Goal: Task Accomplishment & Management: Manage account settings

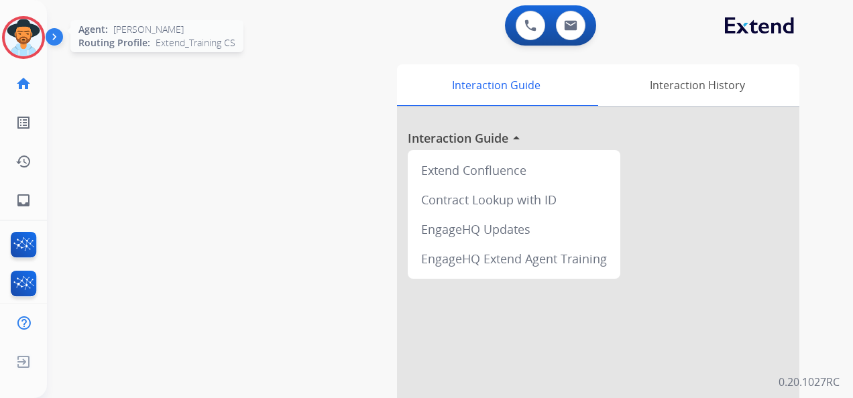
click at [34, 40] on img at bounding box center [24, 38] width 38 height 38
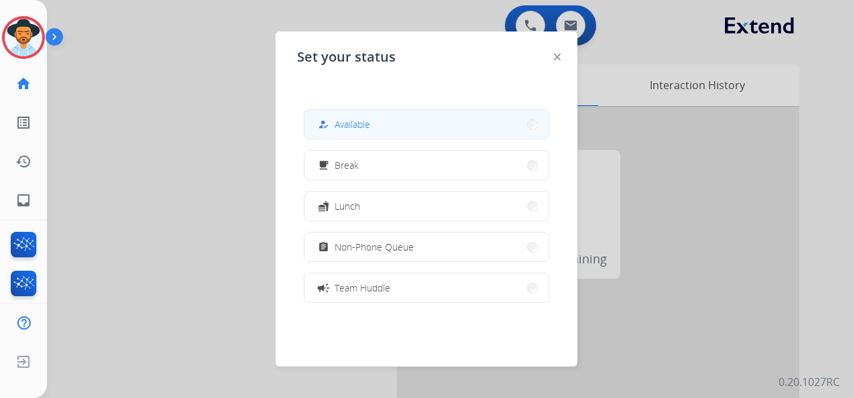
click at [437, 123] on button "how_to_reg Available" at bounding box center [426, 124] width 244 height 29
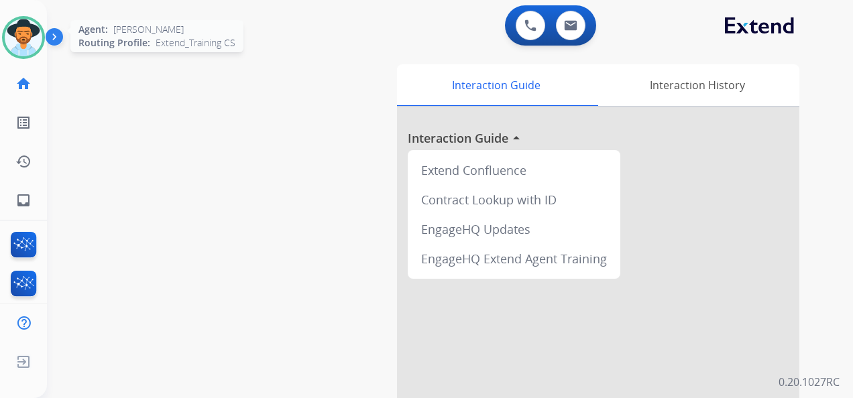
click at [23, 32] on img at bounding box center [24, 38] width 38 height 38
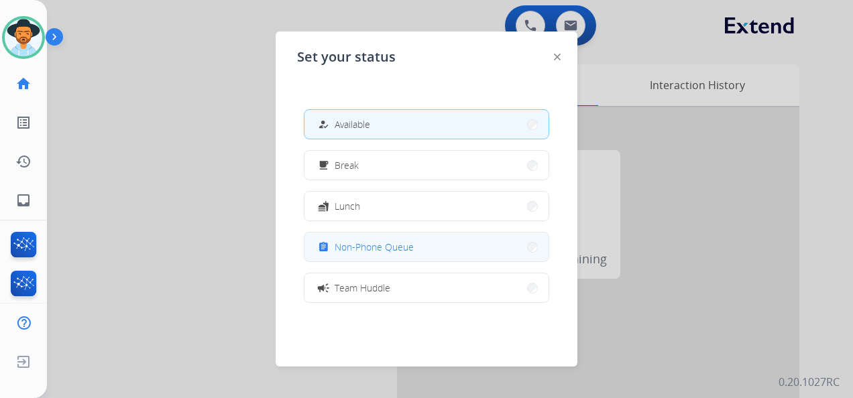
click at [415, 248] on button "assignment Non-Phone Queue" at bounding box center [426, 247] width 244 height 29
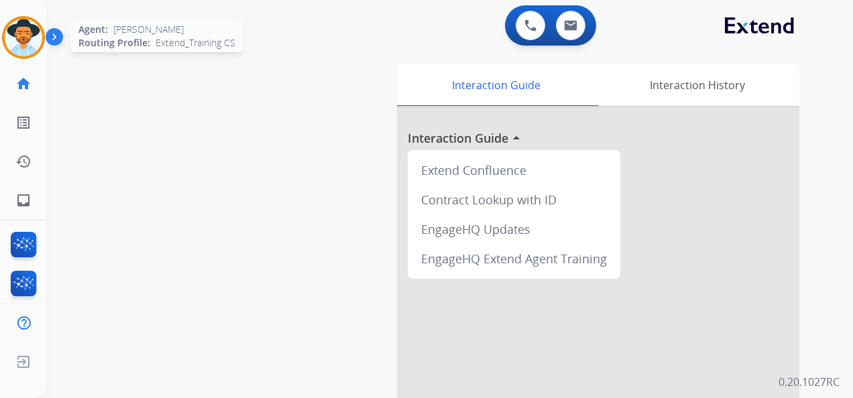
click at [38, 33] on img at bounding box center [24, 38] width 38 height 38
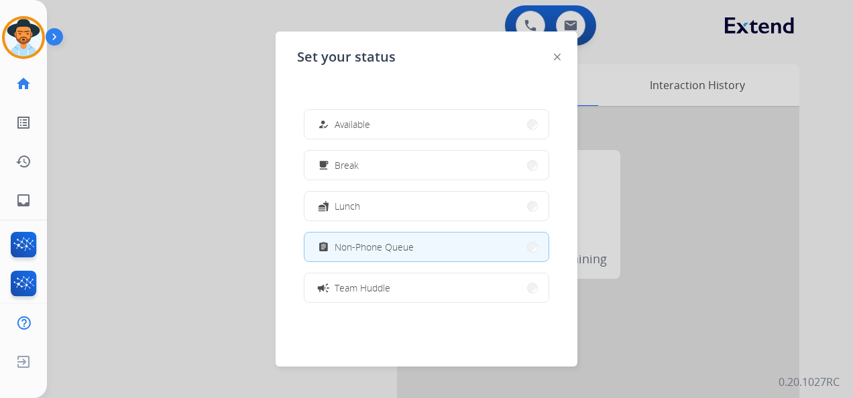
drag, startPoint x: 407, startPoint y: 127, endPoint x: 410, endPoint y: 108, distance: 19.0
click at [407, 125] on button "how_to_reg Available" at bounding box center [426, 124] width 244 height 29
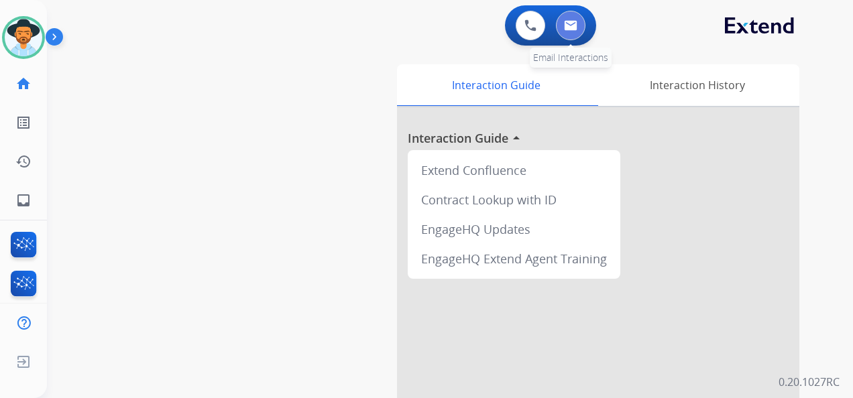
click at [574, 24] on img at bounding box center [570, 25] width 13 height 11
select select "**********"
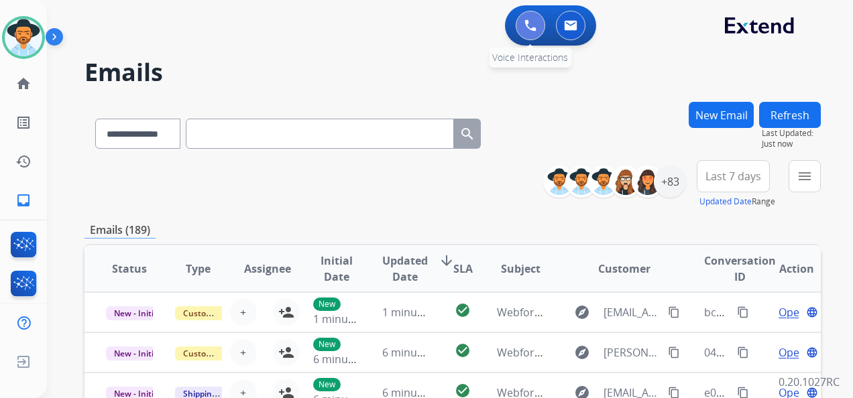
click at [522, 26] on button at bounding box center [531, 26] width 30 height 30
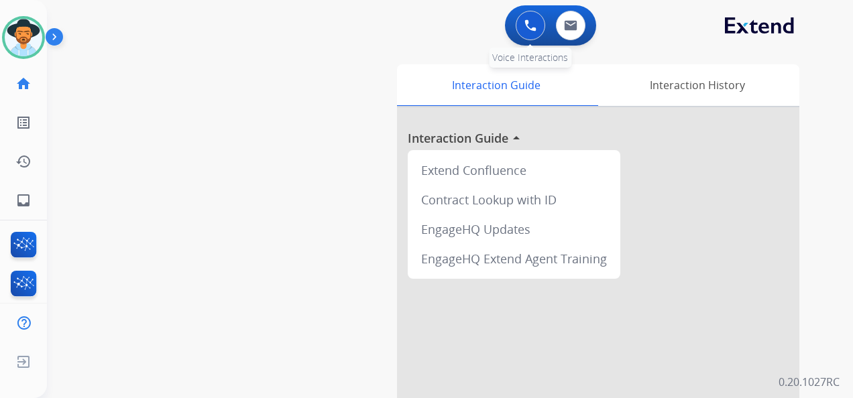
click at [522, 23] on button at bounding box center [531, 26] width 30 height 30
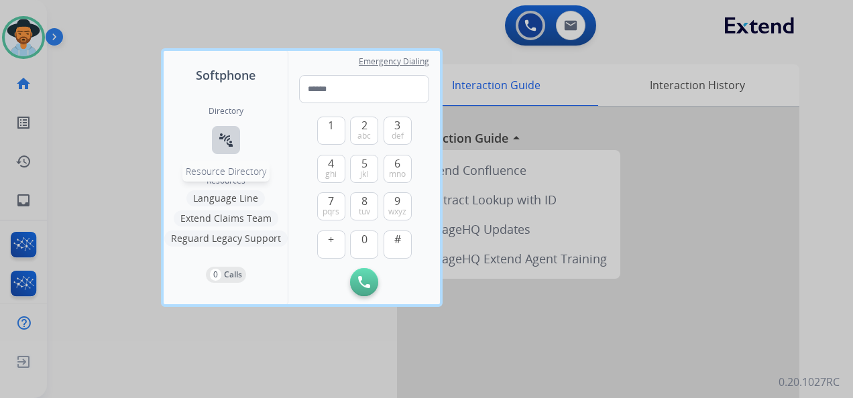
click at [223, 141] on mat-icon "connect_without_contact" at bounding box center [226, 140] width 16 height 16
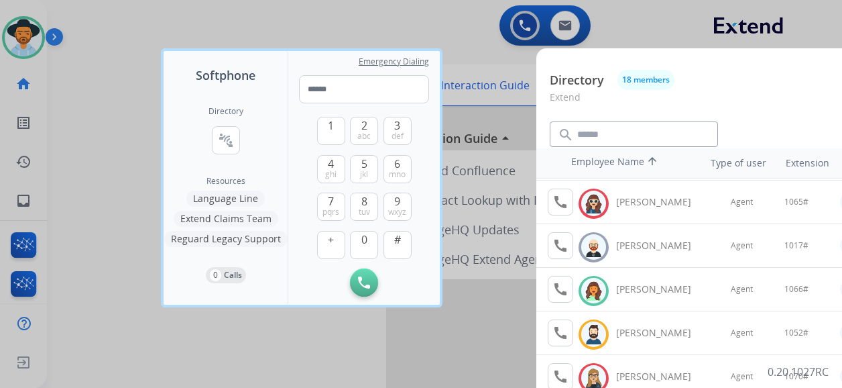
scroll to position [134, 0]
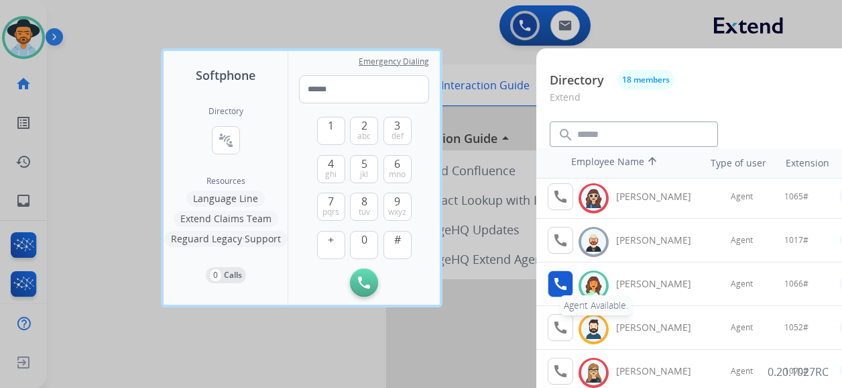
click at [562, 282] on mat-icon "call" at bounding box center [561, 284] width 16 height 16
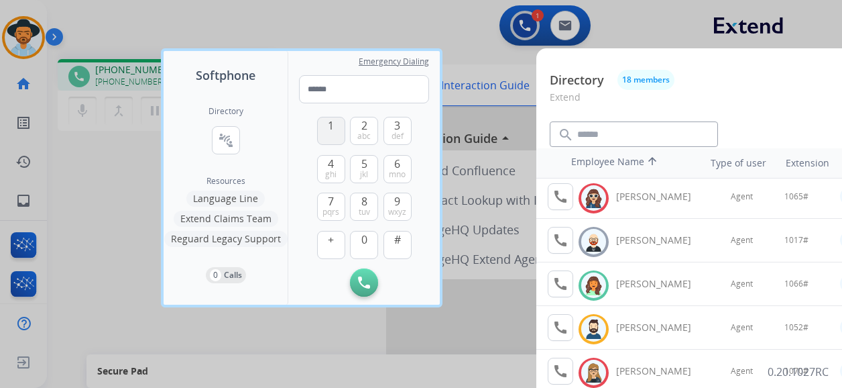
click at [339, 130] on button "1" at bounding box center [331, 131] width 28 height 28
click at [364, 242] on span "0" at bounding box center [364, 239] width 6 height 16
click at [401, 163] on button "6 mno" at bounding box center [398, 169] width 28 height 28
click at [394, 250] on button "#" at bounding box center [398, 245] width 28 height 28
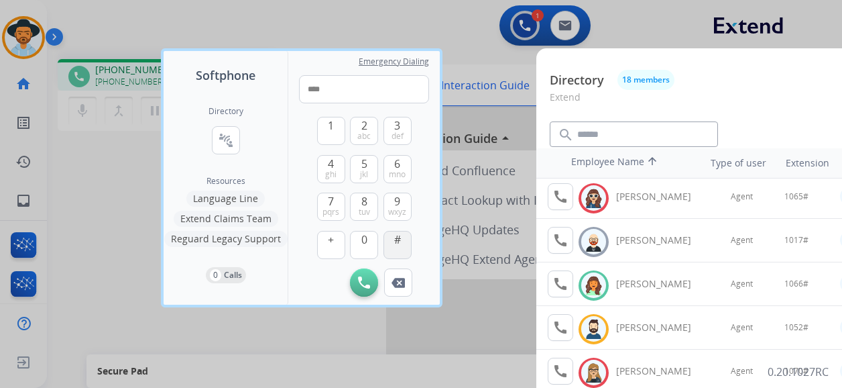
type input "*****"
click at [438, 31] on div at bounding box center [421, 194] width 842 height 388
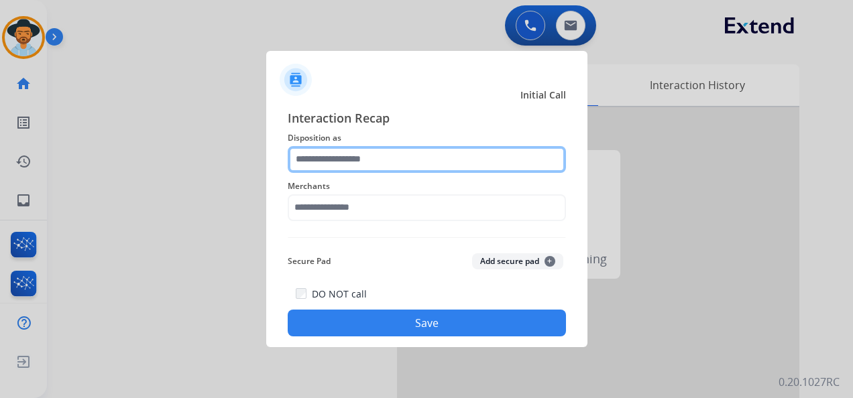
click at [402, 161] on input "text" at bounding box center [427, 159] width 278 height 27
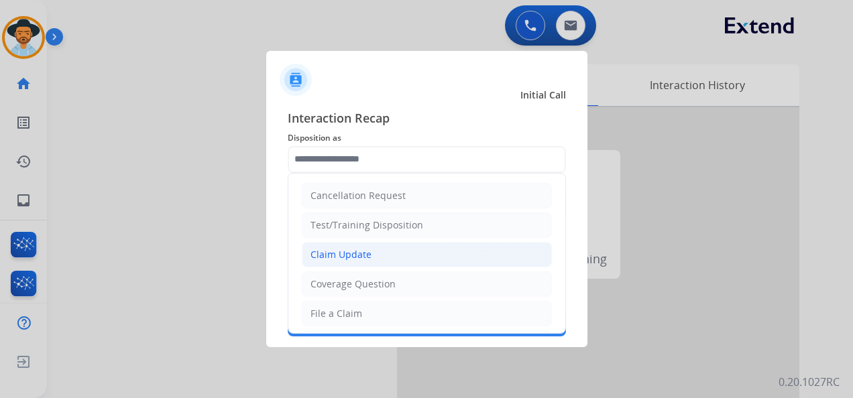
click at [401, 246] on li "Claim Update" at bounding box center [427, 254] width 250 height 25
type input "**********"
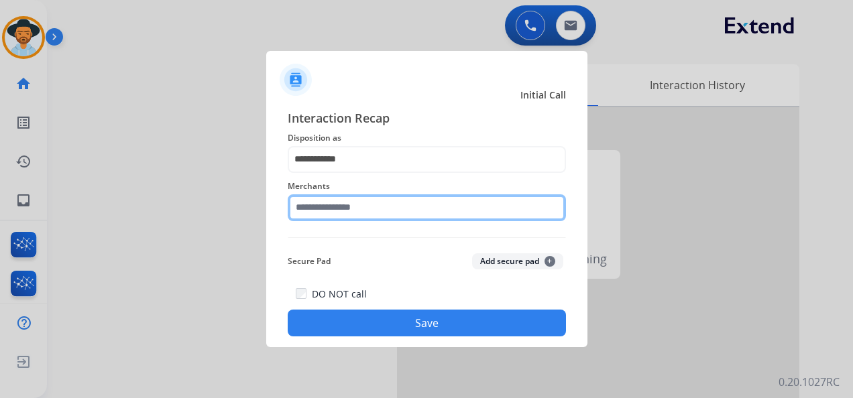
click at [404, 206] on input "text" at bounding box center [427, 207] width 278 height 27
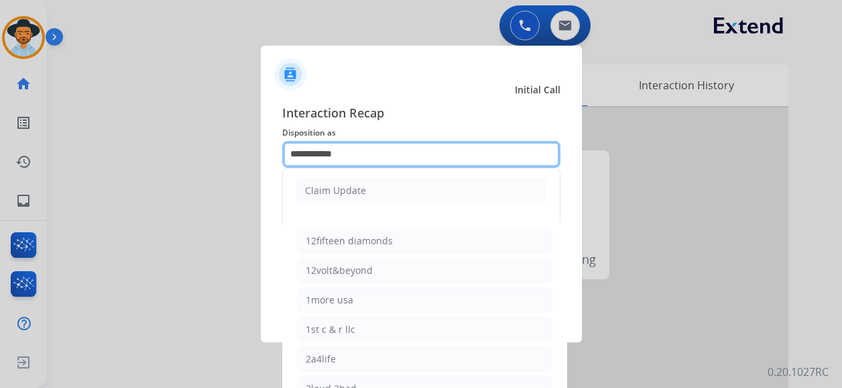
drag, startPoint x: 404, startPoint y: 151, endPoint x: 287, endPoint y: 159, distance: 117.0
click at [287, 159] on input "**********" at bounding box center [421, 154] width 278 height 27
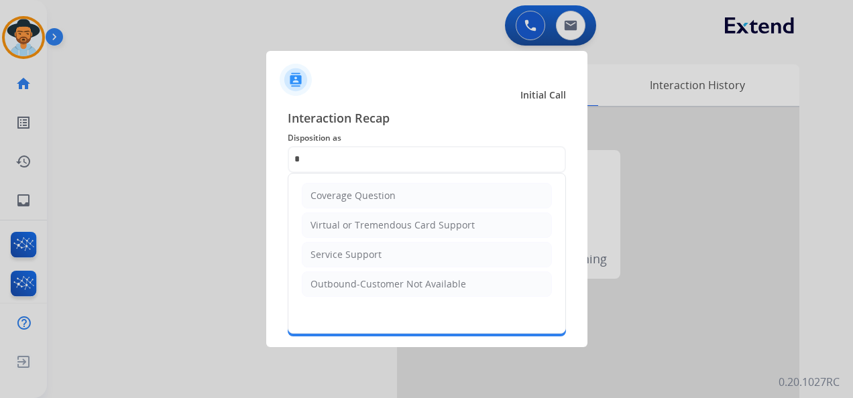
click at [411, 219] on div "Virtual or Tremendous Card Support" at bounding box center [393, 225] width 164 height 13
type input "**********"
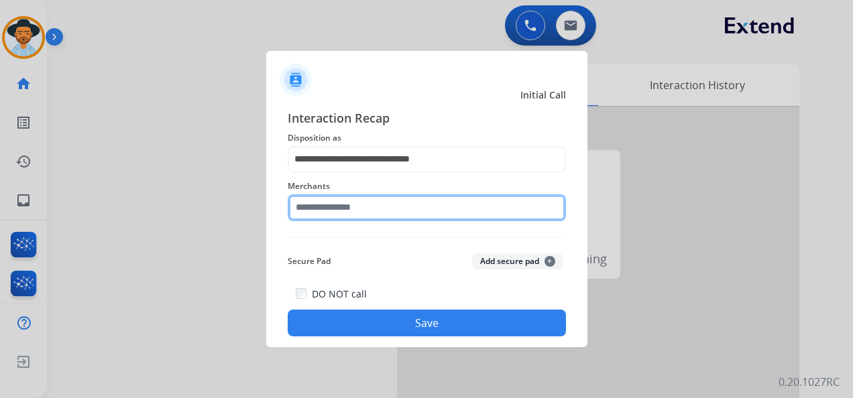
click at [356, 208] on input "text" at bounding box center [427, 207] width 278 height 27
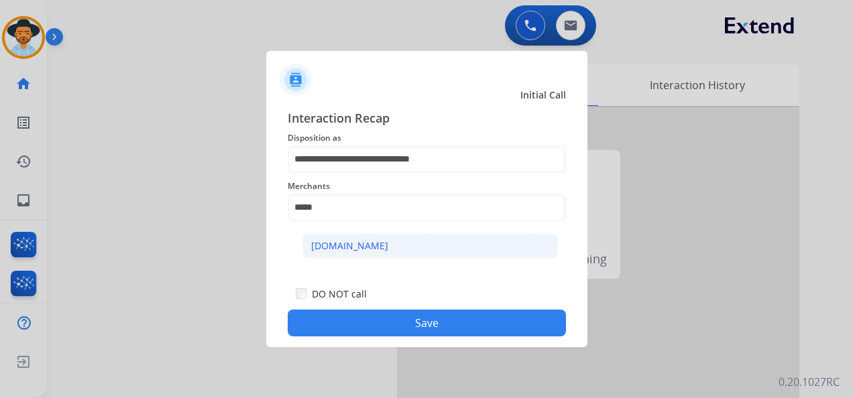
click at [455, 245] on li "[DOMAIN_NAME]" at bounding box center [430, 245] width 256 height 25
type input "**********"
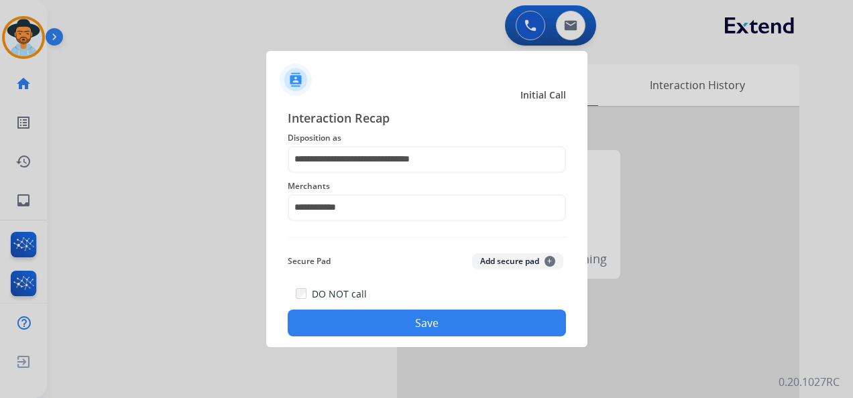
click at [438, 317] on button "Save" at bounding box center [427, 323] width 278 height 27
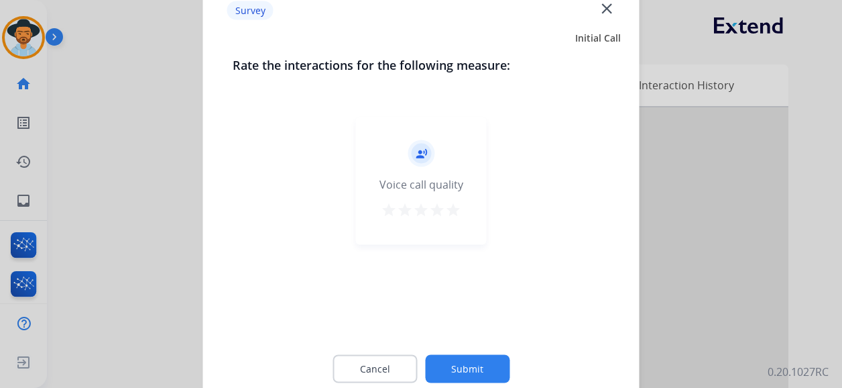
click at [449, 208] on mat-icon "star" at bounding box center [453, 210] width 16 height 16
click at [467, 357] on button "Submit" at bounding box center [467, 369] width 85 height 28
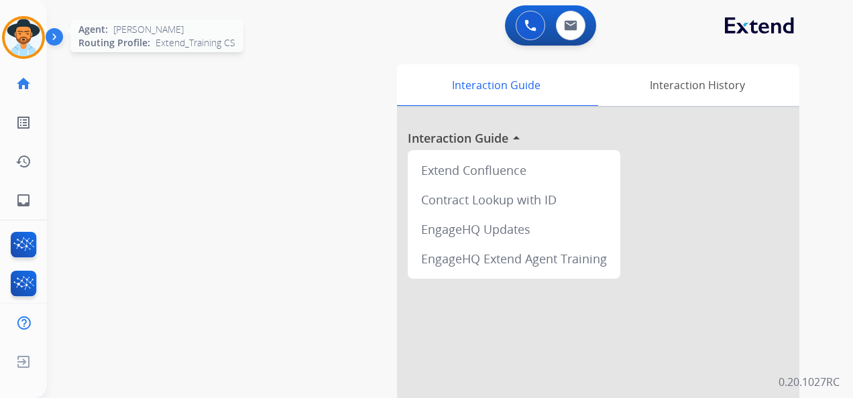
click at [24, 30] on img at bounding box center [24, 38] width 38 height 38
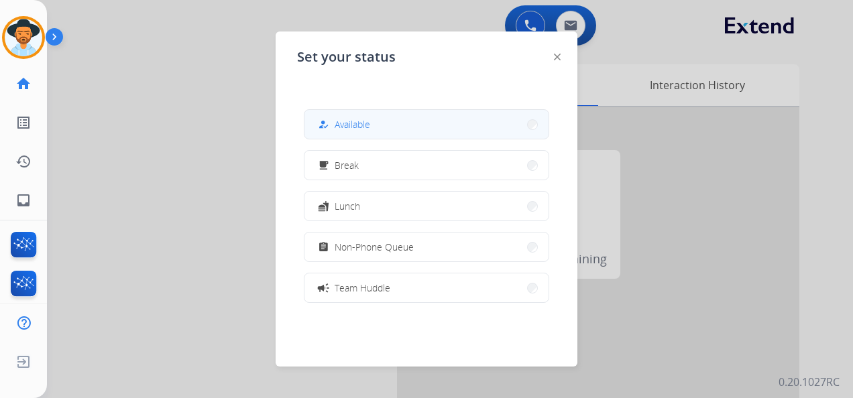
click at [381, 119] on button "how_to_reg Available" at bounding box center [426, 124] width 244 height 29
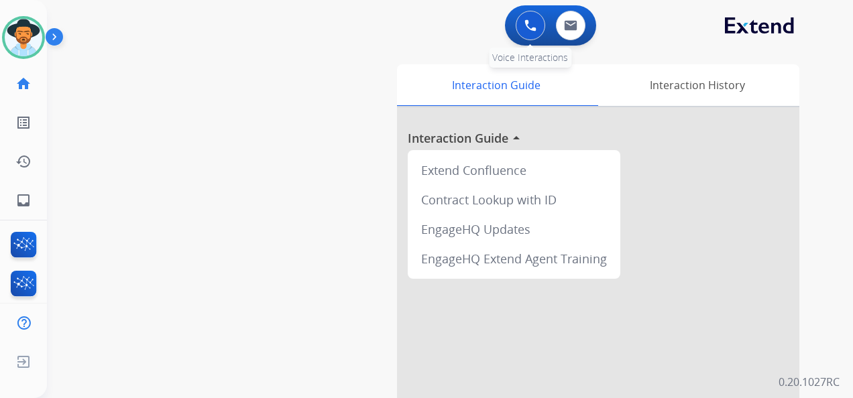
click at [528, 21] on img at bounding box center [530, 25] width 12 height 12
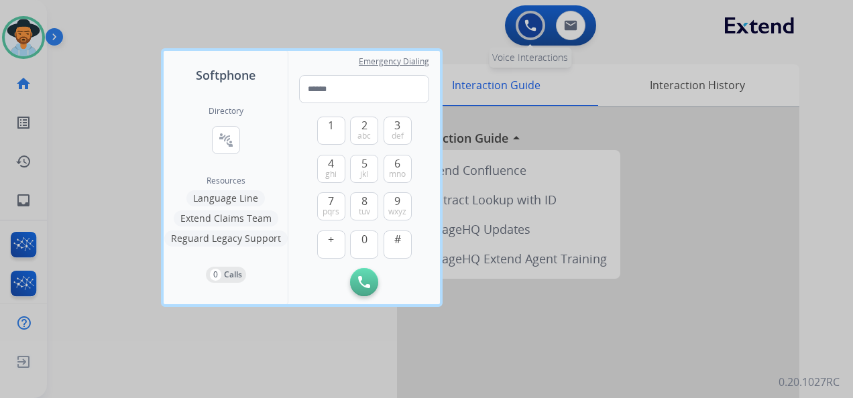
click at [528, 21] on div at bounding box center [426, 199] width 853 height 398
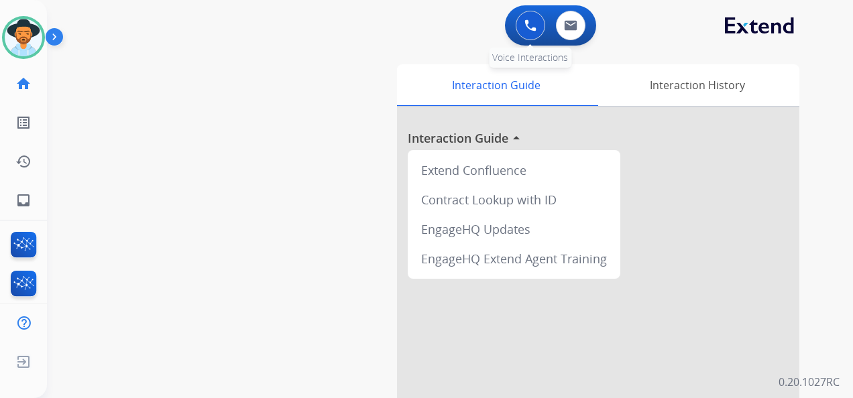
click at [525, 21] on img at bounding box center [530, 25] width 12 height 12
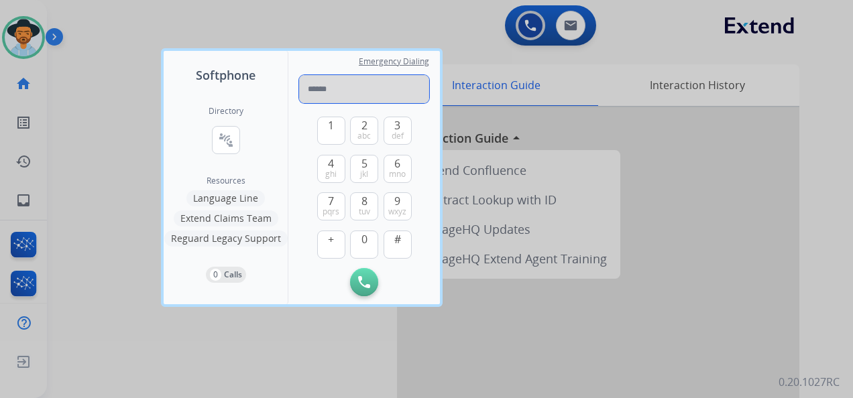
click at [339, 83] on input "tel" at bounding box center [364, 89] width 130 height 28
paste input "**********"
type input "**********"
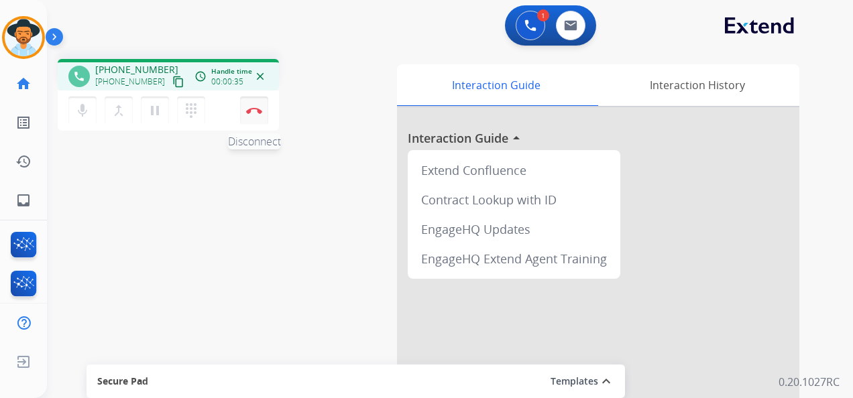
click at [256, 110] on img at bounding box center [254, 110] width 16 height 7
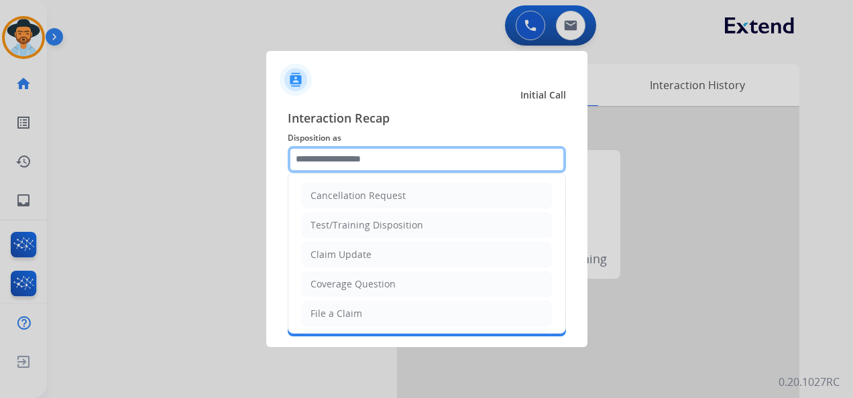
click at [346, 160] on input "text" at bounding box center [427, 159] width 278 height 27
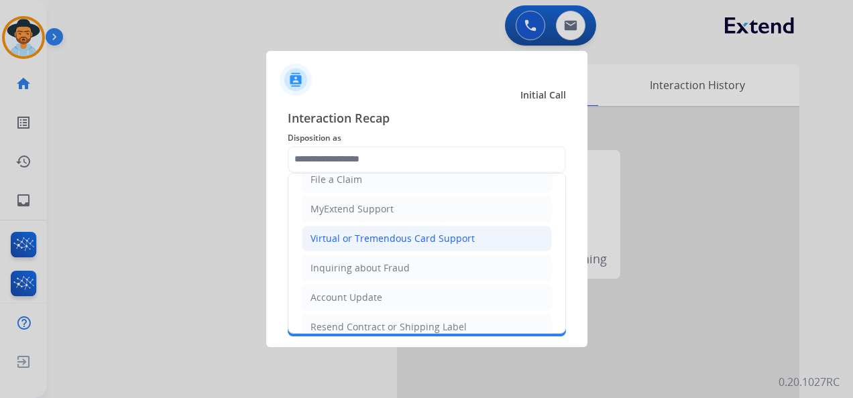
click at [374, 236] on div "Virtual or Tremendous Card Support" at bounding box center [393, 238] width 164 height 13
type input "**********"
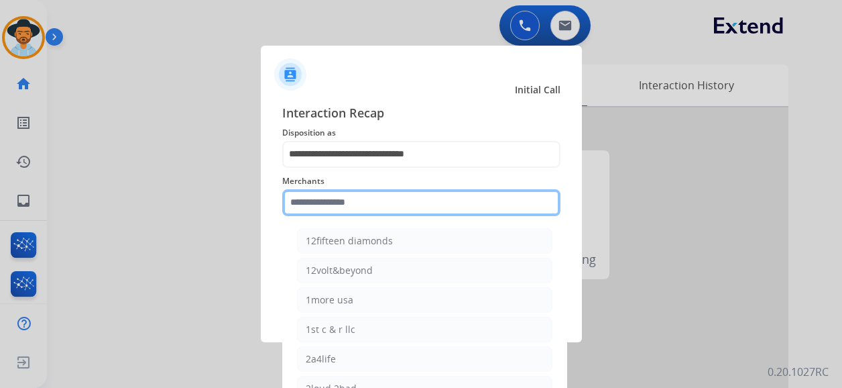
click at [349, 209] on input "text" at bounding box center [421, 202] width 278 height 27
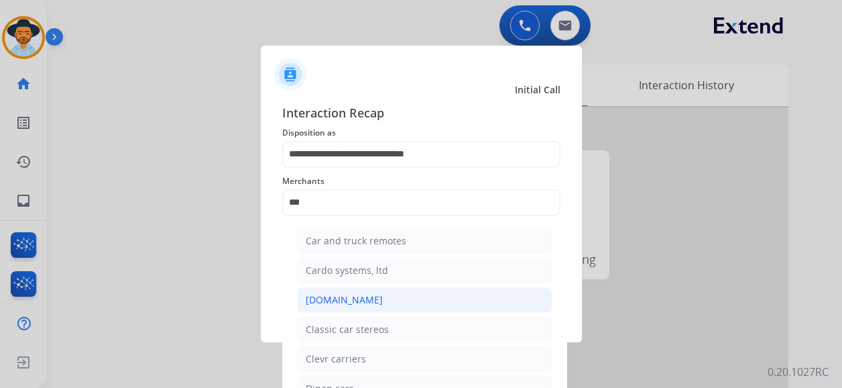
click at [359, 302] on div "[DOMAIN_NAME]" at bounding box center [344, 299] width 77 height 13
type input "**********"
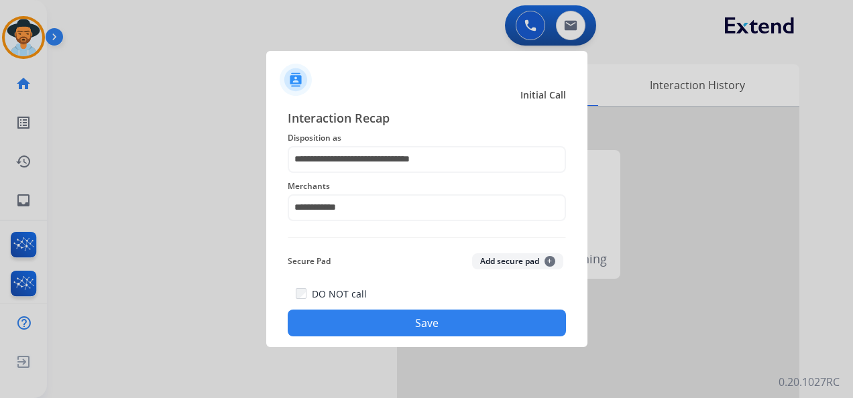
click at [423, 321] on button "Save" at bounding box center [427, 323] width 278 height 27
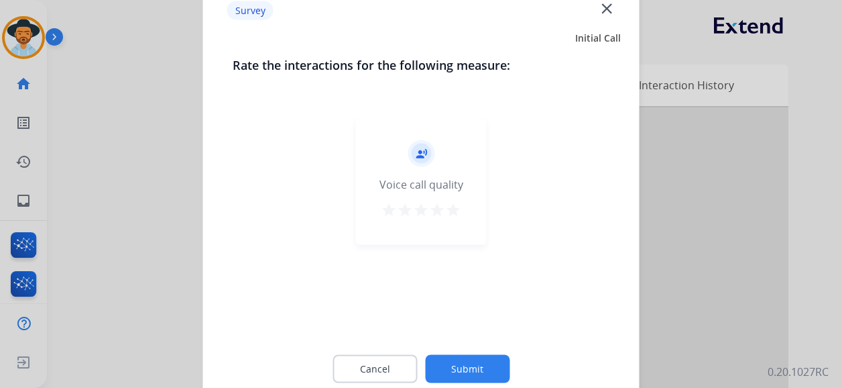
click at [466, 205] on div "record_voice_over Voice call quality star star star star star" at bounding box center [421, 180] width 131 height 127
drag, startPoint x: 456, startPoint y: 210, endPoint x: 448, endPoint y: 225, distance: 17.4
click at [455, 211] on mat-icon "star" at bounding box center [453, 210] width 16 height 16
drag, startPoint x: 472, startPoint y: 363, endPoint x: 468, endPoint y: 355, distance: 9.0
click at [471, 363] on button "Submit" at bounding box center [467, 369] width 85 height 28
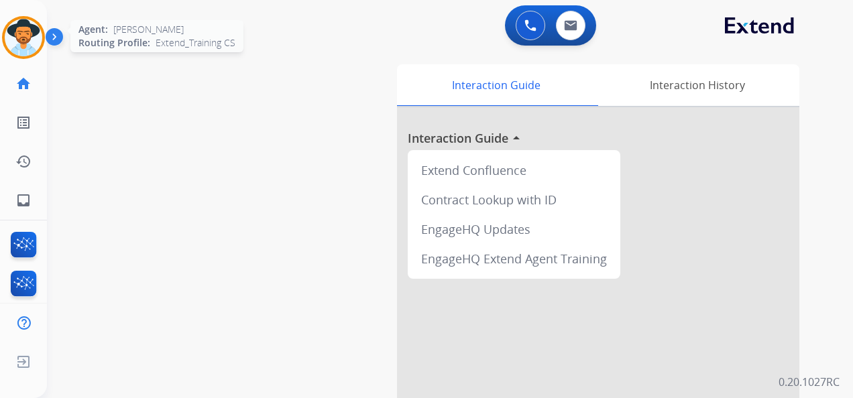
click at [23, 35] on img at bounding box center [24, 38] width 38 height 38
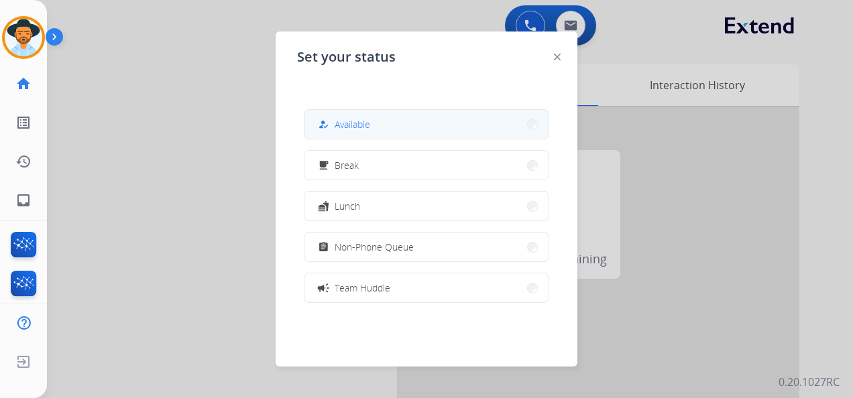
click at [391, 127] on button "how_to_reg Available" at bounding box center [426, 124] width 244 height 29
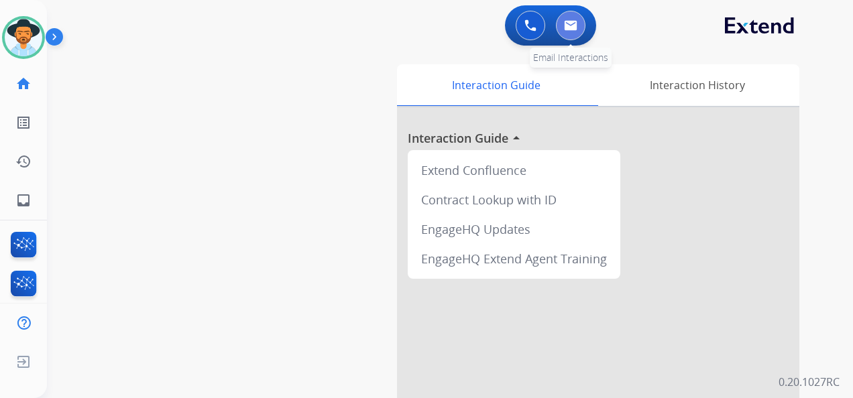
click at [574, 27] on img at bounding box center [570, 25] width 13 height 11
select select "**********"
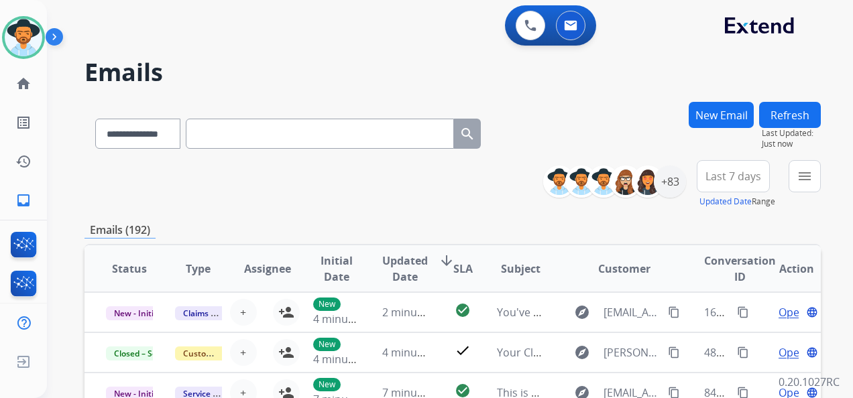
click at [715, 121] on button "New Email" at bounding box center [721, 115] width 65 height 26
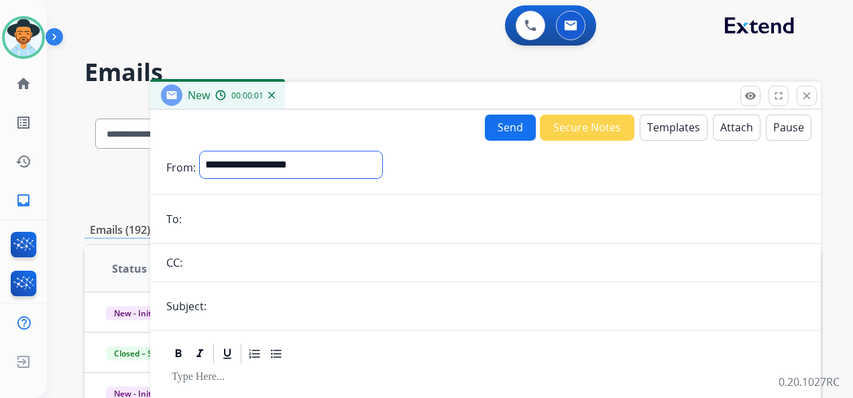
click at [382, 168] on select "**********" at bounding box center [291, 165] width 182 height 27
select select "**********"
click at [200, 152] on select "**********" at bounding box center [291, 165] width 182 height 27
click at [275, 216] on input "email" at bounding box center [495, 220] width 619 height 27
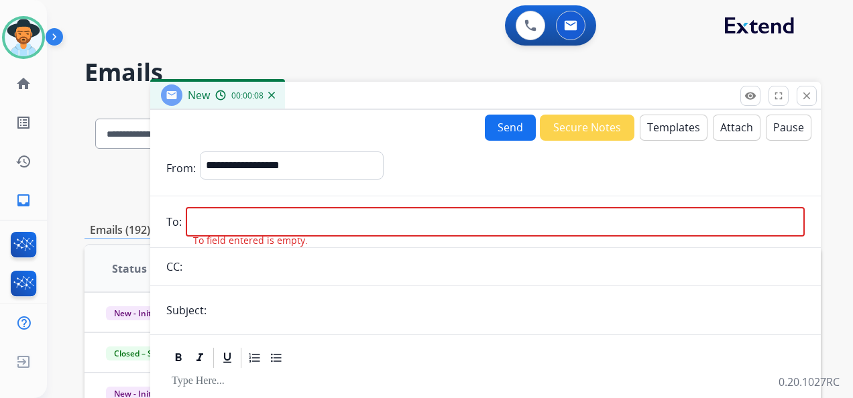
click at [220, 228] on input "email" at bounding box center [495, 222] width 619 height 30
paste input "**********"
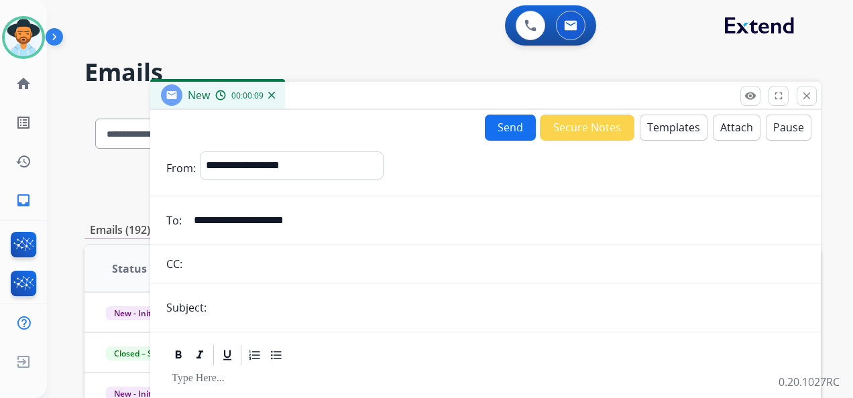
type input "**********"
click at [243, 311] on input "text" at bounding box center [508, 307] width 594 height 27
type input "**********"
click at [667, 125] on button "Templates" at bounding box center [674, 128] width 68 height 26
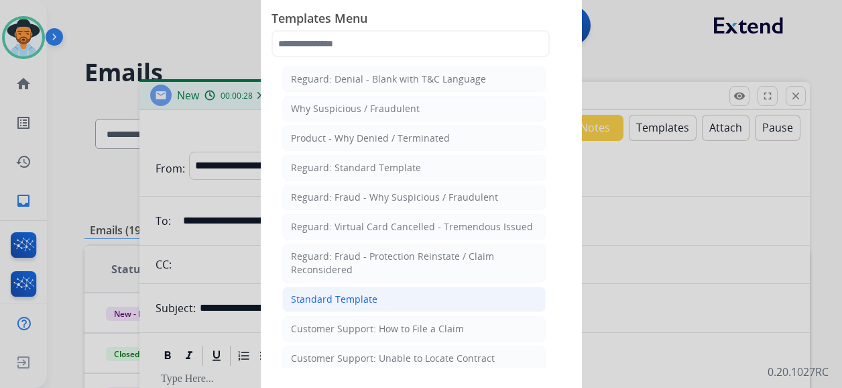
click at [414, 292] on li "Standard Template" at bounding box center [414, 298] width 264 height 25
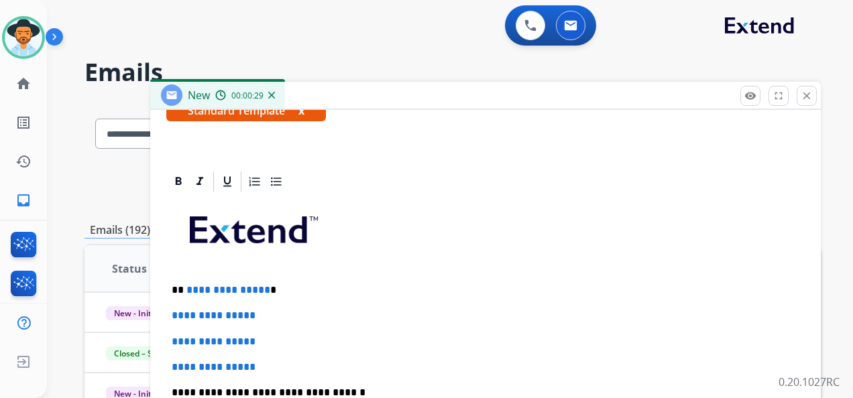
scroll to position [268, 0]
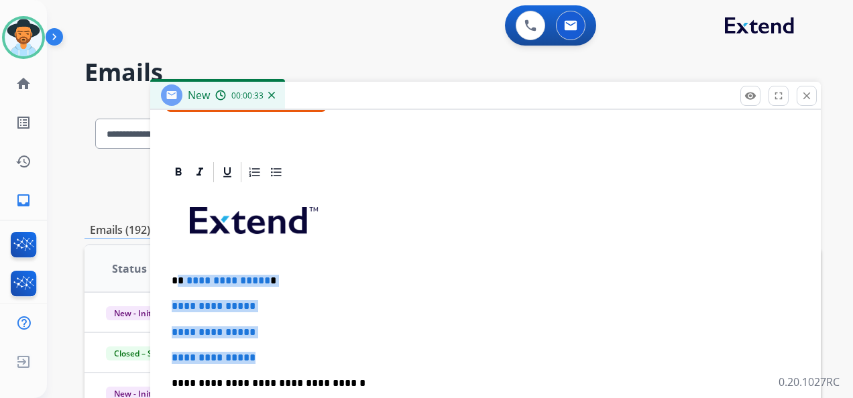
drag, startPoint x: 200, startPoint y: 342, endPoint x: 180, endPoint y: 278, distance: 66.8
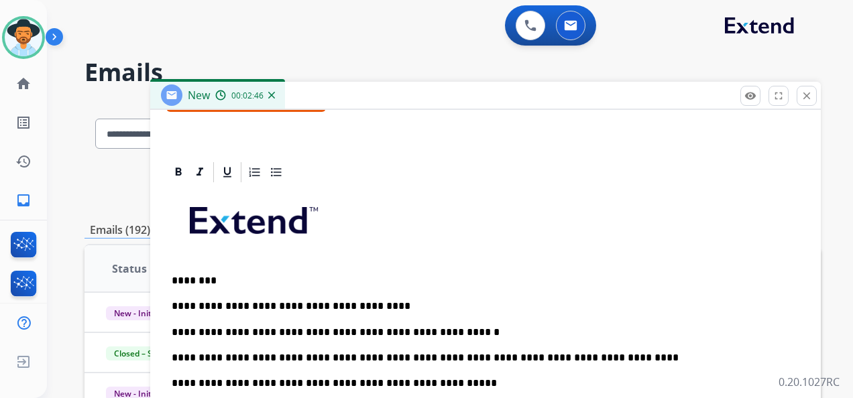
click at [452, 380] on p "**********" at bounding box center [480, 384] width 617 height 12
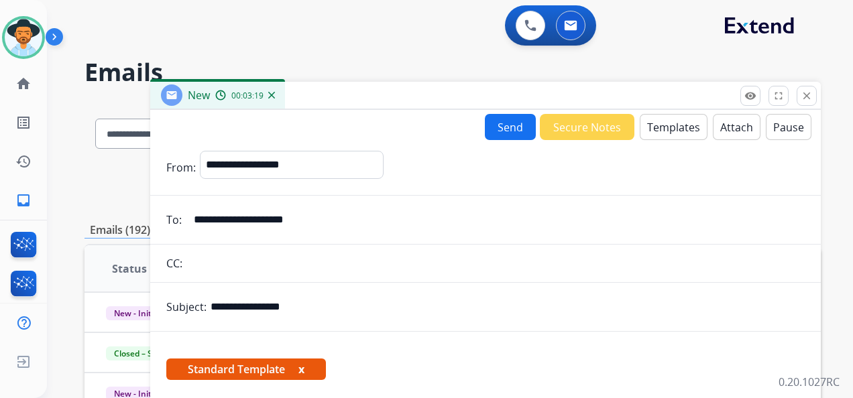
scroll to position [0, 0]
click at [494, 121] on button "Send" at bounding box center [510, 127] width 51 height 26
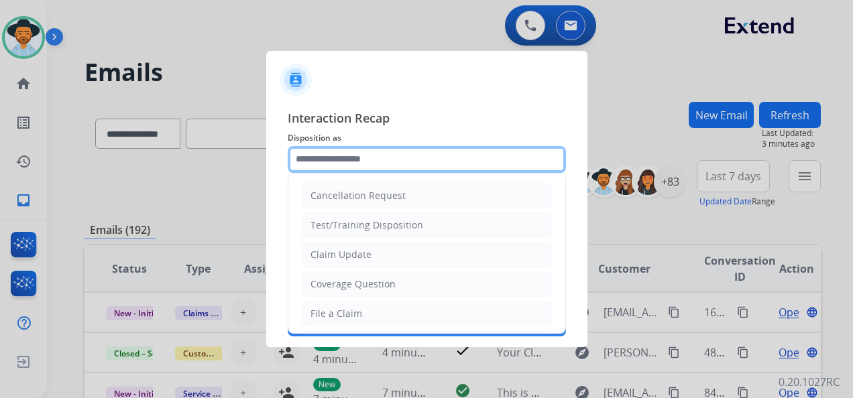
click at [400, 161] on input "text" at bounding box center [427, 159] width 278 height 27
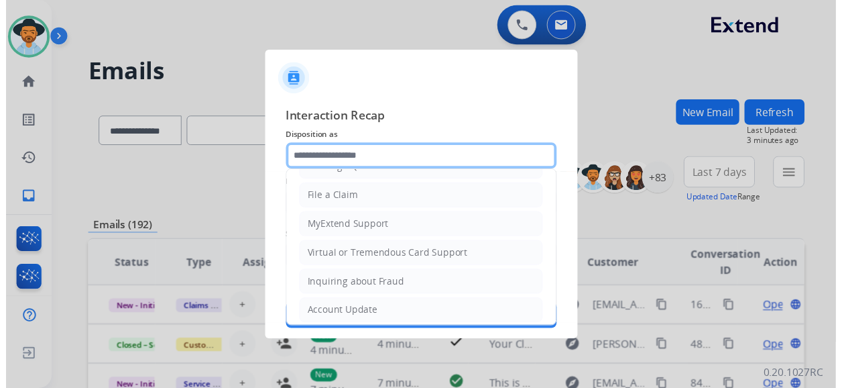
scroll to position [134, 0]
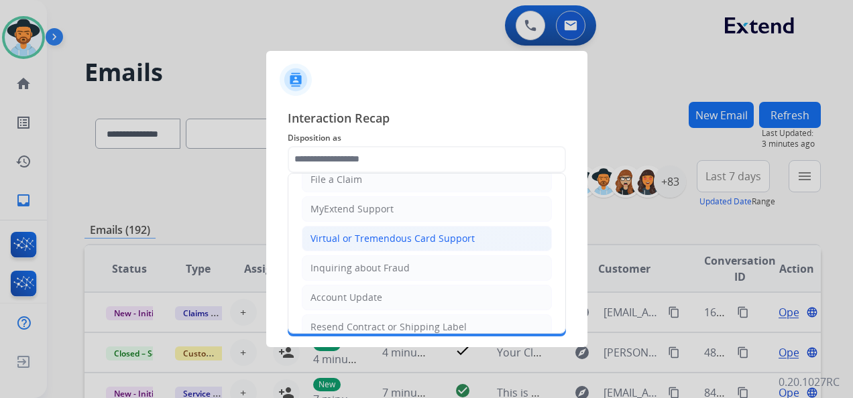
click at [408, 237] on div "Virtual or Tremendous Card Support" at bounding box center [393, 238] width 164 height 13
type input "**********"
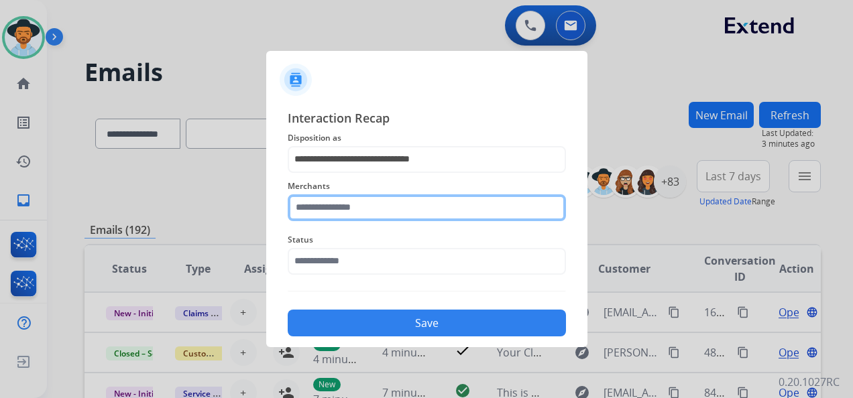
click at [366, 202] on input "text" at bounding box center [427, 207] width 278 height 27
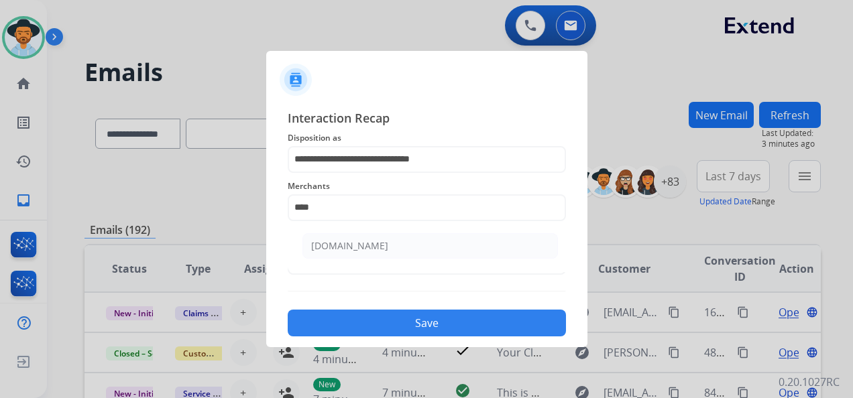
click at [398, 241] on li "[DOMAIN_NAME]" at bounding box center [430, 245] width 256 height 25
type input "**********"
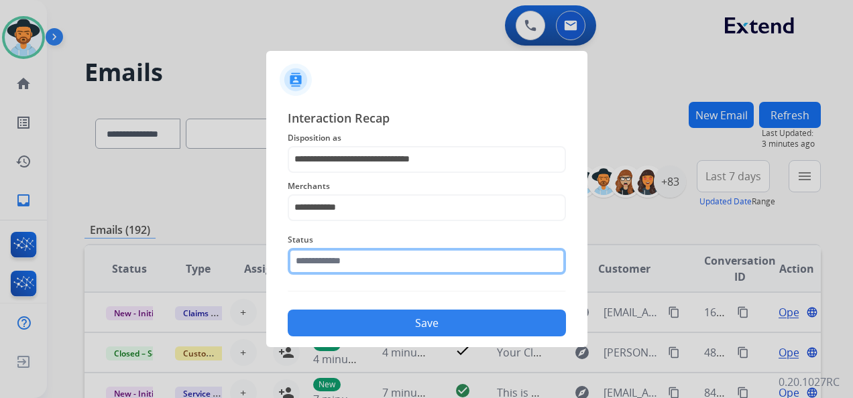
click at [386, 266] on input "text" at bounding box center [427, 261] width 278 height 27
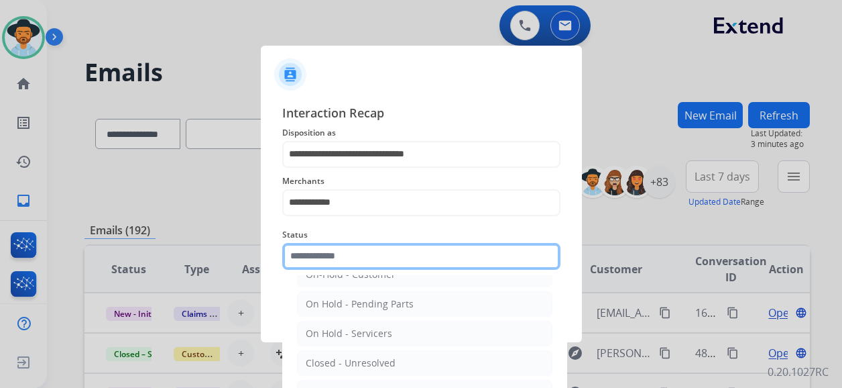
scroll to position [76, 0]
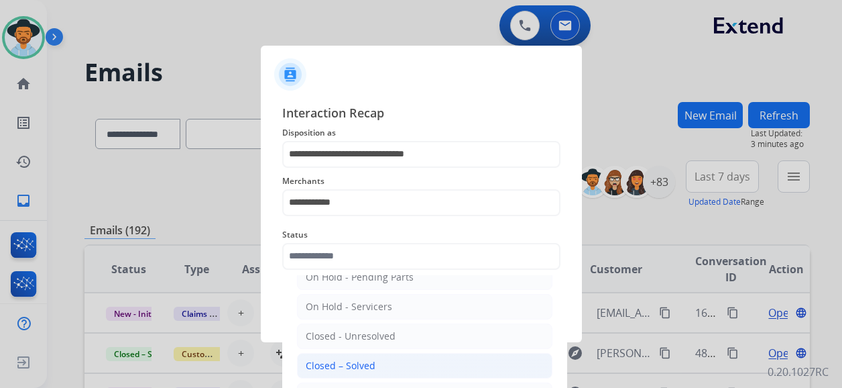
click at [375, 360] on li "Closed – Solved" at bounding box center [425, 365] width 256 height 25
type input "**********"
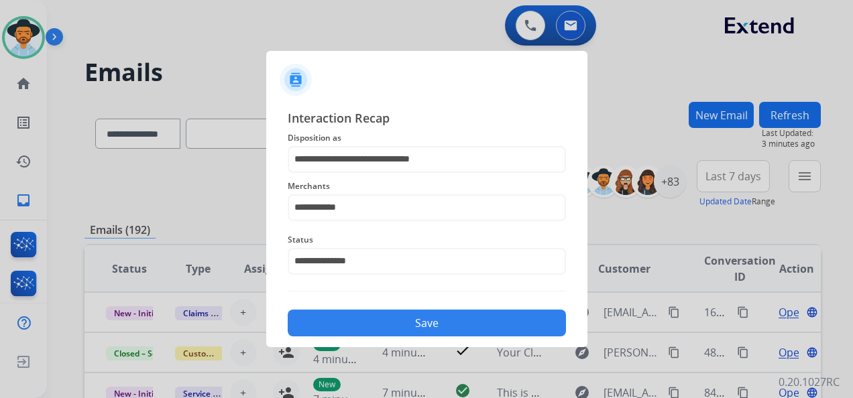
click at [428, 317] on button "Save" at bounding box center [427, 323] width 278 height 27
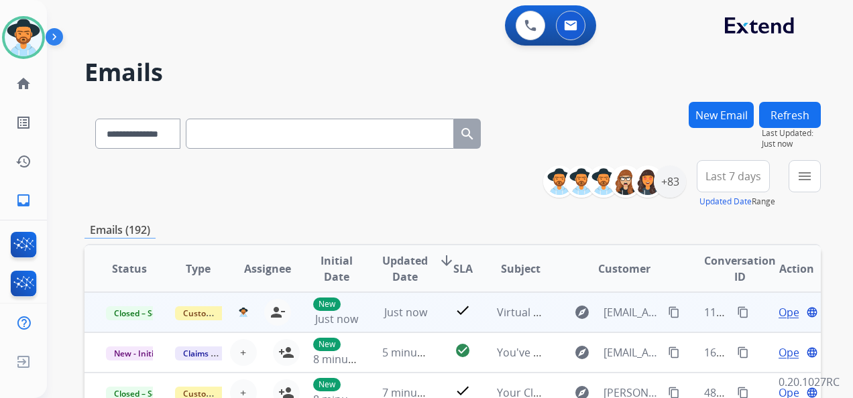
click at [737, 308] on mat-icon "content_copy" at bounding box center [743, 312] width 12 height 12
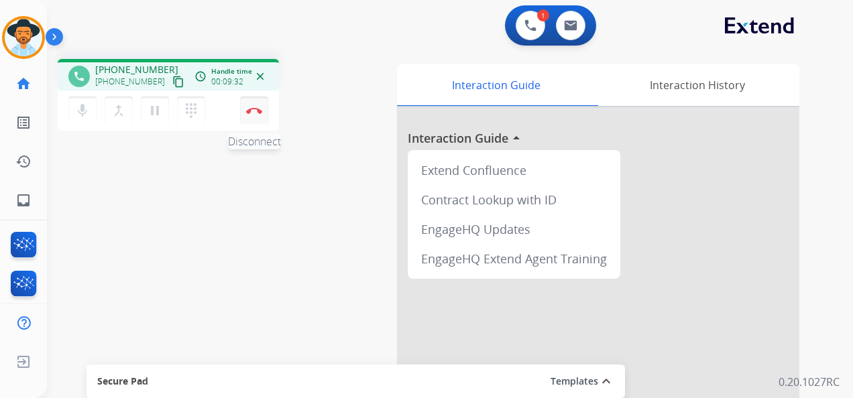
click at [256, 109] on img at bounding box center [254, 110] width 16 height 7
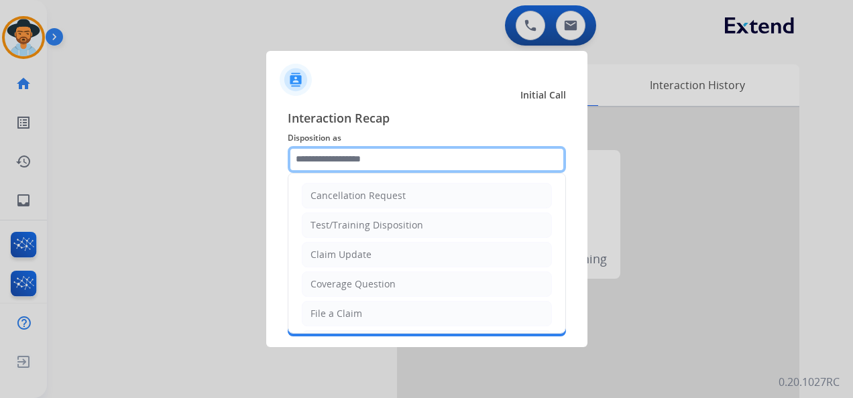
click at [393, 157] on input "text" at bounding box center [427, 159] width 278 height 27
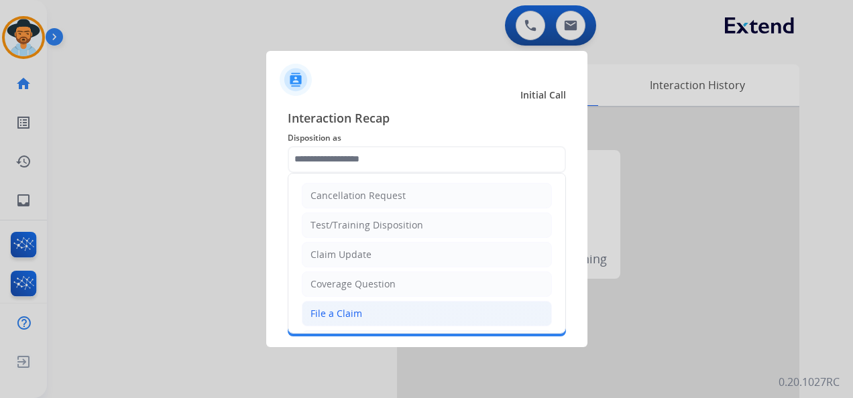
click at [397, 311] on li "File a Claim" at bounding box center [427, 313] width 250 height 25
type input "**********"
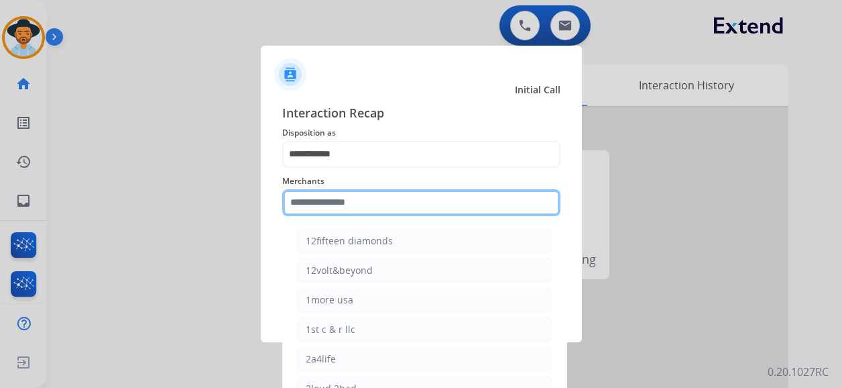
click at [401, 208] on input "text" at bounding box center [421, 202] width 278 height 27
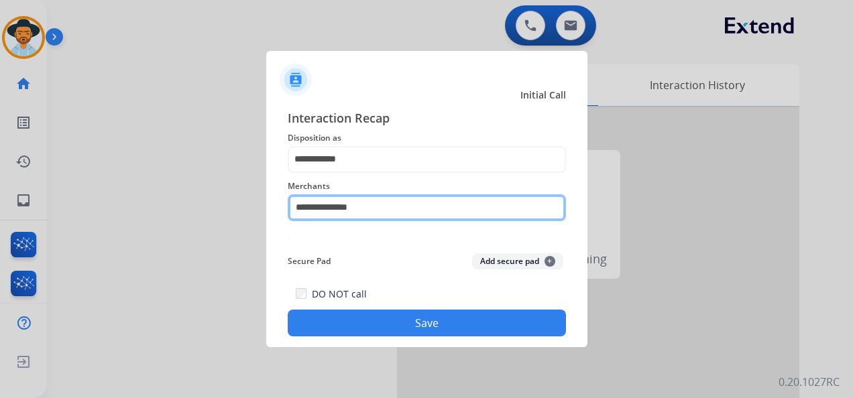
type input "**********"
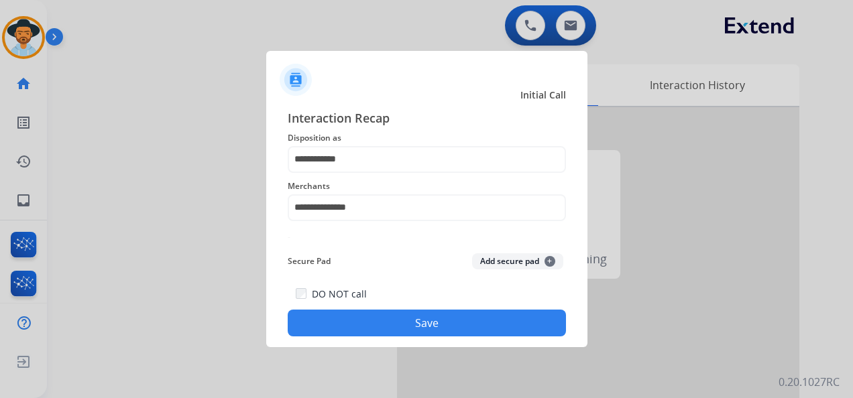
click at [445, 317] on button "Save" at bounding box center [427, 323] width 278 height 27
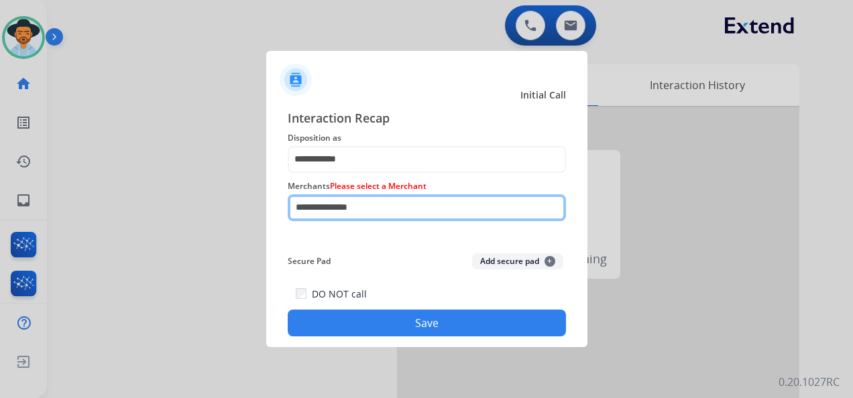
drag, startPoint x: 394, startPoint y: 204, endPoint x: 294, endPoint y: 205, distance: 100.6
click at [294, 205] on input "**********" at bounding box center [427, 207] width 278 height 27
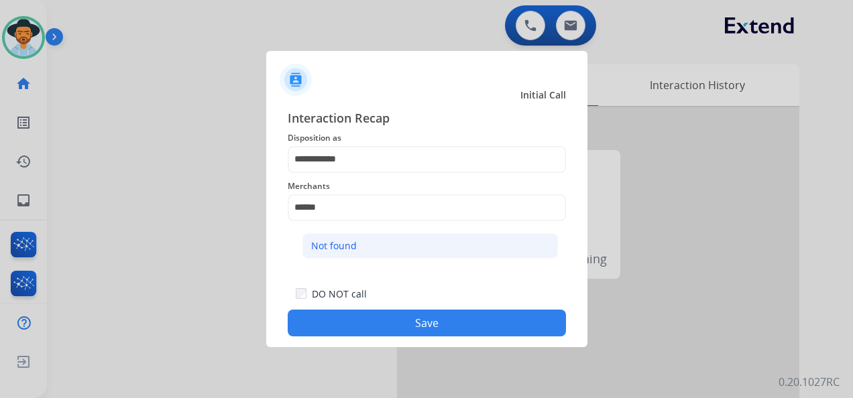
click at [361, 247] on li "Not found" at bounding box center [430, 245] width 256 height 25
type input "*********"
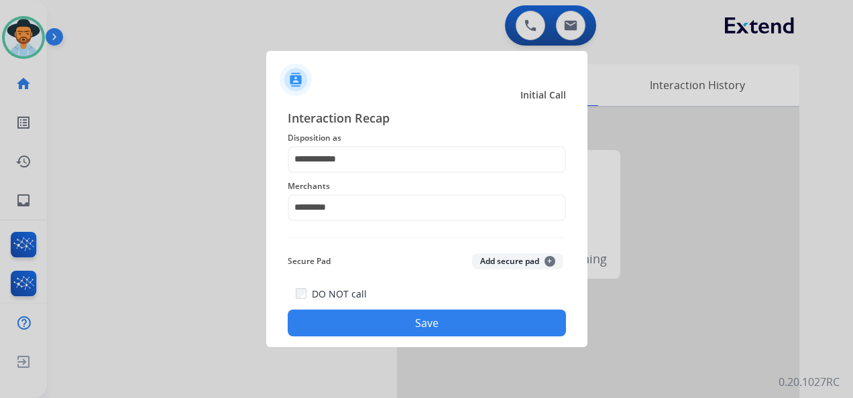
click at [417, 319] on button "Save" at bounding box center [427, 323] width 278 height 27
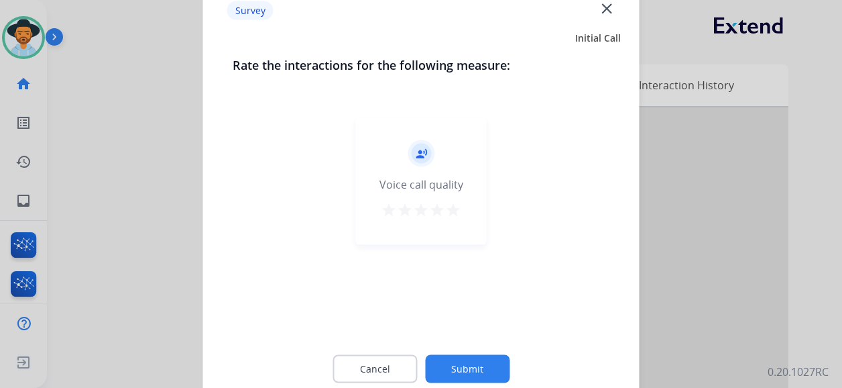
click at [453, 205] on mat-icon "star" at bounding box center [453, 210] width 16 height 16
click at [476, 374] on button "Submit" at bounding box center [467, 369] width 85 height 28
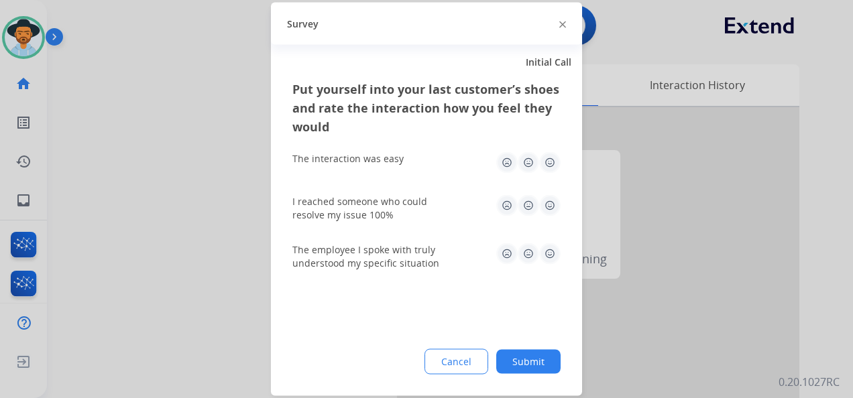
click at [547, 160] on img at bounding box center [549, 162] width 21 height 21
click at [550, 201] on img at bounding box center [549, 205] width 21 height 21
click at [552, 256] on img at bounding box center [549, 253] width 21 height 21
click at [535, 372] on button "Submit" at bounding box center [528, 362] width 64 height 24
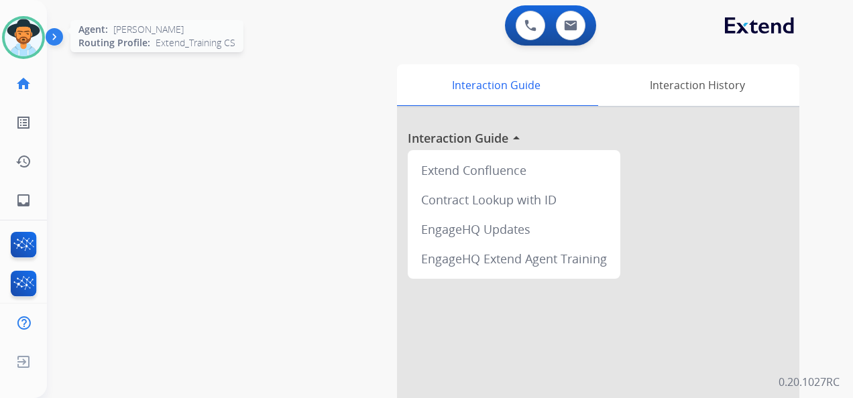
click at [20, 39] on img at bounding box center [24, 38] width 38 height 38
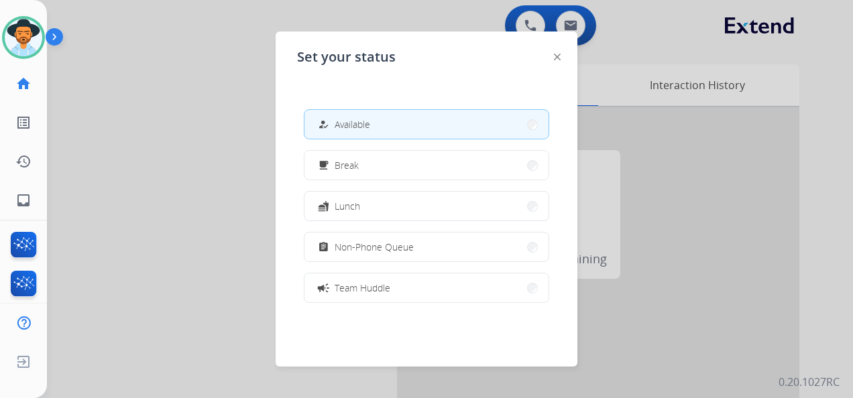
click at [370, 123] on span "Available" at bounding box center [353, 124] width 36 height 14
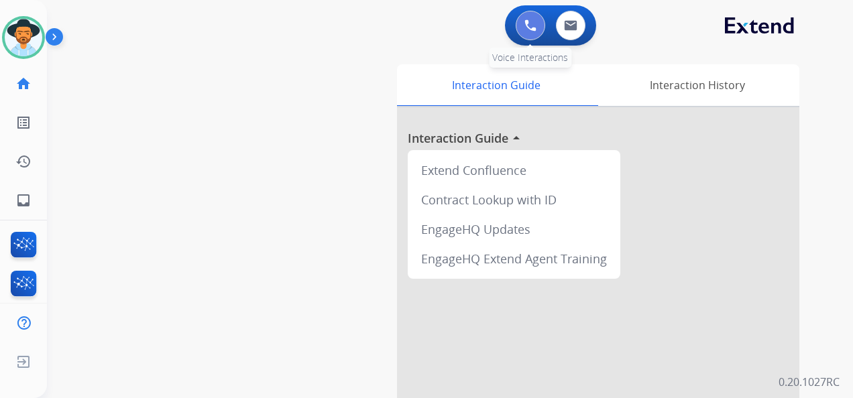
click at [536, 23] on img at bounding box center [530, 25] width 12 height 12
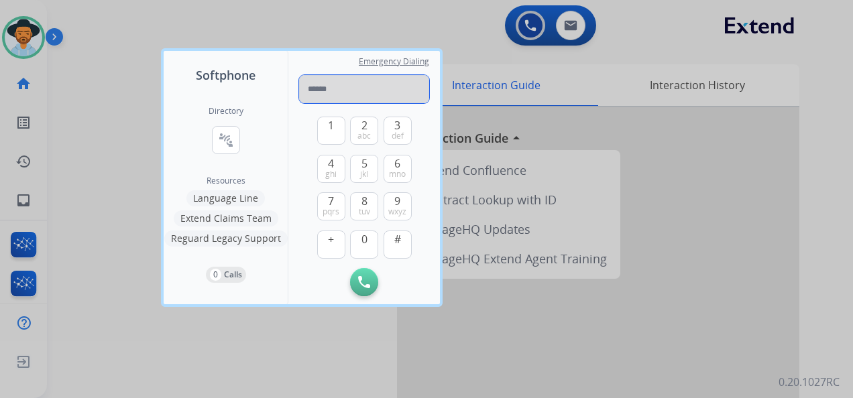
click at [335, 90] on input "tel" at bounding box center [364, 89] width 130 height 28
paste input "**********"
type input "**********"
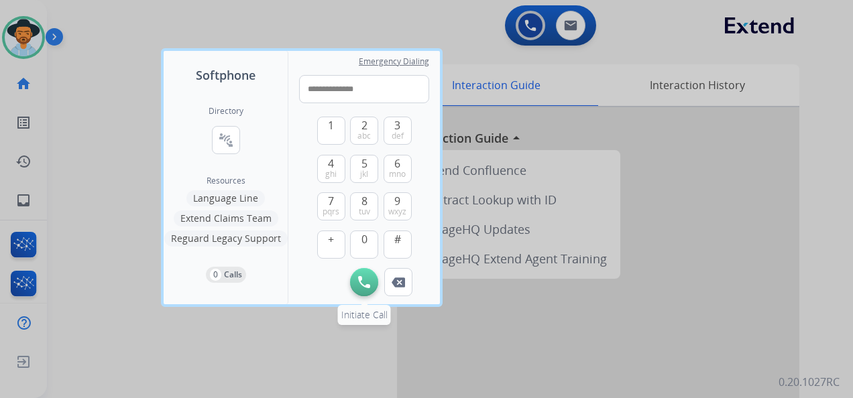
click at [368, 280] on img at bounding box center [364, 282] width 12 height 12
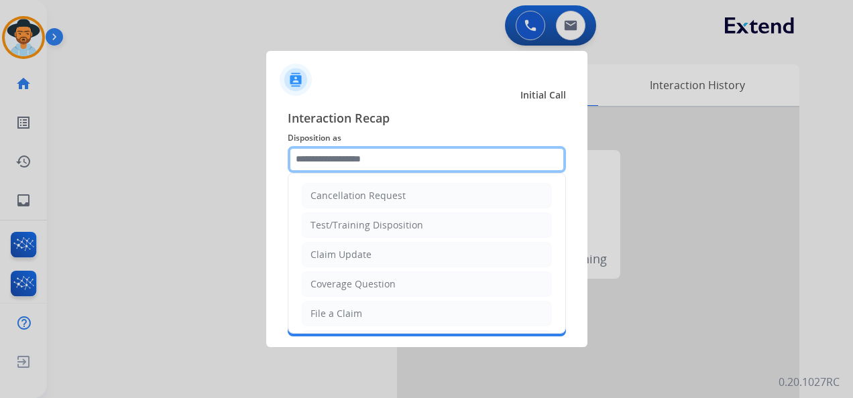
click at [368, 158] on input "text" at bounding box center [427, 159] width 278 height 27
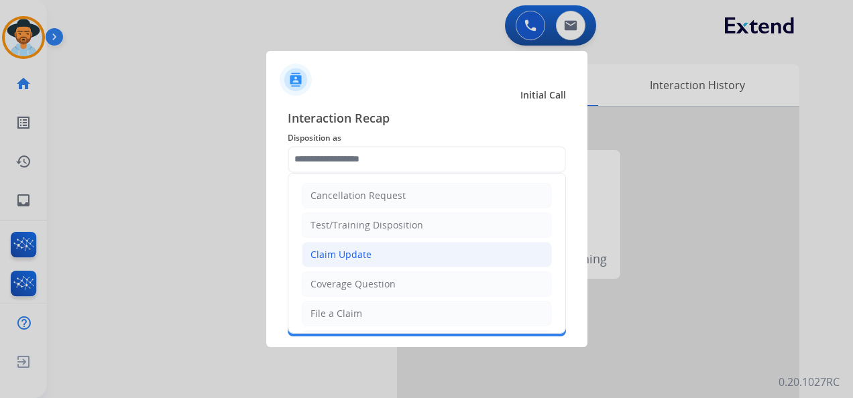
click at [378, 258] on li "Claim Update" at bounding box center [427, 254] width 250 height 25
type input "**********"
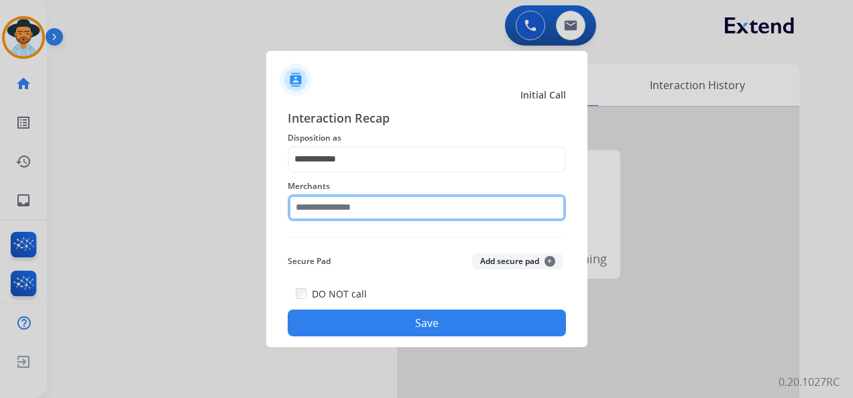
click at [371, 212] on input "text" at bounding box center [427, 207] width 278 height 27
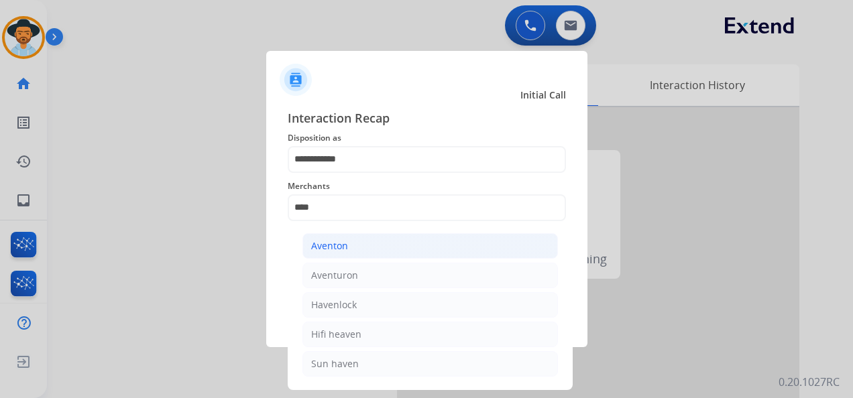
click at [374, 240] on li "Aventon" at bounding box center [430, 245] width 256 height 25
type input "*******"
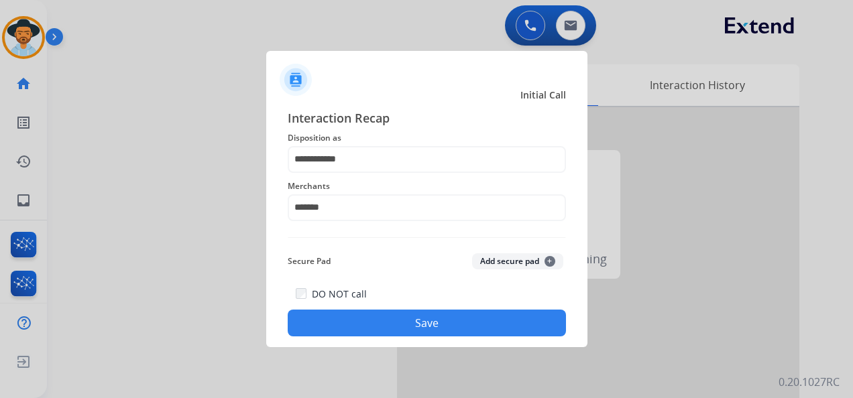
click at [431, 317] on button "Save" at bounding box center [427, 323] width 278 height 27
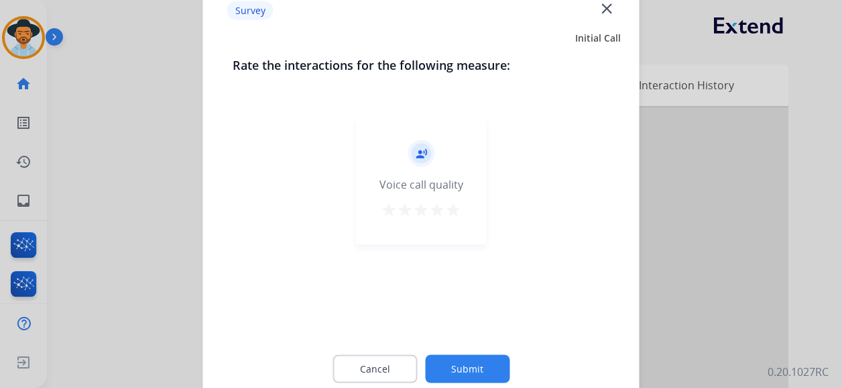
click at [454, 210] on mat-icon "star" at bounding box center [453, 210] width 16 height 16
click at [475, 372] on button "Submit" at bounding box center [467, 369] width 85 height 28
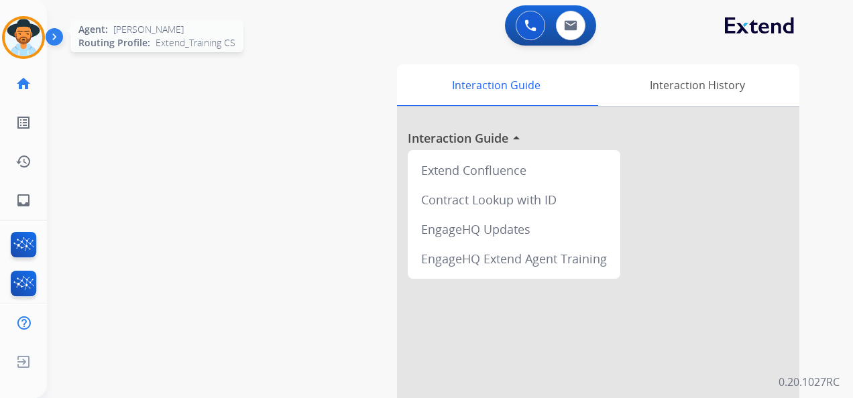
click at [19, 40] on img at bounding box center [24, 38] width 38 height 38
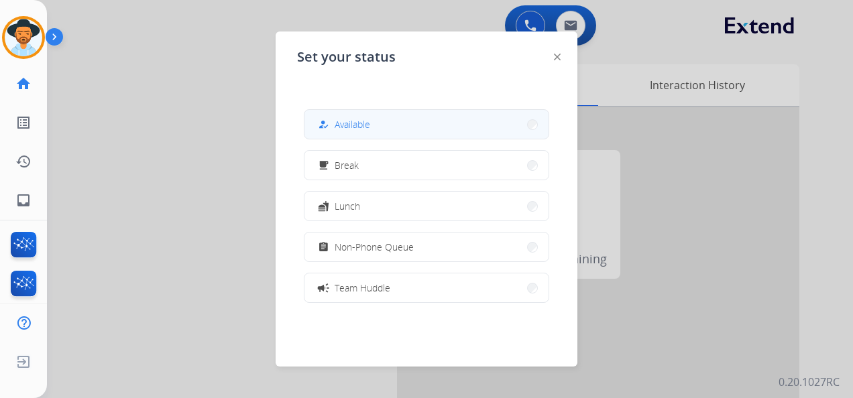
click at [414, 123] on button "how_to_reg Available" at bounding box center [426, 124] width 244 height 29
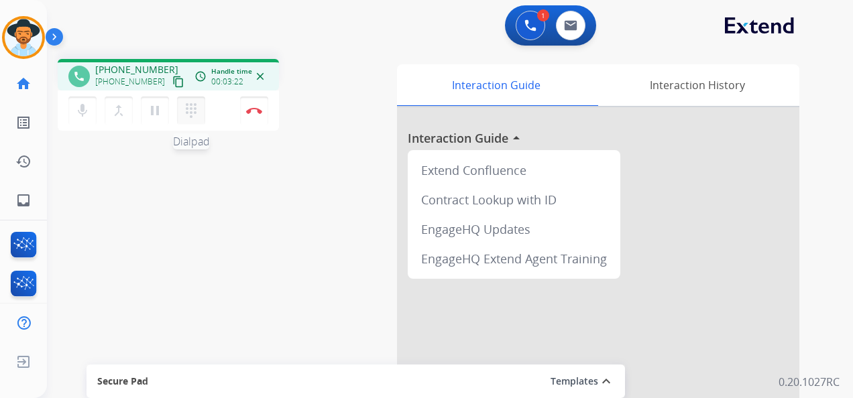
click at [190, 114] on mat-icon "dialpad" at bounding box center [191, 111] width 16 height 16
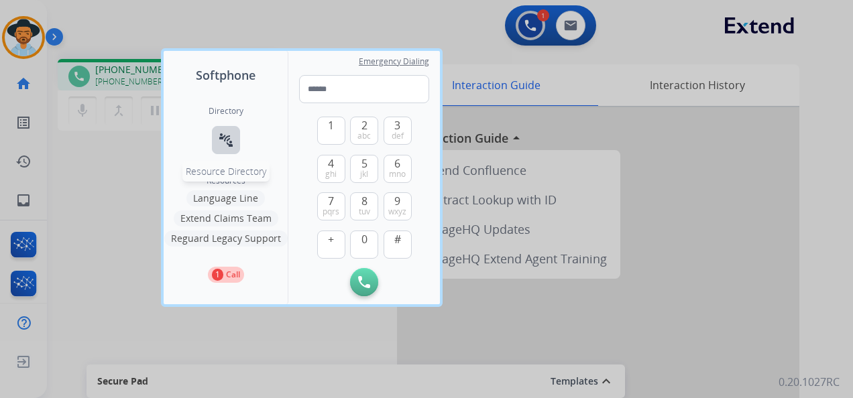
click at [225, 129] on button "connect_without_contact Resource Directory" at bounding box center [226, 140] width 28 height 28
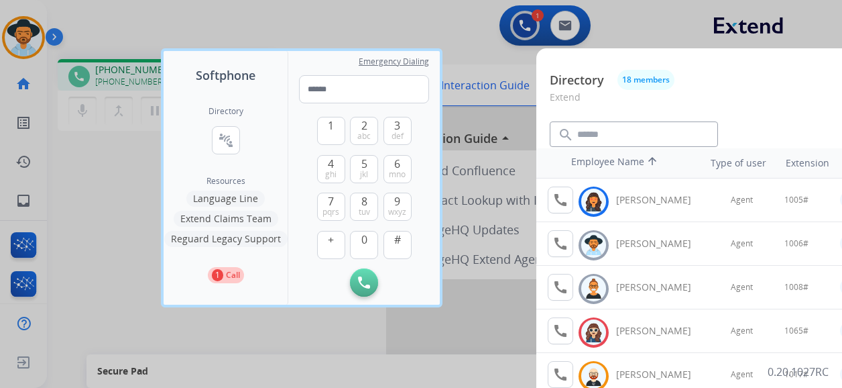
click at [388, 4] on div at bounding box center [421, 194] width 842 height 388
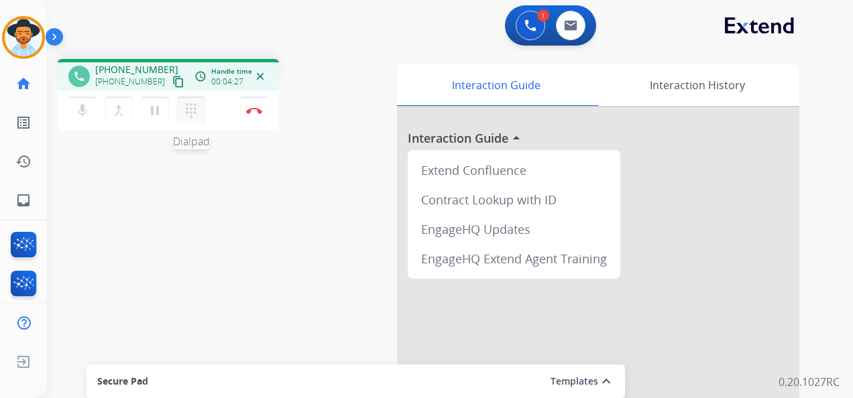
click at [197, 110] on mat-icon "dialpad" at bounding box center [191, 111] width 16 height 16
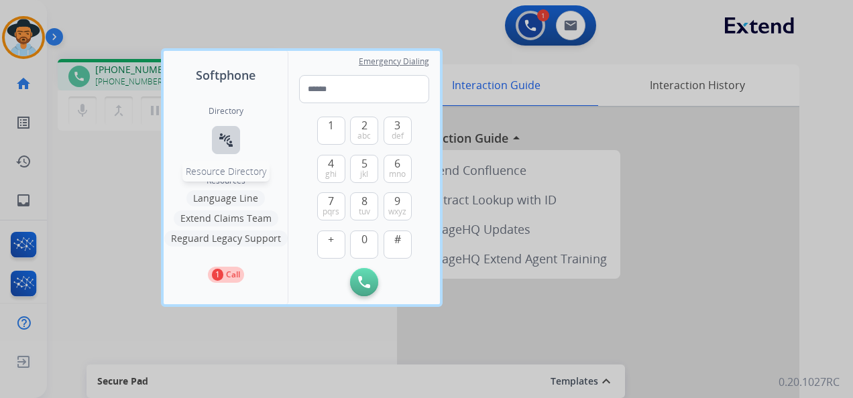
click at [225, 133] on mat-icon "connect_without_contact" at bounding box center [226, 140] width 16 height 16
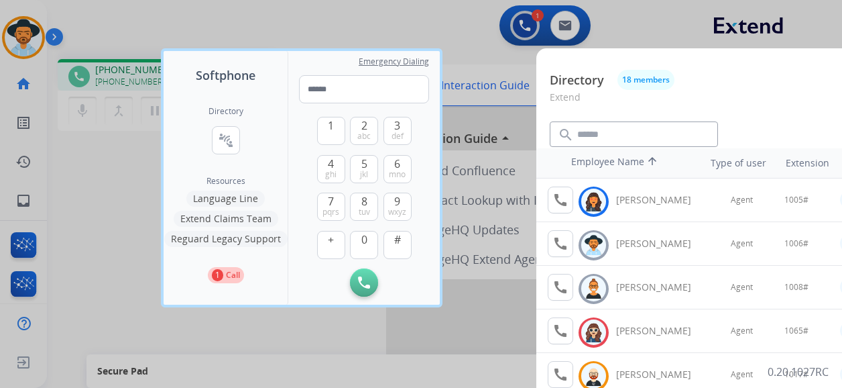
click at [451, 31] on div at bounding box center [421, 194] width 842 height 388
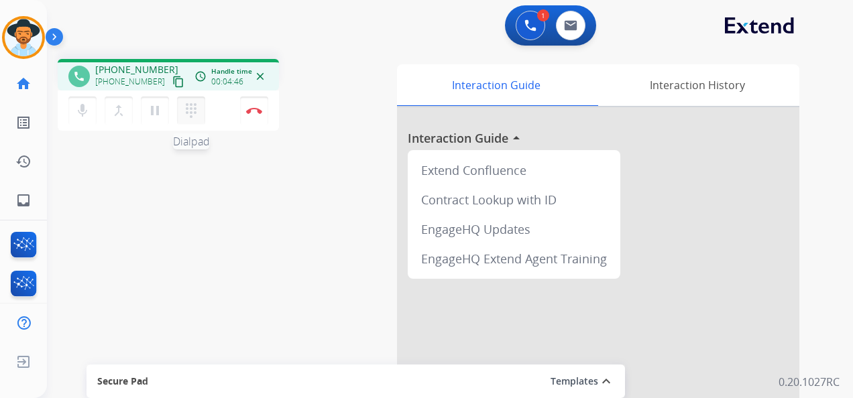
click at [192, 113] on mat-icon "dialpad" at bounding box center [191, 111] width 16 height 16
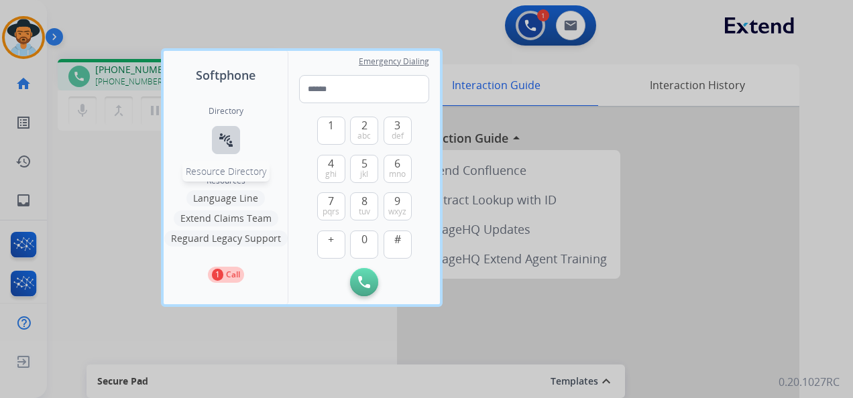
click at [236, 137] on button "connect_without_contact Resource Directory" at bounding box center [226, 140] width 28 height 28
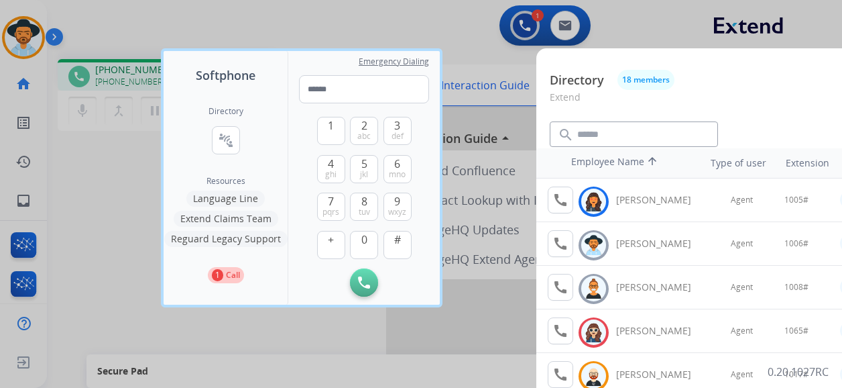
click at [341, 8] on div at bounding box center [421, 194] width 842 height 388
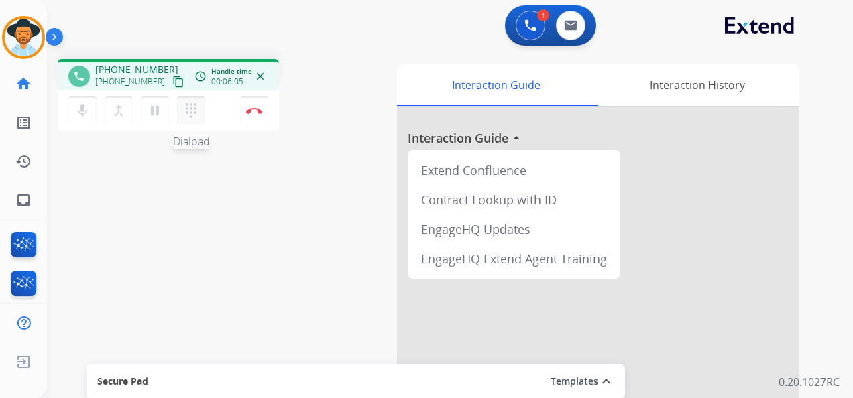
click at [187, 107] on mat-icon "dialpad" at bounding box center [191, 111] width 16 height 16
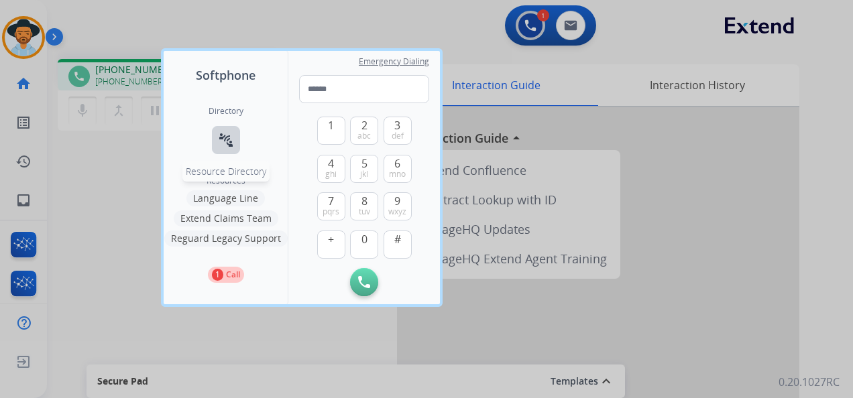
click at [222, 133] on mat-icon "connect_without_contact" at bounding box center [226, 140] width 16 height 16
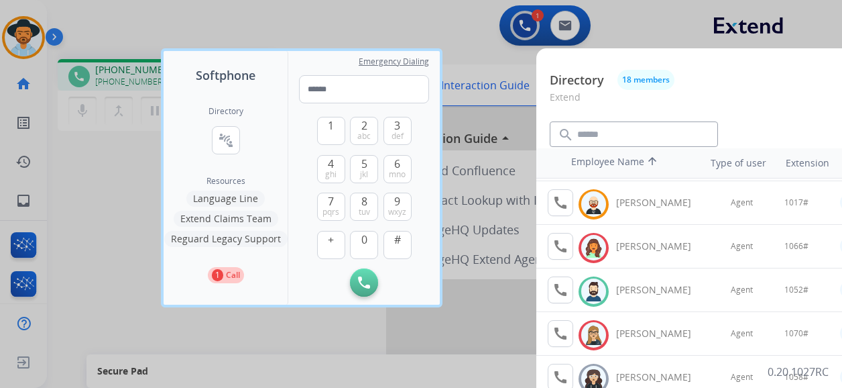
scroll to position [201, 0]
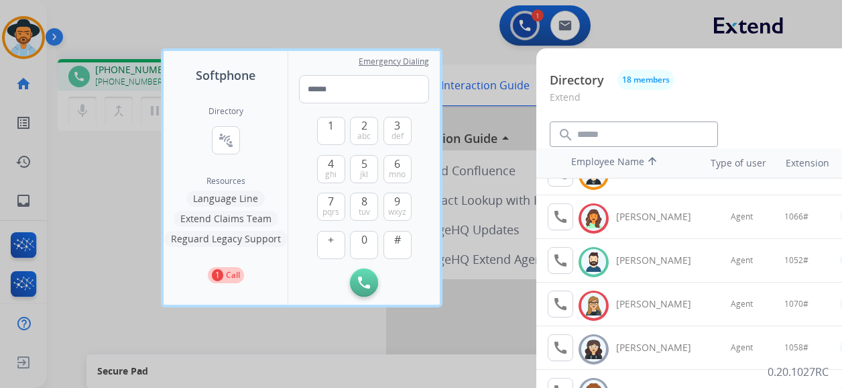
click at [291, 20] on div at bounding box center [421, 194] width 842 height 388
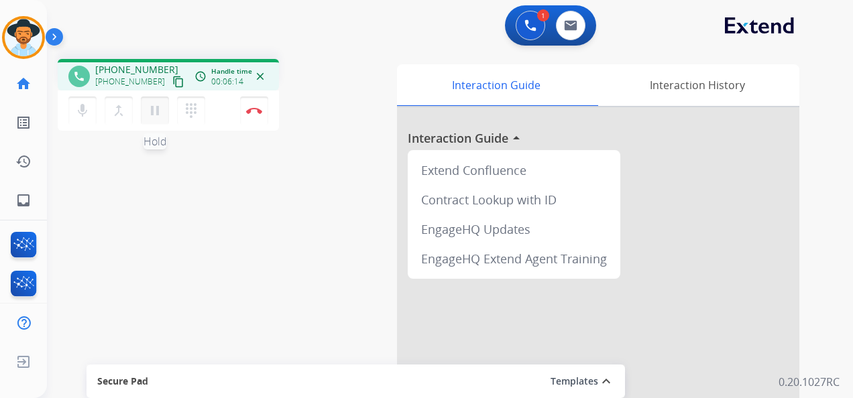
click at [155, 112] on mat-icon "pause" at bounding box center [155, 111] width 16 height 16
click at [186, 106] on mat-icon "dialpad" at bounding box center [191, 111] width 16 height 16
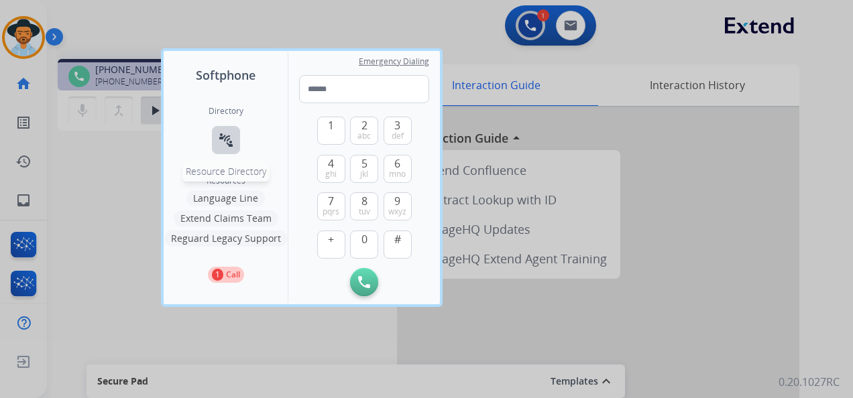
click at [227, 143] on mat-icon "connect_without_contact" at bounding box center [226, 140] width 16 height 16
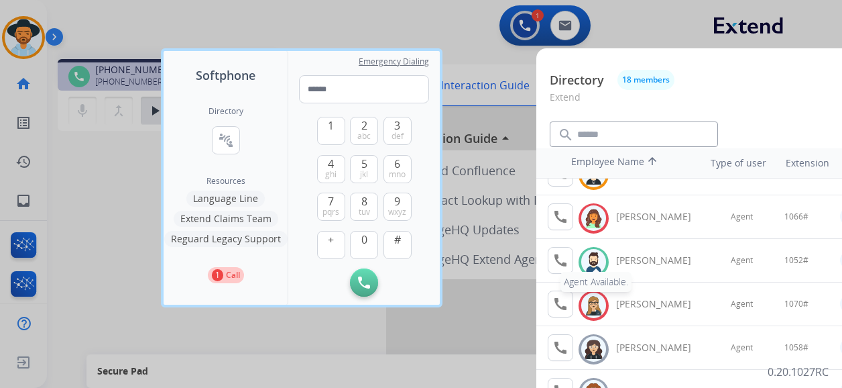
click at [561, 254] on mat-icon "call" at bounding box center [561, 260] width 16 height 16
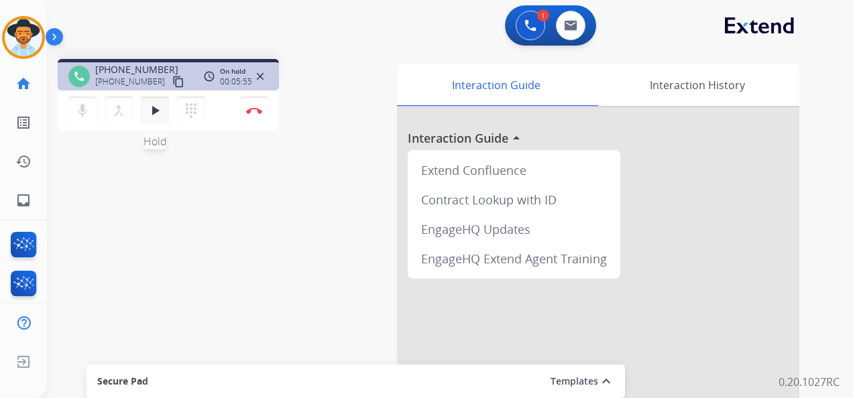
click at [158, 119] on button "play_arrow Hold" at bounding box center [155, 111] width 28 height 28
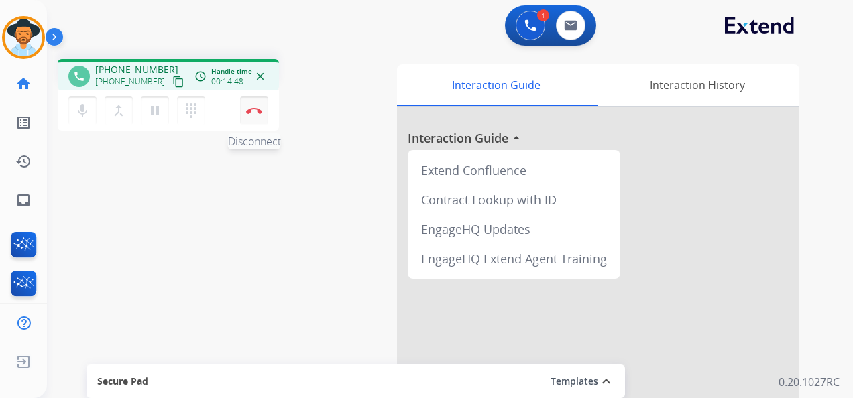
click at [255, 108] on img at bounding box center [254, 110] width 16 height 7
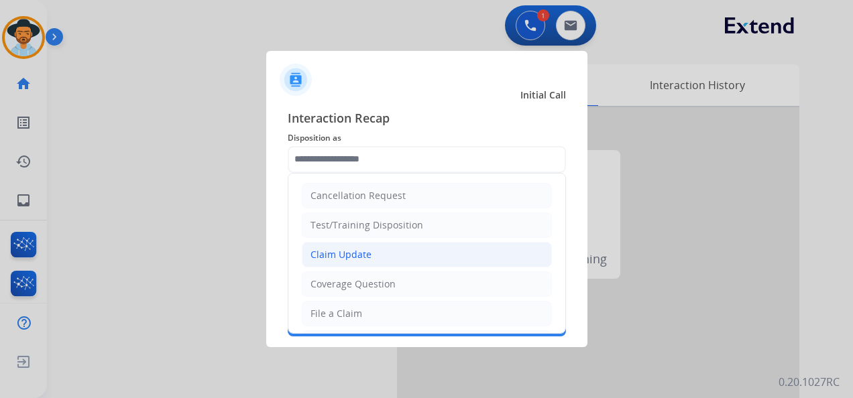
click at [382, 252] on li "Claim Update" at bounding box center [427, 254] width 250 height 25
type input "**********"
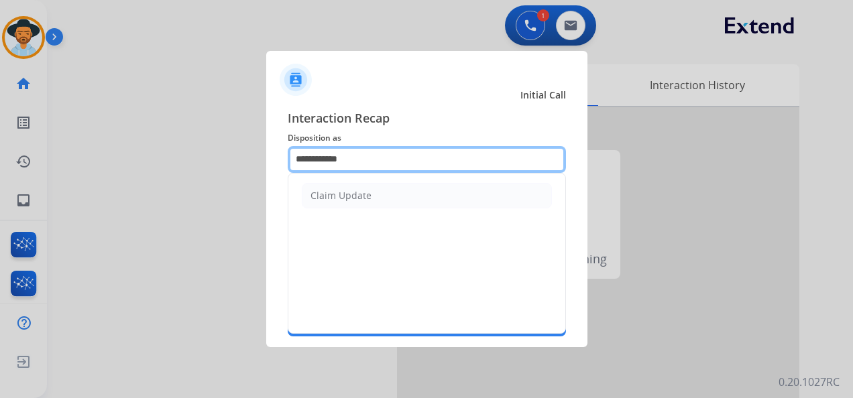
drag, startPoint x: 393, startPoint y: 156, endPoint x: 274, endPoint y: 150, distance: 118.9
click at [274, 150] on div "**********" at bounding box center [426, 223] width 321 height 250
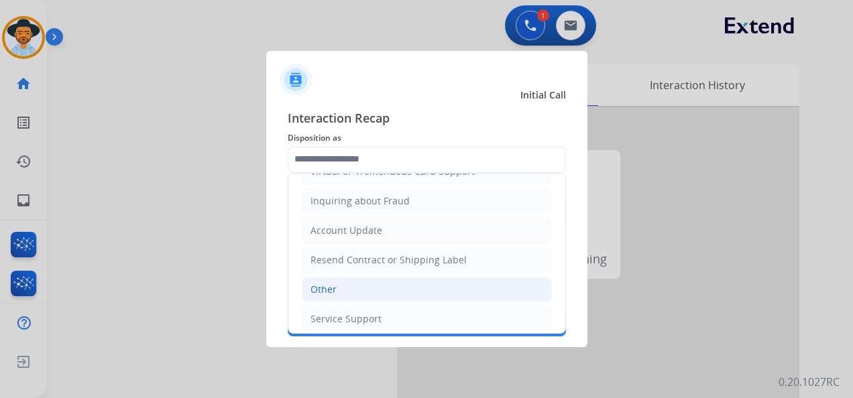
click at [356, 284] on li "Other" at bounding box center [427, 289] width 250 height 25
type input "*****"
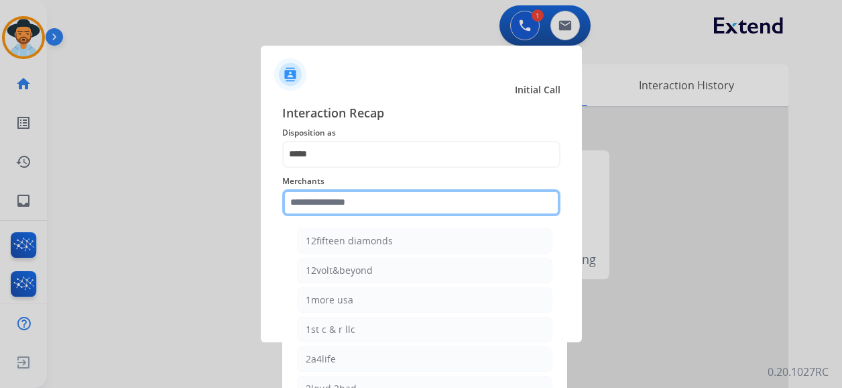
click at [357, 210] on input "text" at bounding box center [421, 202] width 278 height 27
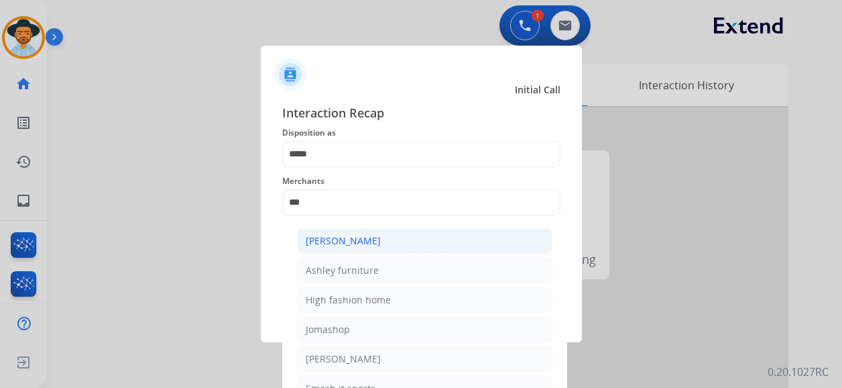
click at [415, 237] on li "[PERSON_NAME]" at bounding box center [425, 240] width 256 height 25
type input "**********"
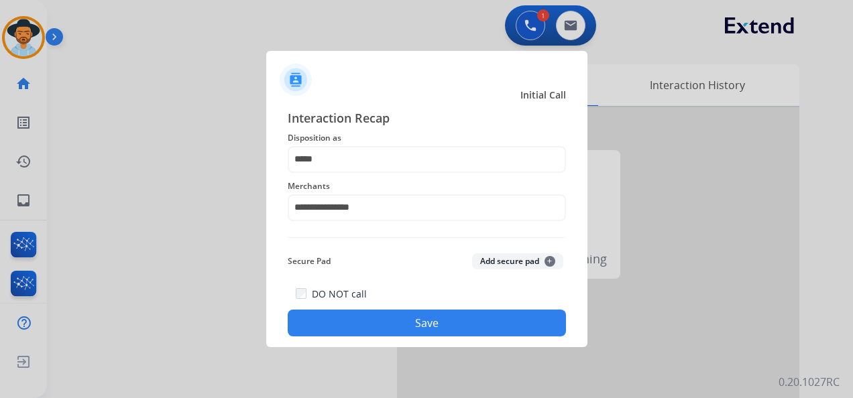
click at [437, 324] on button "Save" at bounding box center [427, 323] width 278 height 27
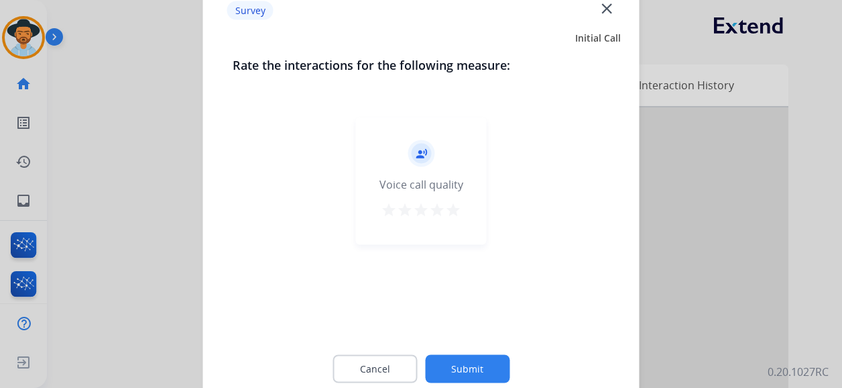
click at [453, 209] on mat-icon "star" at bounding box center [453, 210] width 16 height 16
click at [480, 374] on button "Submit" at bounding box center [467, 369] width 85 height 28
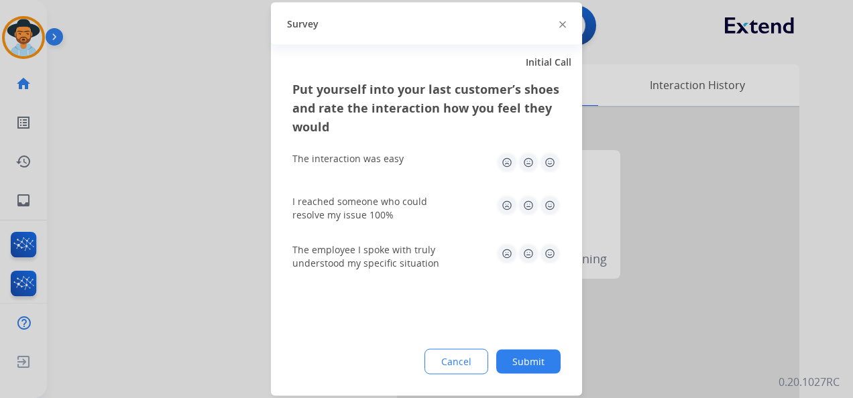
click at [546, 165] on img at bounding box center [549, 162] width 21 height 21
click at [551, 197] on img at bounding box center [549, 205] width 21 height 21
click at [547, 251] on img at bounding box center [549, 253] width 21 height 21
click at [530, 357] on button "Submit" at bounding box center [528, 362] width 64 height 24
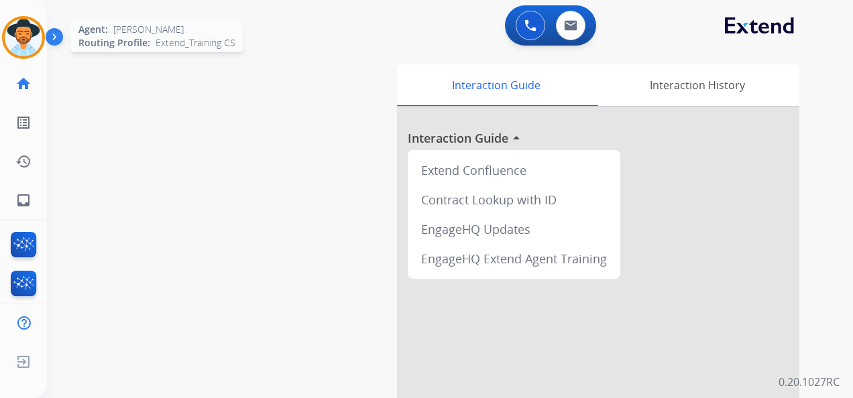
click at [23, 37] on img at bounding box center [24, 38] width 38 height 38
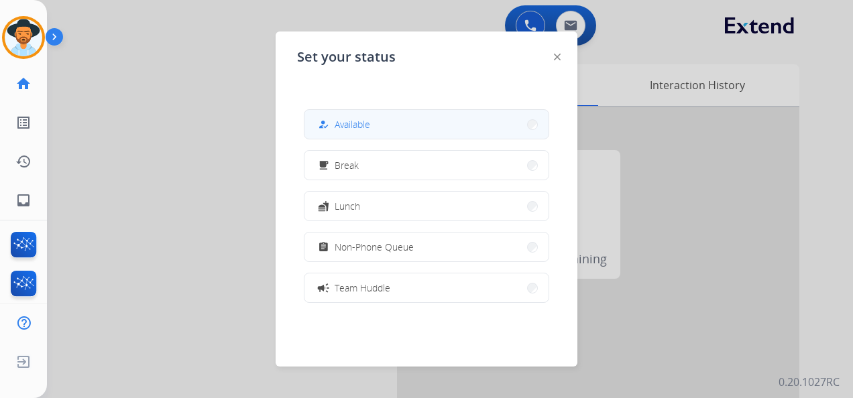
click at [373, 131] on button "how_to_reg Available" at bounding box center [426, 124] width 244 height 29
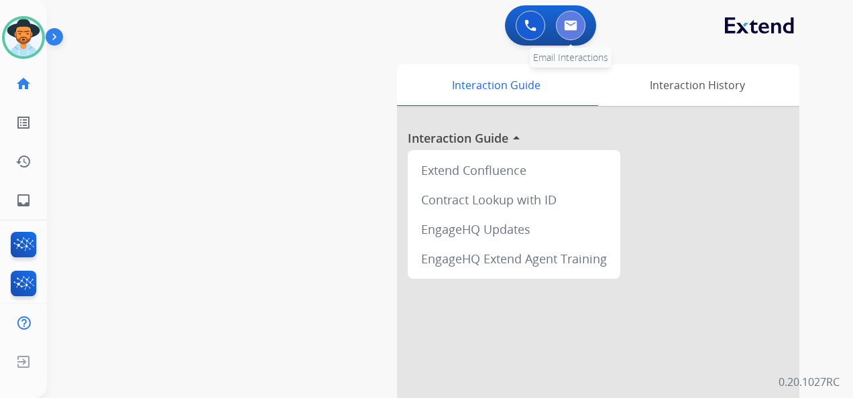
click at [565, 23] on img at bounding box center [570, 25] width 13 height 11
select select "**********"
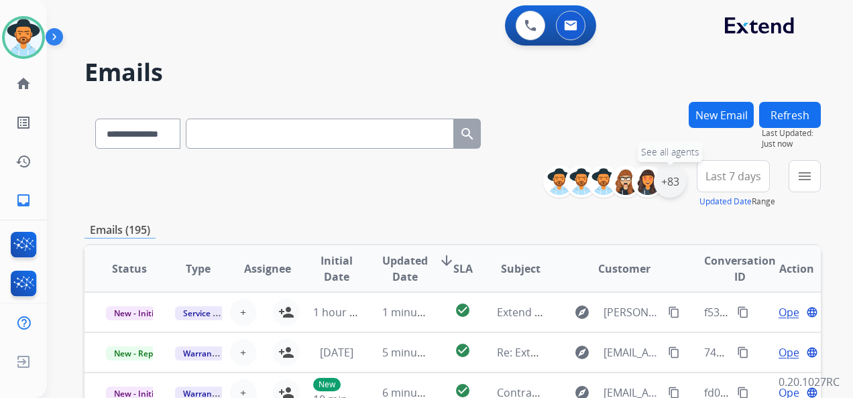
click at [675, 183] on div "+83" at bounding box center [670, 182] width 32 height 32
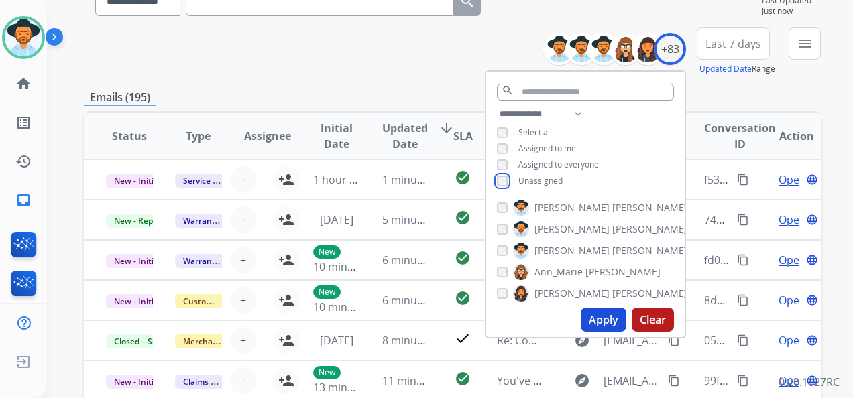
scroll to position [134, 0]
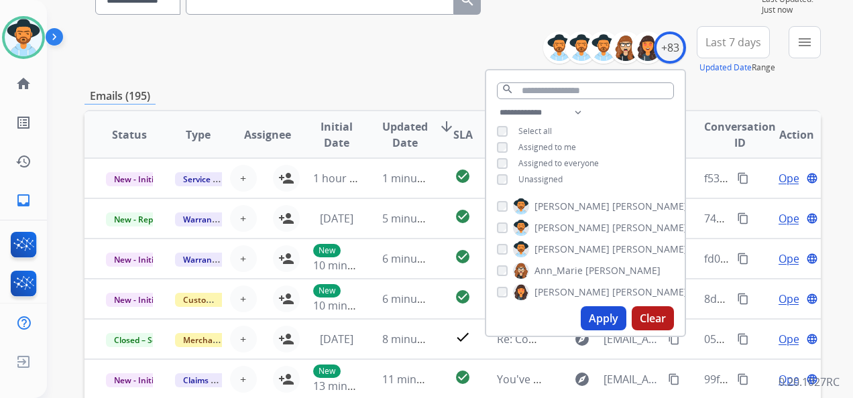
click at [596, 323] on button "Apply" at bounding box center [604, 318] width 46 height 24
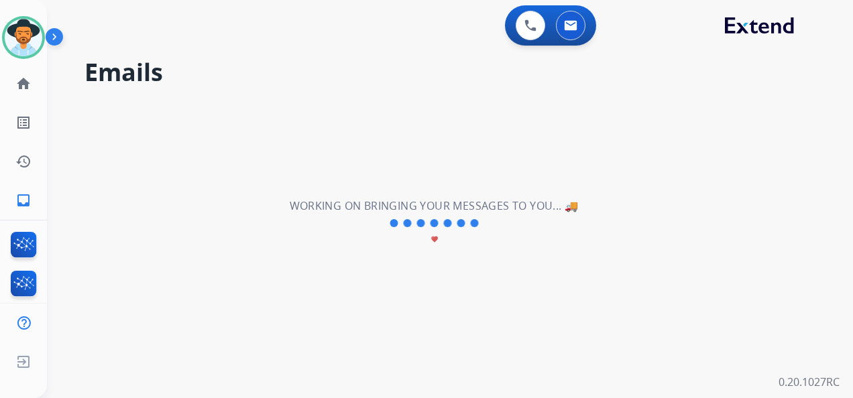
scroll to position [0, 0]
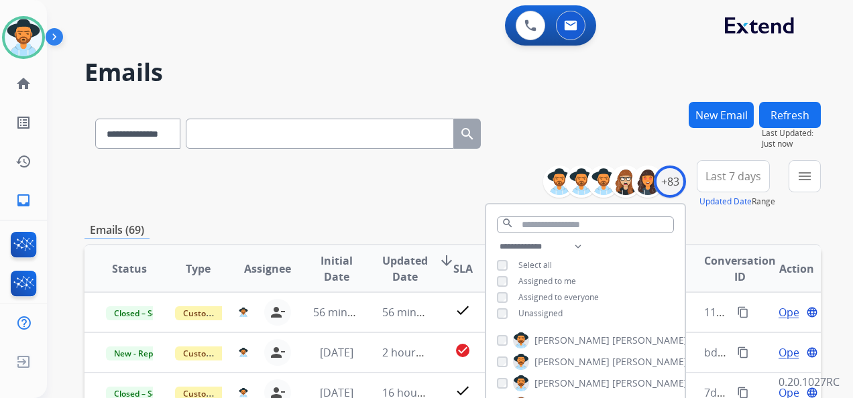
click at [716, 179] on span "Last 7 days" at bounding box center [734, 176] width 56 height 5
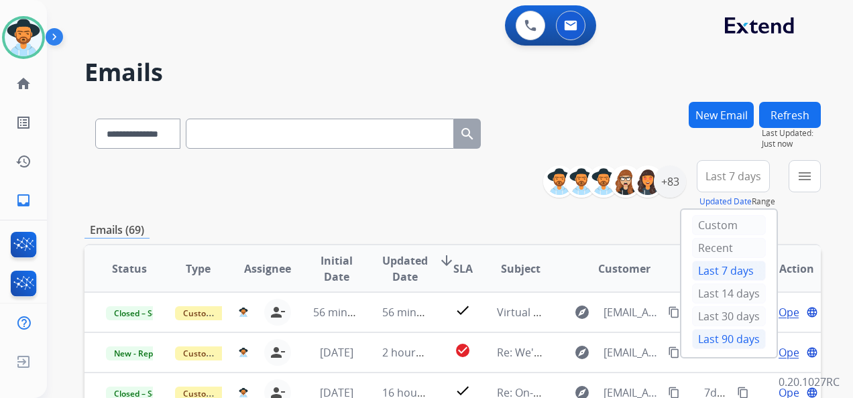
click at [723, 337] on div "Last 90 days" at bounding box center [729, 339] width 74 height 20
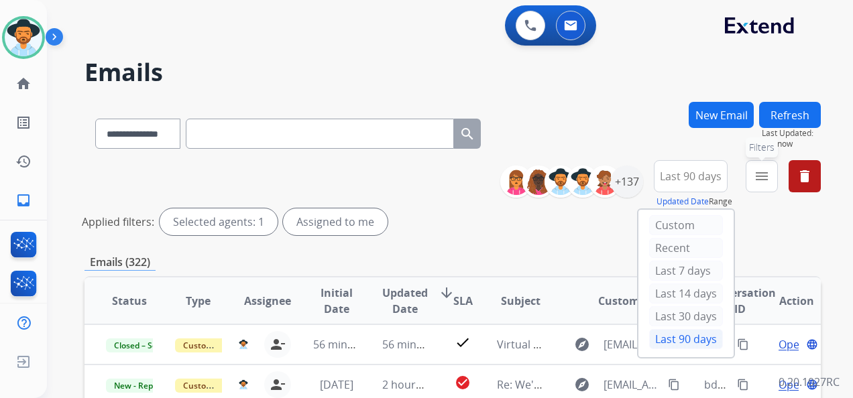
click at [758, 177] on mat-icon "menu" at bounding box center [762, 176] width 16 height 16
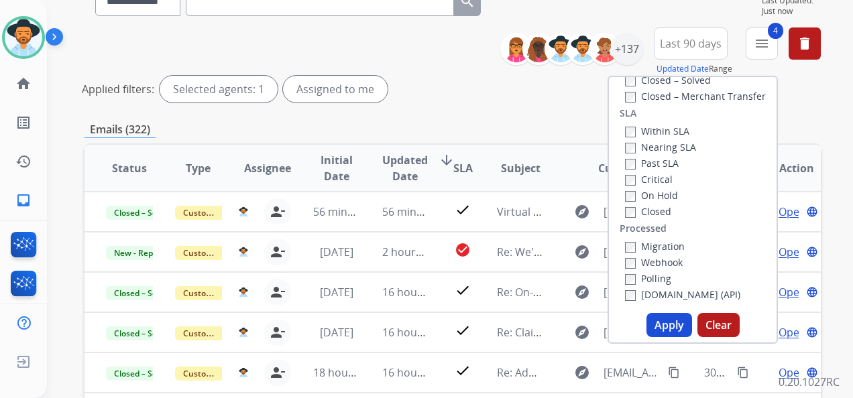
scroll to position [134, 0]
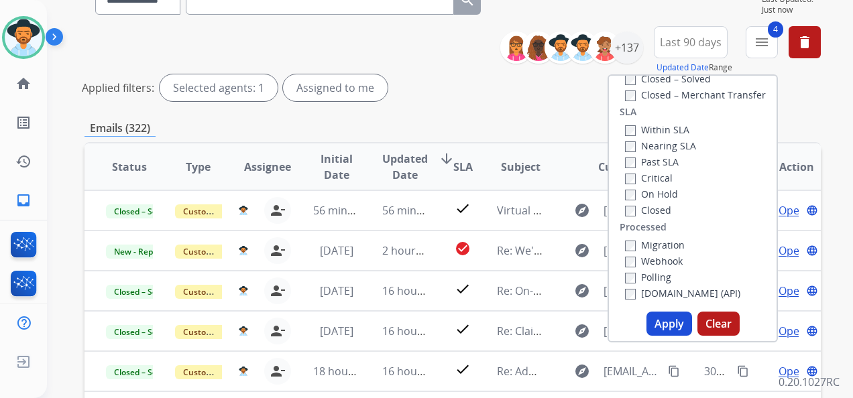
click at [661, 327] on button "Apply" at bounding box center [670, 324] width 46 height 24
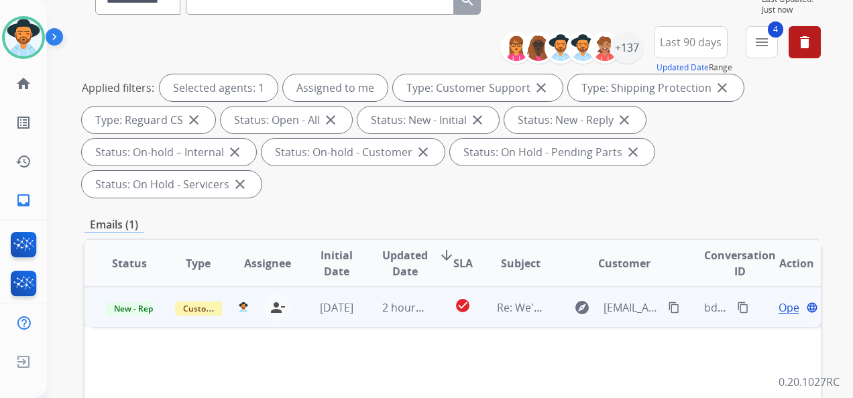
click at [779, 306] on span "Open" at bounding box center [792, 308] width 27 height 16
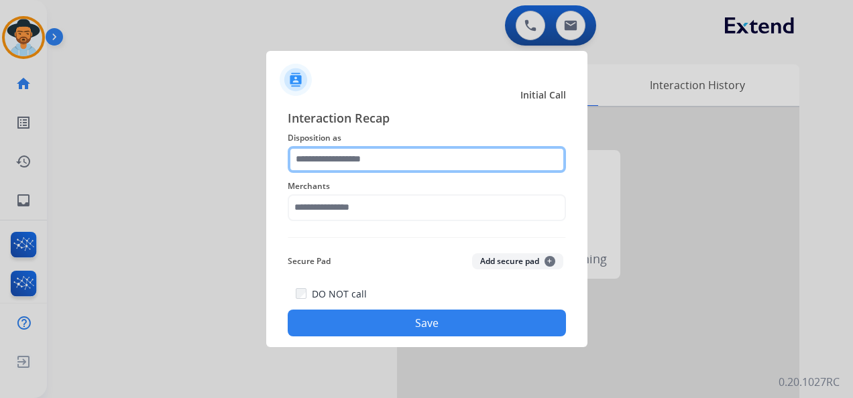
click at [370, 165] on input "text" at bounding box center [427, 159] width 278 height 27
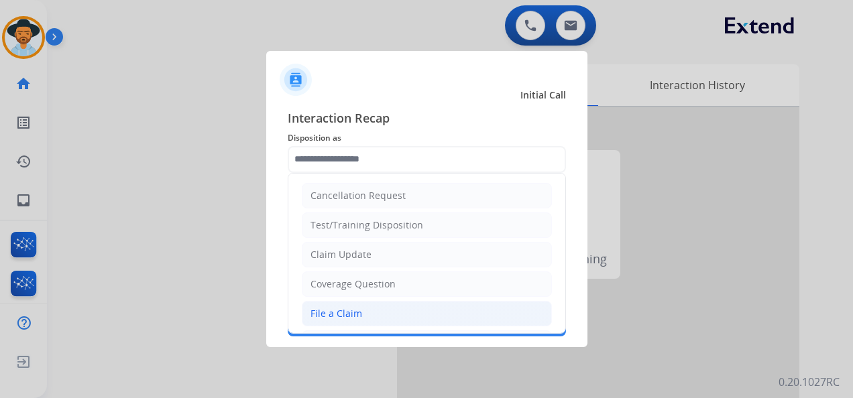
click at [376, 304] on li "File a Claim" at bounding box center [427, 313] width 250 height 25
type input "**********"
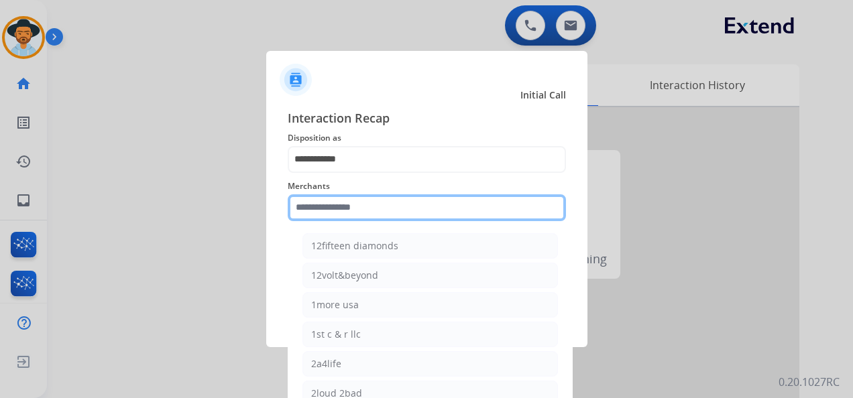
click at [361, 211] on input "text" at bounding box center [427, 207] width 278 height 27
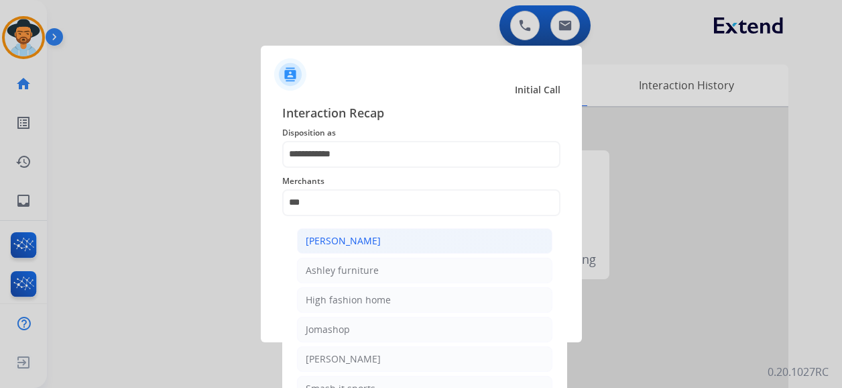
click at [376, 237] on div "[PERSON_NAME]" at bounding box center [343, 240] width 75 height 13
type input "**********"
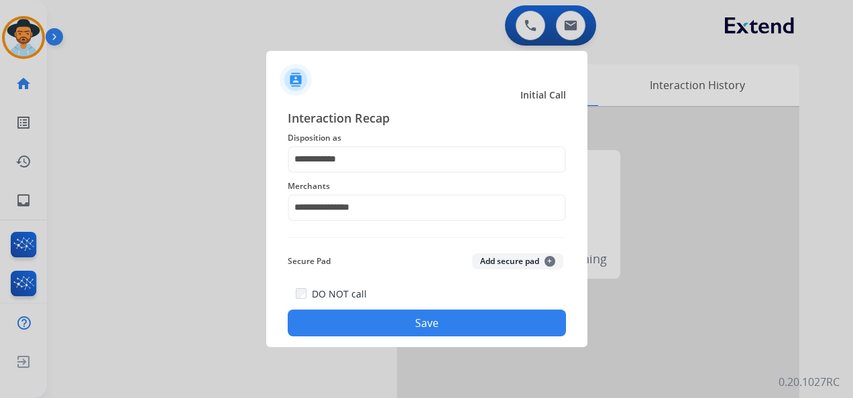
click at [433, 325] on button "Save" at bounding box center [427, 323] width 278 height 27
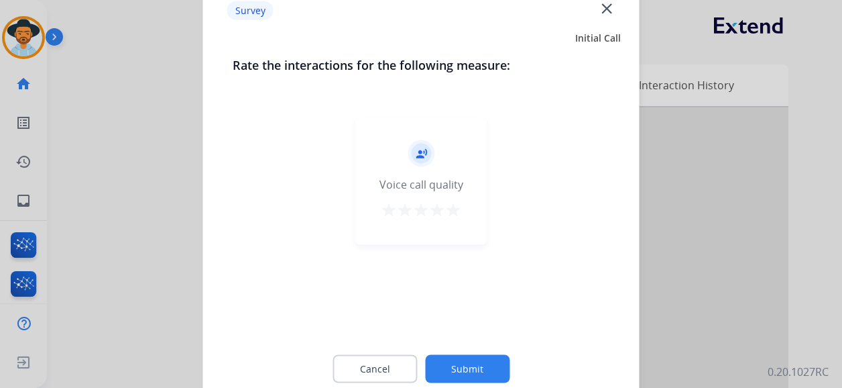
click at [463, 205] on div "record_voice_over Voice call quality star star star star star" at bounding box center [421, 180] width 131 height 127
click at [453, 207] on mat-icon "star" at bounding box center [453, 210] width 16 height 16
click at [481, 362] on button "Submit" at bounding box center [467, 369] width 85 height 28
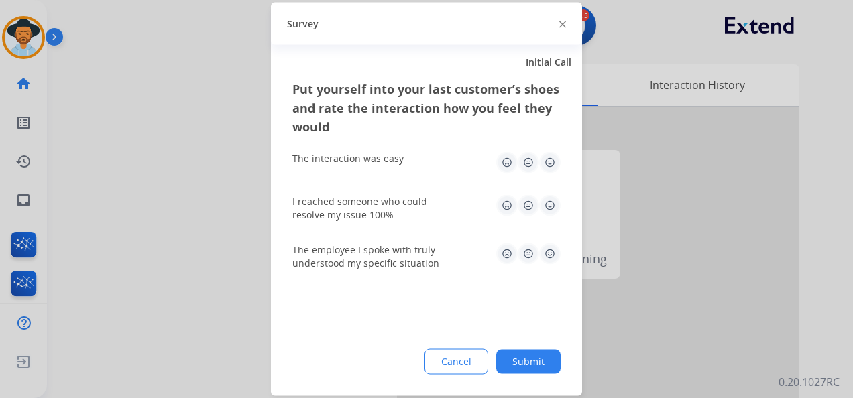
click at [542, 162] on img at bounding box center [549, 162] width 21 height 21
click at [551, 213] on img at bounding box center [549, 205] width 21 height 21
click at [549, 251] on img at bounding box center [549, 253] width 21 height 21
click at [537, 353] on button "Submit" at bounding box center [528, 362] width 64 height 24
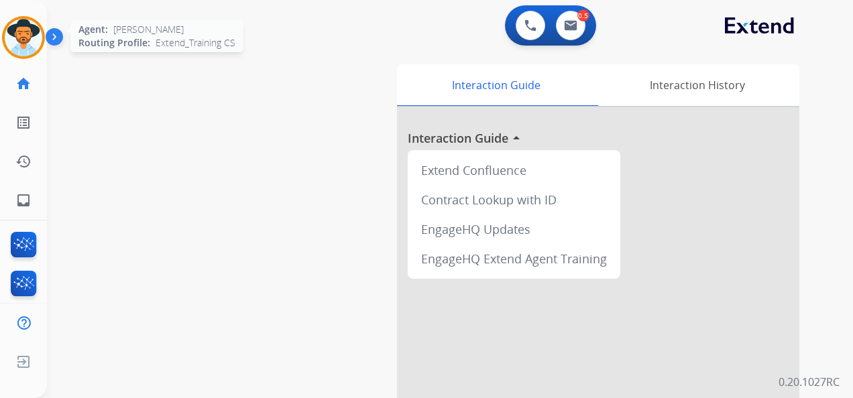
click at [35, 35] on img at bounding box center [24, 38] width 38 height 38
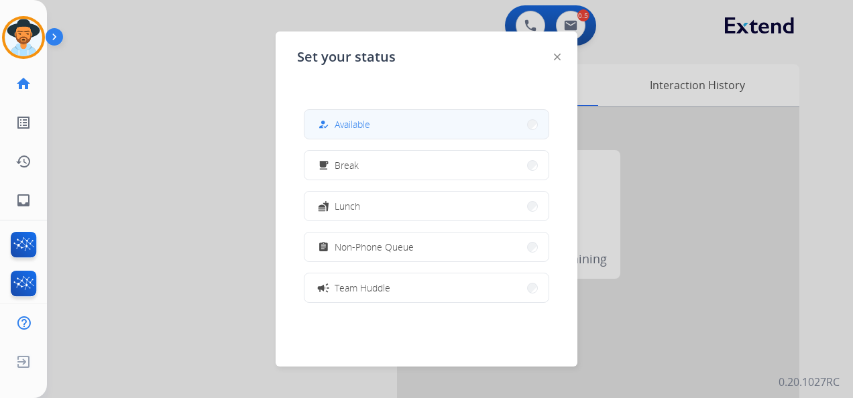
click at [390, 125] on button "how_to_reg Available" at bounding box center [426, 124] width 244 height 29
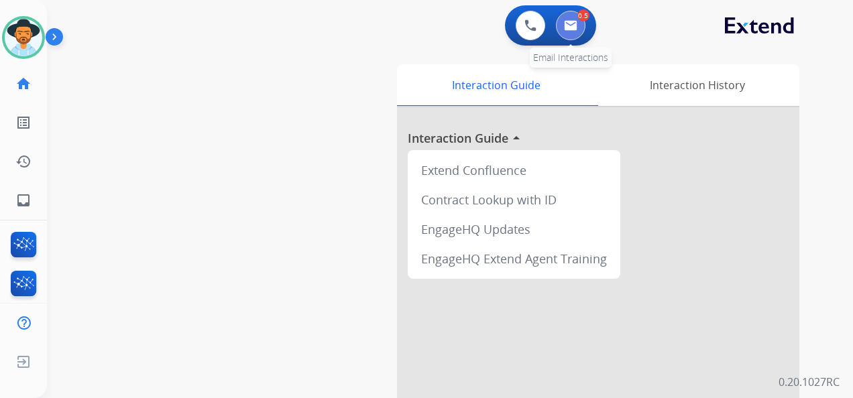
click at [569, 26] on img at bounding box center [570, 25] width 13 height 11
select select "**********"
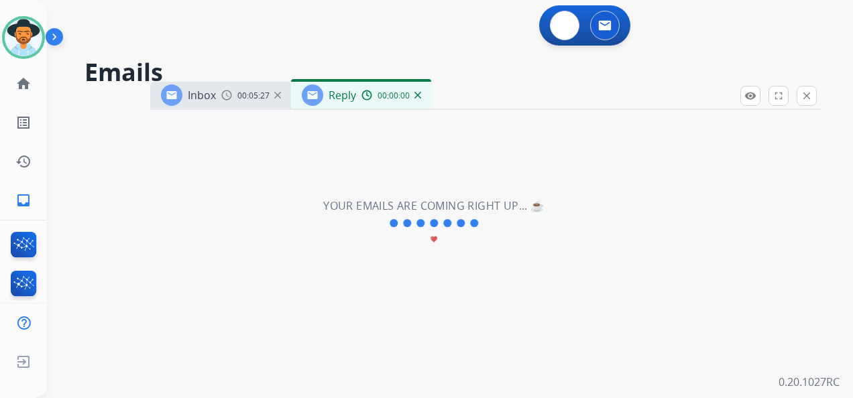
select select "**********"
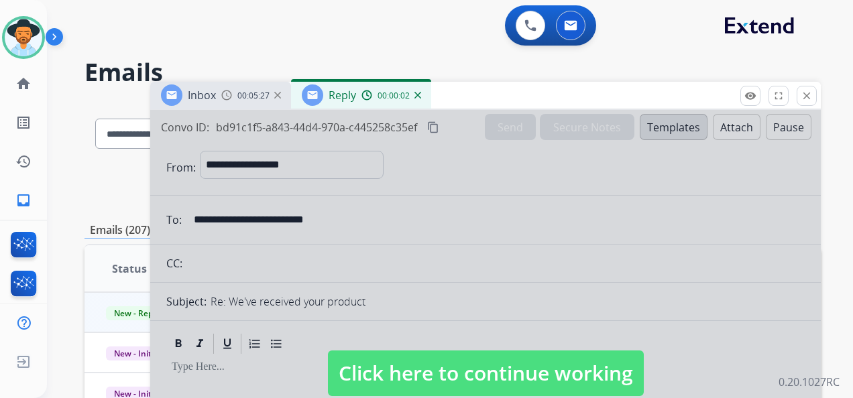
click at [520, 384] on span "Click here to continue working" at bounding box center [486, 374] width 316 height 46
select select
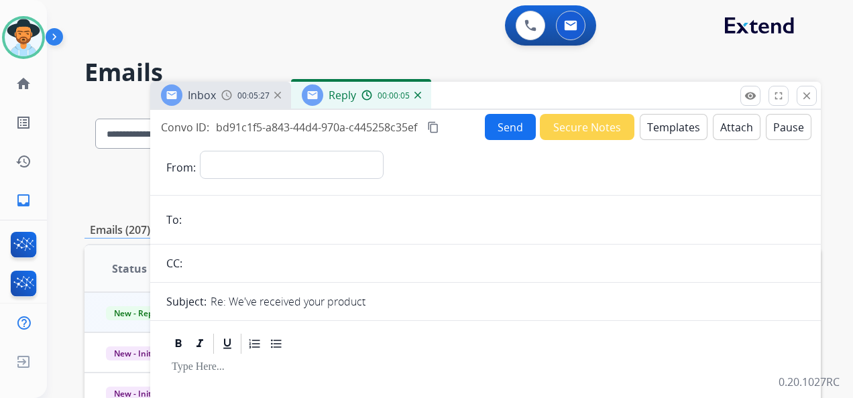
click at [280, 89] on div "00:05:27" at bounding box center [250, 95] width 59 height 12
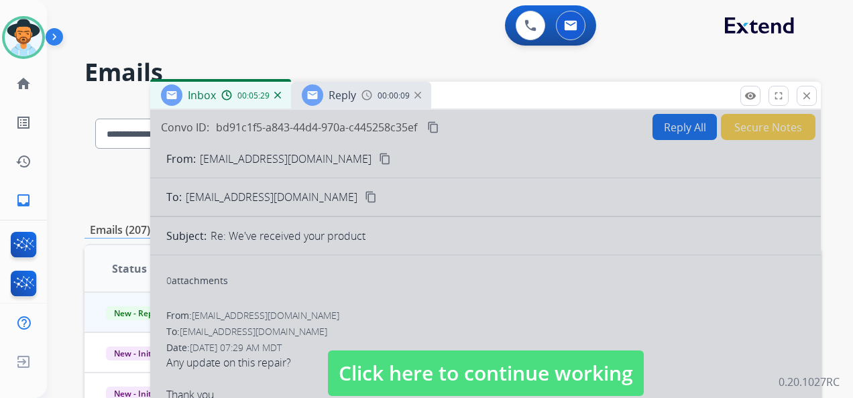
click at [503, 367] on span "Click here to continue working" at bounding box center [486, 374] width 316 height 46
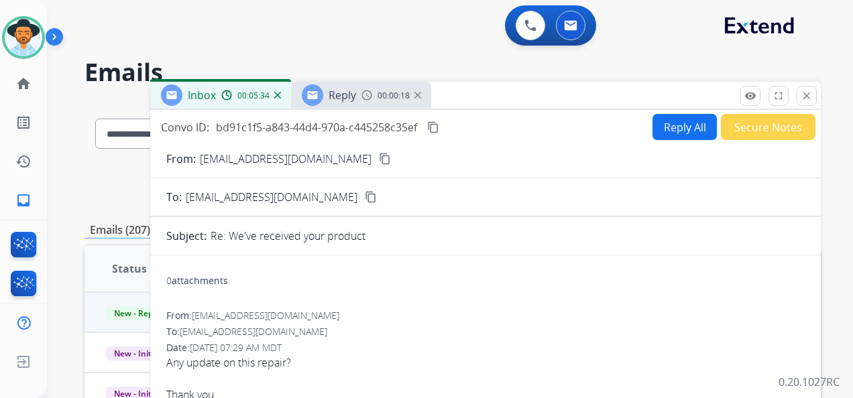
click at [418, 95] on img at bounding box center [417, 95] width 7 height 7
click at [276, 94] on img at bounding box center [277, 95] width 7 height 7
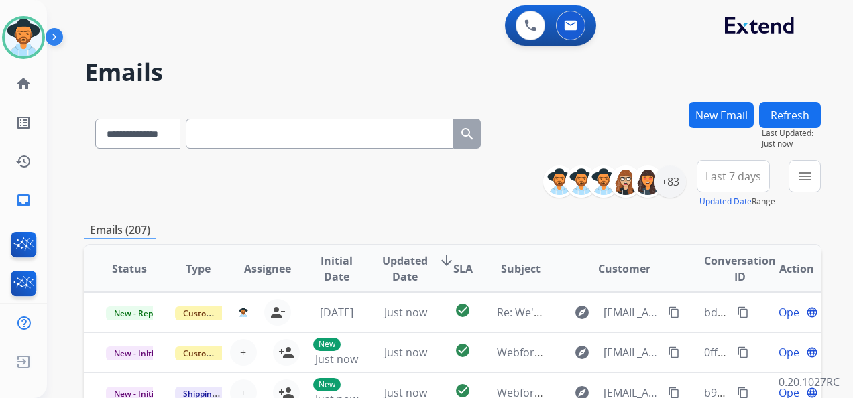
click at [708, 111] on button "New Email" at bounding box center [721, 115] width 65 height 26
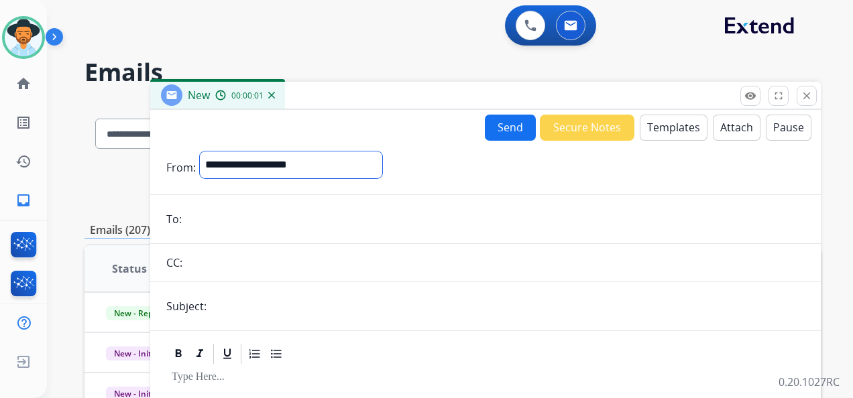
click at [382, 166] on select "**********" at bounding box center [291, 165] width 182 height 27
select select "**********"
click at [200, 152] on select "**********" at bounding box center [291, 165] width 182 height 27
click at [258, 224] on input "email" at bounding box center [495, 220] width 619 height 27
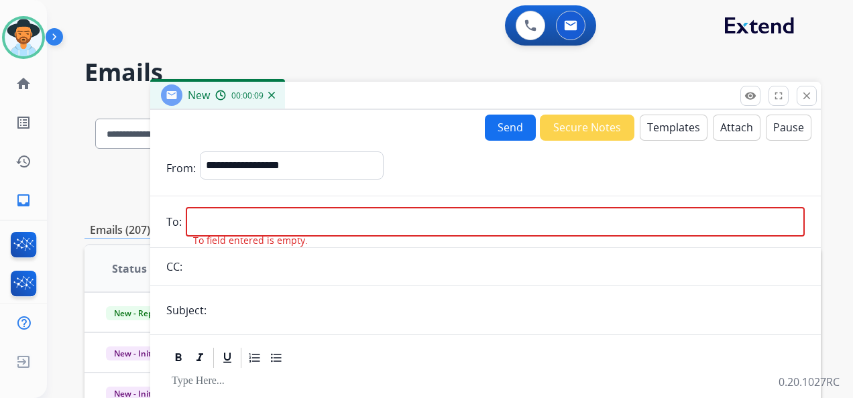
click at [196, 213] on input "email" at bounding box center [495, 222] width 619 height 30
paste input "**********"
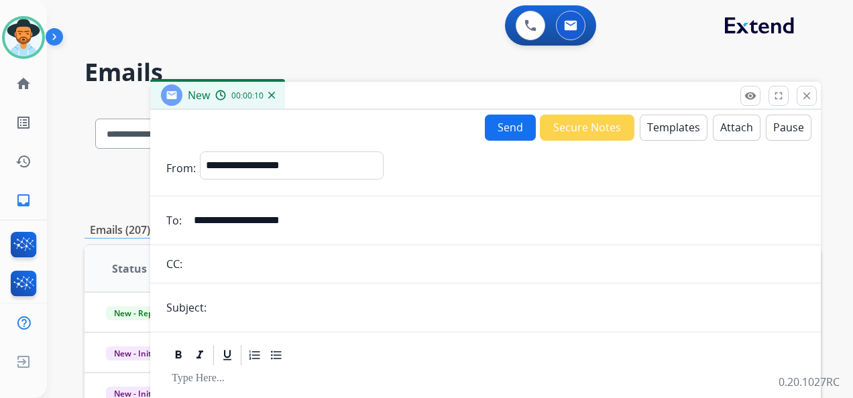
type input "**********"
click at [235, 313] on input "text" at bounding box center [508, 307] width 594 height 27
type input "**********"
click at [665, 130] on button "Templates" at bounding box center [674, 128] width 68 height 26
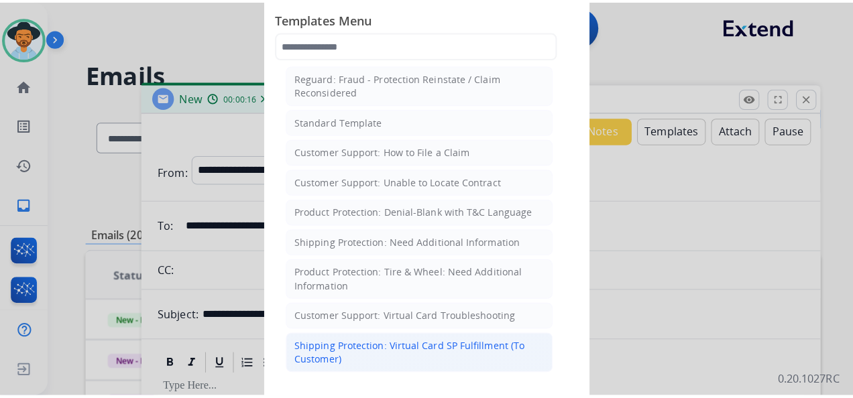
scroll to position [201, 0]
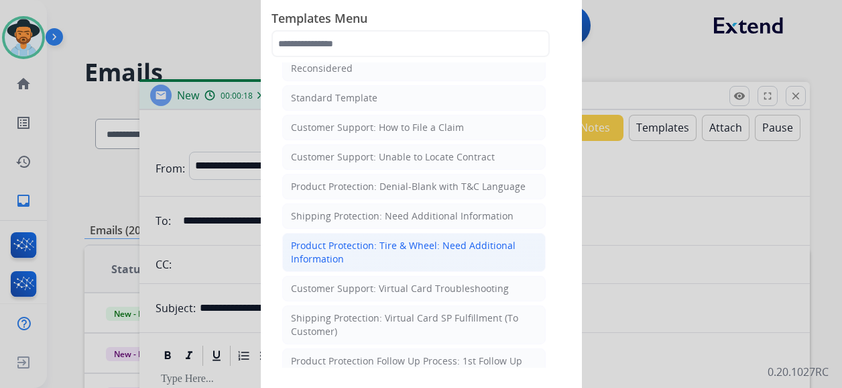
click at [407, 245] on div "Product Protection: Tire & Wheel: Need Additional Information" at bounding box center [414, 252] width 246 height 27
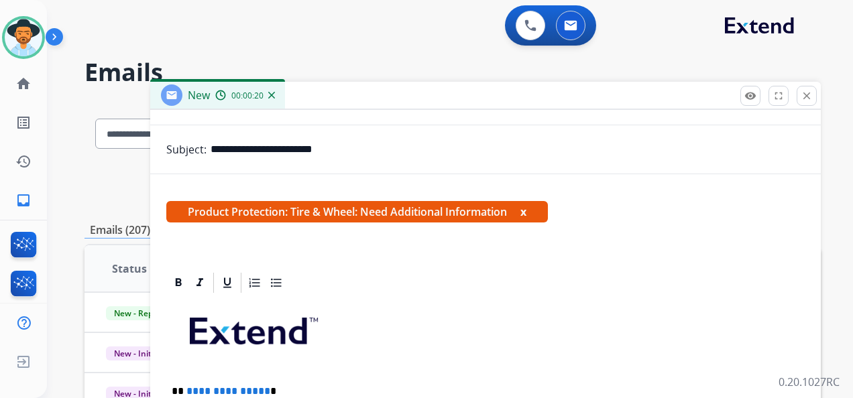
scroll to position [287, 0]
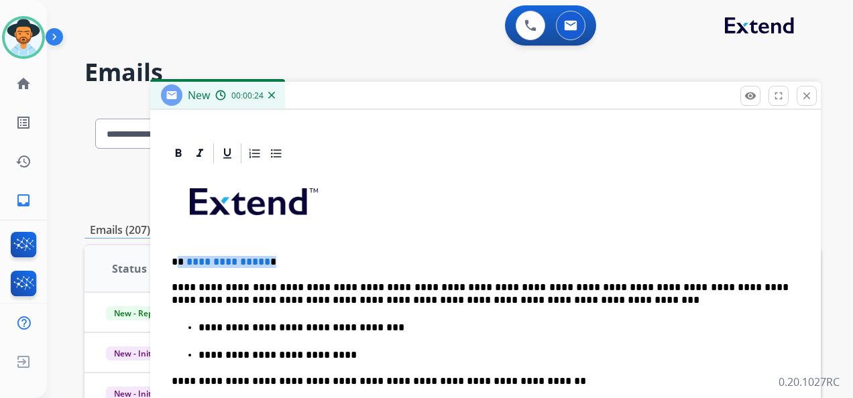
drag, startPoint x: 272, startPoint y: 263, endPoint x: 180, endPoint y: 259, distance: 92.0
click at [180, 259] on p "**********" at bounding box center [480, 262] width 617 height 12
drag, startPoint x: 416, startPoint y: 284, endPoint x: 431, endPoint y: 282, distance: 14.9
click at [431, 282] on p "**********" at bounding box center [480, 294] width 617 height 25
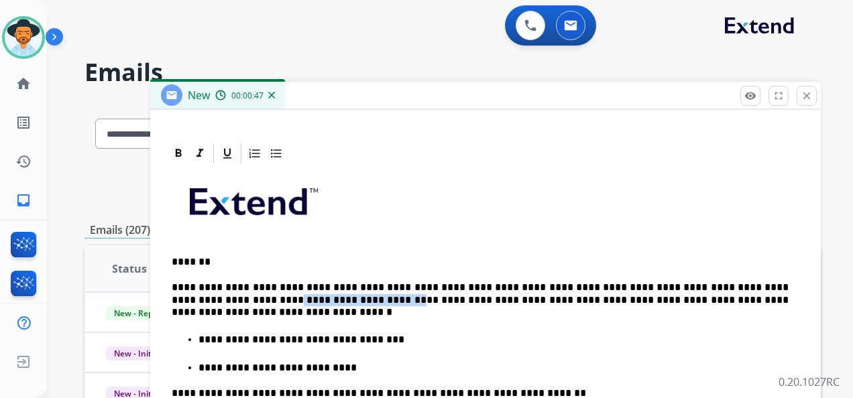
drag, startPoint x: 212, startPoint y: 296, endPoint x: 315, endPoint y: 298, distance: 103.3
click at [315, 298] on p "**********" at bounding box center [480, 300] width 617 height 37
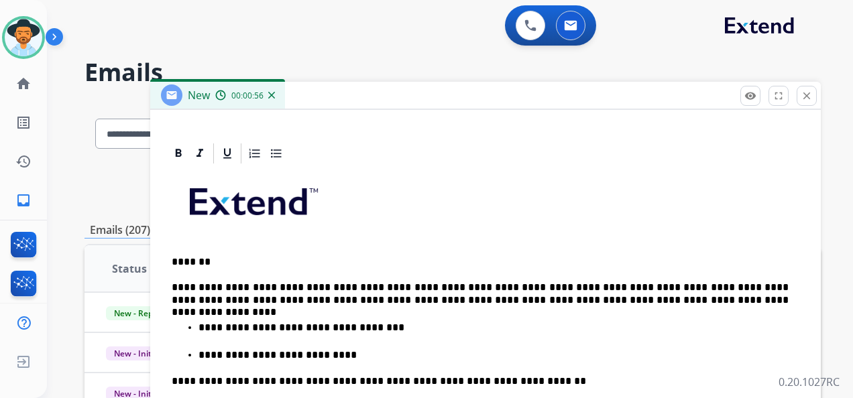
click at [227, 299] on p "**********" at bounding box center [480, 294] width 617 height 25
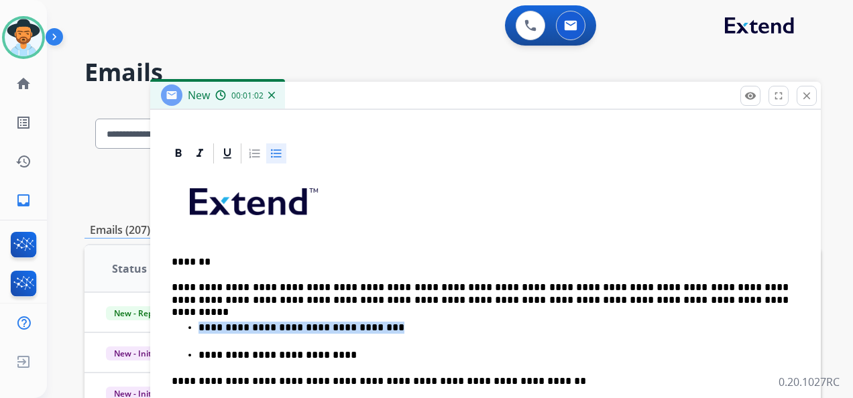
drag, startPoint x: 374, startPoint y: 324, endPoint x: 203, endPoint y: 325, distance: 171.0
click at [203, 325] on p "**********" at bounding box center [494, 328] width 590 height 12
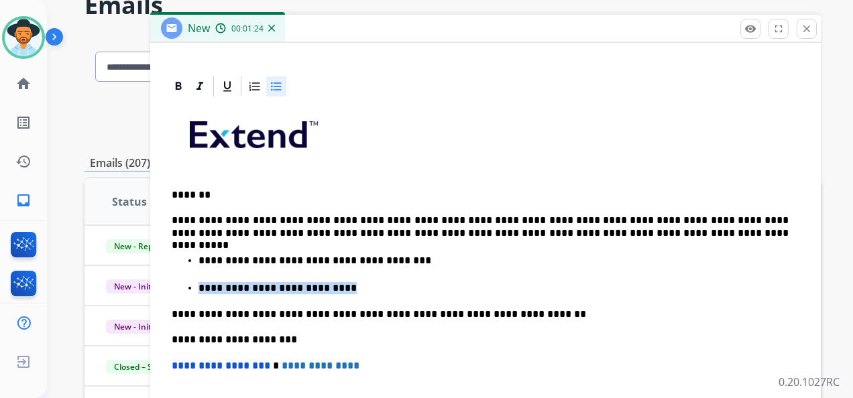
drag, startPoint x: 319, startPoint y: 288, endPoint x: 194, endPoint y: 286, distance: 125.4
click at [194, 286] on ul "**********" at bounding box center [486, 274] width 628 height 42
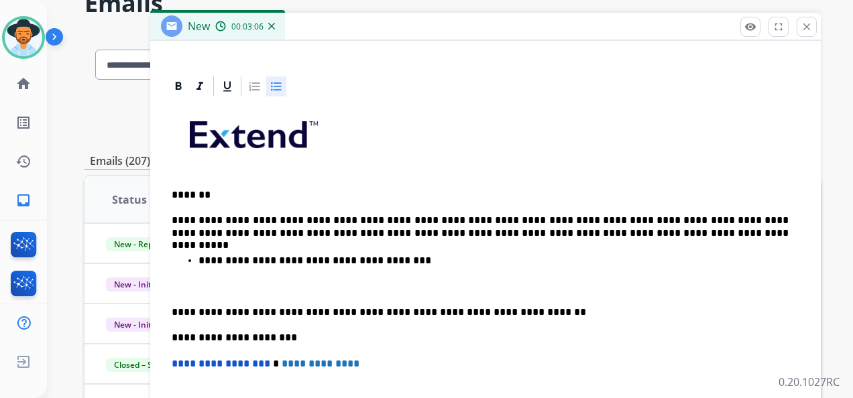
click at [372, 262] on p "**********" at bounding box center [494, 261] width 590 height 12
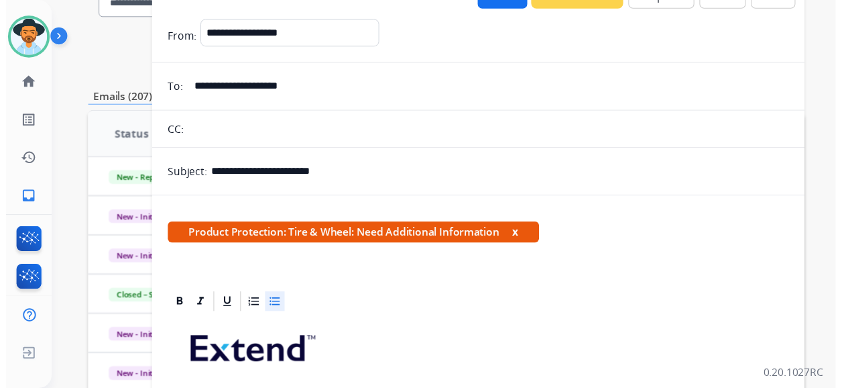
scroll to position [0, 0]
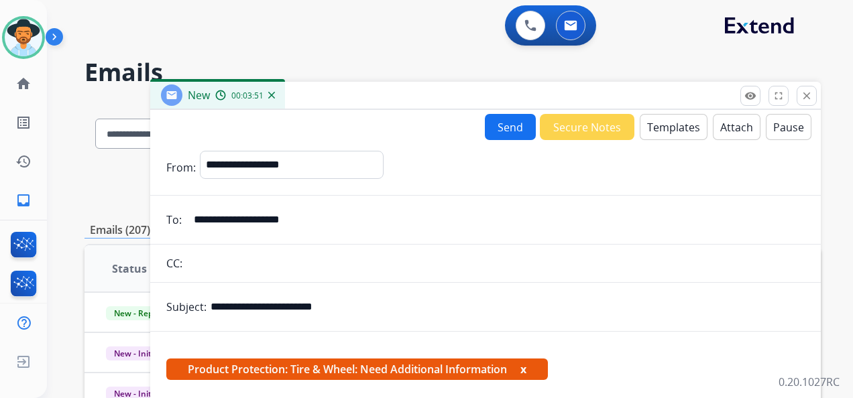
click at [503, 123] on button "Send" at bounding box center [510, 127] width 51 height 26
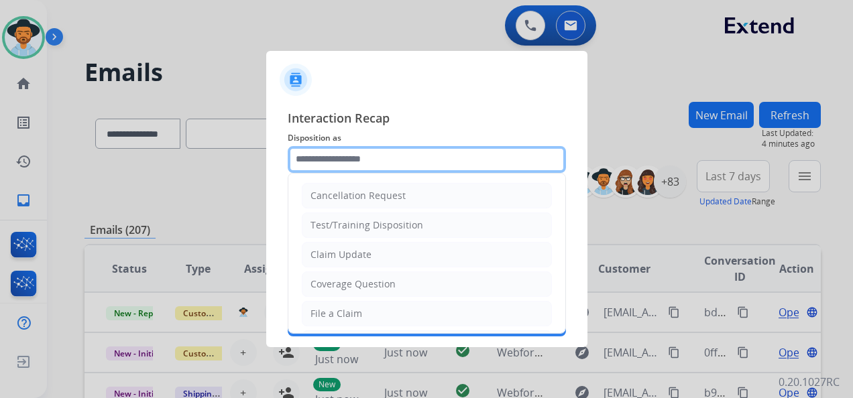
click at [353, 165] on input "text" at bounding box center [427, 159] width 278 height 27
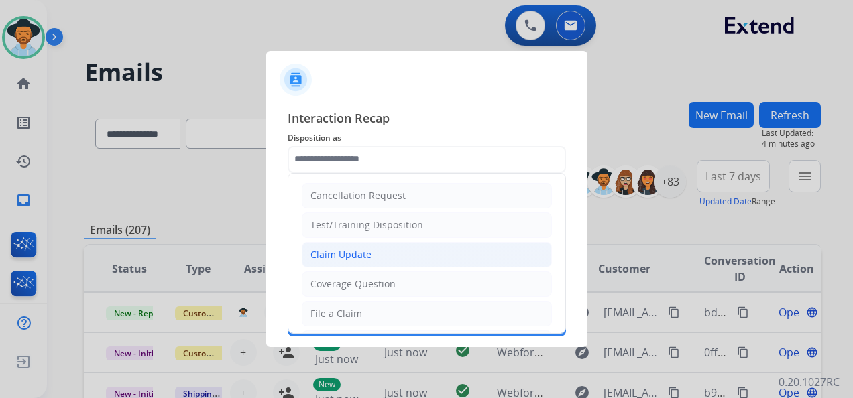
click at [376, 249] on li "Claim Update" at bounding box center [427, 254] width 250 height 25
type input "**********"
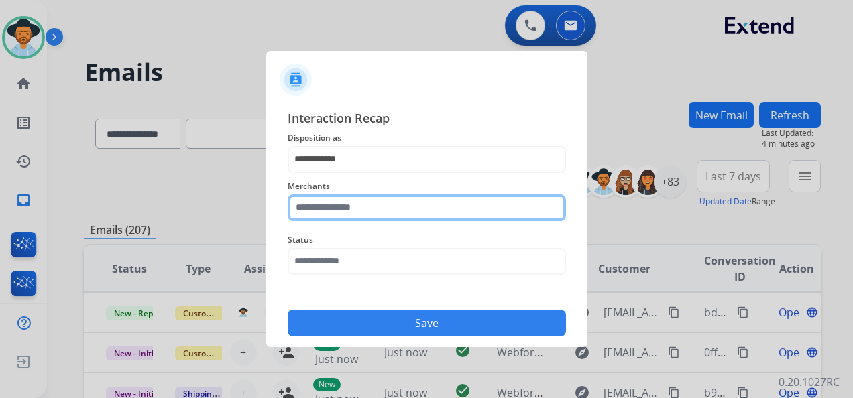
click at [354, 212] on input "text" at bounding box center [427, 207] width 278 height 27
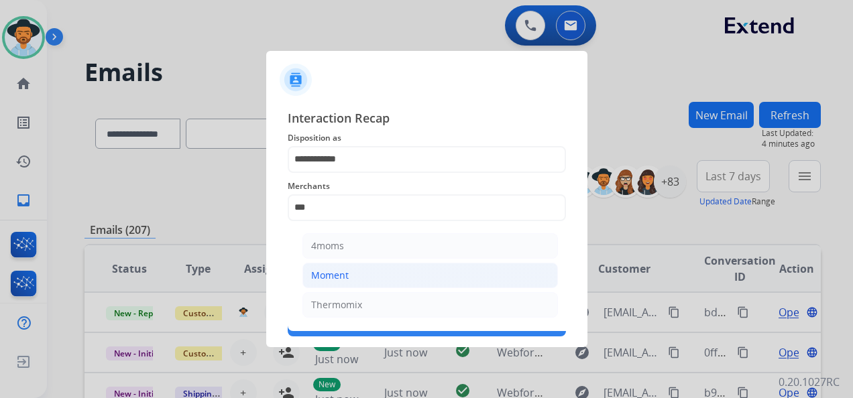
click at [361, 283] on li "Moment" at bounding box center [430, 275] width 256 height 25
type input "******"
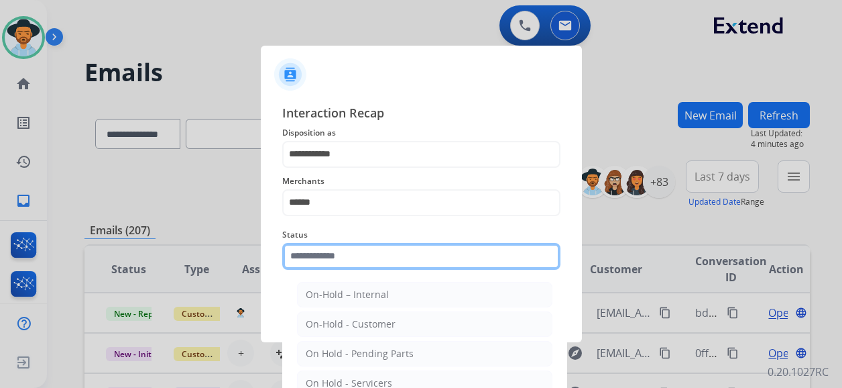
click at [339, 256] on input "text" at bounding box center [421, 256] width 278 height 27
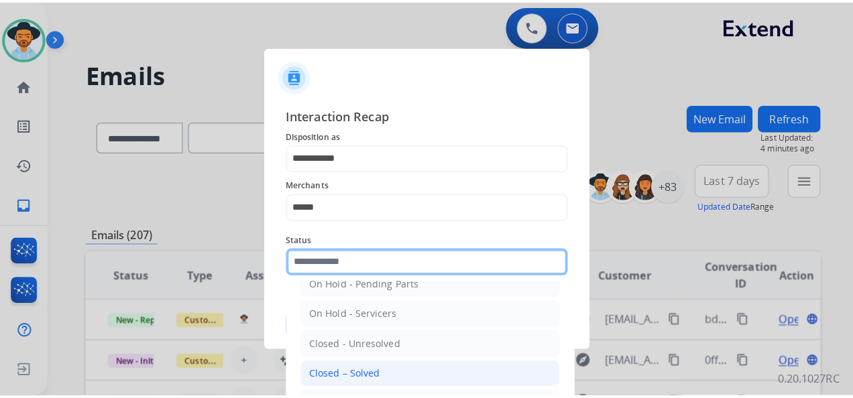
scroll to position [76, 0]
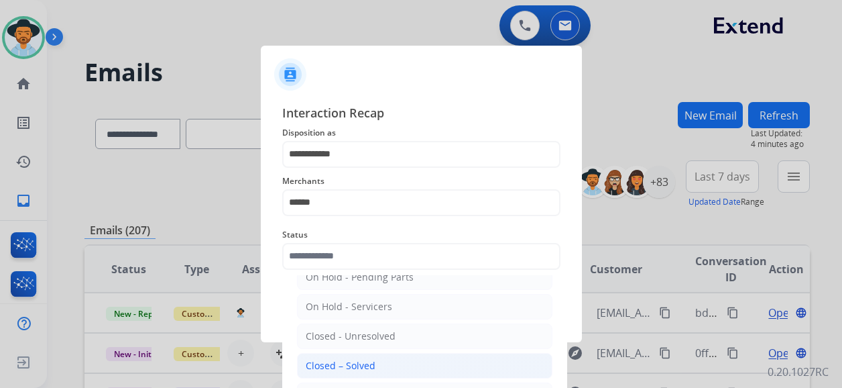
click at [367, 365] on div "Closed – Solved" at bounding box center [341, 365] width 70 height 13
type input "**********"
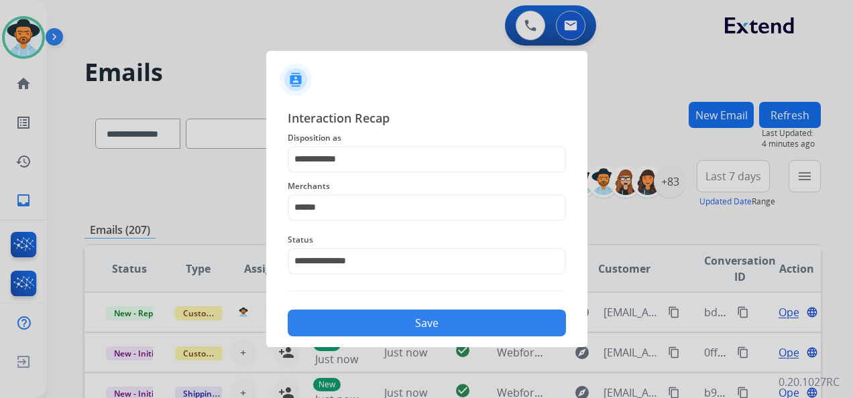
click at [430, 323] on button "Save" at bounding box center [427, 323] width 278 height 27
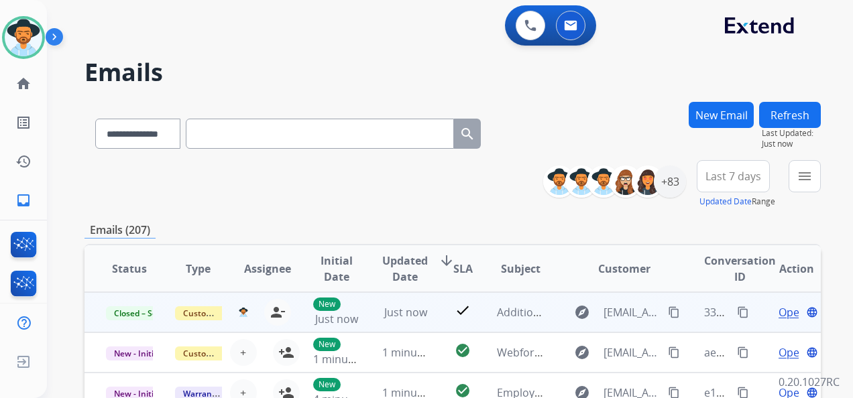
click at [737, 309] on mat-icon "content_copy" at bounding box center [743, 312] width 12 height 12
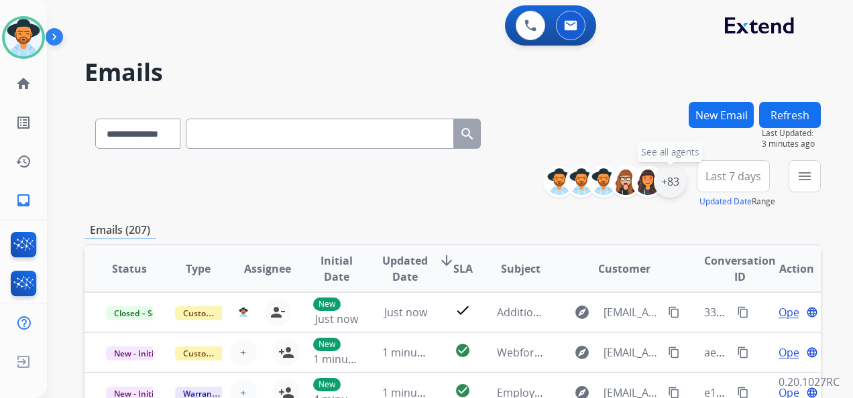
click at [673, 188] on div "+83" at bounding box center [670, 182] width 32 height 32
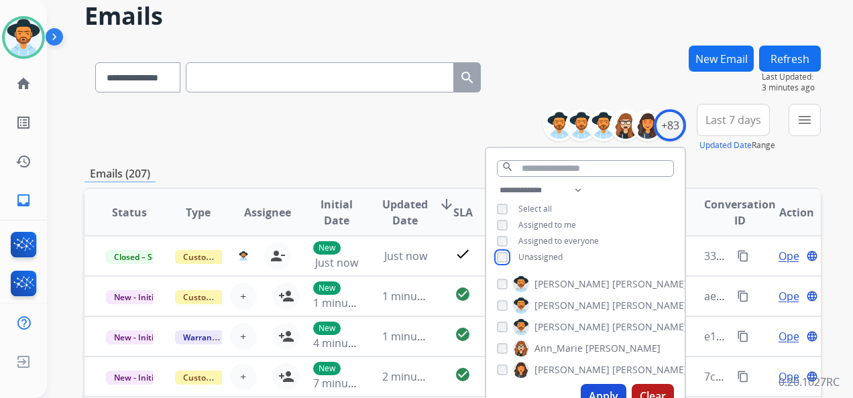
scroll to position [134, 0]
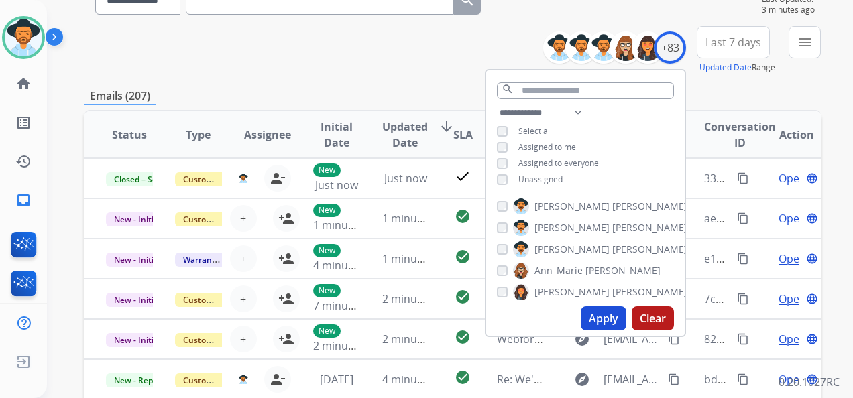
click at [605, 313] on button "Apply" at bounding box center [604, 318] width 46 height 24
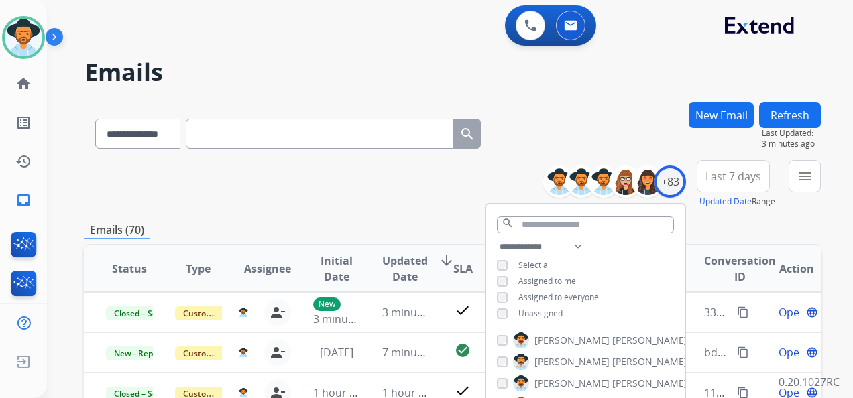
click at [724, 176] on span "Last 7 days" at bounding box center [734, 176] width 56 height 5
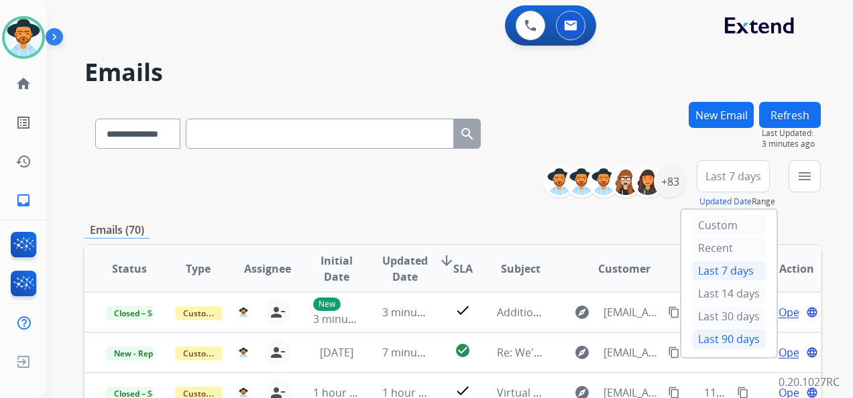
click at [728, 333] on div "Last 90 days" at bounding box center [729, 339] width 74 height 20
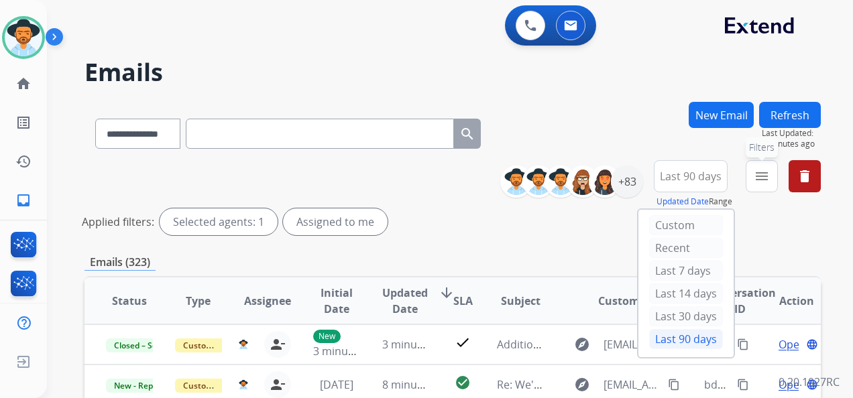
click at [756, 176] on mat-icon "menu" at bounding box center [762, 176] width 16 height 16
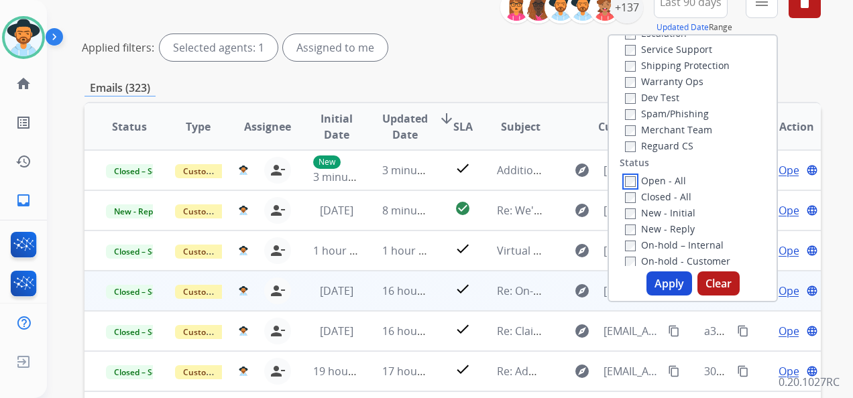
scroll to position [201, 0]
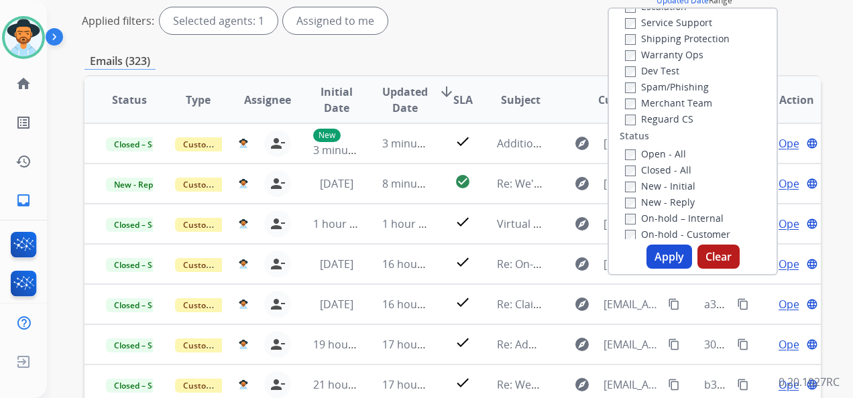
click at [668, 254] on button "Apply" at bounding box center [670, 257] width 46 height 24
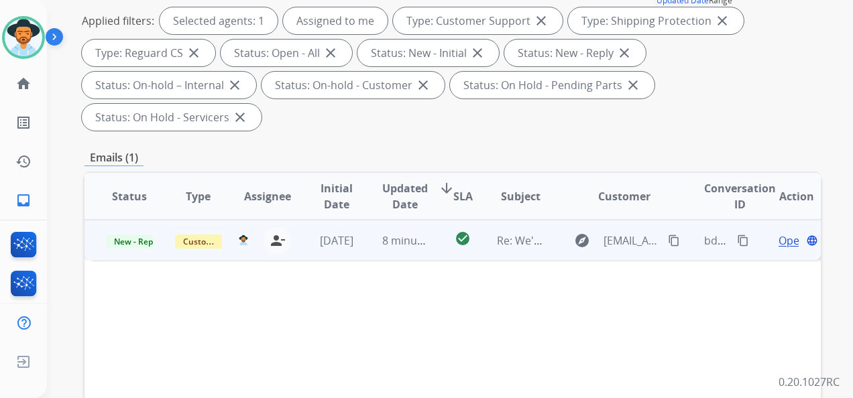
click at [779, 237] on span "Open" at bounding box center [792, 241] width 27 height 16
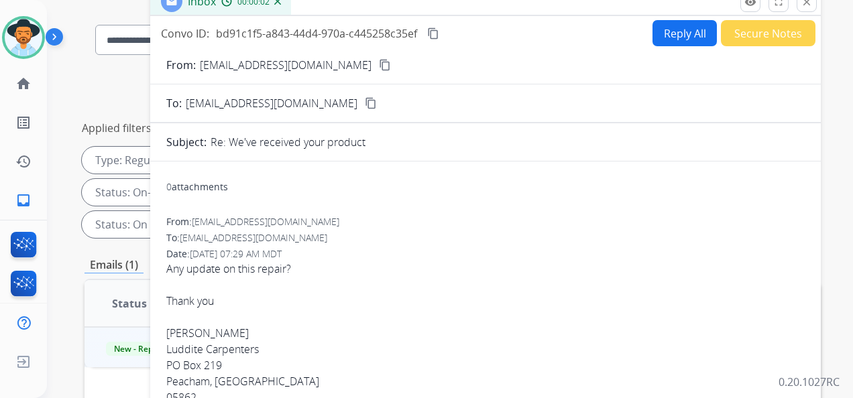
scroll to position [0, 0]
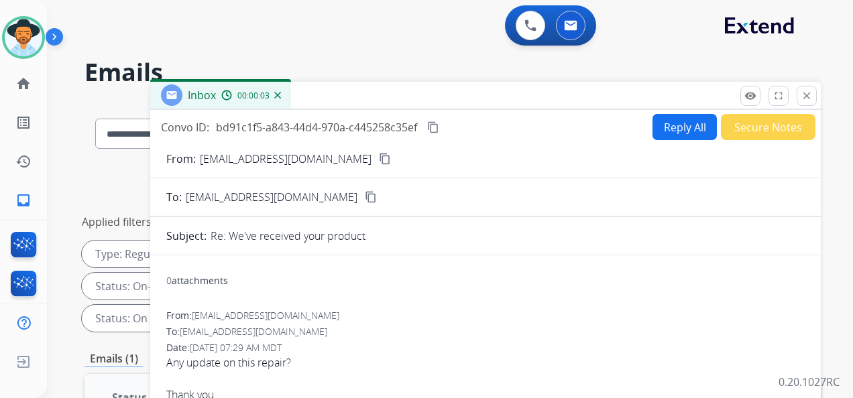
click at [379, 156] on mat-icon "content_copy" at bounding box center [385, 159] width 12 height 12
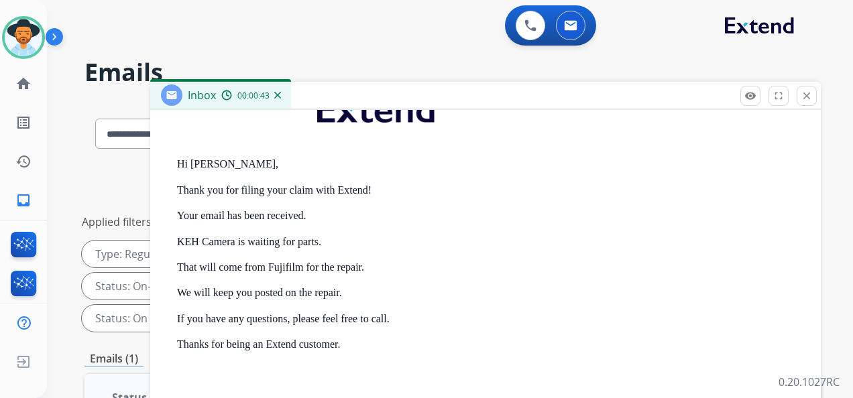
scroll to position [537, 0]
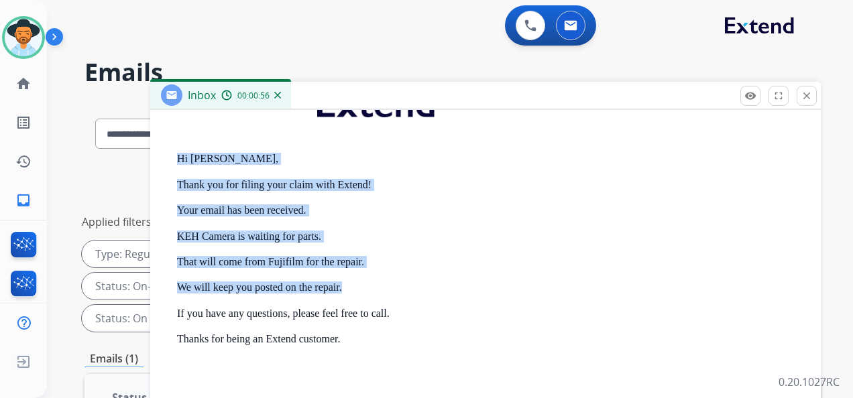
drag, startPoint x: 353, startPoint y: 286, endPoint x: 176, endPoint y: 157, distance: 218.9
click at [176, 157] on div "From: [EMAIL_ADDRESS][DOMAIN_NAME] To: [EMAIL_ADDRESS][DOMAIN_NAME] Date: [DATE…" at bounding box center [485, 298] width 638 height 552
copy div "Hi [PERSON_NAME], Thank you for filing your claim with Extend! Your email has b…"
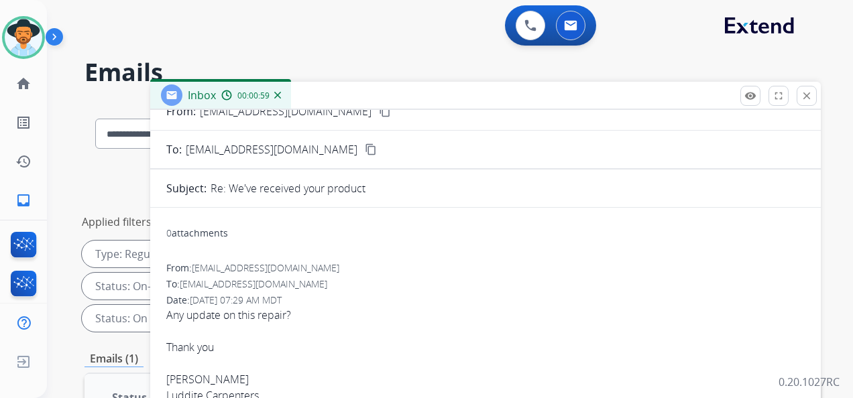
scroll to position [0, 0]
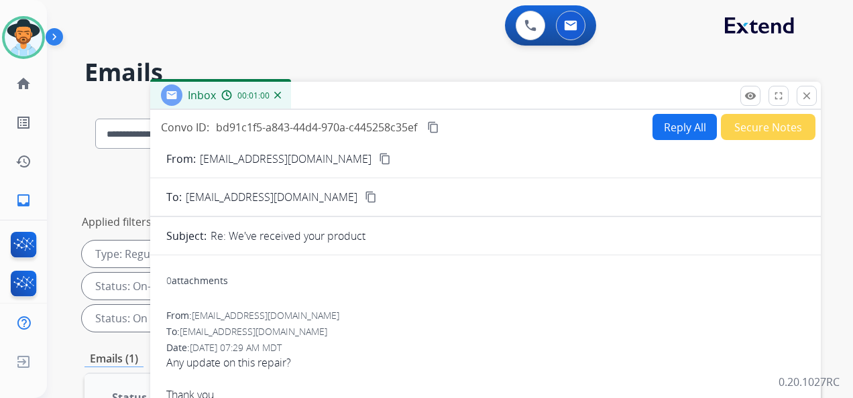
click at [670, 118] on button "Reply All" at bounding box center [685, 127] width 64 height 26
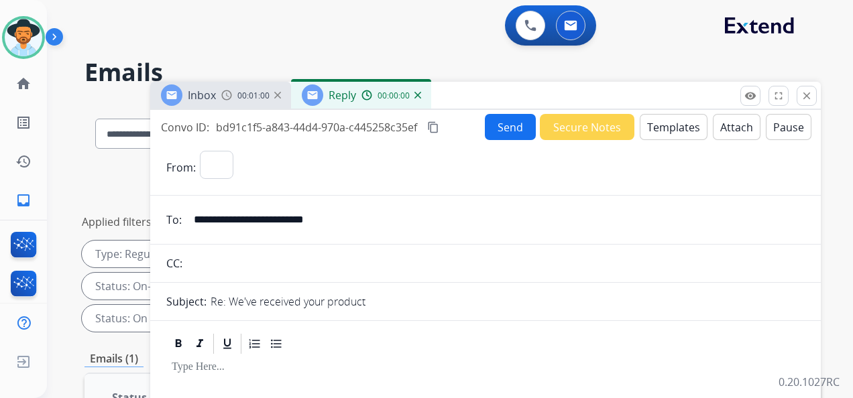
select select "**********"
click at [651, 129] on button "Templates" at bounding box center [674, 127] width 68 height 26
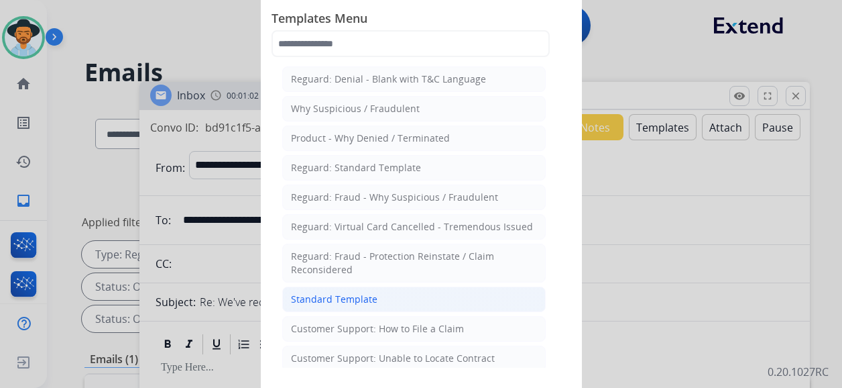
click at [402, 295] on li "Standard Template" at bounding box center [414, 298] width 264 height 25
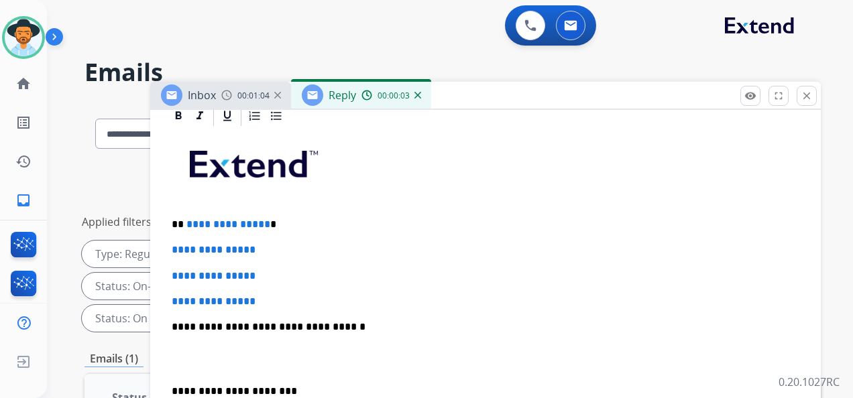
scroll to position [335, 0]
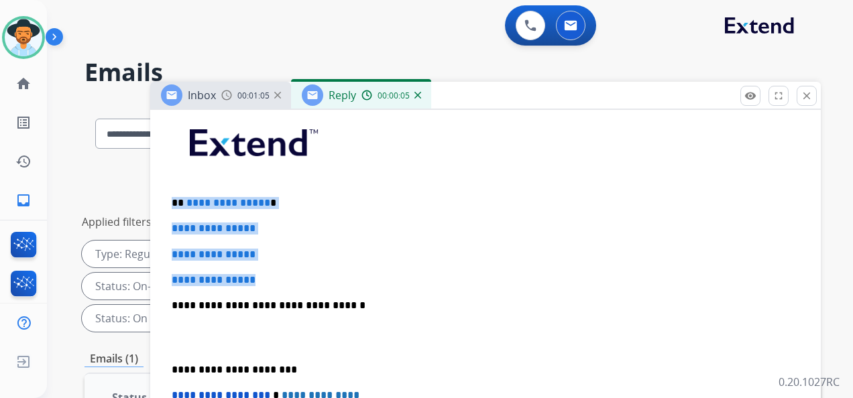
drag, startPoint x: 170, startPoint y: 197, endPoint x: 272, endPoint y: 271, distance: 125.8
click at [266, 272] on div "**********" at bounding box center [485, 337] width 638 height 461
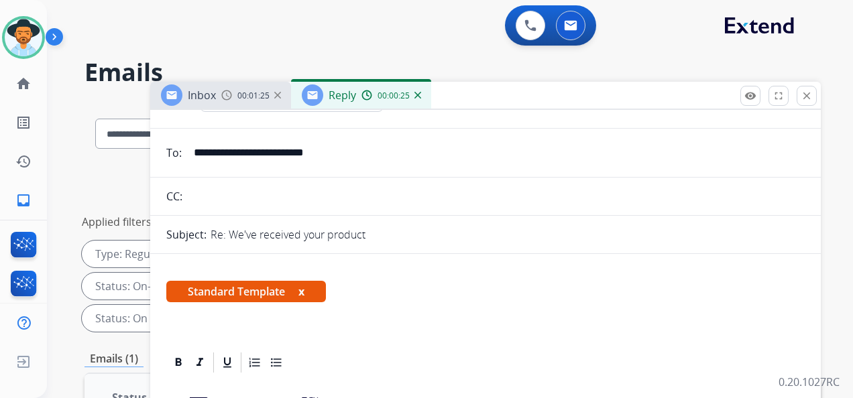
scroll to position [0, 0]
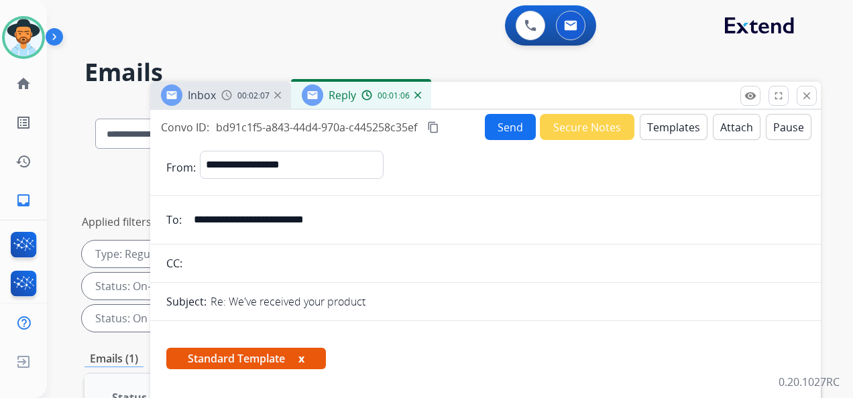
click at [433, 127] on mat-icon "content_copy" at bounding box center [433, 127] width 12 height 12
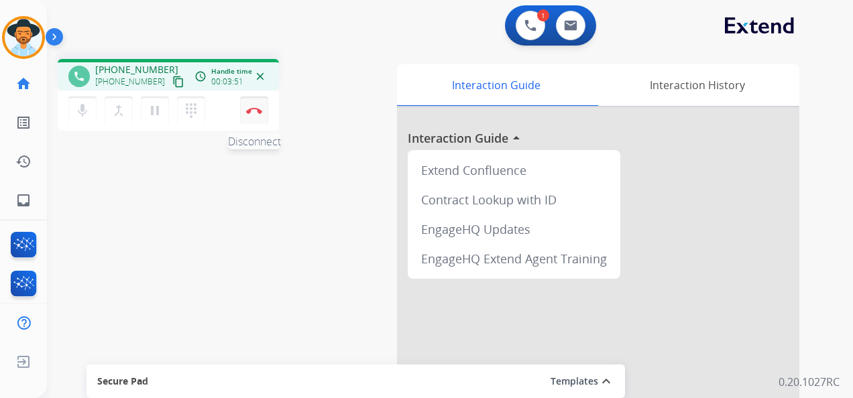
click at [258, 109] on img at bounding box center [254, 110] width 16 height 7
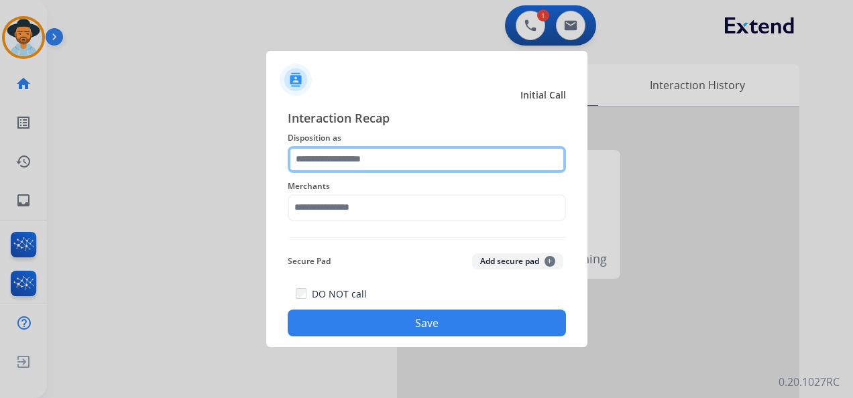
click at [366, 160] on input "text" at bounding box center [427, 159] width 278 height 27
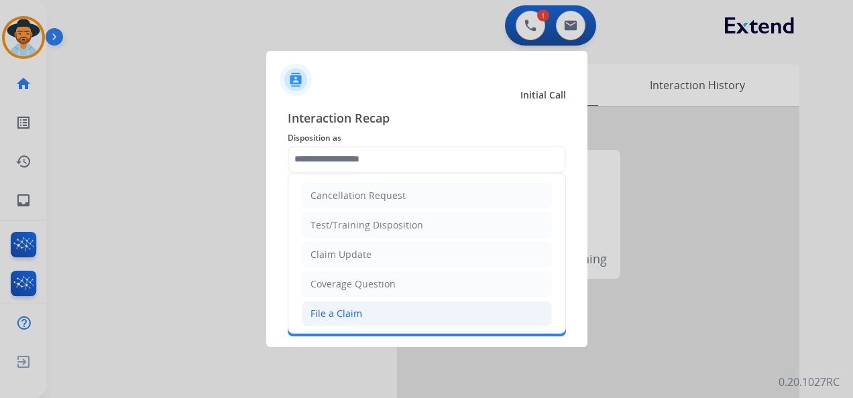
click at [347, 310] on div "File a Claim" at bounding box center [337, 313] width 52 height 13
type input "**********"
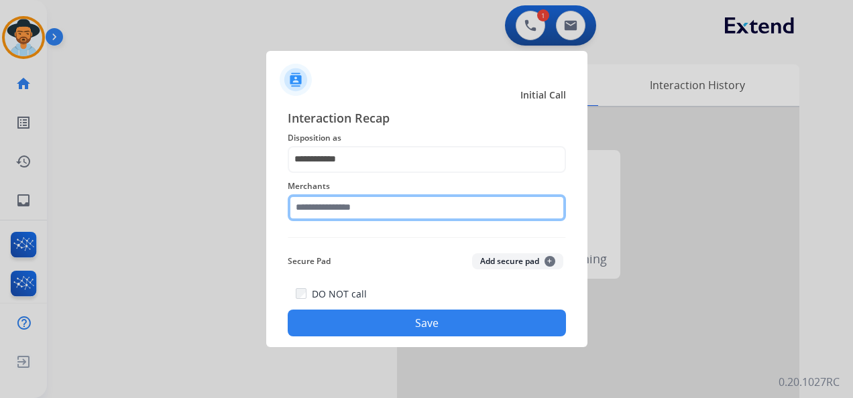
click at [376, 209] on input "text" at bounding box center [427, 207] width 278 height 27
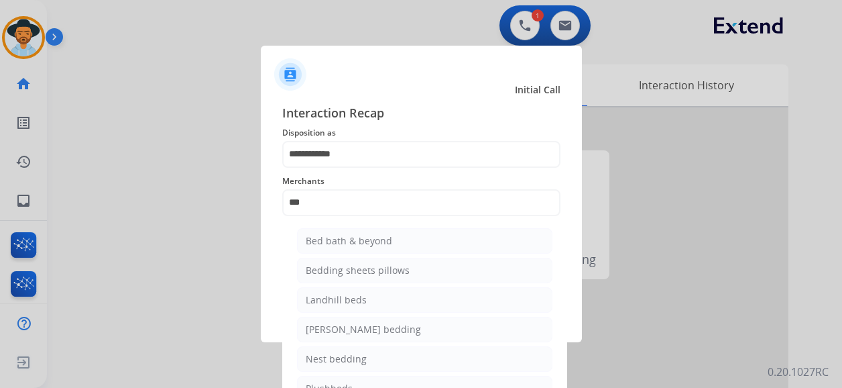
click at [417, 231] on li "Bed bath & beyond" at bounding box center [425, 240] width 256 height 25
type input "**********"
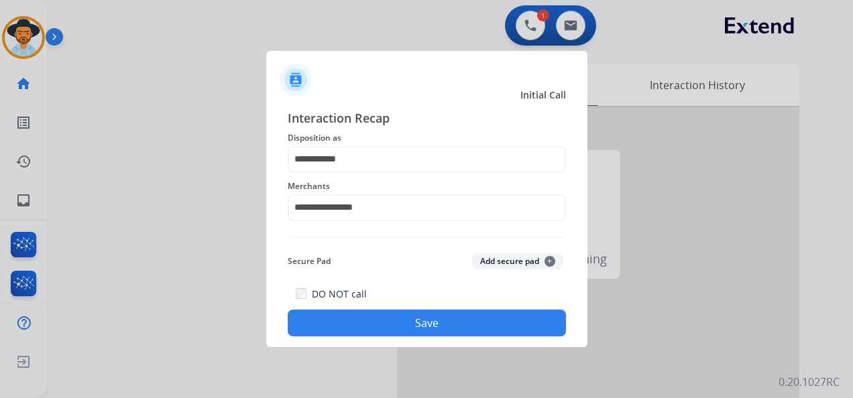
click at [428, 326] on button "Save" at bounding box center [427, 323] width 278 height 27
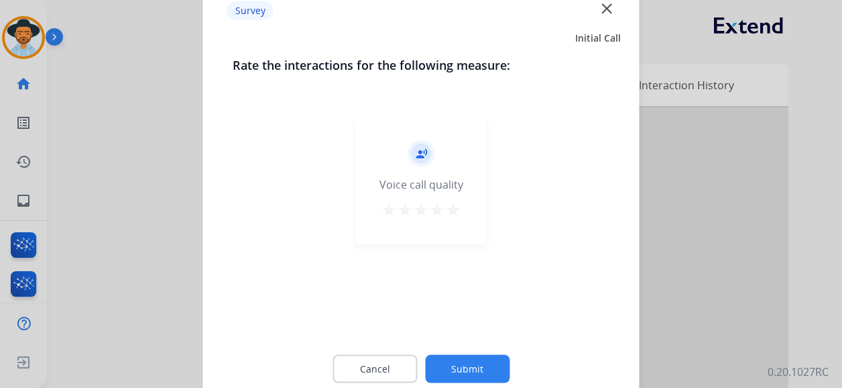
click at [452, 211] on mat-icon "star" at bounding box center [453, 210] width 16 height 16
click at [475, 361] on button "Submit" at bounding box center [467, 369] width 85 height 28
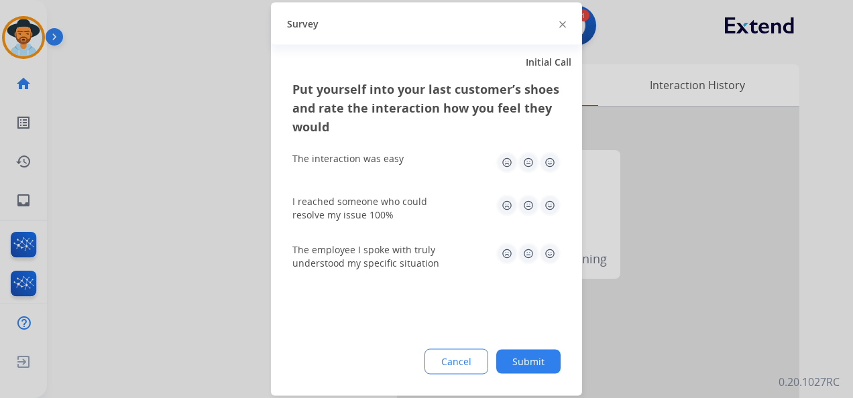
click at [553, 157] on img at bounding box center [549, 162] width 21 height 21
drag, startPoint x: 543, startPoint y: 194, endPoint x: 549, endPoint y: 203, distance: 10.2
click at [543, 195] on img at bounding box center [549, 205] width 21 height 21
click at [545, 249] on img at bounding box center [549, 253] width 21 height 21
click at [533, 359] on button "Submit" at bounding box center [528, 362] width 64 height 24
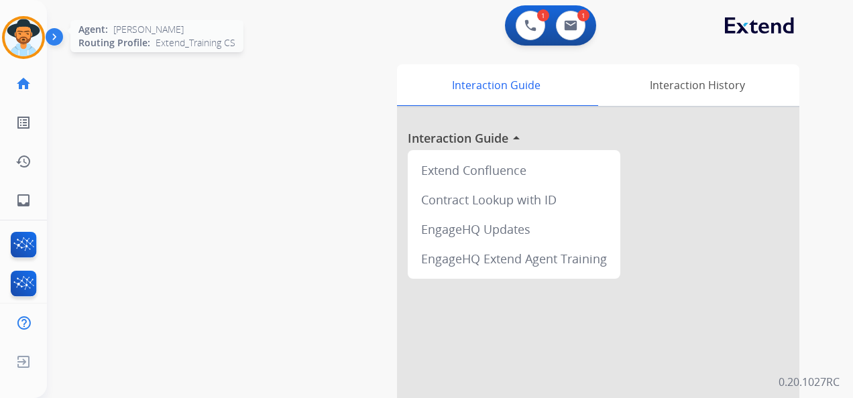
click at [21, 30] on img at bounding box center [24, 38] width 38 height 38
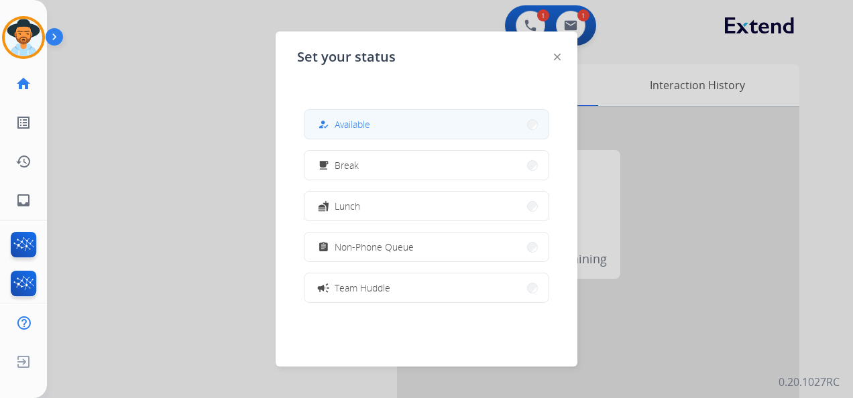
click at [374, 119] on button "how_to_reg Available" at bounding box center [426, 124] width 244 height 29
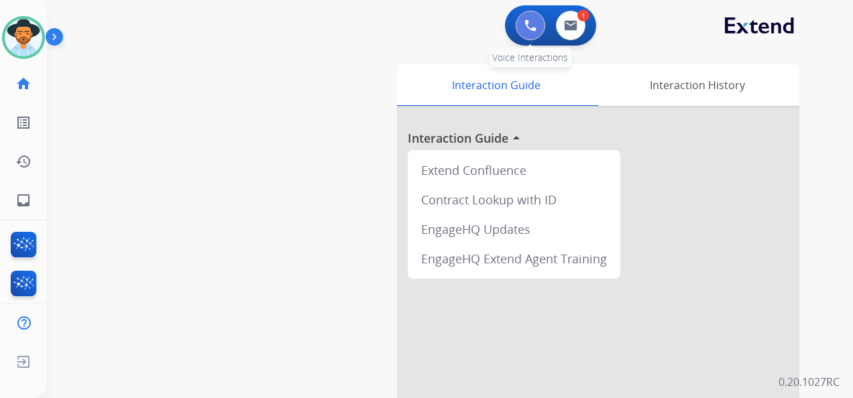
click at [525, 24] on img at bounding box center [530, 25] width 12 height 12
click at [530, 22] on img at bounding box center [530, 25] width 12 height 12
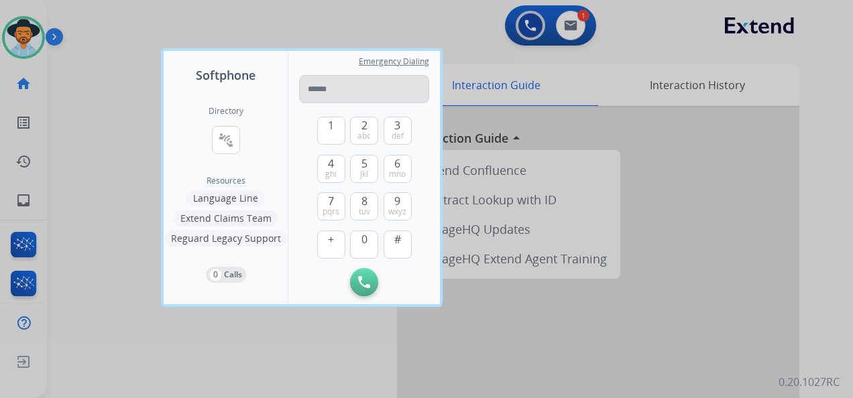
click at [340, 85] on input "tel" at bounding box center [364, 89] width 130 height 28
type input "**********"
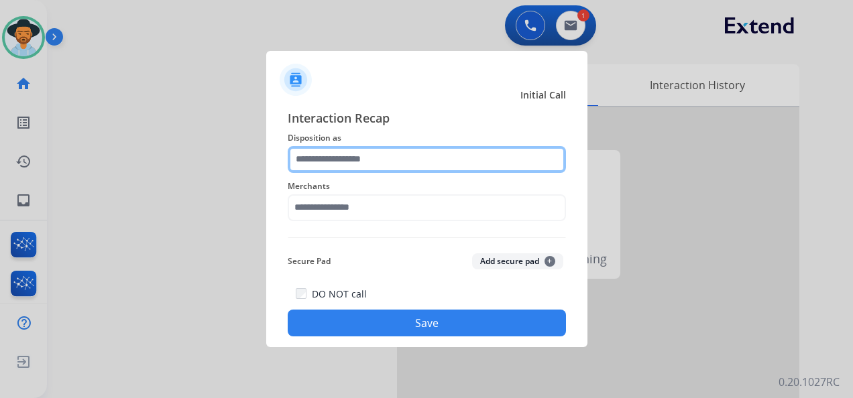
click at [419, 158] on input "text" at bounding box center [427, 159] width 278 height 27
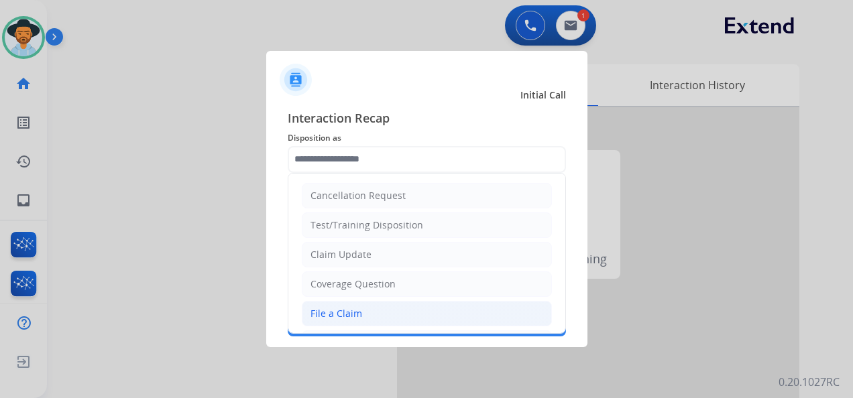
click at [388, 317] on li "File a Claim" at bounding box center [427, 313] width 250 height 25
type input "**********"
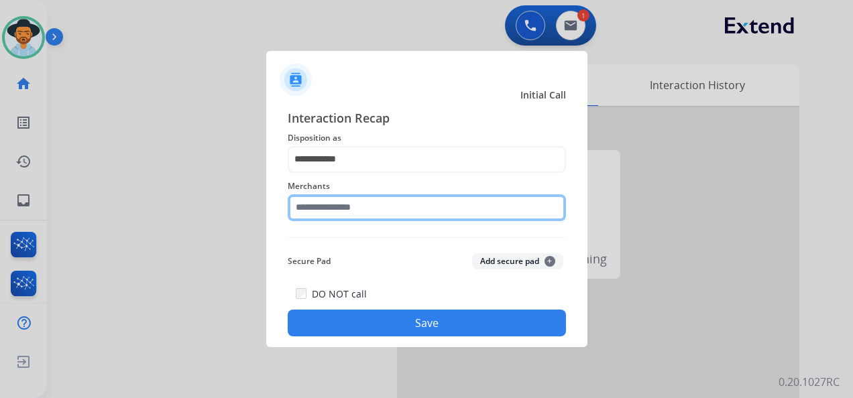
click at [395, 197] on input "text" at bounding box center [427, 207] width 278 height 27
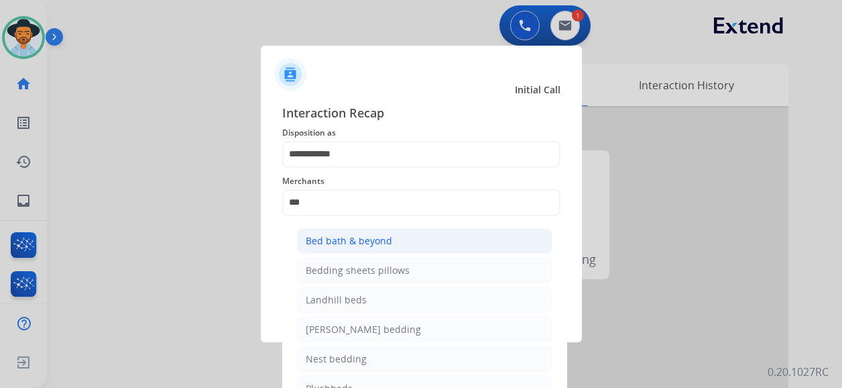
click at [382, 247] on li "Bed bath & beyond" at bounding box center [425, 240] width 256 height 25
type input "**********"
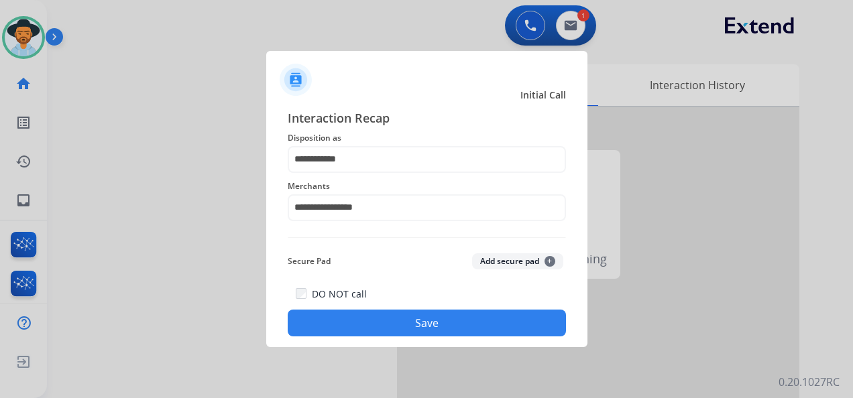
click at [460, 330] on button "Save" at bounding box center [427, 323] width 278 height 27
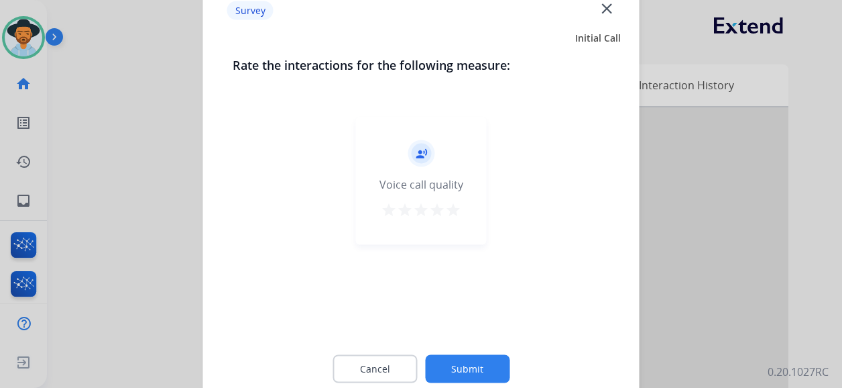
click at [449, 207] on mat-icon "star" at bounding box center [453, 210] width 16 height 16
click at [485, 373] on button "Submit" at bounding box center [467, 369] width 85 height 28
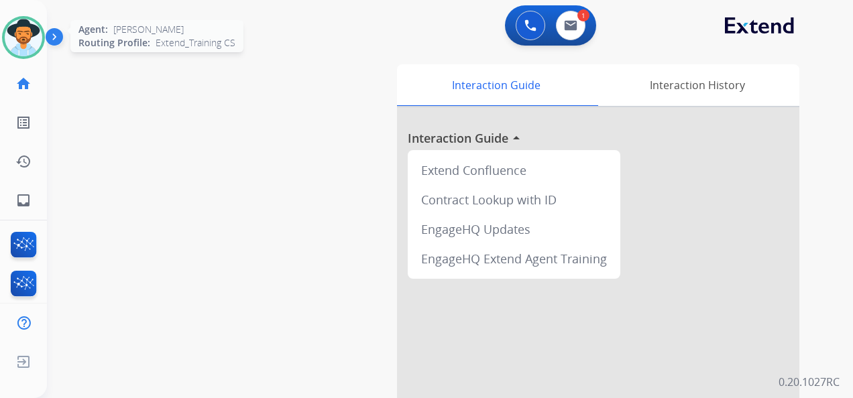
click at [13, 31] on img at bounding box center [24, 38] width 38 height 38
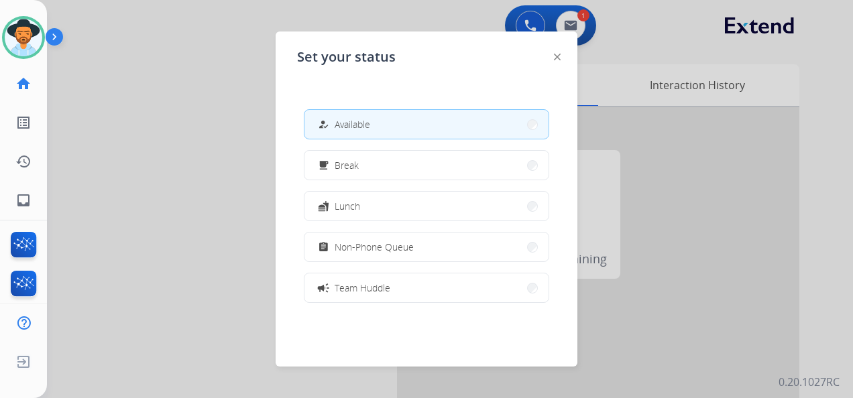
click at [429, 122] on button "how_to_reg Available" at bounding box center [426, 124] width 244 height 29
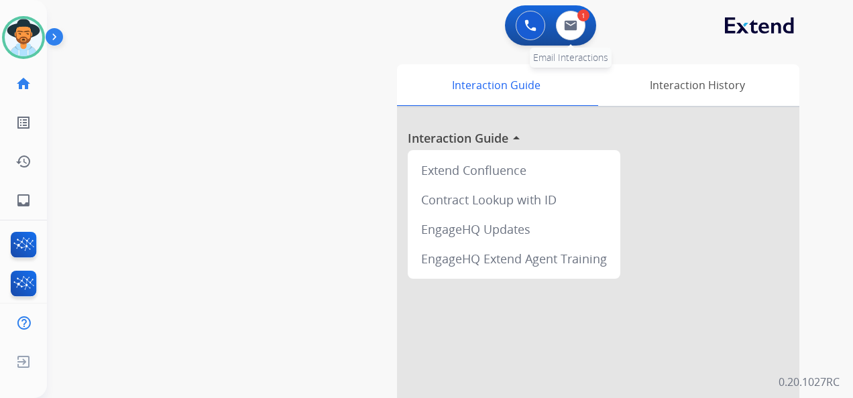
click at [582, 20] on div "1" at bounding box center [583, 15] width 12 height 12
click at [571, 29] on img at bounding box center [570, 25] width 13 height 11
select select "**********"
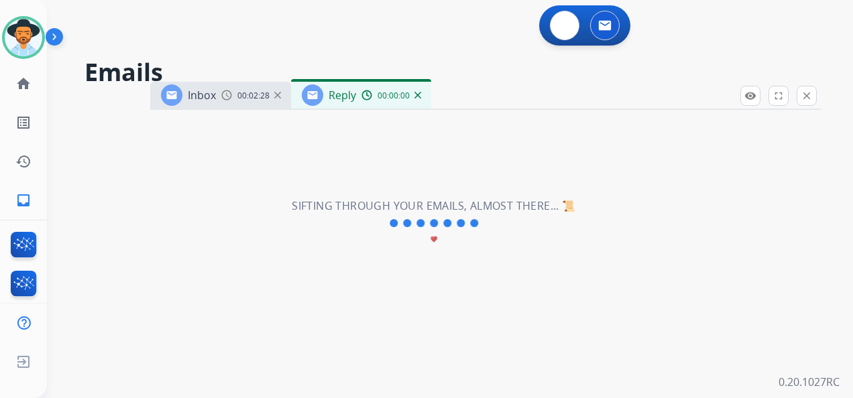
select select "**********"
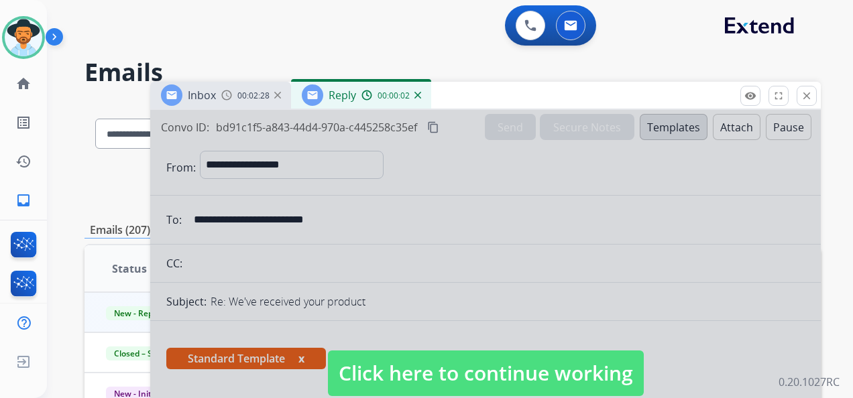
click at [488, 379] on span "Click here to continue working" at bounding box center [486, 374] width 316 height 46
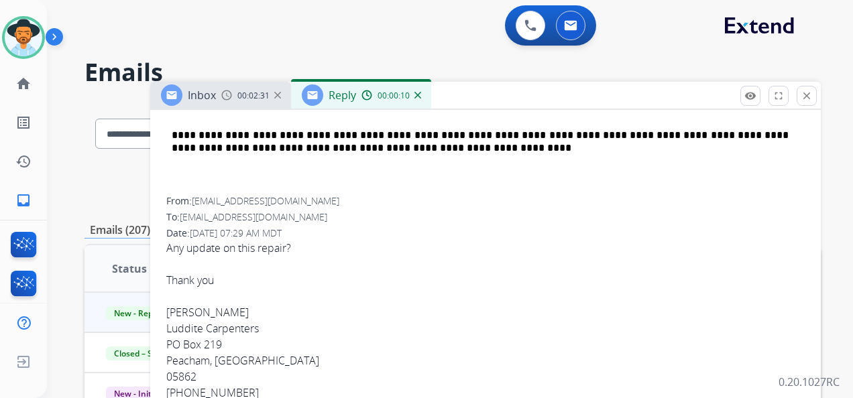
scroll to position [805, 0]
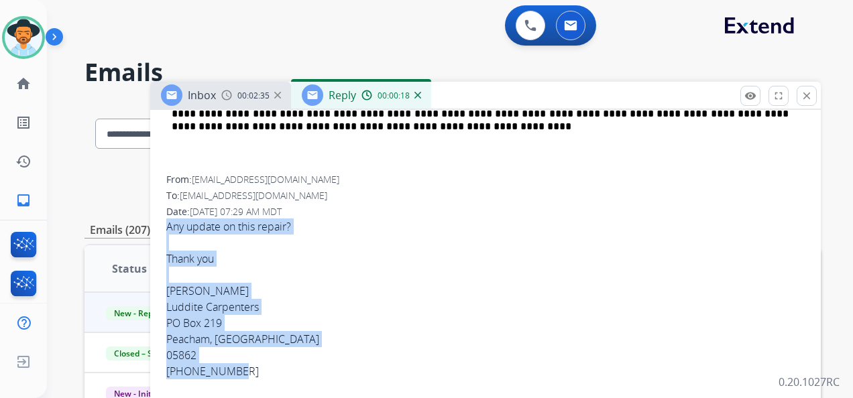
drag, startPoint x: 166, startPoint y: 223, endPoint x: 287, endPoint y: 362, distance: 184.9
copy span "Any update on this repair? Thank you [PERSON_NAME] Luddite [PERSON_NAME] [STREE…"
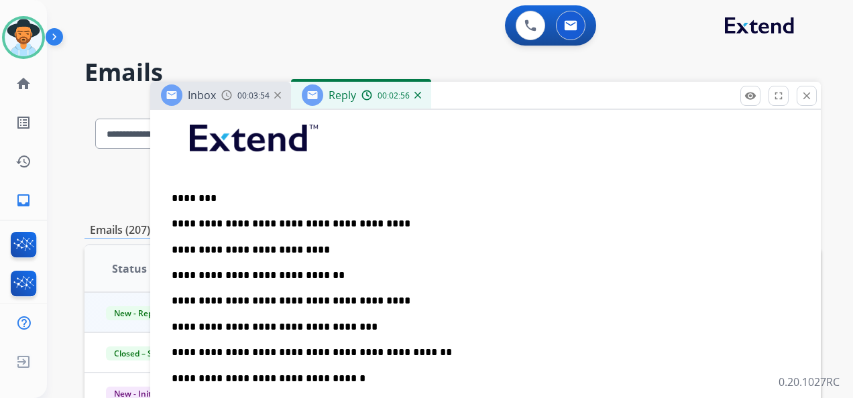
scroll to position [335, 0]
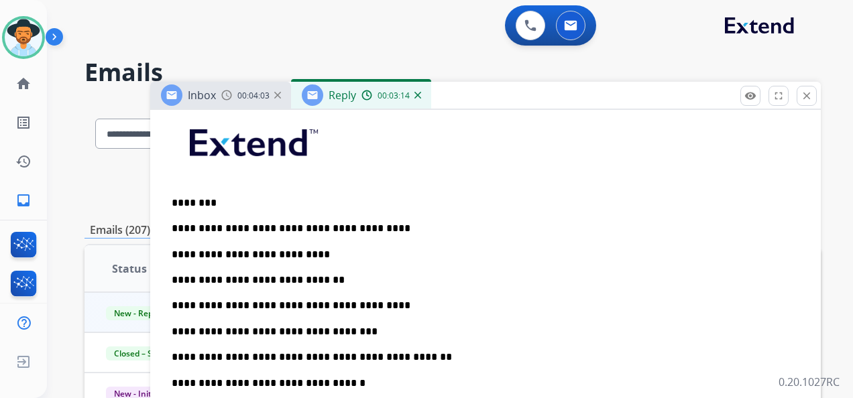
click at [368, 309] on p "**********" at bounding box center [480, 306] width 617 height 12
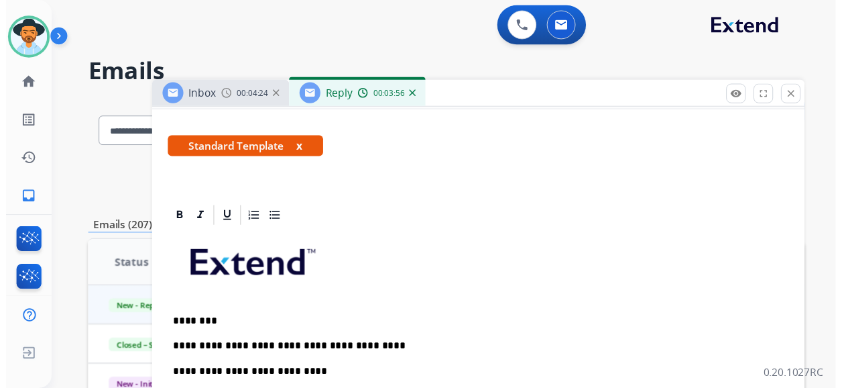
scroll to position [0, 0]
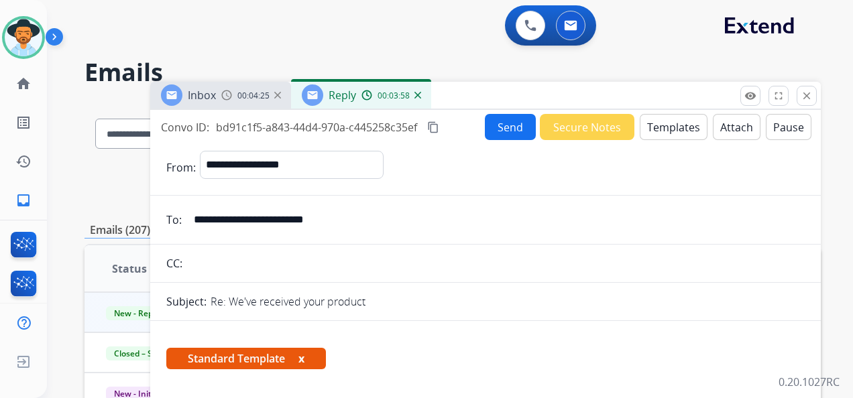
click at [494, 127] on button "Send" at bounding box center [510, 127] width 51 height 26
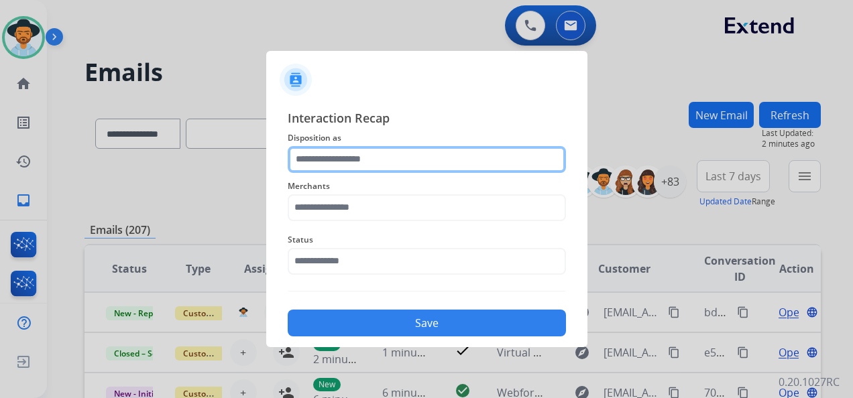
click at [381, 154] on input "text" at bounding box center [427, 159] width 278 height 27
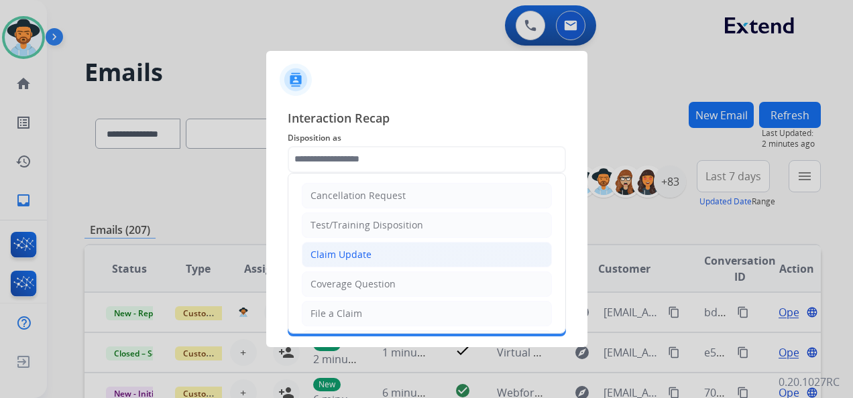
click at [408, 253] on li "Claim Update" at bounding box center [427, 254] width 250 height 25
type input "**********"
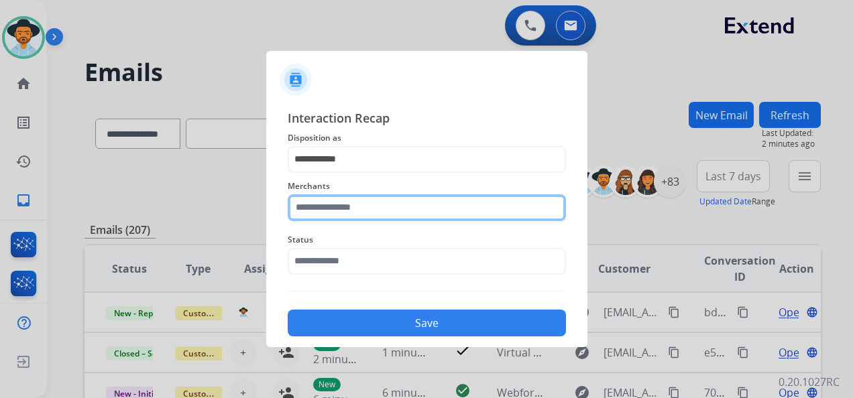
click at [368, 208] on input "text" at bounding box center [427, 207] width 278 height 27
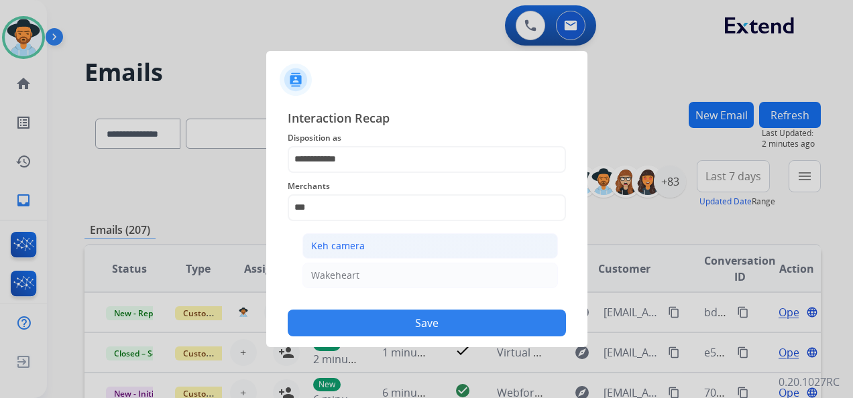
click at [394, 240] on li "Keh camera" at bounding box center [430, 245] width 256 height 25
type input "**********"
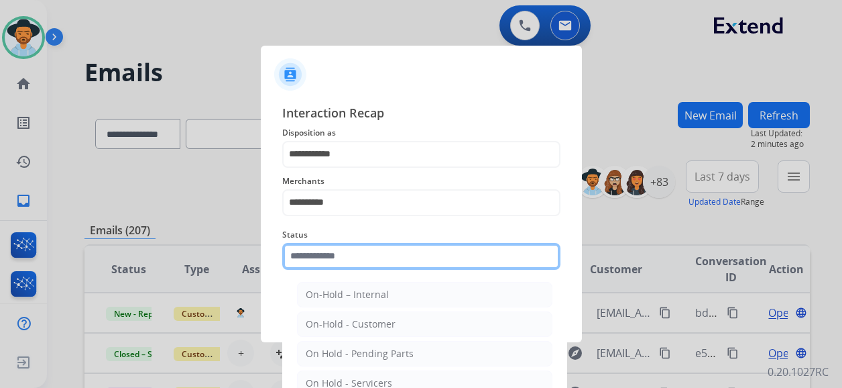
click at [375, 262] on input "text" at bounding box center [421, 256] width 278 height 27
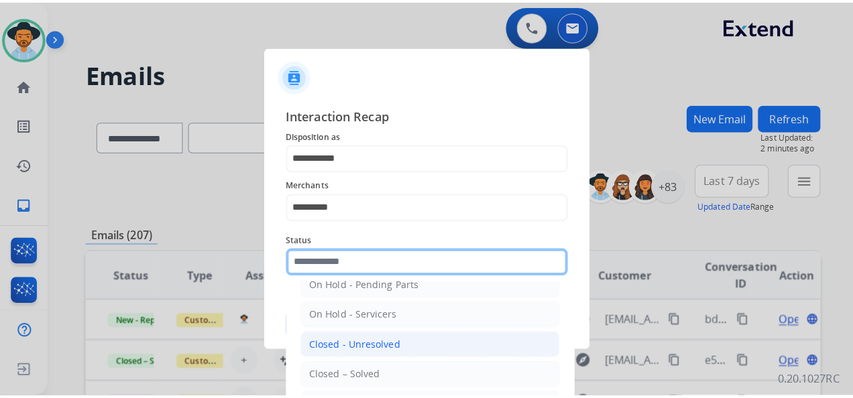
scroll to position [76, 0]
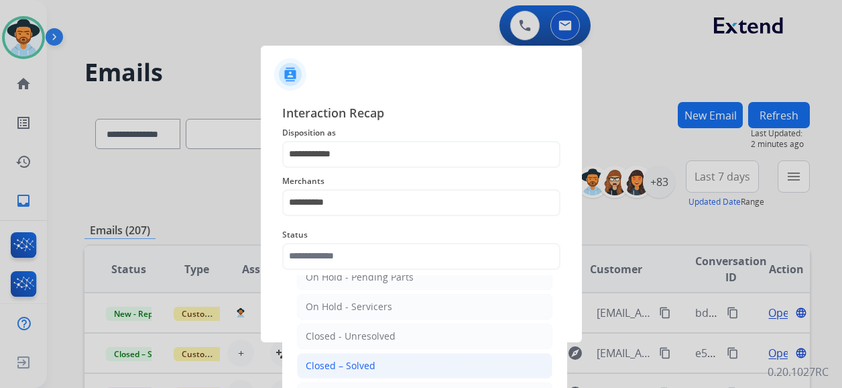
click at [378, 358] on li "Closed – Solved" at bounding box center [425, 365] width 256 height 25
type input "**********"
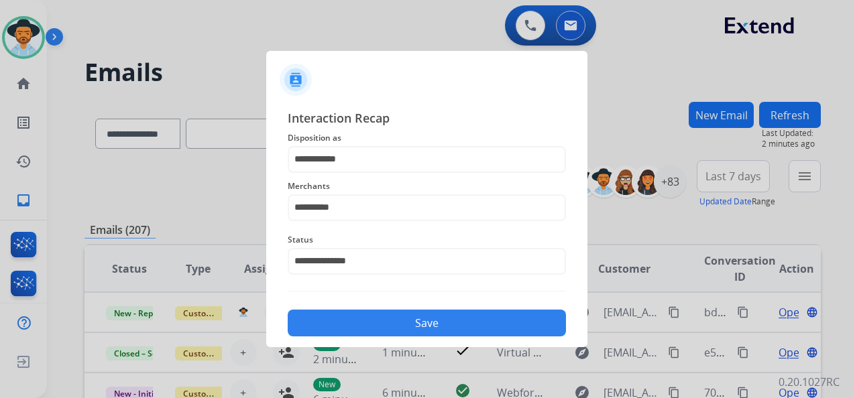
click at [432, 323] on button "Save" at bounding box center [427, 323] width 278 height 27
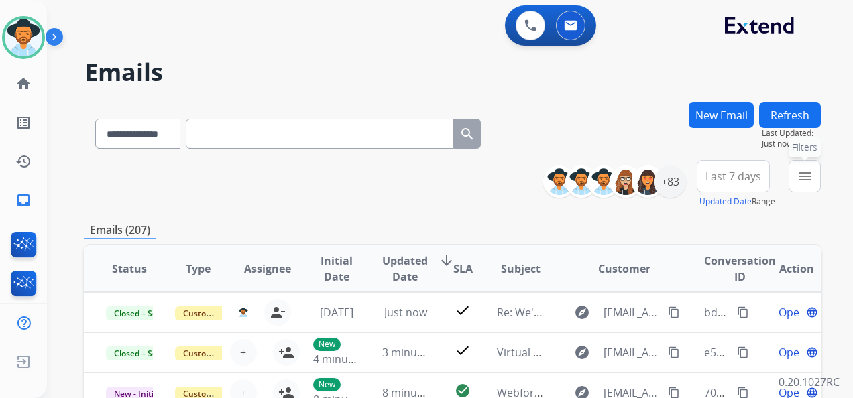
click at [806, 170] on mat-icon "menu" at bounding box center [805, 176] width 16 height 16
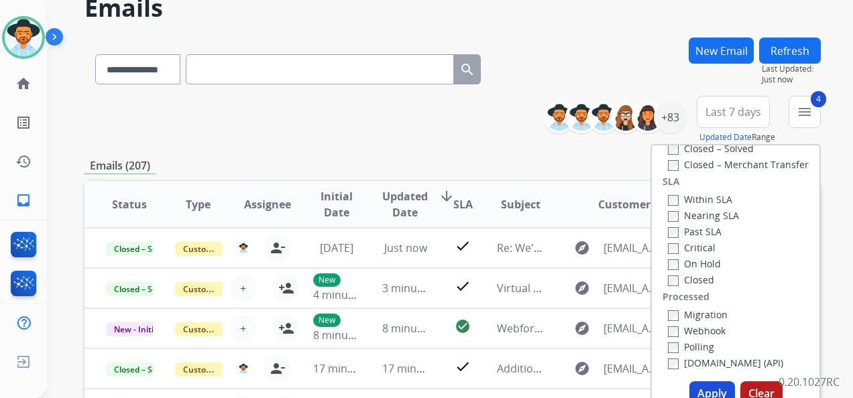
scroll to position [201, 0]
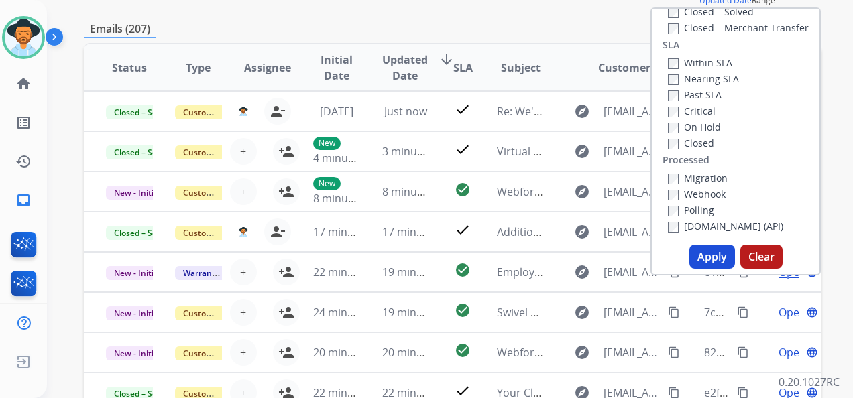
click at [710, 262] on button "Apply" at bounding box center [712, 257] width 46 height 24
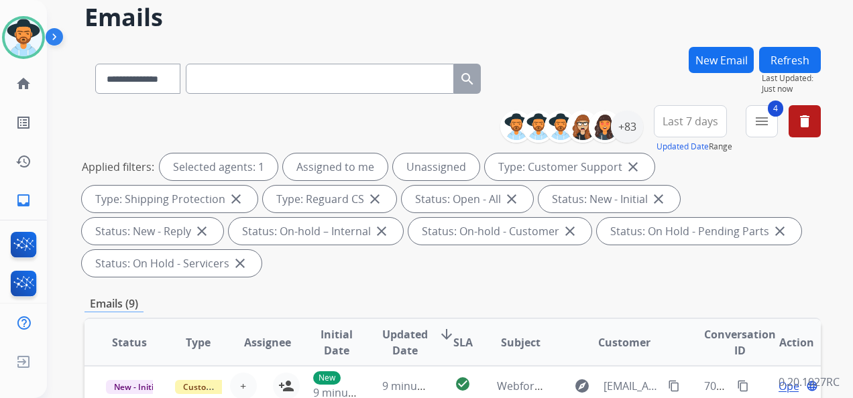
scroll to position [0, 0]
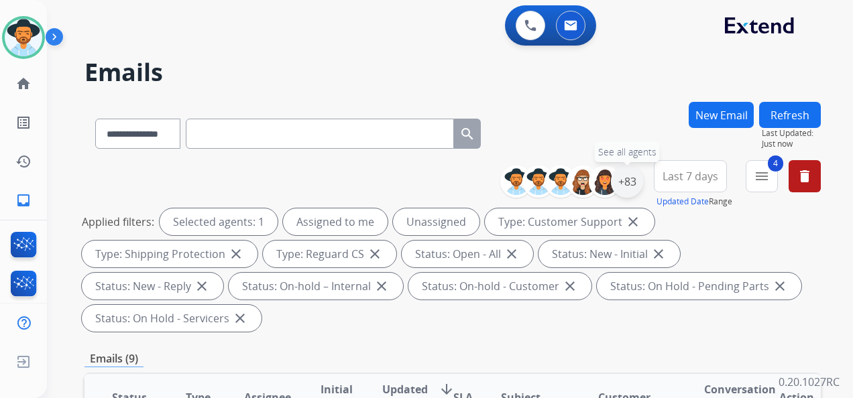
click at [620, 181] on div "+83" at bounding box center [627, 182] width 32 height 32
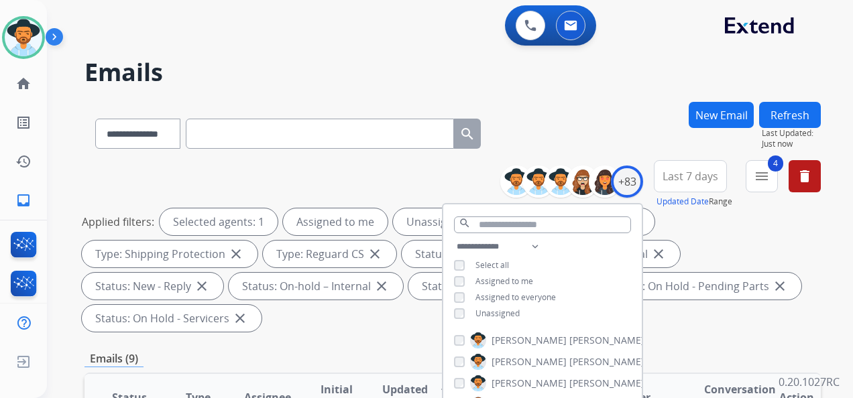
drag, startPoint x: 463, startPoint y: 278, endPoint x: 475, endPoint y: 286, distance: 13.6
click at [463, 279] on div "Assigned to me" at bounding box center [493, 281] width 79 height 11
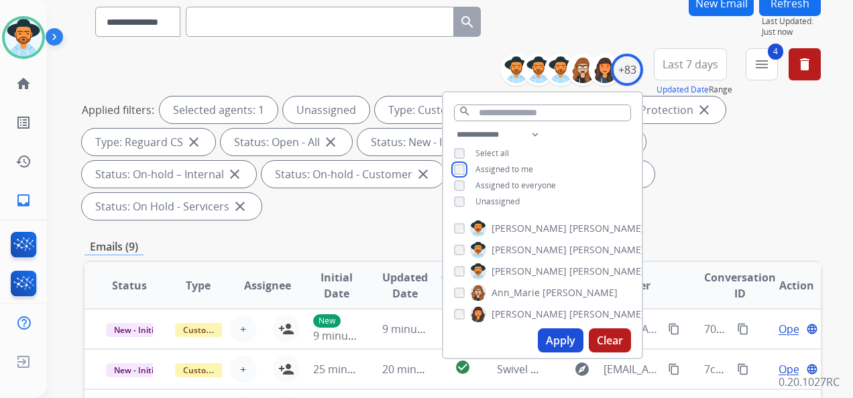
scroll to position [134, 0]
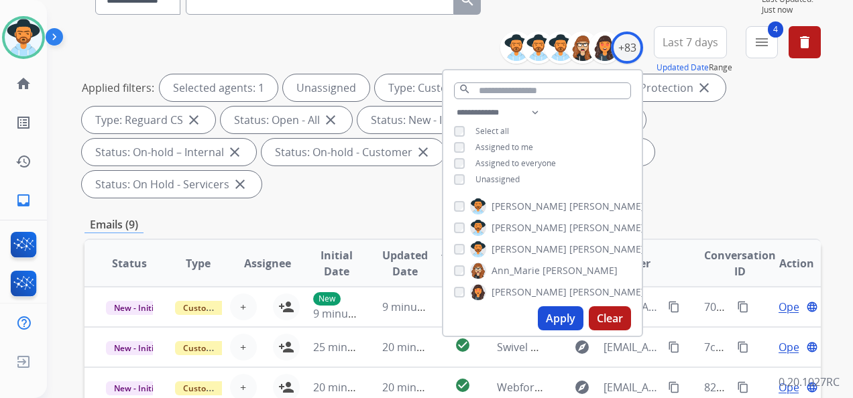
click at [554, 311] on button "Apply" at bounding box center [561, 318] width 46 height 24
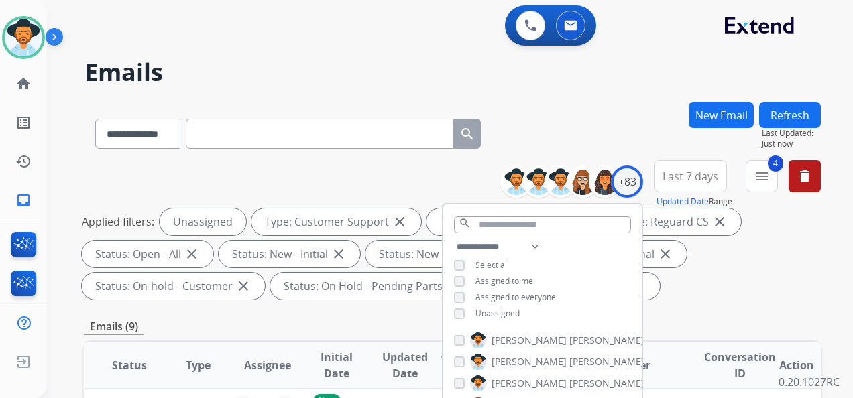
click at [675, 178] on span "Last 7 days" at bounding box center [691, 176] width 56 height 5
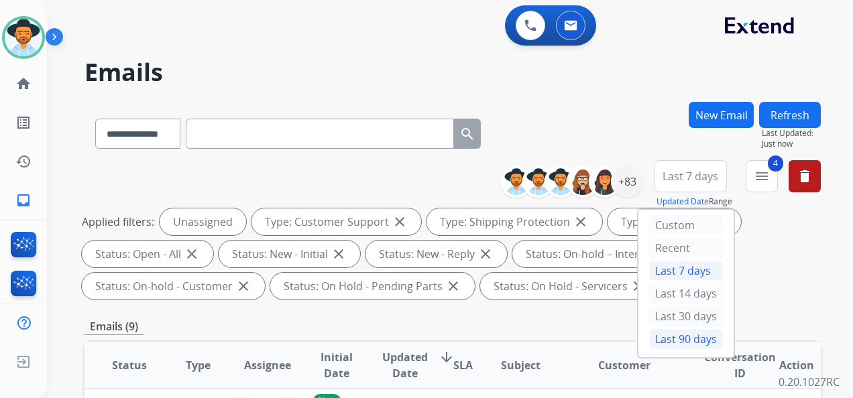
click at [680, 332] on div "Last 90 days" at bounding box center [686, 339] width 74 height 20
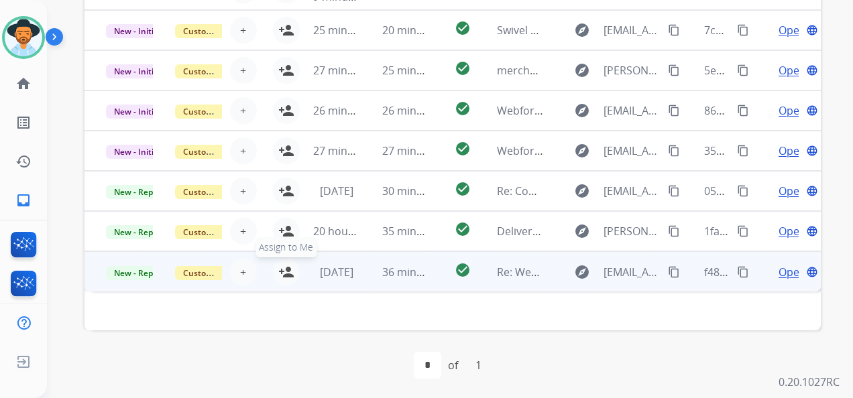
scroll to position [461, 0]
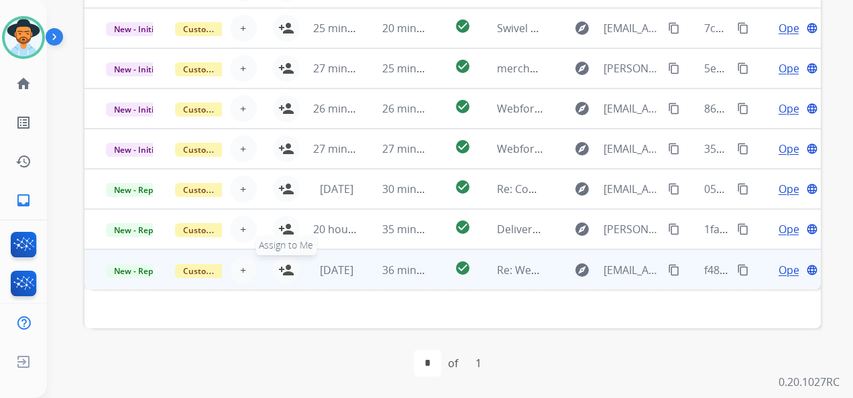
click at [284, 268] on mat-icon "person_add" at bounding box center [286, 270] width 16 height 16
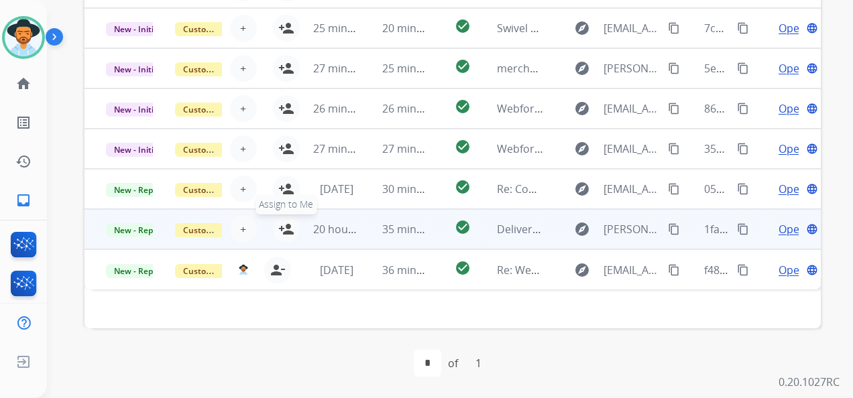
click at [286, 232] on mat-icon "person_add" at bounding box center [286, 229] width 16 height 16
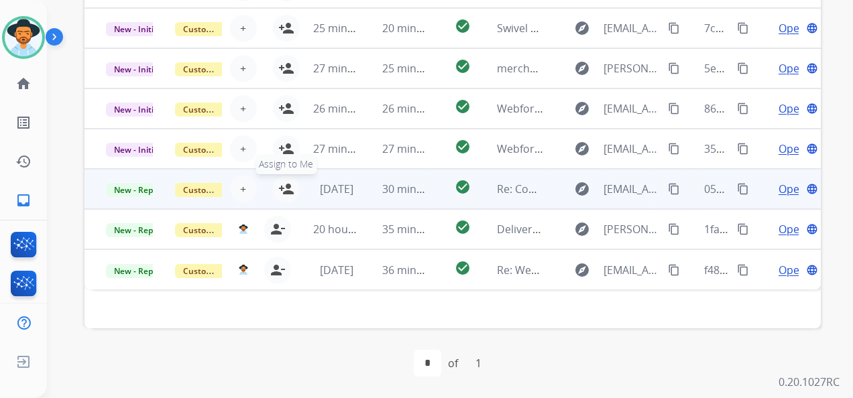
click at [285, 190] on mat-icon "person_add" at bounding box center [286, 189] width 16 height 16
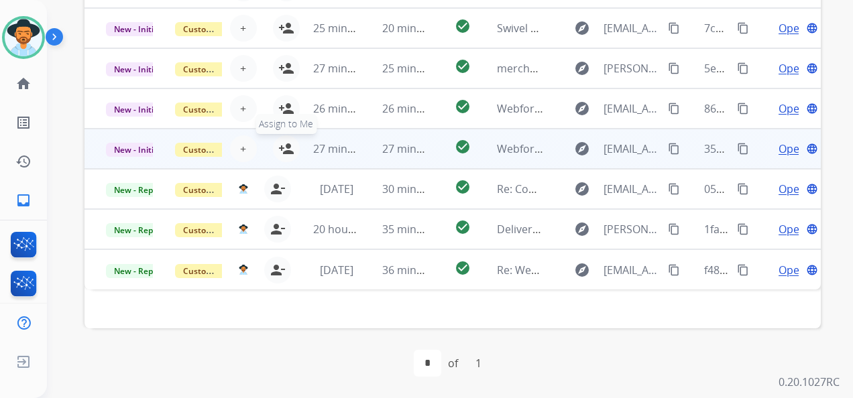
click at [286, 149] on mat-icon "person_add" at bounding box center [286, 149] width 16 height 16
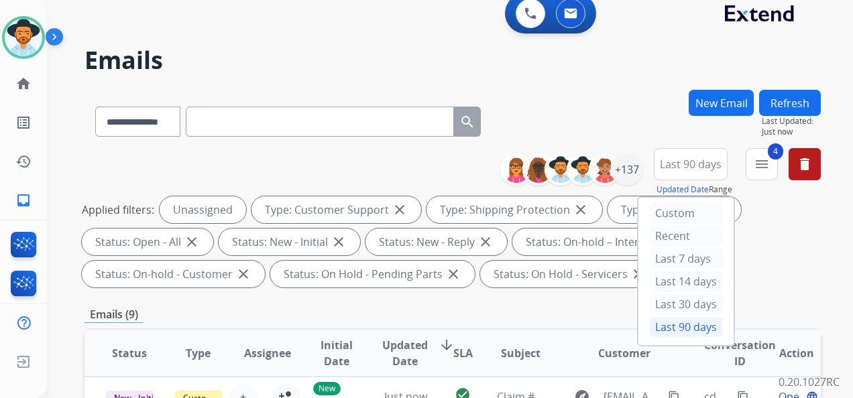
scroll to position [0, 0]
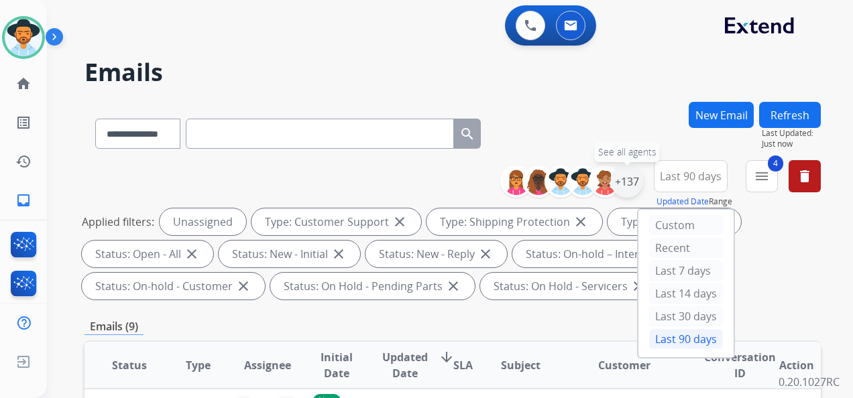
click at [617, 183] on div "+137" at bounding box center [627, 182] width 32 height 32
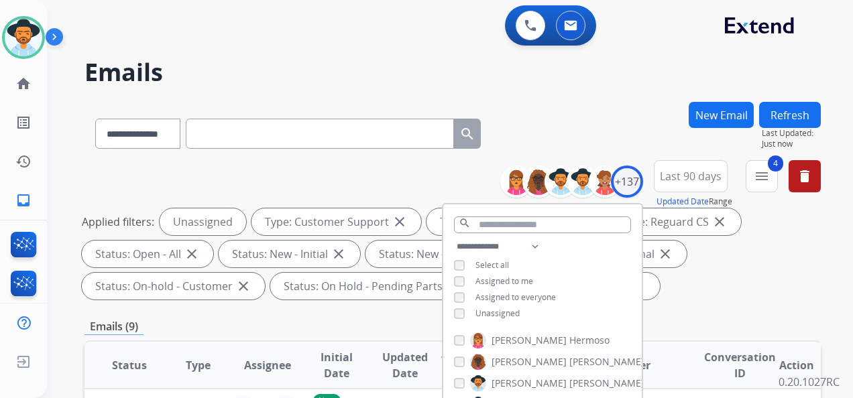
click at [455, 274] on div "**********" at bounding box center [542, 282] width 199 height 86
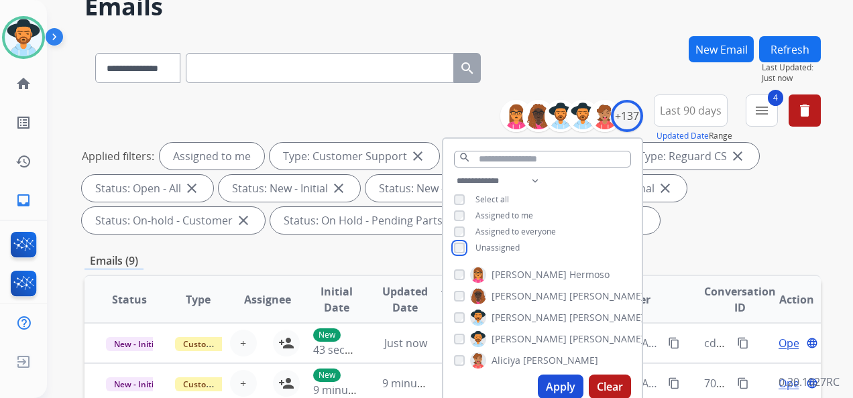
scroll to position [134, 0]
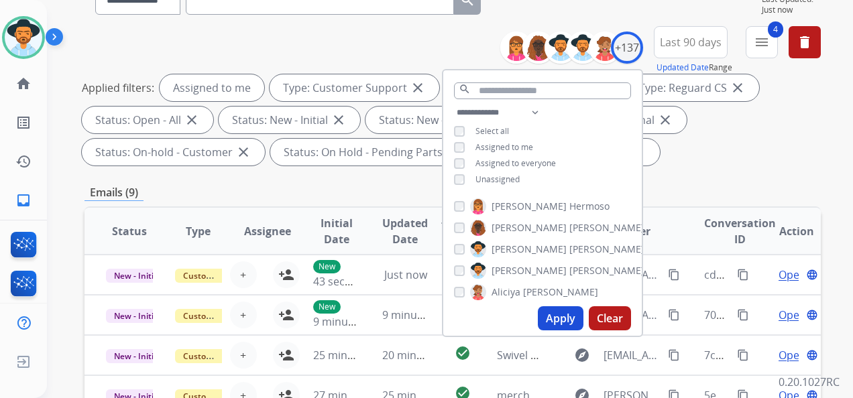
click at [557, 317] on button "Apply" at bounding box center [561, 318] width 46 height 24
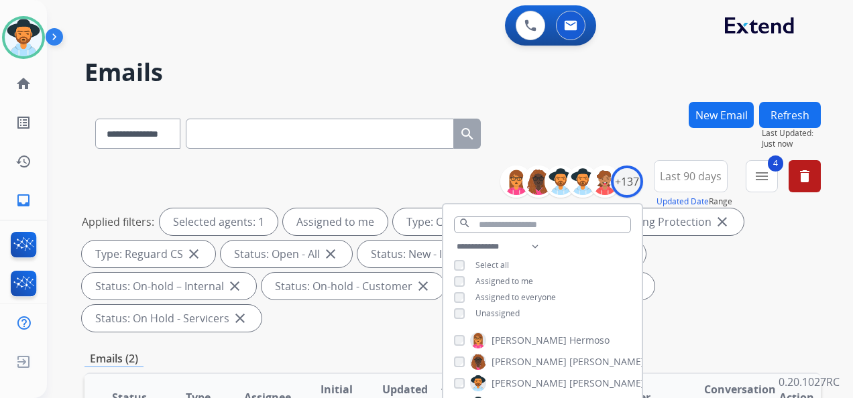
click at [723, 301] on div "Applied filters: Selected agents: 1 Assigned to me Type: Customer Support close…" at bounding box center [450, 270] width 736 height 123
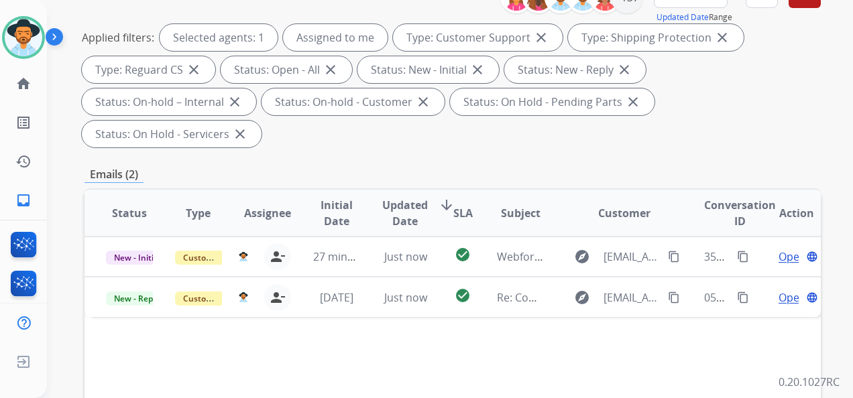
scroll to position [201, 0]
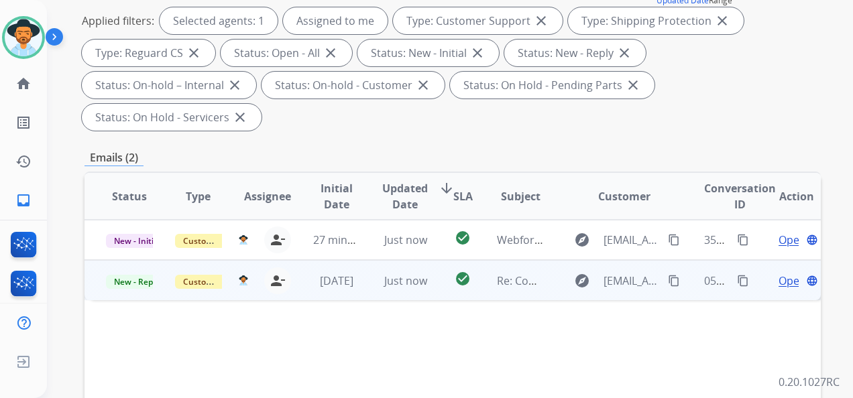
click at [779, 280] on span "Open" at bounding box center [792, 281] width 27 height 16
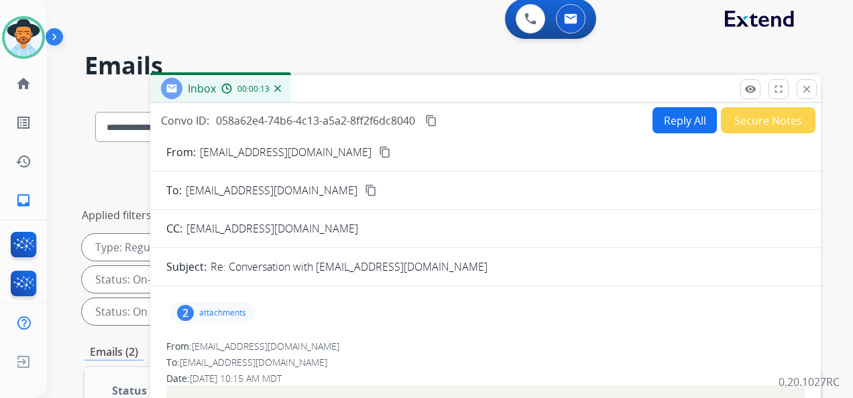
scroll to position [0, 0]
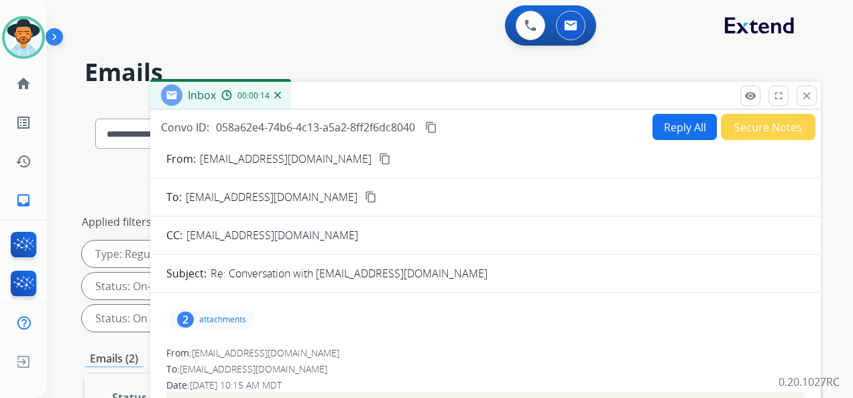
click at [239, 311] on div "2 attachments" at bounding box center [211, 319] width 85 height 21
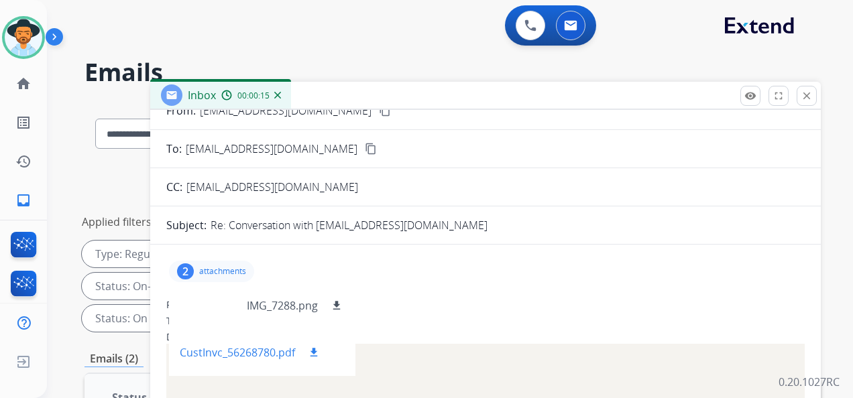
scroll to position [67, 0]
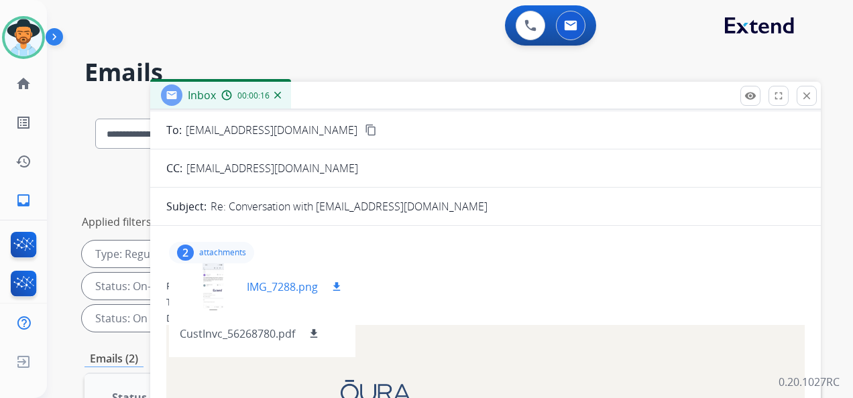
click at [214, 286] on div at bounding box center [213, 287] width 67 height 47
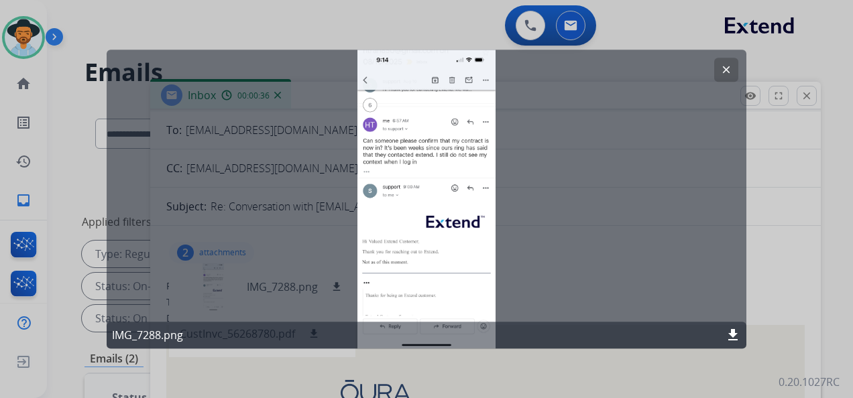
drag, startPoint x: 727, startPoint y: 68, endPoint x: 668, endPoint y: 76, distance: 59.7
click at [726, 67] on mat-icon "clear" at bounding box center [726, 70] width 12 height 12
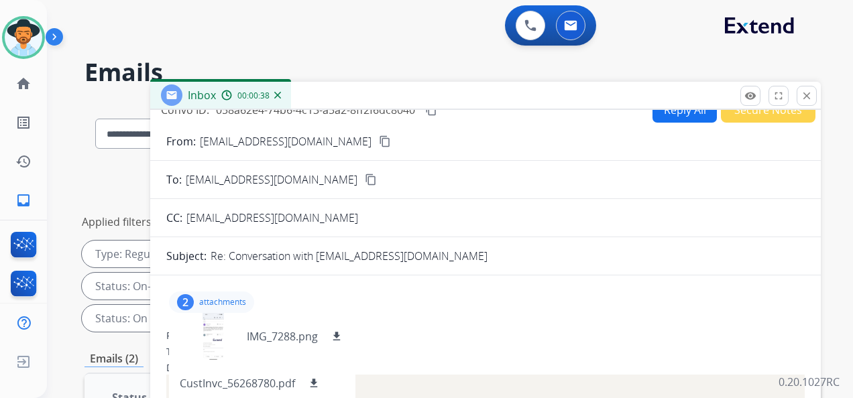
scroll to position [0, 0]
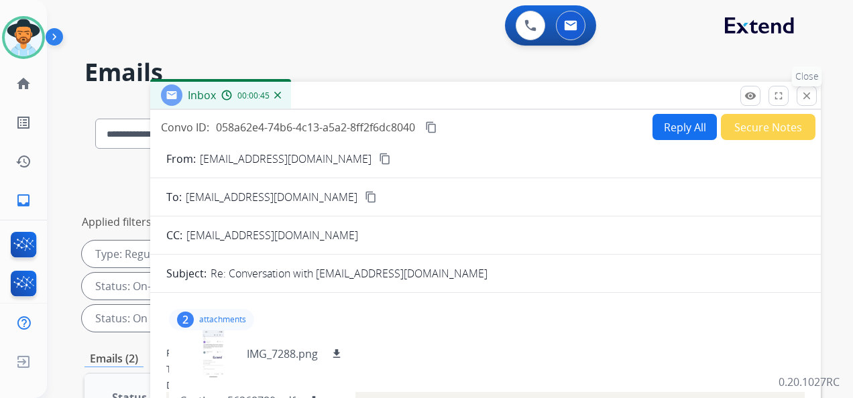
click at [807, 96] on mat-icon "close" at bounding box center [807, 96] width 12 height 12
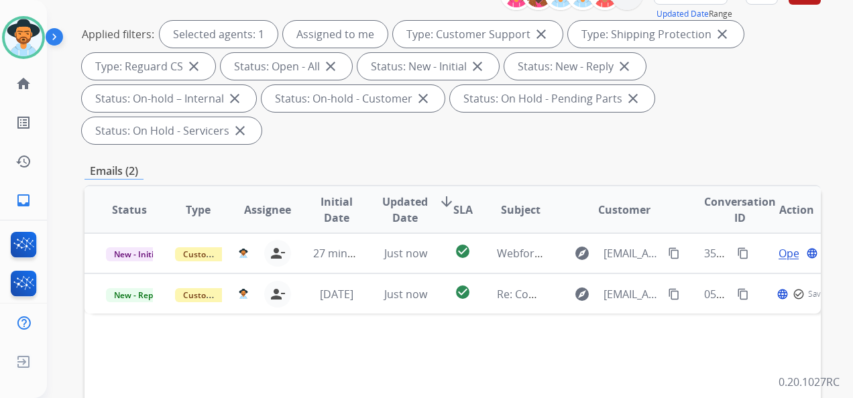
scroll to position [201, 0]
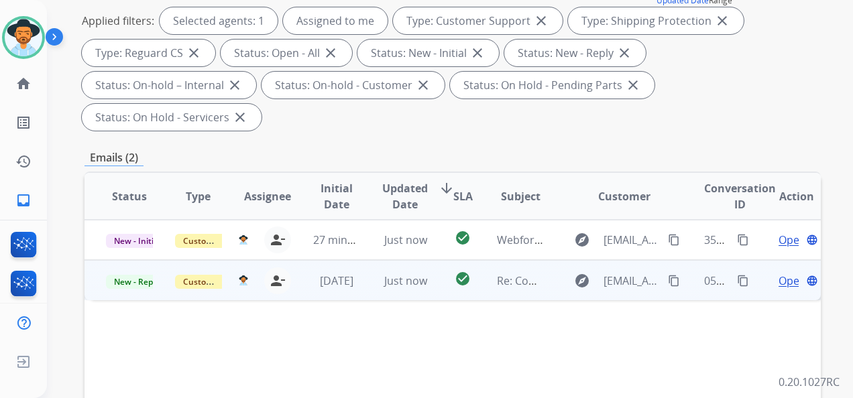
click at [782, 282] on span "Open" at bounding box center [792, 281] width 27 height 16
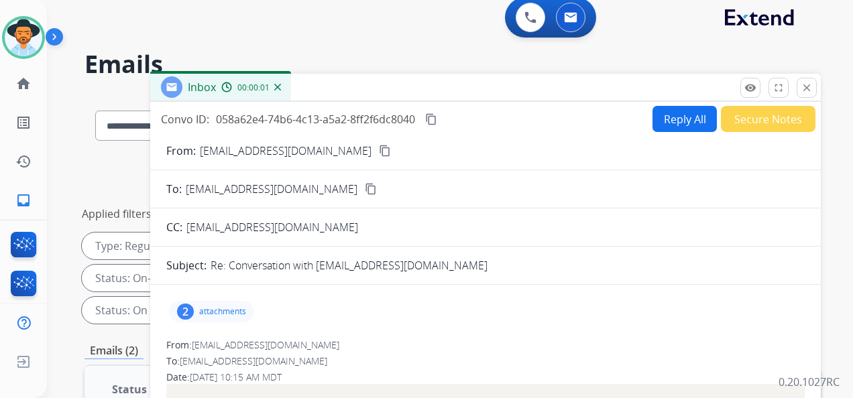
scroll to position [0, 0]
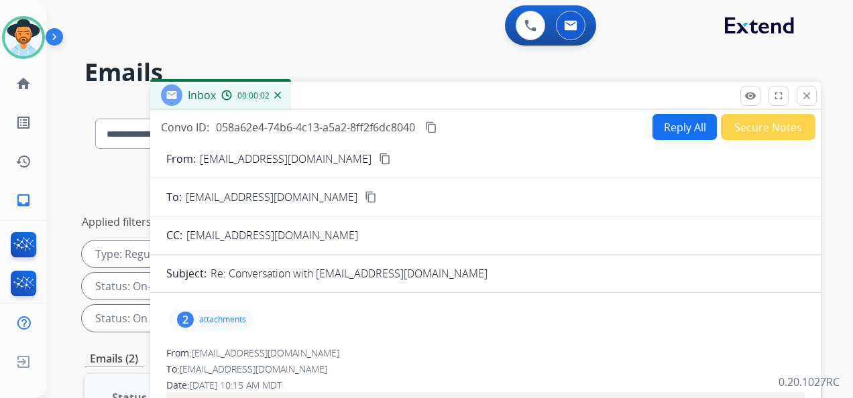
click at [763, 121] on button "Secure Notes" at bounding box center [768, 127] width 95 height 26
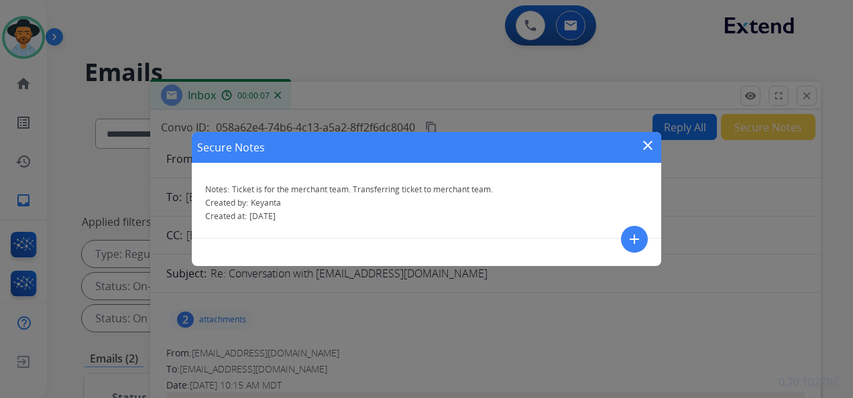
click at [644, 145] on mat-icon "close" at bounding box center [648, 145] width 16 height 16
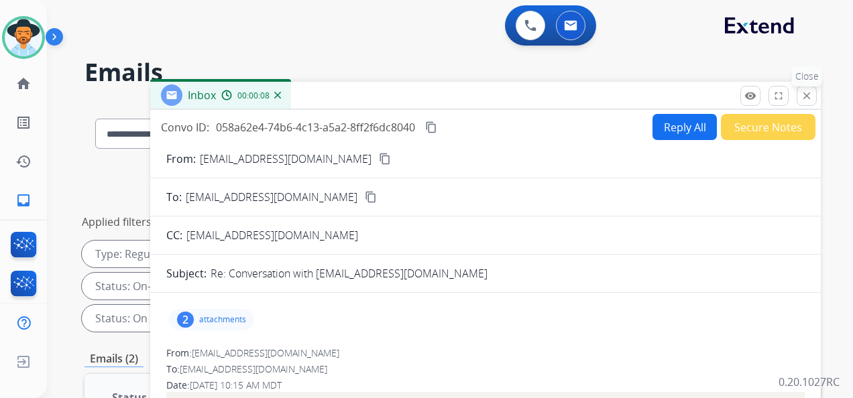
click at [805, 93] on mat-icon "close" at bounding box center [807, 96] width 12 height 12
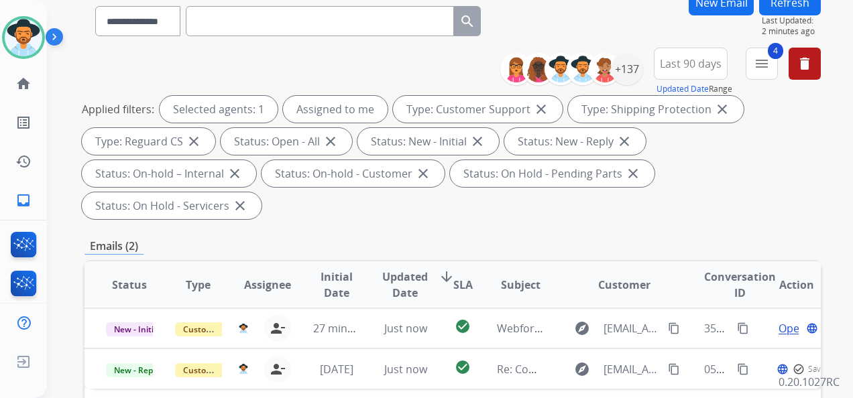
scroll to position [201, 0]
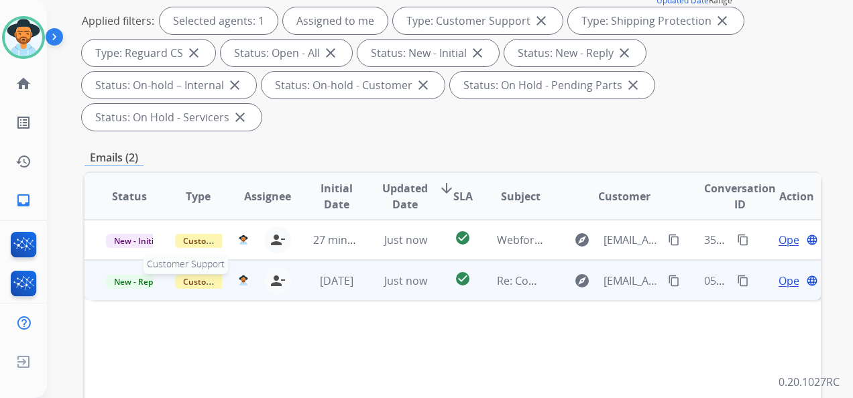
click at [200, 282] on span "Customer Support" at bounding box center [218, 282] width 87 height 14
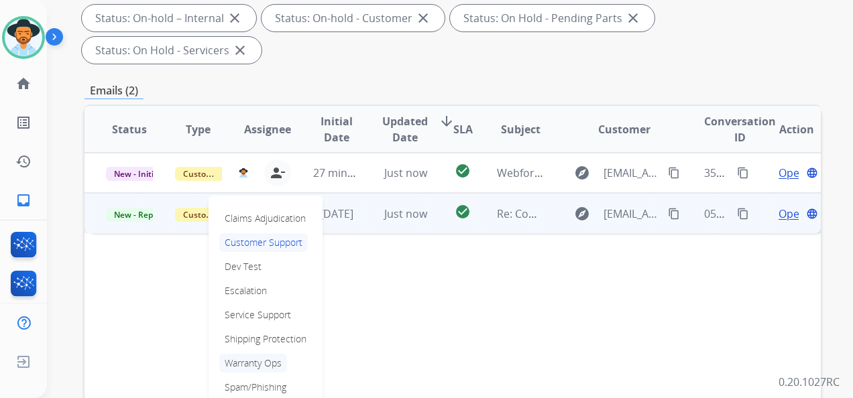
scroll to position [402, 0]
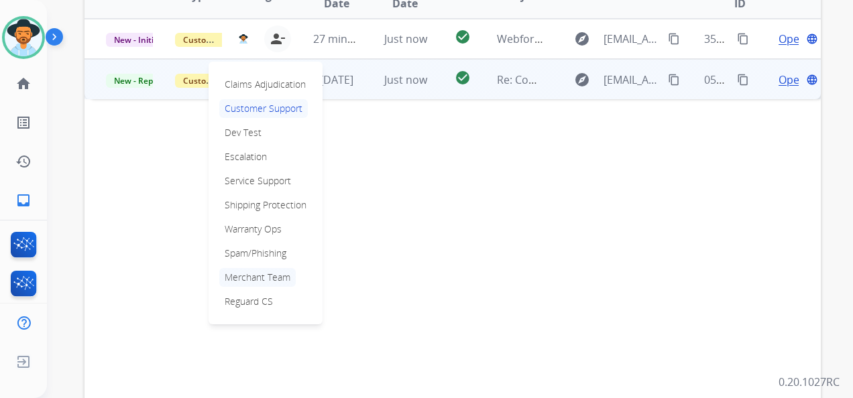
click at [266, 278] on p "Merchant Team" at bounding box center [257, 277] width 76 height 19
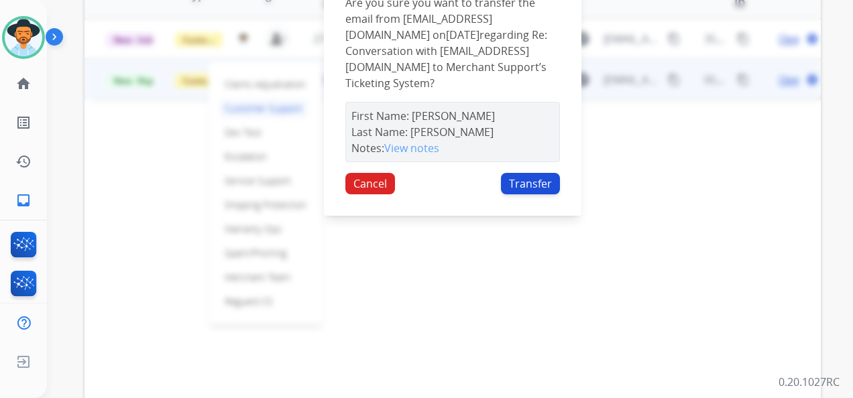
click at [523, 181] on button "Transfer" at bounding box center [530, 183] width 59 height 21
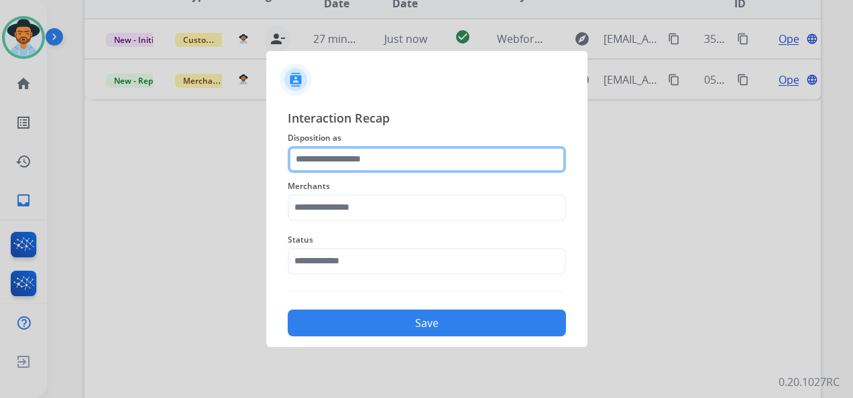
click at [397, 161] on input "text" at bounding box center [427, 159] width 278 height 27
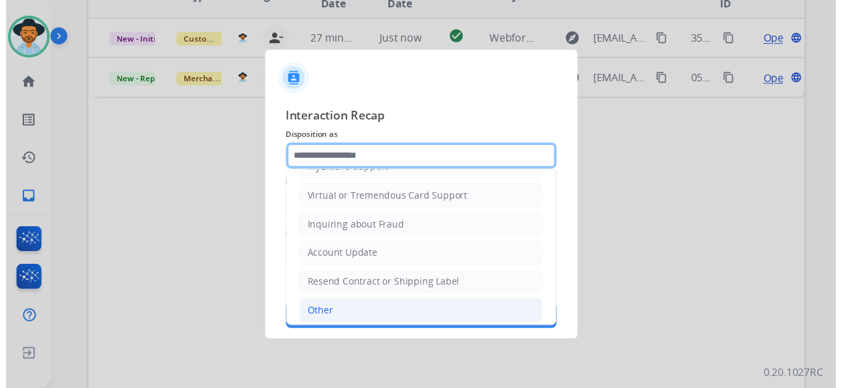
scroll to position [203, 0]
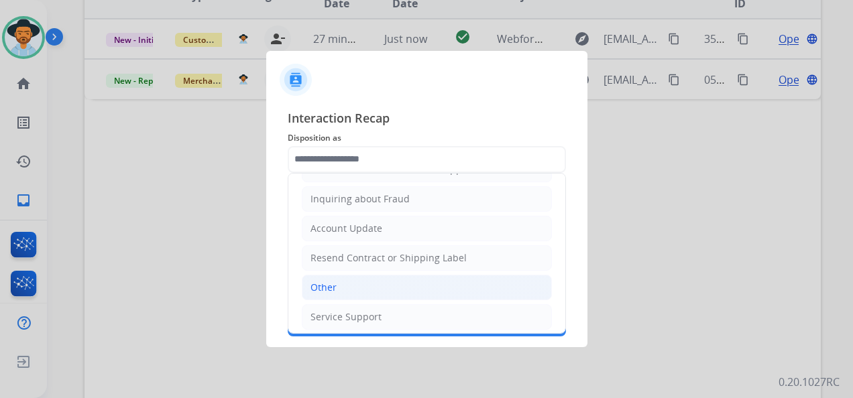
click at [349, 282] on li "Other" at bounding box center [427, 287] width 250 height 25
type input "*****"
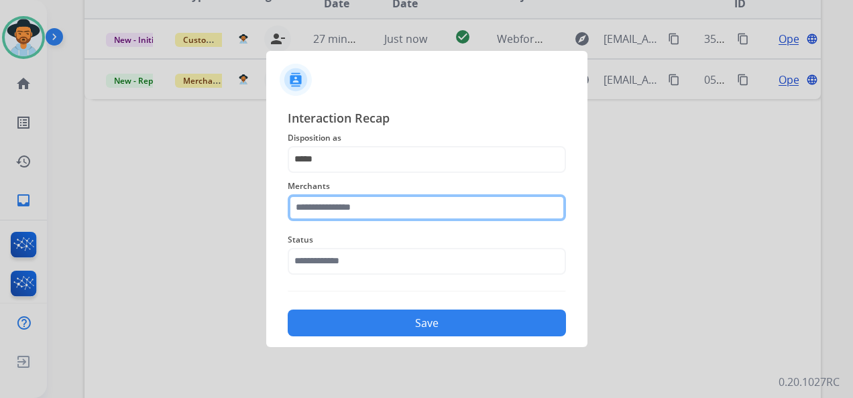
click at [371, 208] on input "text" at bounding box center [427, 207] width 278 height 27
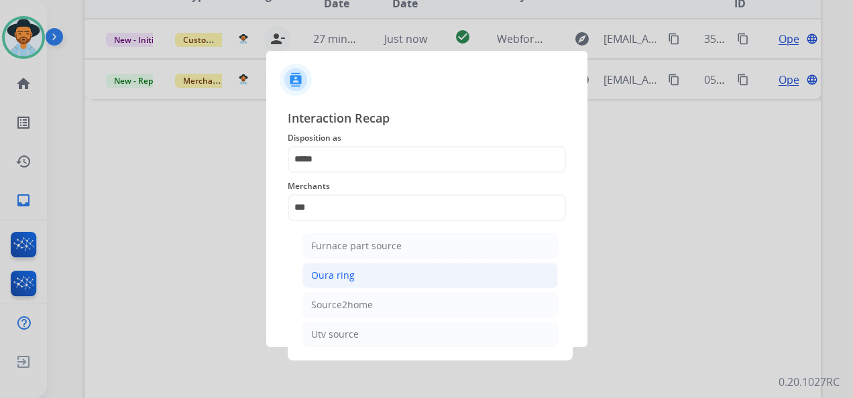
click at [379, 275] on li "Oura ring" at bounding box center [430, 275] width 256 height 25
type input "*********"
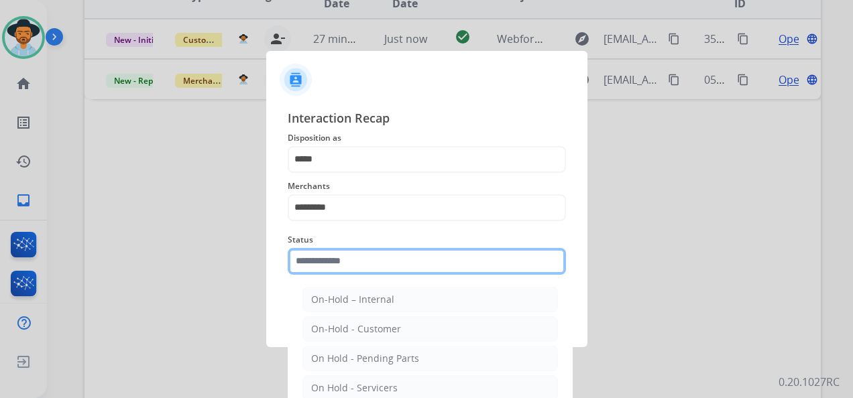
click at [380, 261] on input "text" at bounding box center [427, 261] width 278 height 27
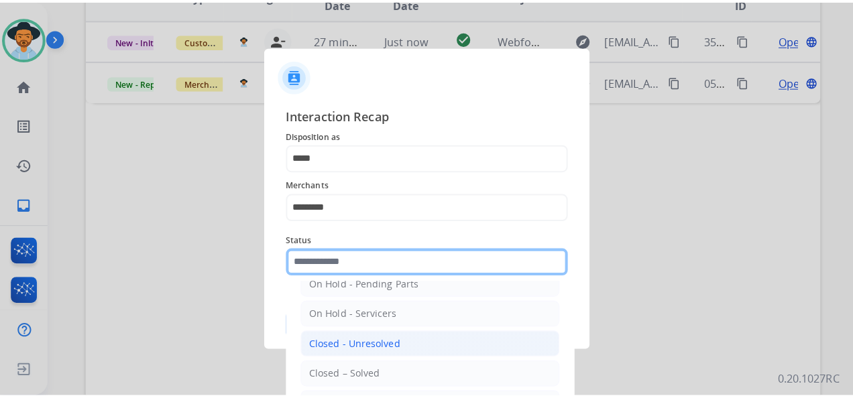
scroll to position [76, 0]
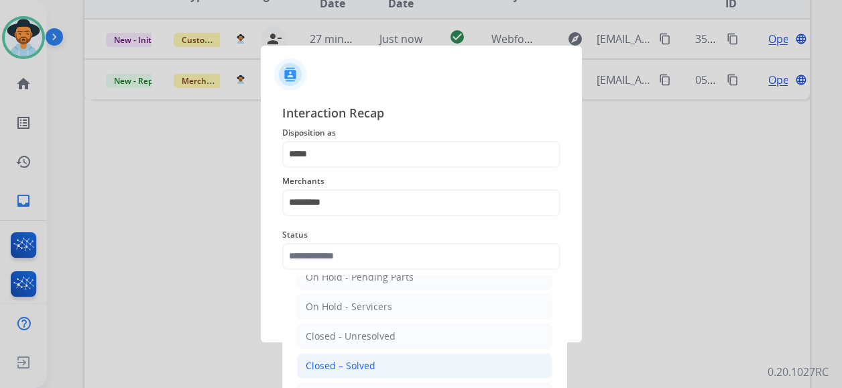
click at [376, 359] on li "Closed – Solved" at bounding box center [425, 365] width 256 height 25
type input "**********"
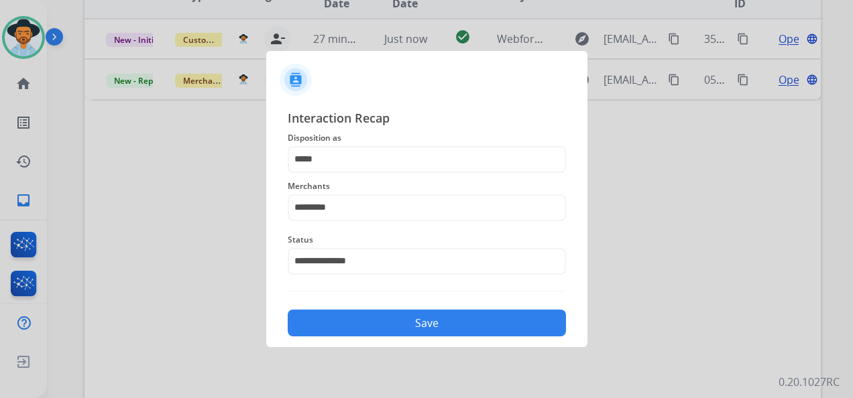
click at [409, 332] on button "Save" at bounding box center [427, 323] width 278 height 27
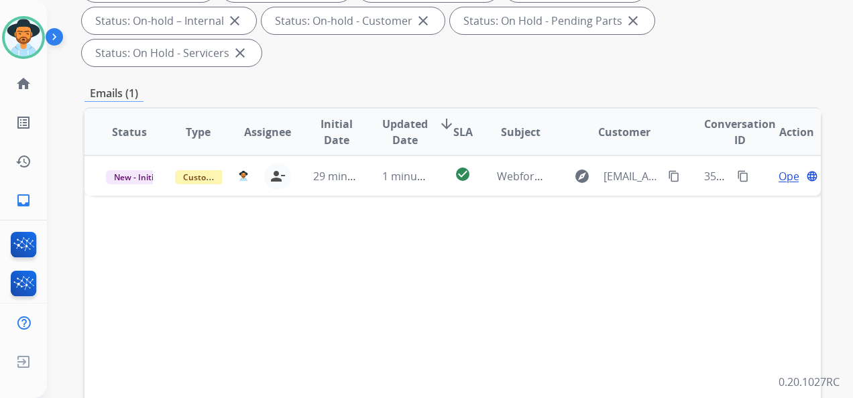
scroll to position [268, 0]
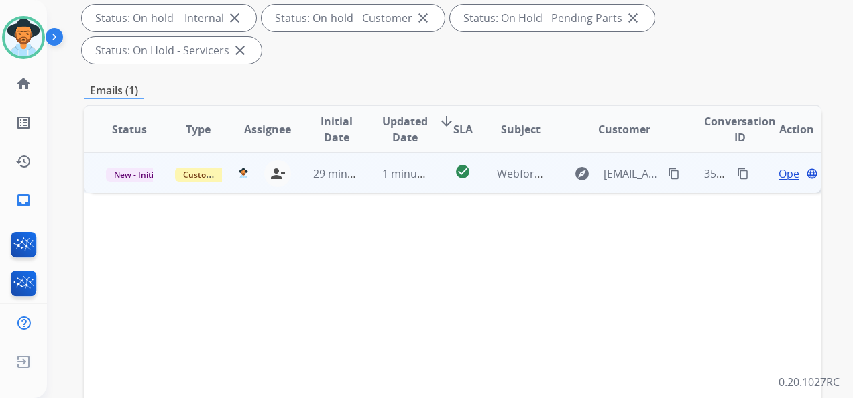
click at [779, 175] on span "Open" at bounding box center [792, 174] width 27 height 16
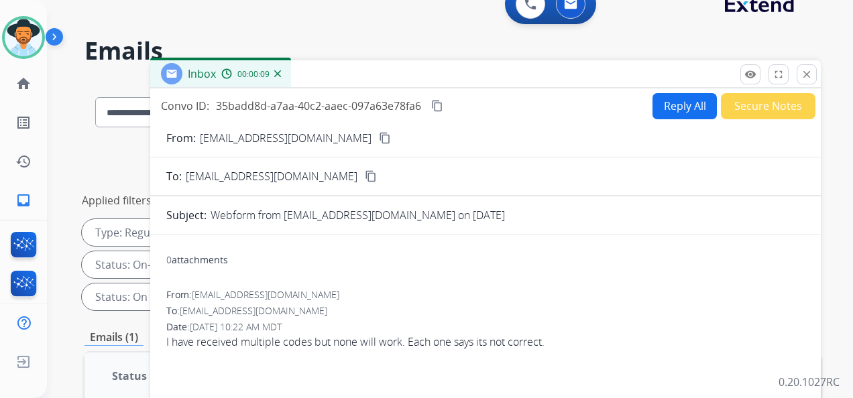
scroll to position [0, 0]
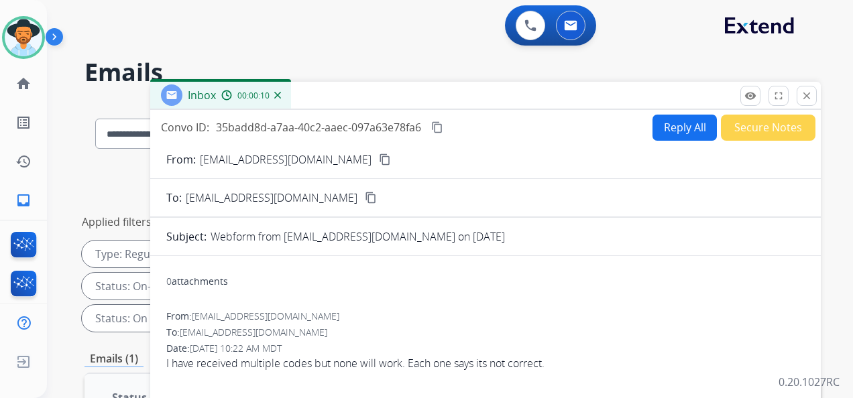
click at [379, 158] on mat-icon "content_copy" at bounding box center [385, 160] width 12 height 12
click at [435, 125] on mat-icon "content_copy" at bounding box center [437, 127] width 12 height 12
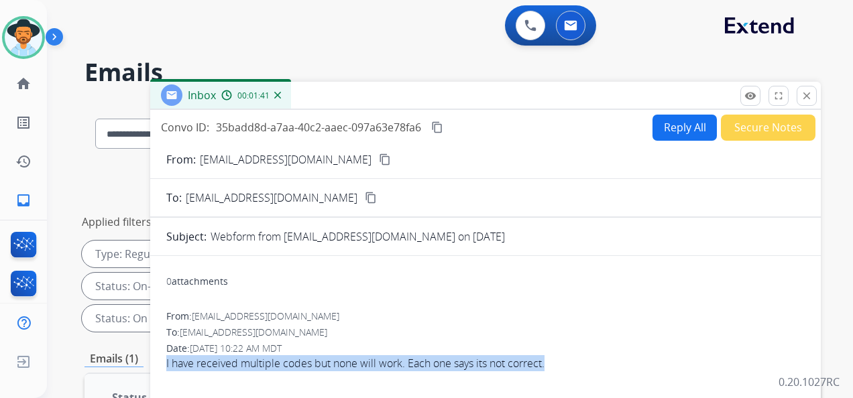
drag, startPoint x: 161, startPoint y: 360, endPoint x: 551, endPoint y: 358, distance: 389.7
copy span "I have received multiple codes but none will work. Each one says its not correc…"
click at [675, 126] on button "Reply All" at bounding box center [685, 128] width 64 height 26
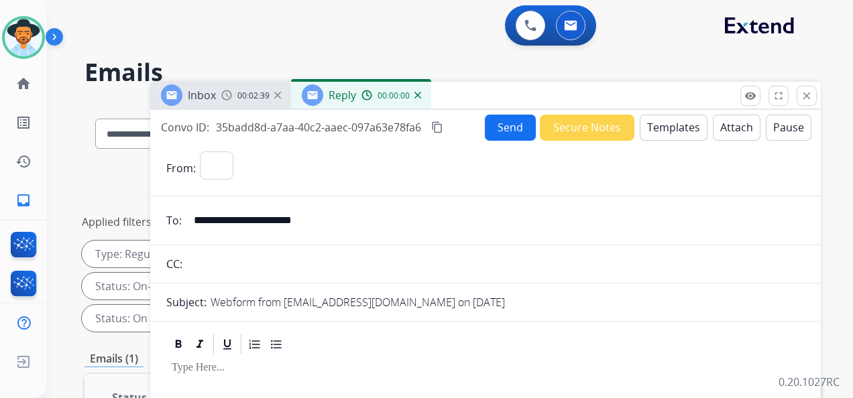
select select "**********"
click at [675, 129] on button "Templates" at bounding box center [674, 128] width 68 height 26
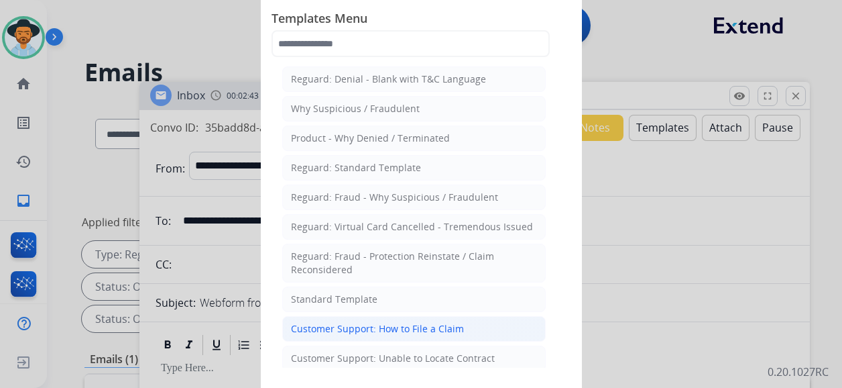
click at [417, 327] on div "Customer Support: How to File a Claim" at bounding box center [377, 328] width 173 height 13
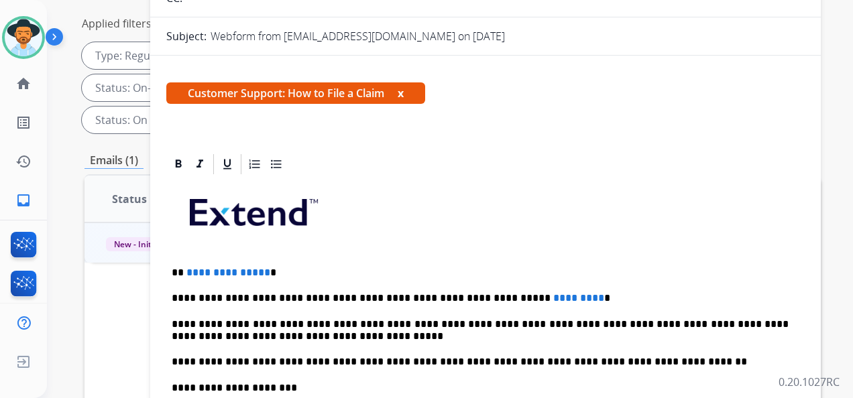
scroll to position [201, 0]
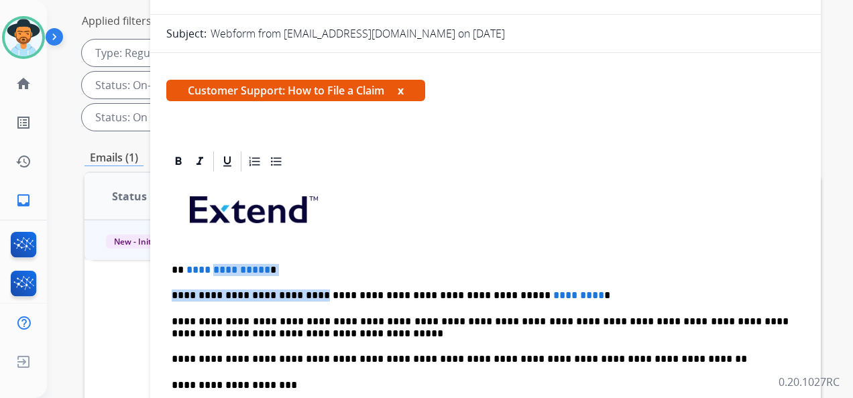
drag, startPoint x: 278, startPoint y: 274, endPoint x: 229, endPoint y: 265, distance: 49.2
click at [213, 268] on div "**********" at bounding box center [485, 379] width 638 height 410
click at [296, 276] on div "**********" at bounding box center [485, 379] width 638 height 410
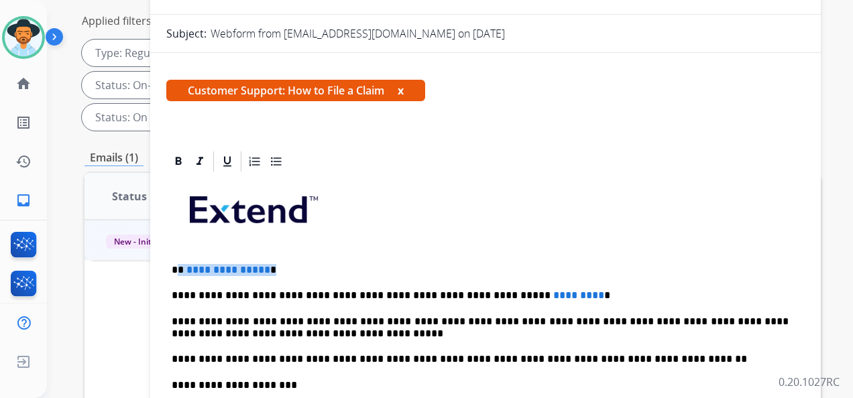
drag, startPoint x: 272, startPoint y: 268, endPoint x: 192, endPoint y: 268, distance: 80.5
click at [181, 271] on p "**********" at bounding box center [480, 270] width 617 height 12
drag, startPoint x: 480, startPoint y: 292, endPoint x: 541, endPoint y: 293, distance: 60.4
click at [541, 293] on p "**********" at bounding box center [480, 296] width 617 height 12
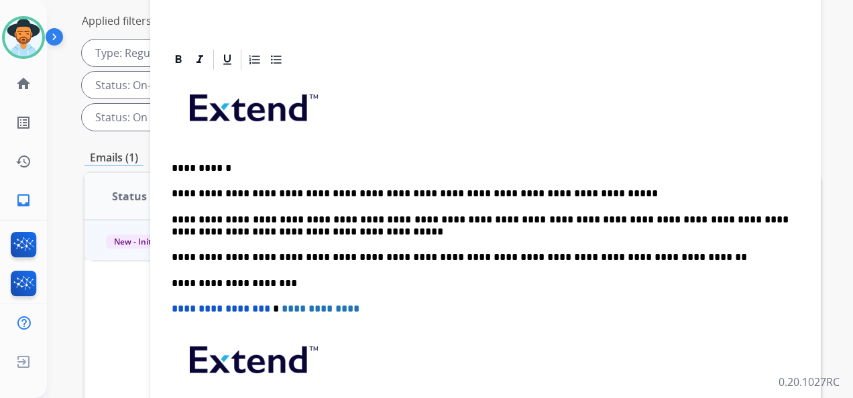
scroll to position [216, 0]
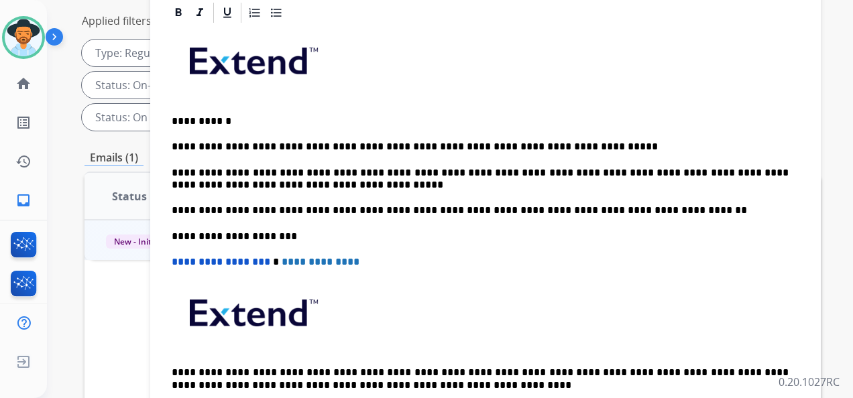
click at [371, 185] on p "**********" at bounding box center [480, 179] width 617 height 25
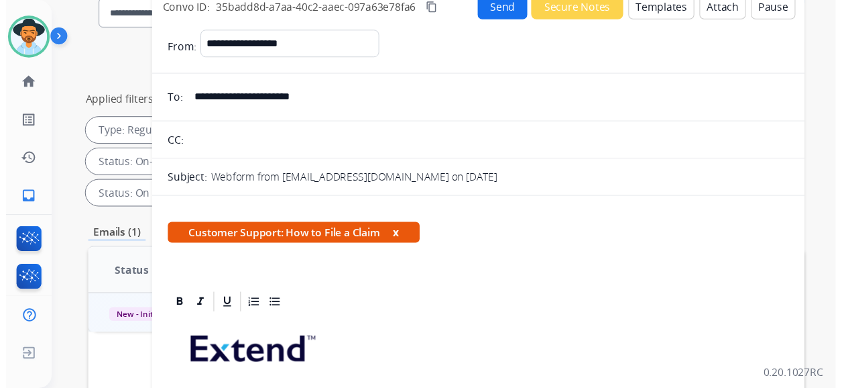
scroll to position [0, 0]
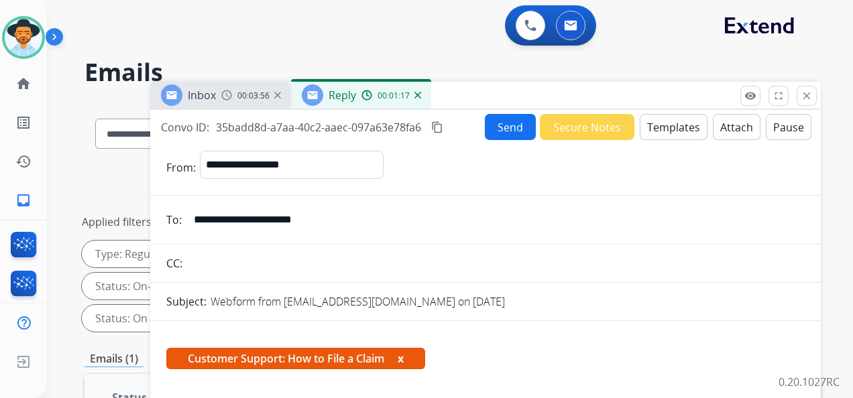
click at [506, 131] on button "Send" at bounding box center [510, 127] width 51 height 26
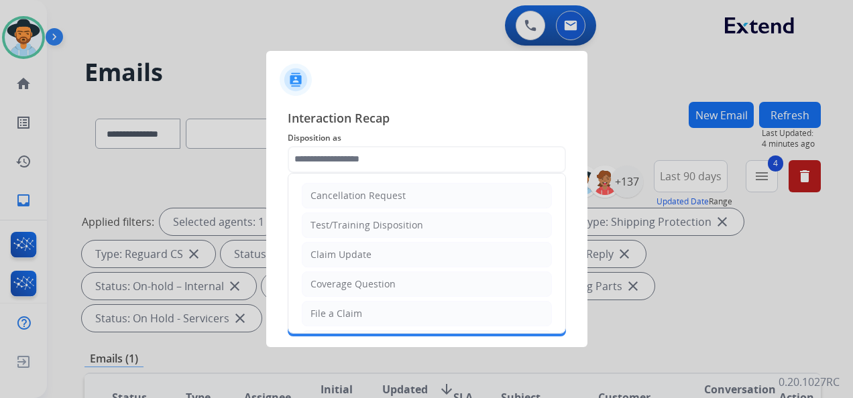
click at [379, 153] on input "text" at bounding box center [427, 159] width 278 height 27
click at [447, 162] on input "text" at bounding box center [427, 159] width 278 height 27
click at [357, 314] on div "File a Claim" at bounding box center [337, 313] width 52 height 13
type input "**********"
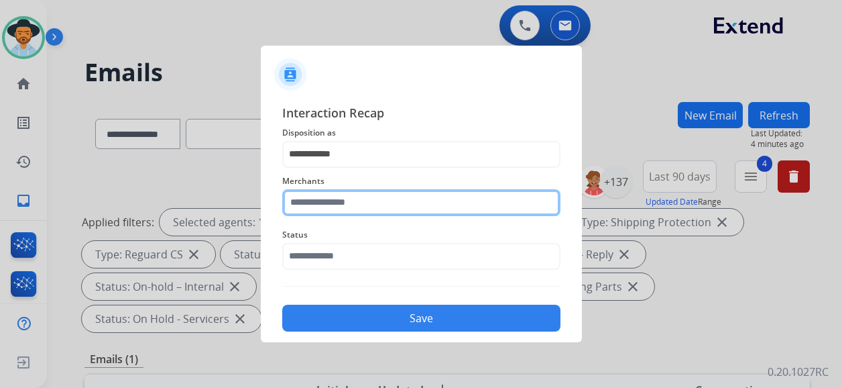
click at [359, 211] on input "text" at bounding box center [421, 202] width 278 height 27
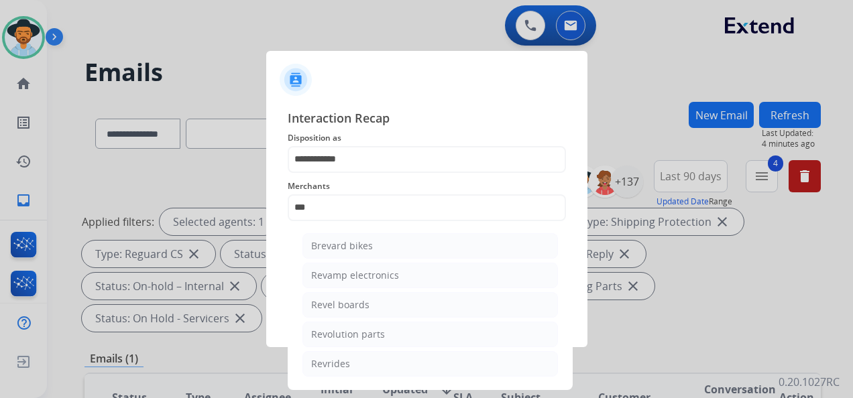
click at [402, 335] on li "Revolution parts" at bounding box center [430, 334] width 256 height 25
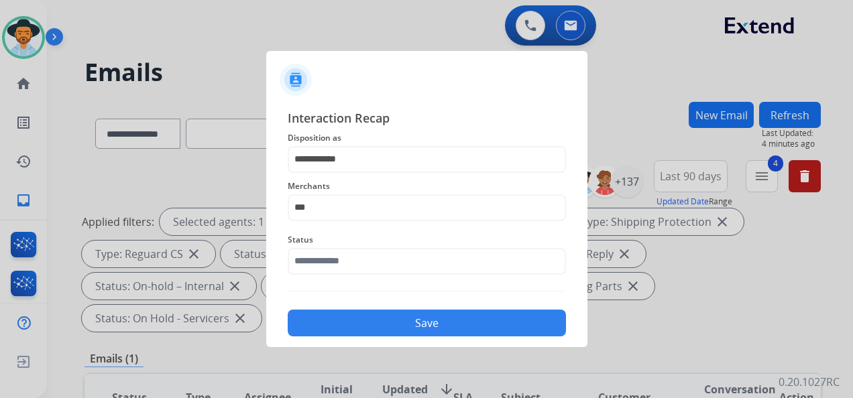
type input "**********"
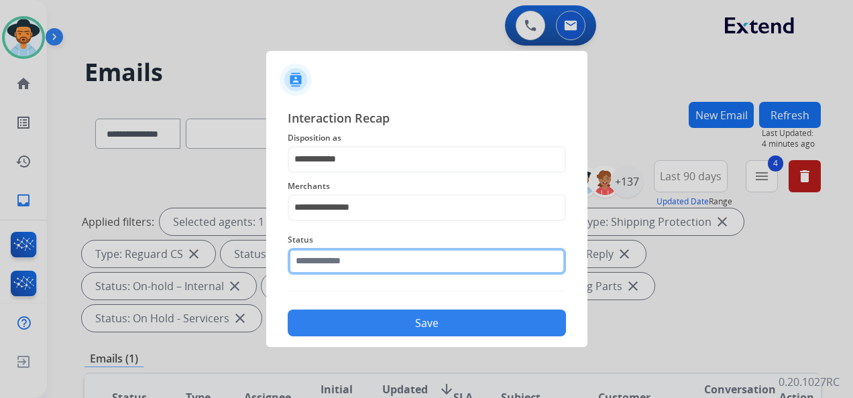
click at [375, 260] on input "text" at bounding box center [427, 261] width 278 height 27
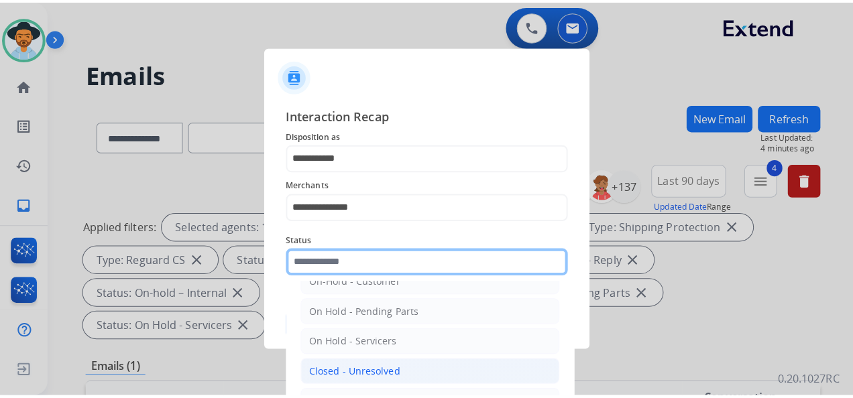
scroll to position [76, 0]
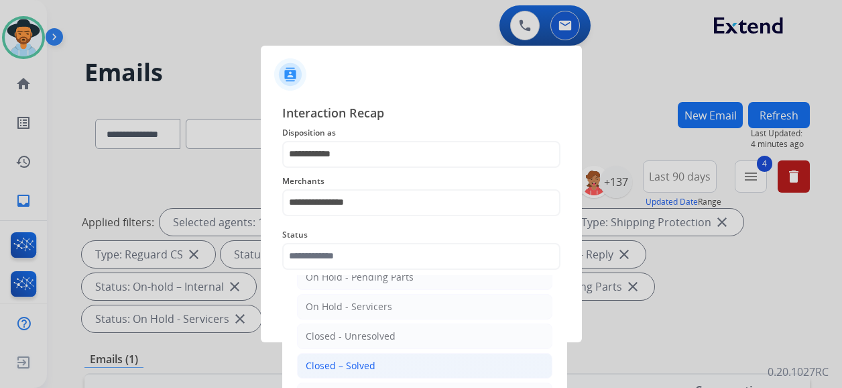
click at [374, 356] on li "Closed – Solved" at bounding box center [425, 365] width 256 height 25
type input "**********"
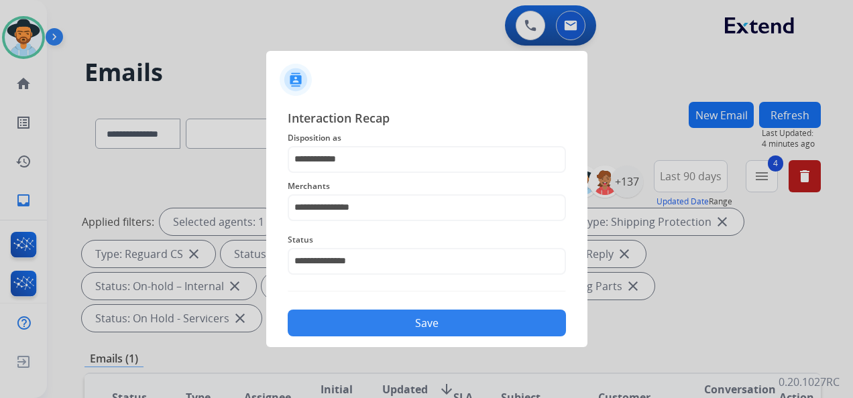
click at [406, 315] on button "Save" at bounding box center [427, 323] width 278 height 27
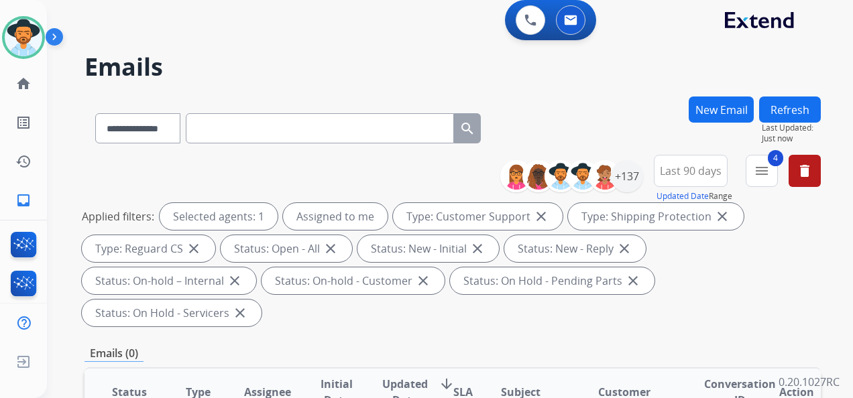
scroll to position [0, 0]
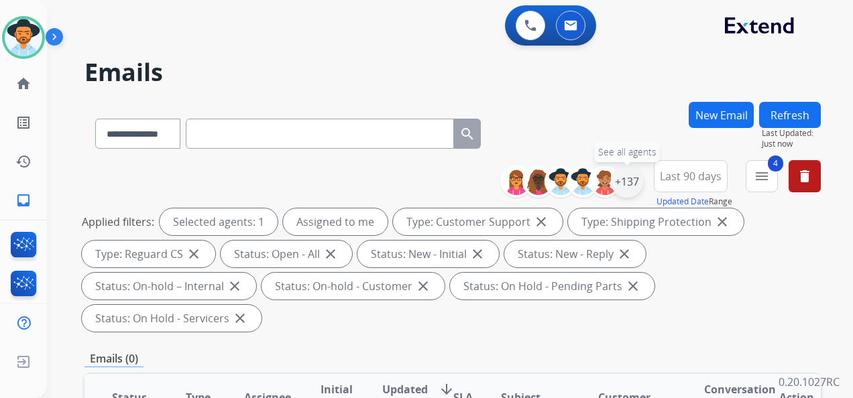
click at [627, 178] on div "+137" at bounding box center [627, 182] width 32 height 32
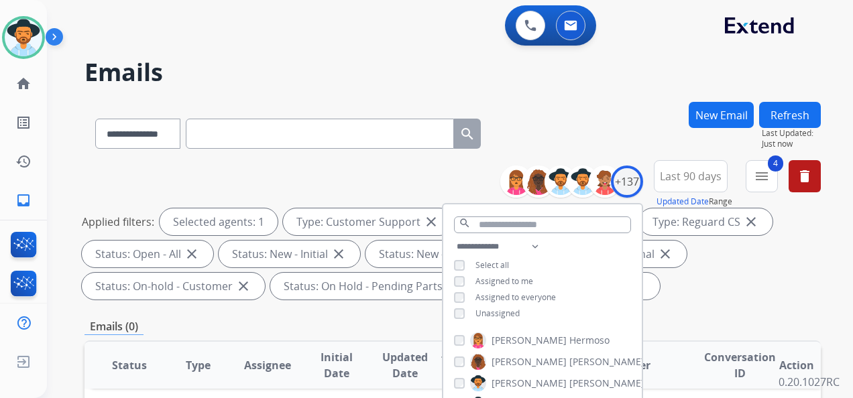
click at [457, 304] on div "**********" at bounding box center [542, 282] width 199 height 86
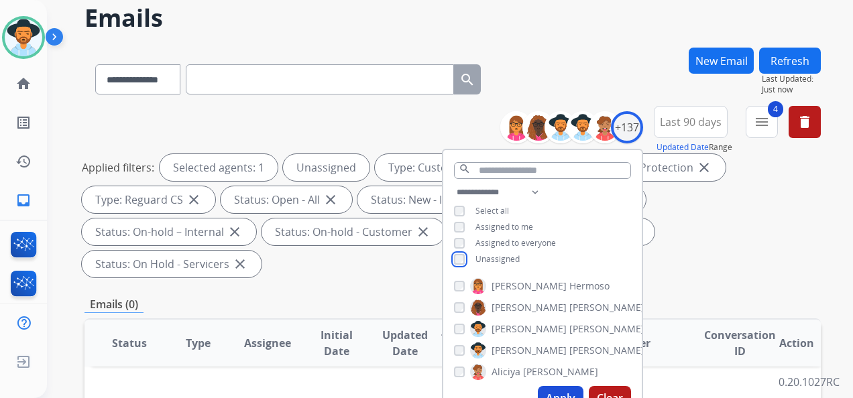
scroll to position [134, 0]
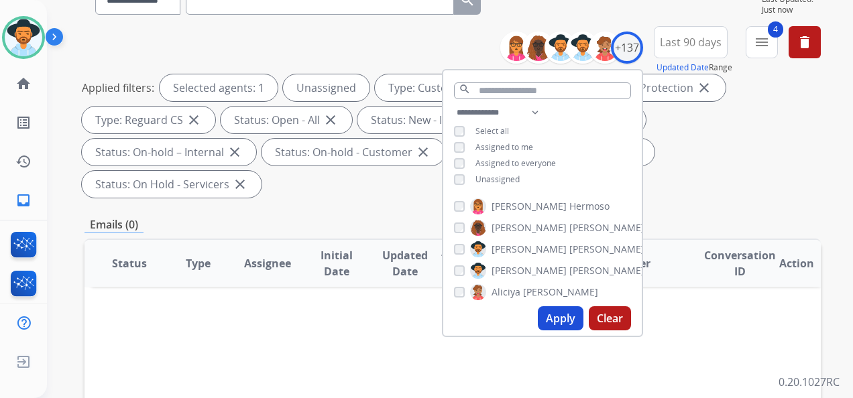
click at [546, 317] on button "Apply" at bounding box center [561, 318] width 46 height 24
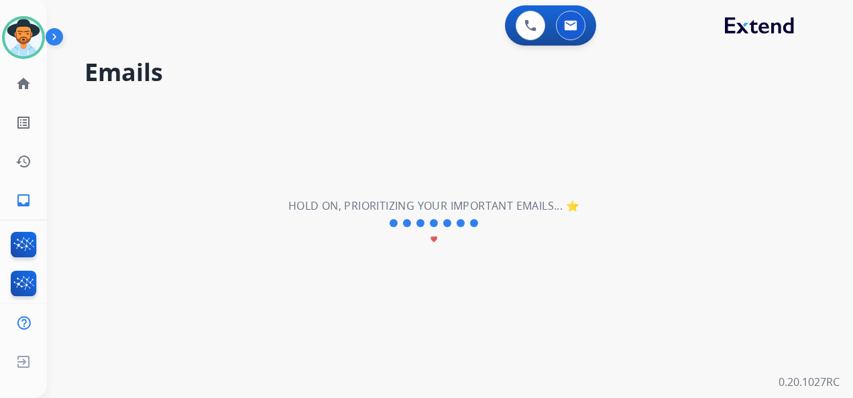
scroll to position [0, 0]
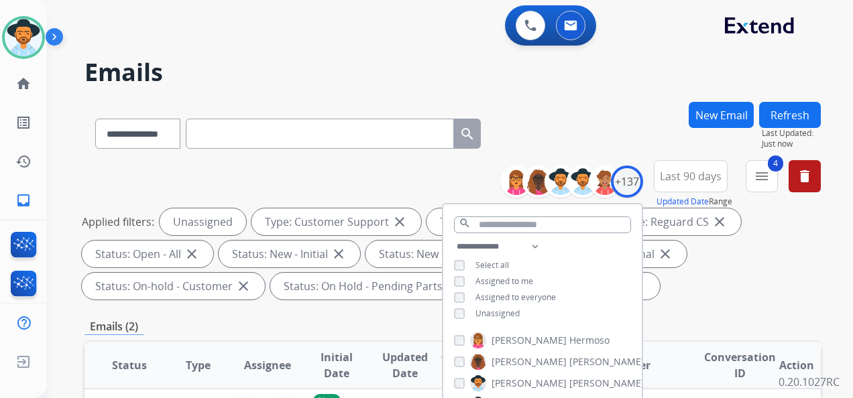
click at [747, 258] on div "Applied filters: Unassigned Type: Customer Support close Type: Shipping Protect…" at bounding box center [450, 254] width 736 height 91
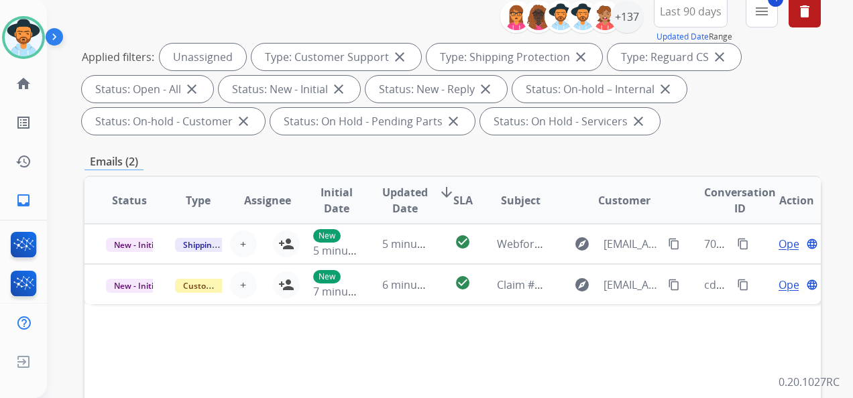
scroll to position [201, 0]
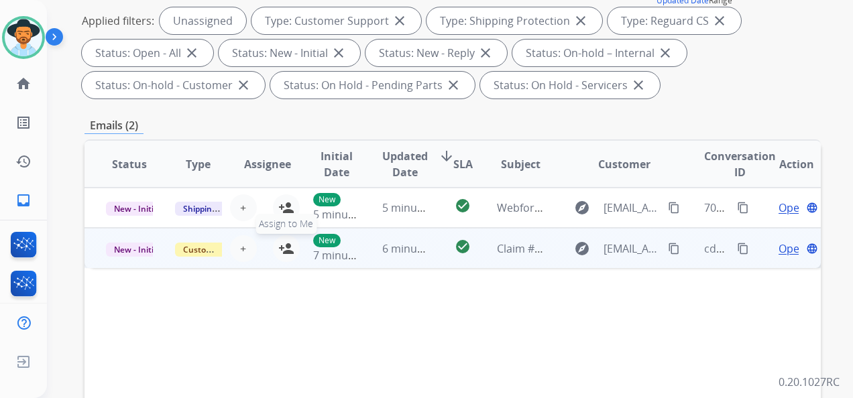
click at [284, 249] on mat-icon "person_add" at bounding box center [286, 249] width 16 height 16
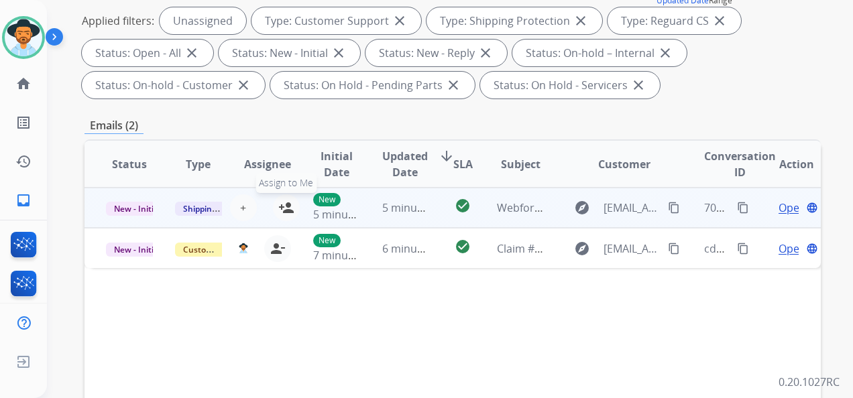
click at [286, 203] on mat-icon "person_add" at bounding box center [286, 208] width 16 height 16
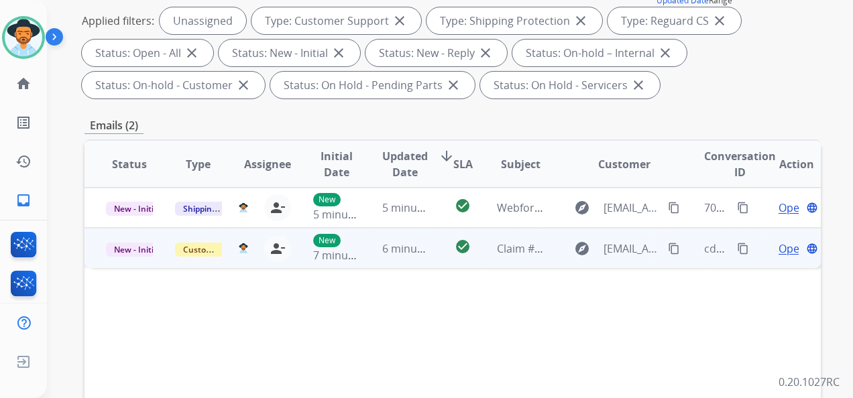
click at [780, 248] on span "Open" at bounding box center [792, 249] width 27 height 16
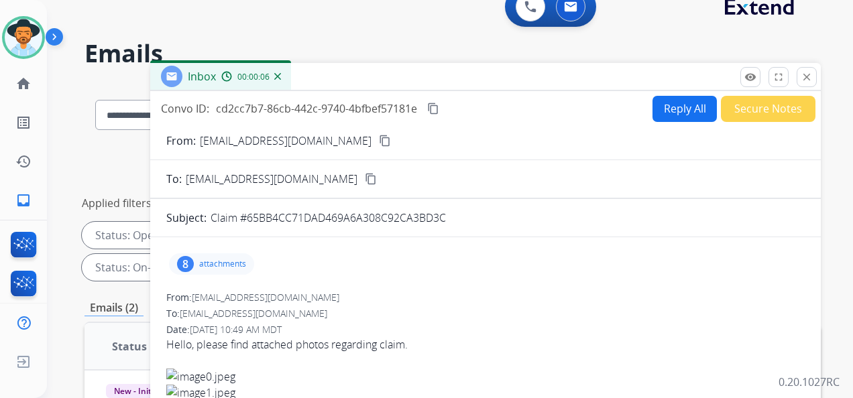
scroll to position [0, 0]
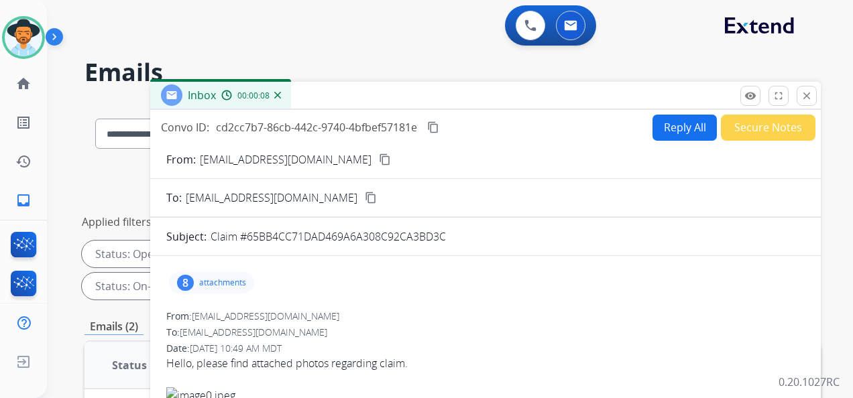
click at [379, 158] on mat-icon "content_copy" at bounding box center [385, 160] width 12 height 12
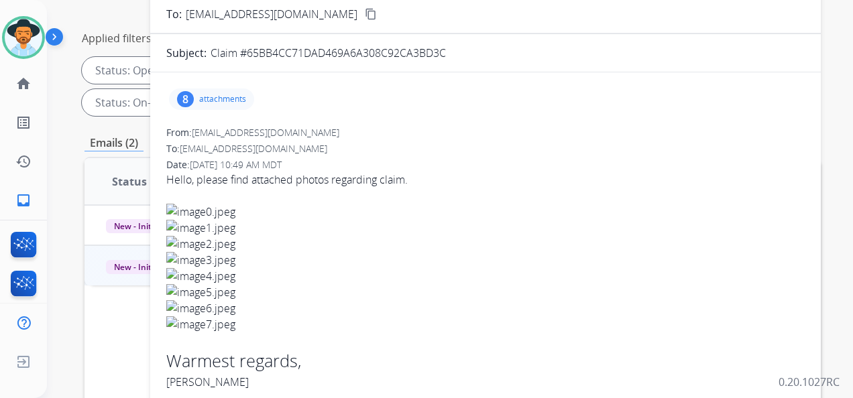
scroll to position [201, 0]
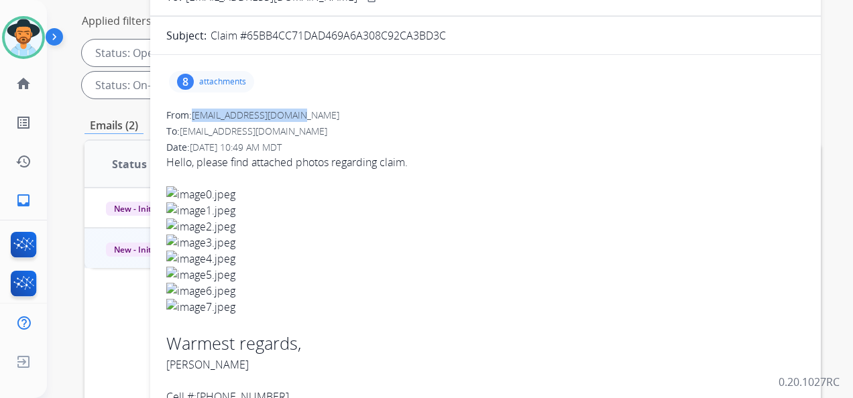
drag, startPoint x: 195, startPoint y: 113, endPoint x: 299, endPoint y: 120, distance: 104.2
click at [299, 120] on div "From: [EMAIL_ADDRESS][DOMAIN_NAME]" at bounding box center [485, 115] width 638 height 13
copy span "[EMAIL_ADDRESS][DOMAIN_NAME]"
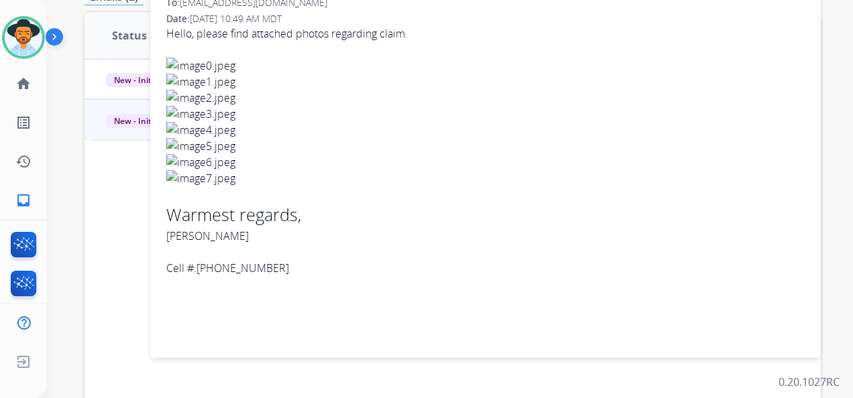
scroll to position [335, 0]
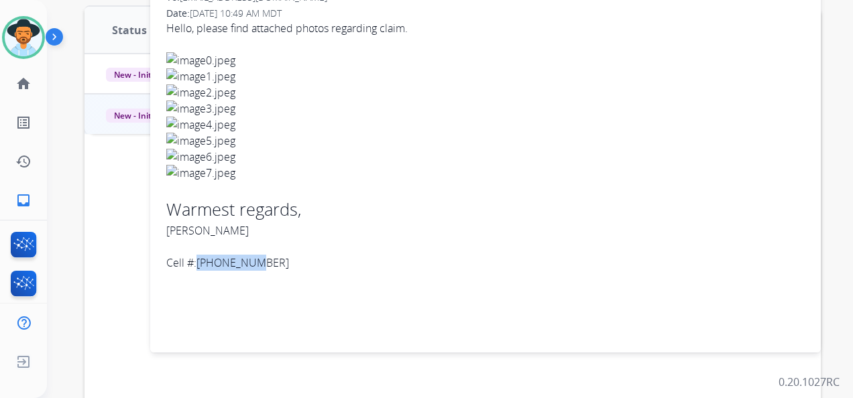
drag, startPoint x: 197, startPoint y: 260, endPoint x: 256, endPoint y: 263, distance: 58.4
click at [256, 263] on div "Cell #:[PHONE_NUMBER]" at bounding box center [485, 263] width 638 height 16
copy div "4243084490"
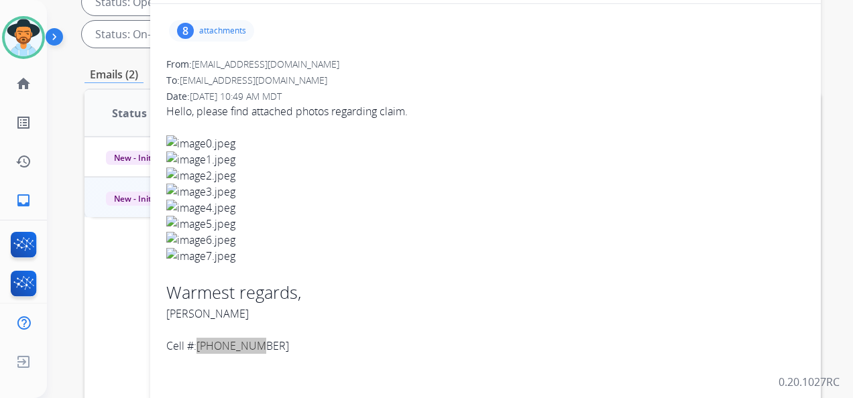
scroll to position [134, 0]
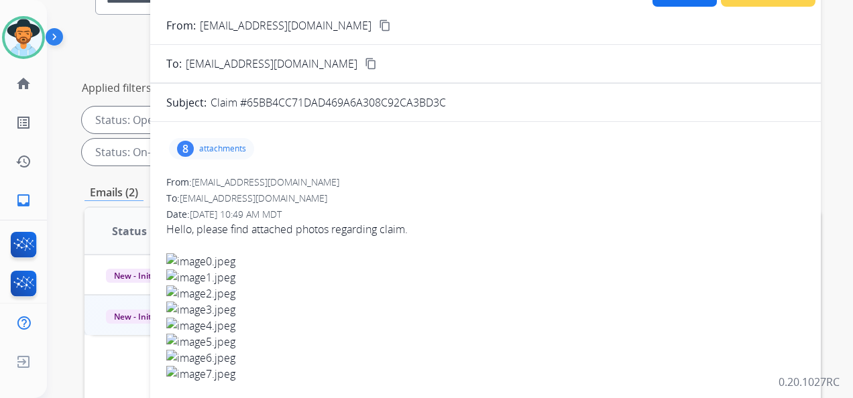
click at [217, 150] on p "attachments" at bounding box center [222, 149] width 47 height 11
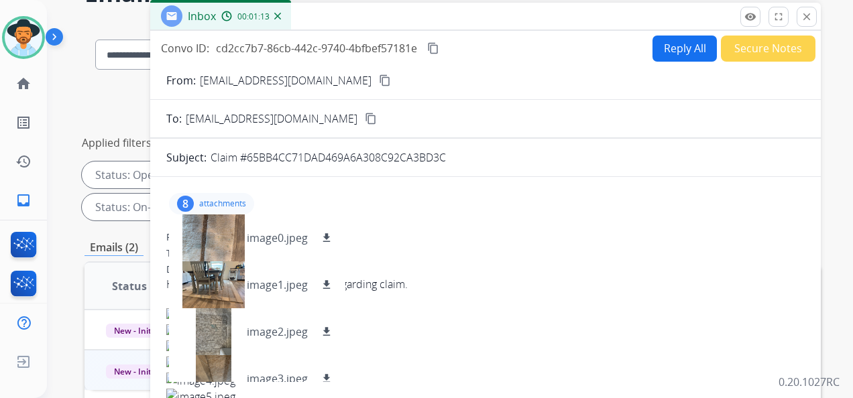
scroll to position [67, 0]
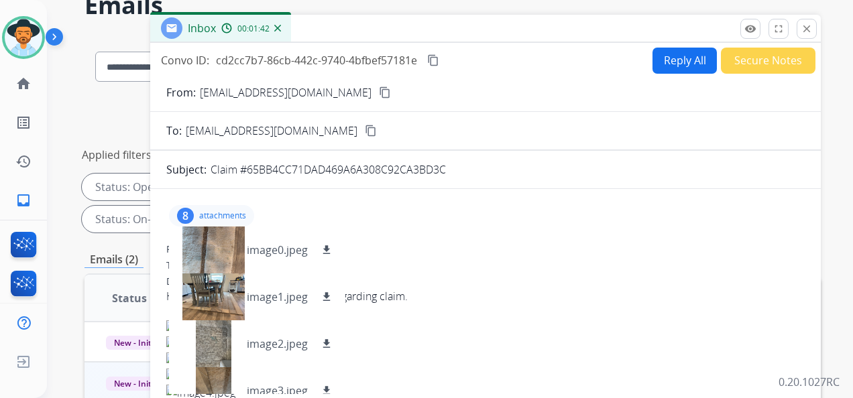
click at [435, 59] on mat-icon "content_copy" at bounding box center [433, 60] width 12 height 12
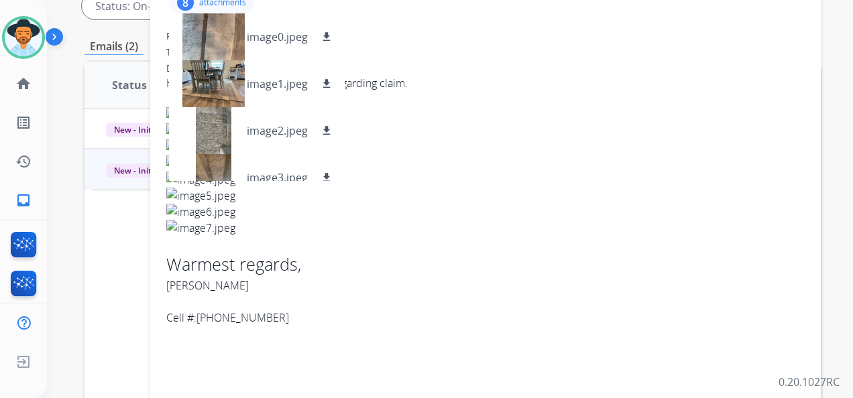
scroll to position [335, 0]
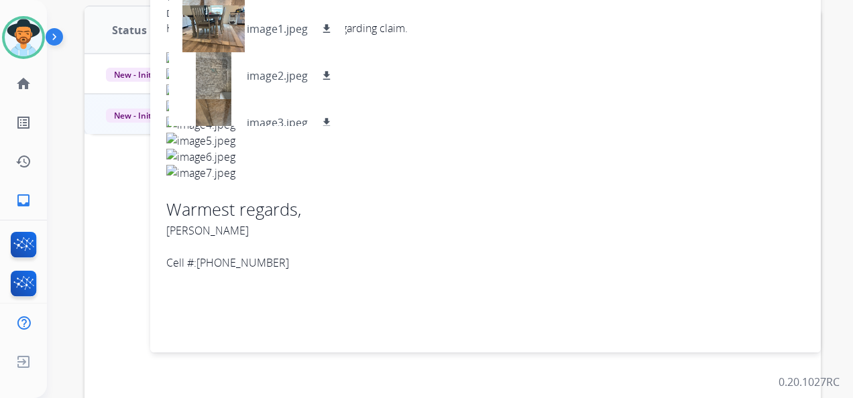
click at [401, 174] on img at bounding box center [485, 173] width 638 height 16
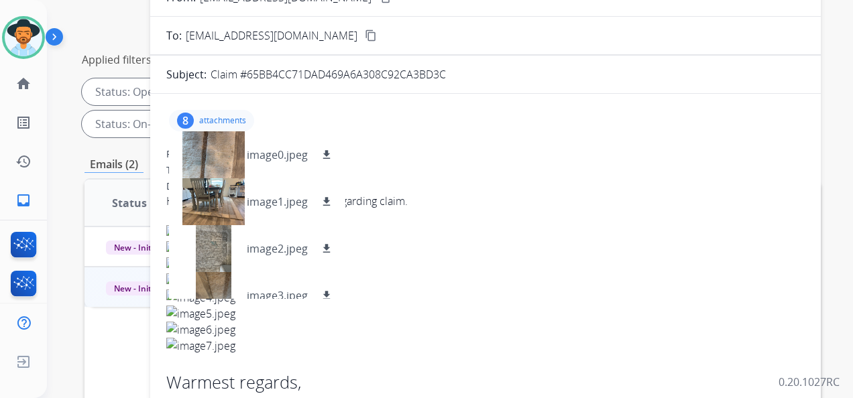
scroll to position [134, 0]
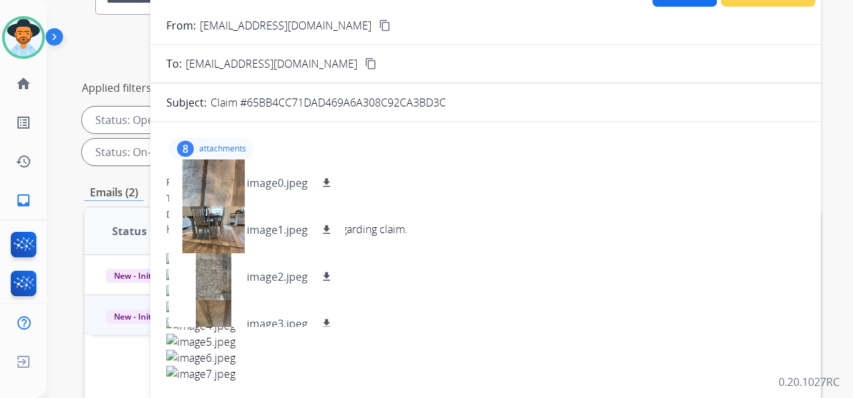
drag, startPoint x: 227, startPoint y: 145, endPoint x: 266, endPoint y: 148, distance: 39.7
click at [227, 144] on p "attachments" at bounding box center [222, 149] width 47 height 11
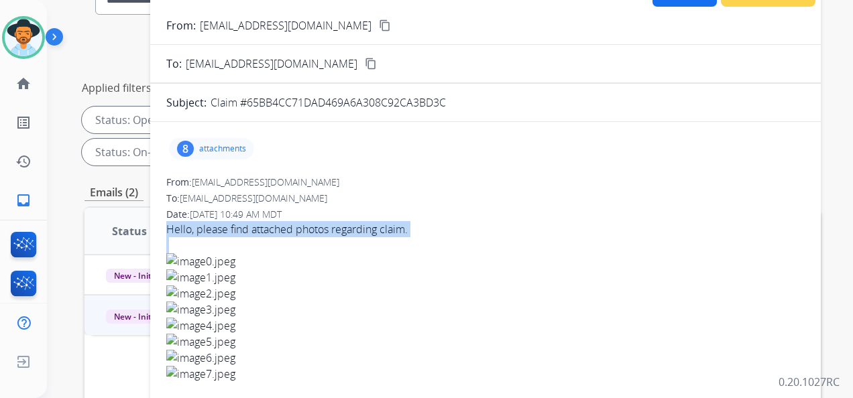
drag, startPoint x: 166, startPoint y: 230, endPoint x: 304, endPoint y: 237, distance: 139.0
click at [304, 237] on div "8 attachments From: [EMAIL_ADDRESS][DOMAIN_NAME] To: [EMAIL_ADDRESS][DOMAIN_NAM…" at bounding box center [485, 335] width 671 height 405
copy span "Hello, please find attached photos regarding claim."
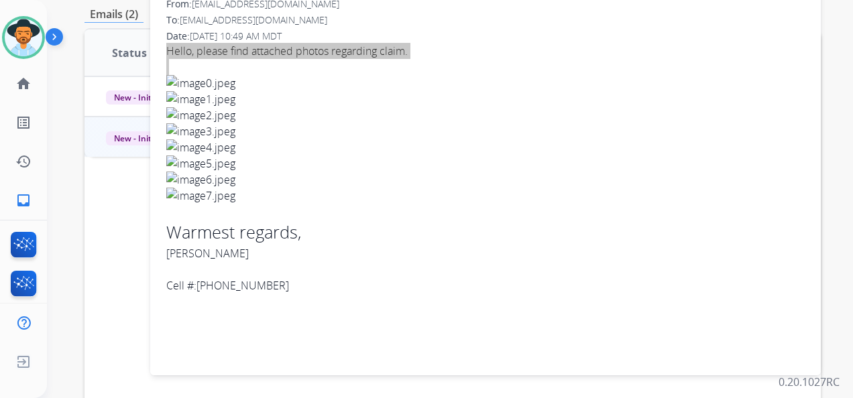
scroll to position [402, 0]
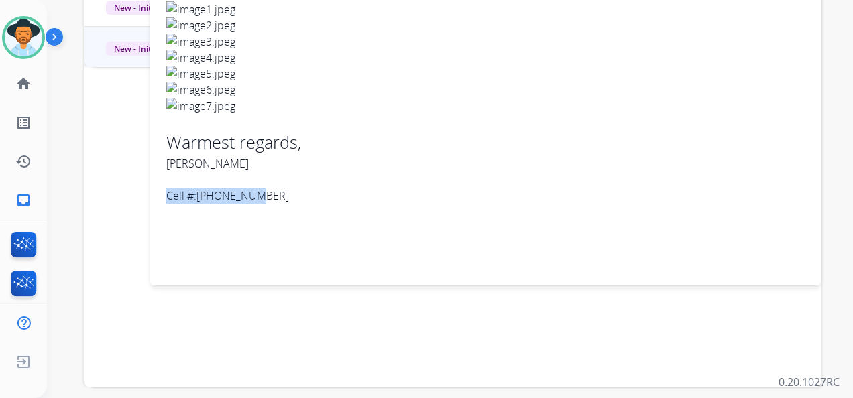
drag, startPoint x: 162, startPoint y: 188, endPoint x: 268, endPoint y: 199, distance: 106.5
click at [268, 199] on div "8 attachments From: [EMAIL_ADDRESS][DOMAIN_NAME] To: [EMAIL_ADDRESS][DOMAIN_NAM…" at bounding box center [485, 67] width 671 height 405
copy div "Cell #:[PHONE_NUMBER]"
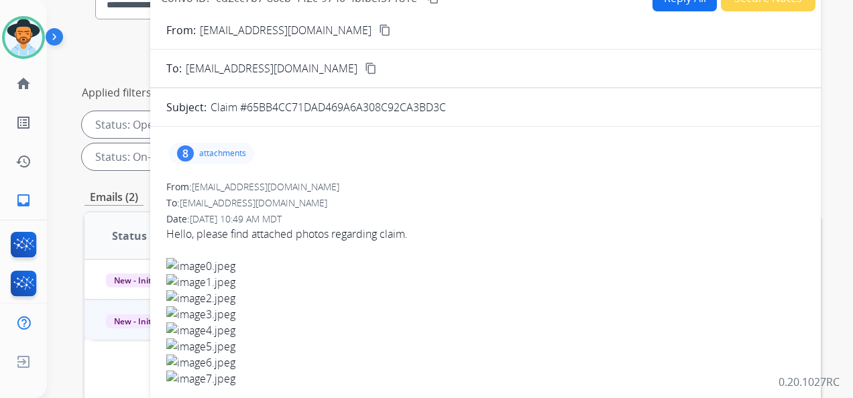
scroll to position [0, 0]
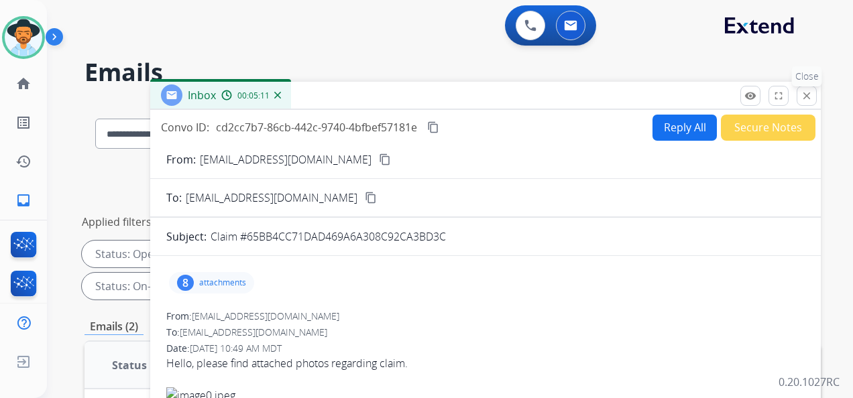
click at [805, 93] on mat-icon "close" at bounding box center [807, 96] width 12 height 12
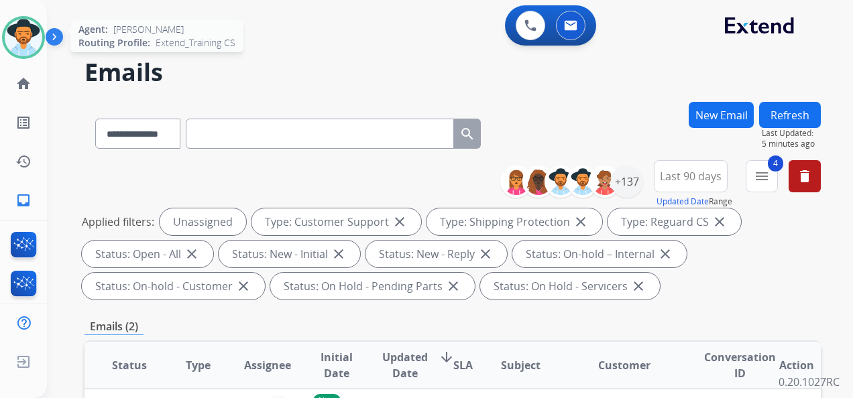
click at [26, 32] on img at bounding box center [24, 38] width 38 height 38
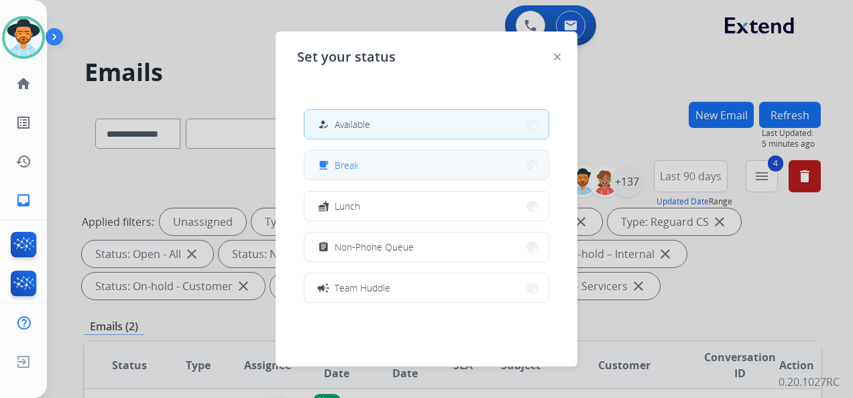
click at [405, 168] on button "free_breakfast Break" at bounding box center [426, 165] width 244 height 29
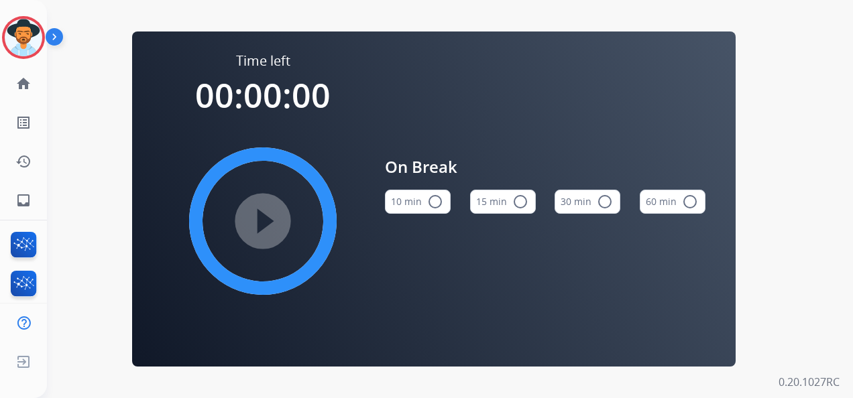
click at [508, 206] on button "15 min radio_button_unchecked" at bounding box center [503, 202] width 66 height 24
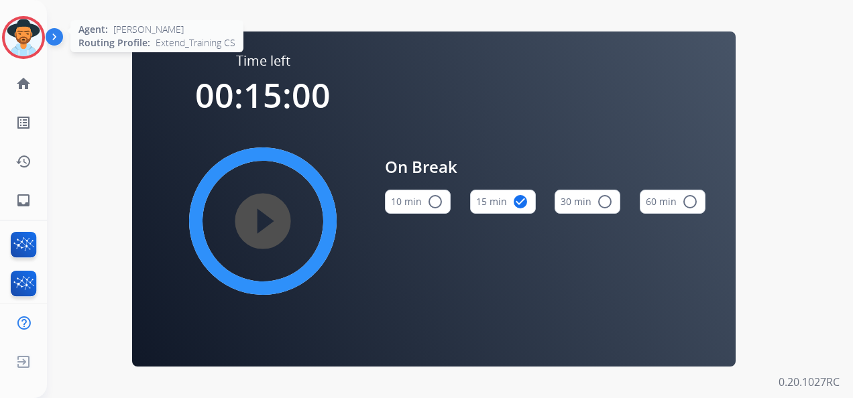
click at [19, 31] on img at bounding box center [24, 38] width 38 height 38
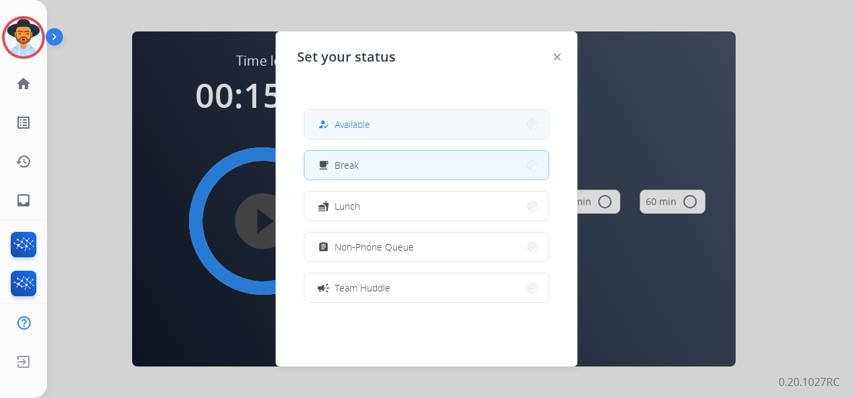
click at [356, 117] on span "Available" at bounding box center [353, 124] width 36 height 14
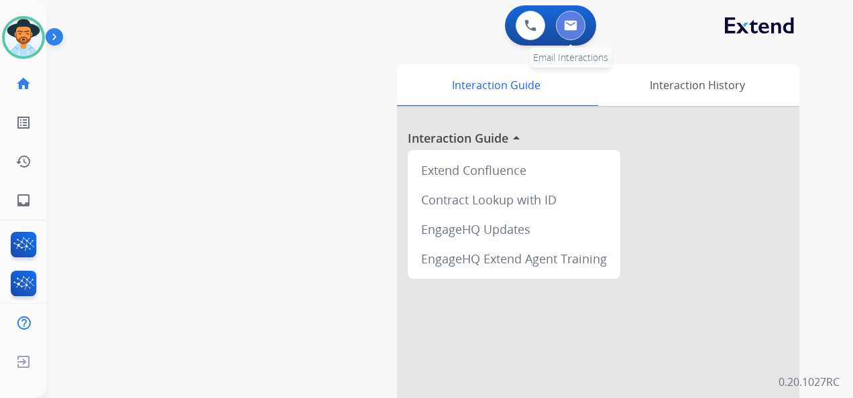
click at [577, 27] on button at bounding box center [571, 26] width 30 height 30
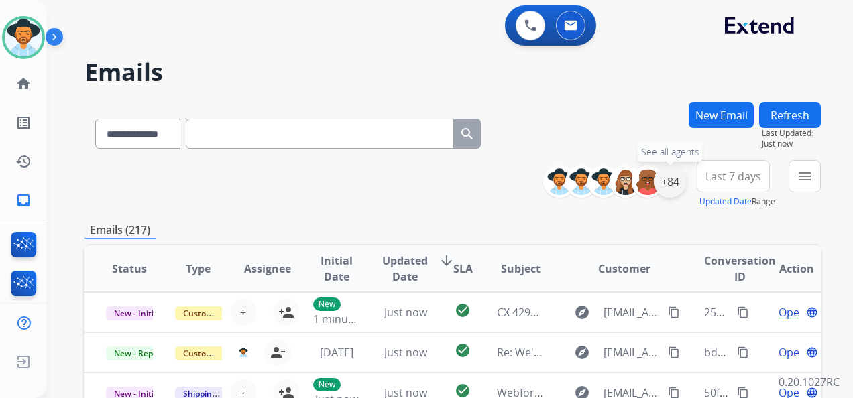
click at [668, 181] on div "+84" at bounding box center [670, 182] width 32 height 32
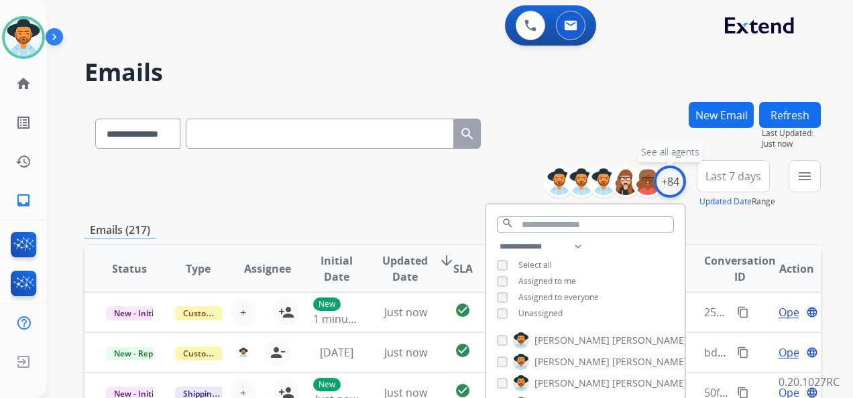
click at [665, 176] on div "+84" at bounding box center [670, 182] width 32 height 32
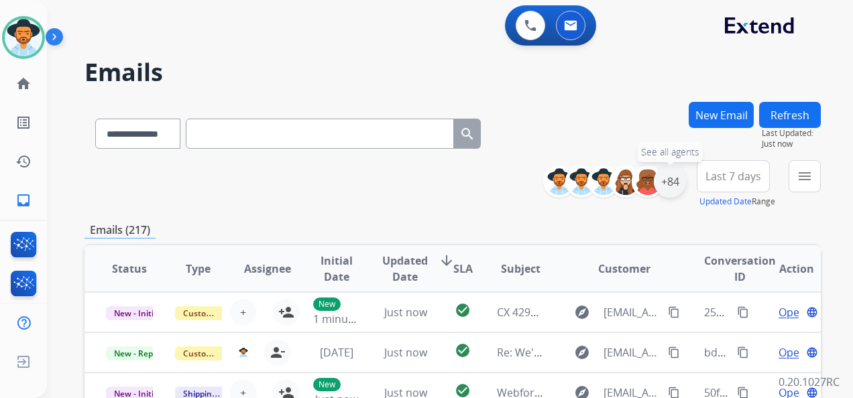
click at [665, 176] on div "+84" at bounding box center [670, 182] width 32 height 32
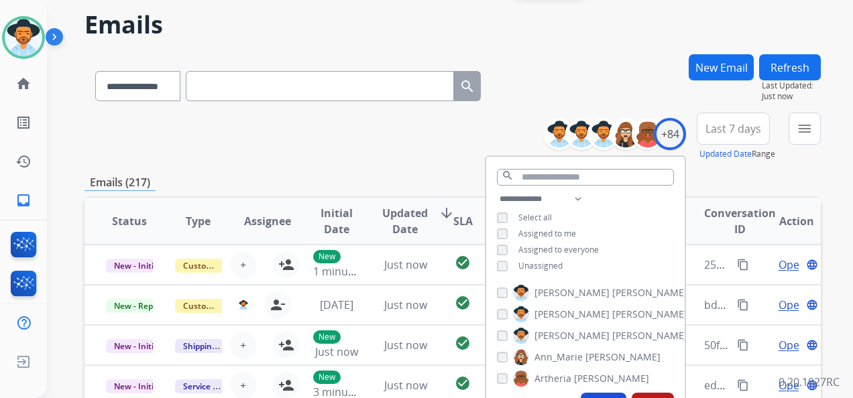
scroll to position [67, 0]
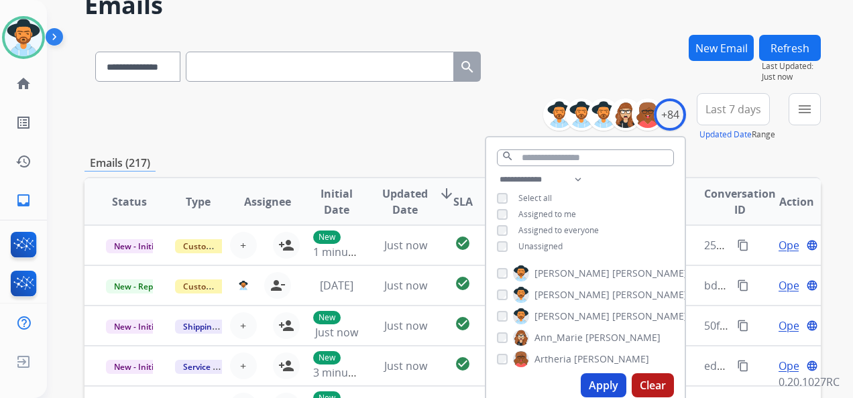
click at [604, 382] on button "Apply" at bounding box center [604, 386] width 46 height 24
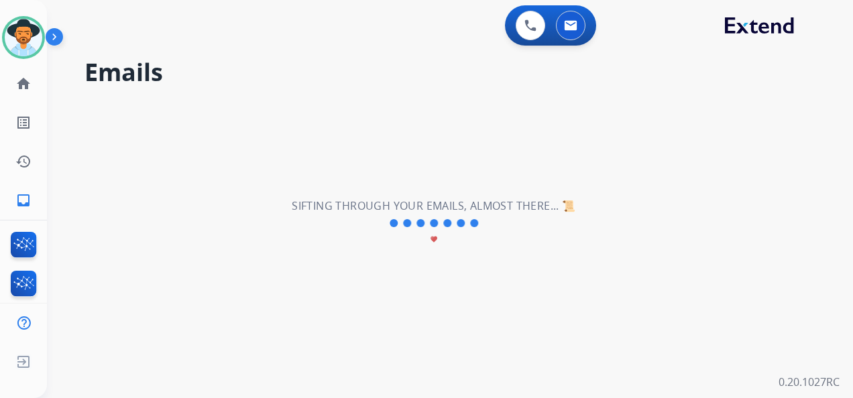
scroll to position [0, 0]
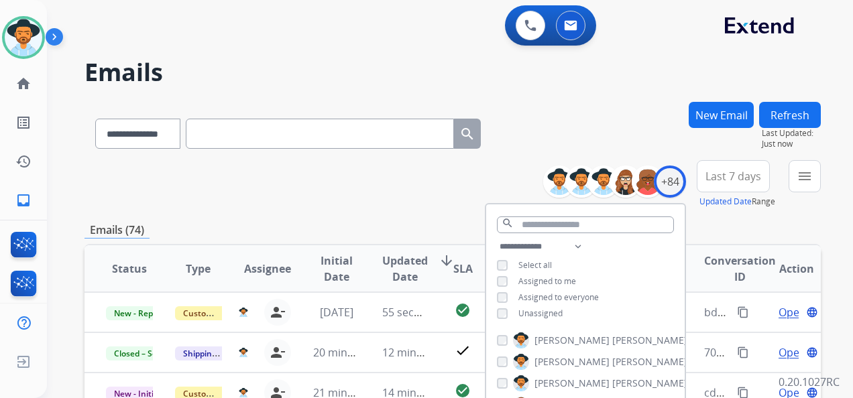
click at [720, 179] on span "Last 7 days" at bounding box center [734, 176] width 56 height 5
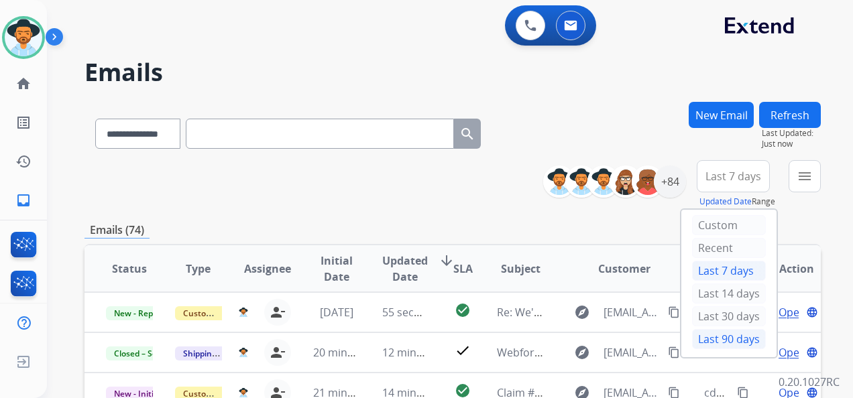
click at [714, 331] on div "Last 90 days" at bounding box center [729, 339] width 74 height 20
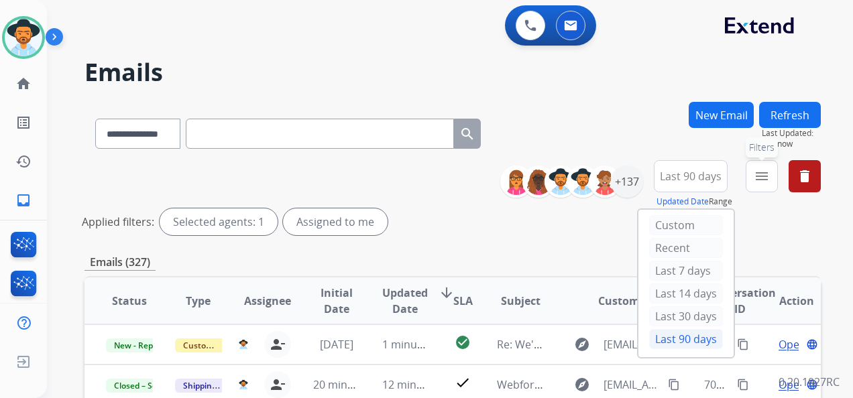
click at [761, 178] on mat-icon "menu" at bounding box center [762, 176] width 16 height 16
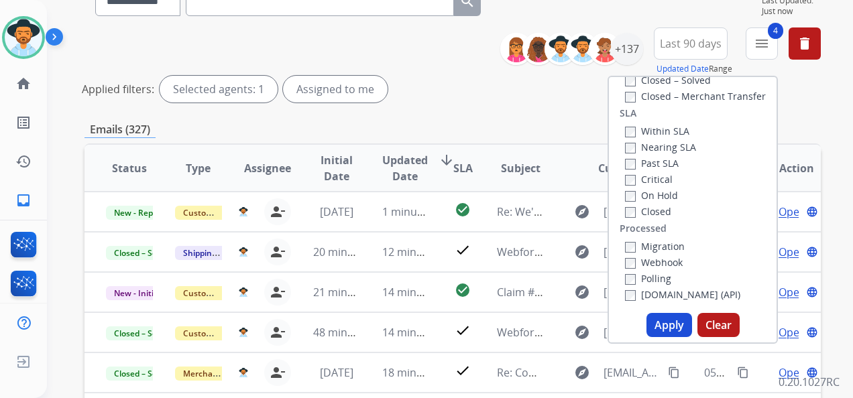
scroll to position [134, 0]
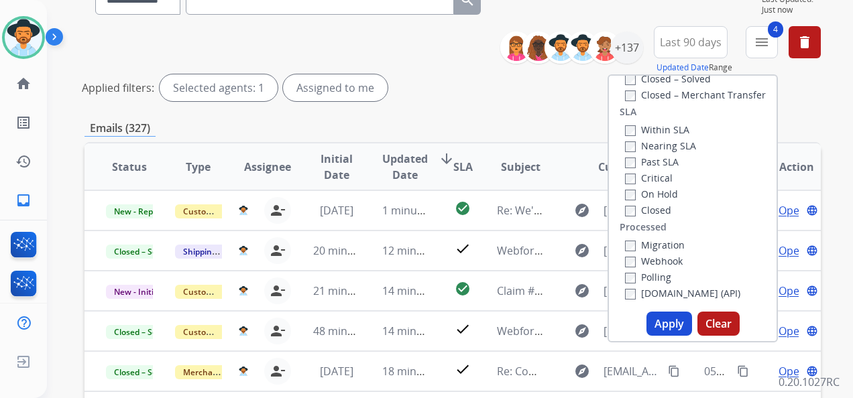
click at [664, 327] on button "Apply" at bounding box center [670, 324] width 46 height 24
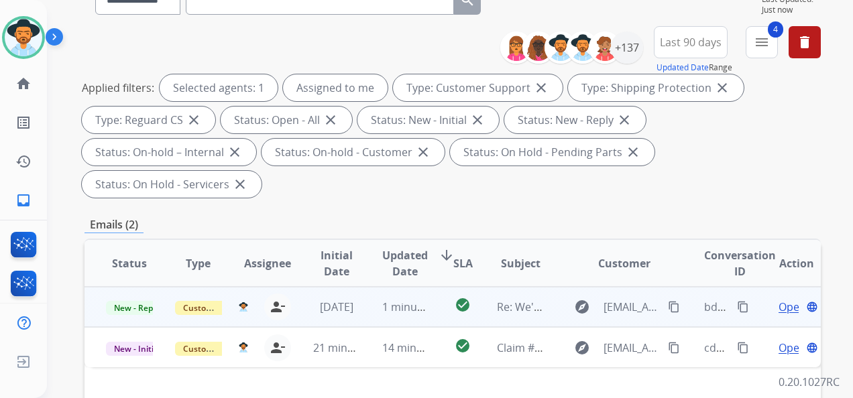
scroll to position [201, 0]
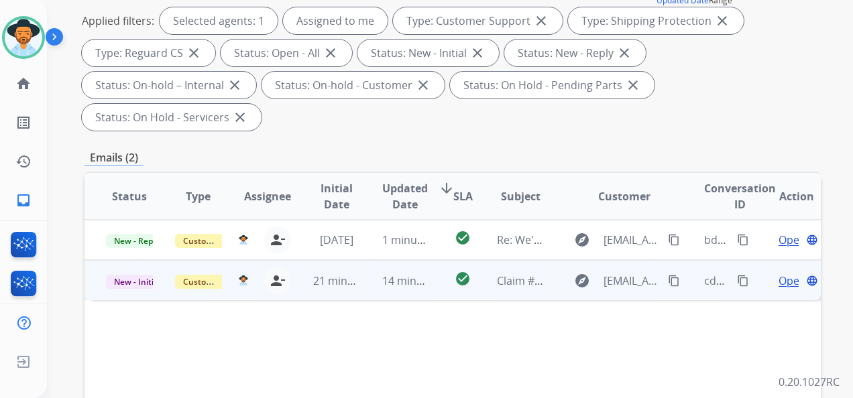
click at [779, 282] on span "Open" at bounding box center [792, 281] width 27 height 16
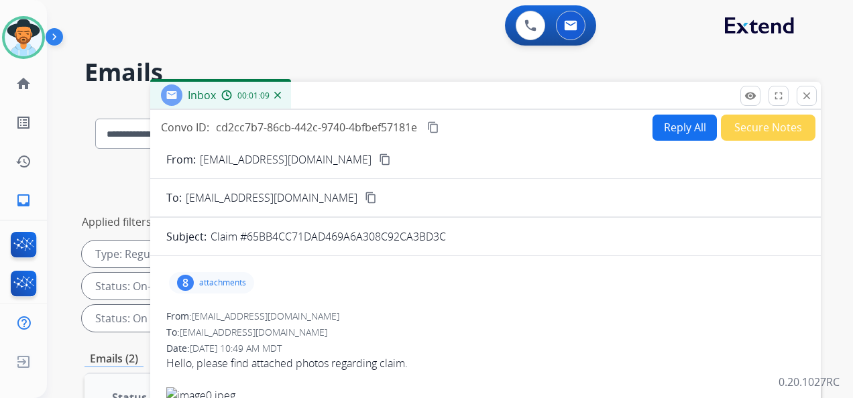
scroll to position [0, 0]
click at [676, 130] on button "Reply All" at bounding box center [685, 128] width 64 height 26
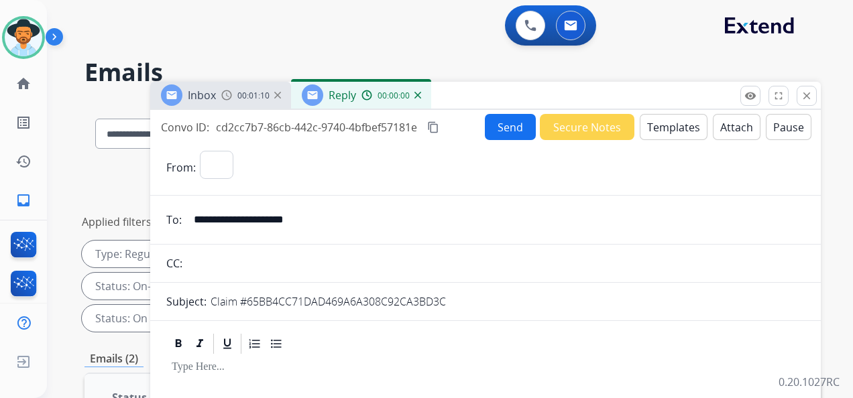
select select "**********"
click at [671, 123] on button "Templates" at bounding box center [674, 127] width 68 height 26
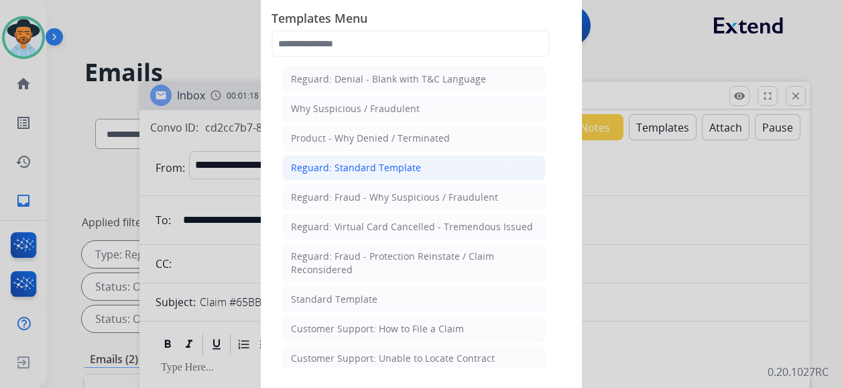
click at [366, 166] on div "Reguard: Standard Template" at bounding box center [356, 167] width 130 height 13
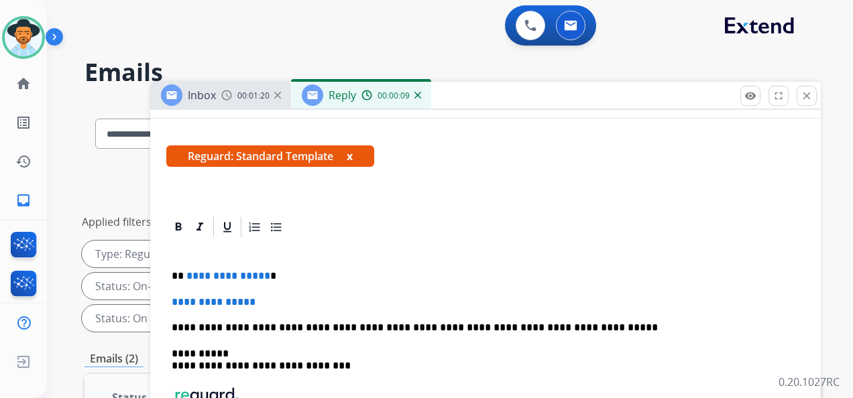
scroll to position [268, 0]
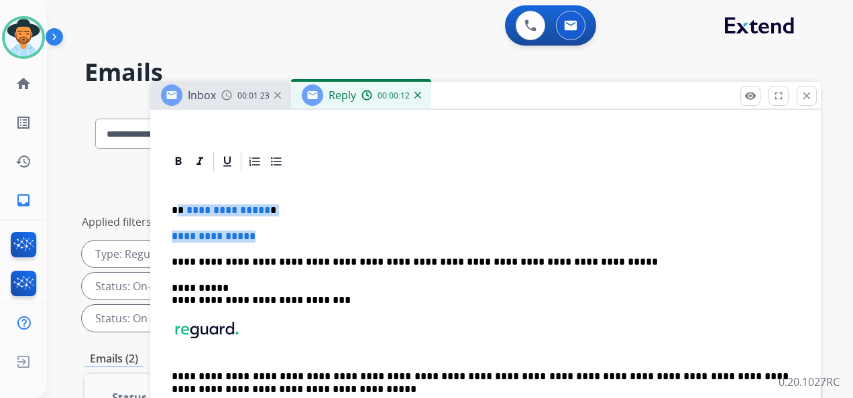
drag, startPoint x: 262, startPoint y: 236, endPoint x: 178, endPoint y: 208, distance: 87.8
click at [178, 208] on div "**********" at bounding box center [485, 306] width 638 height 265
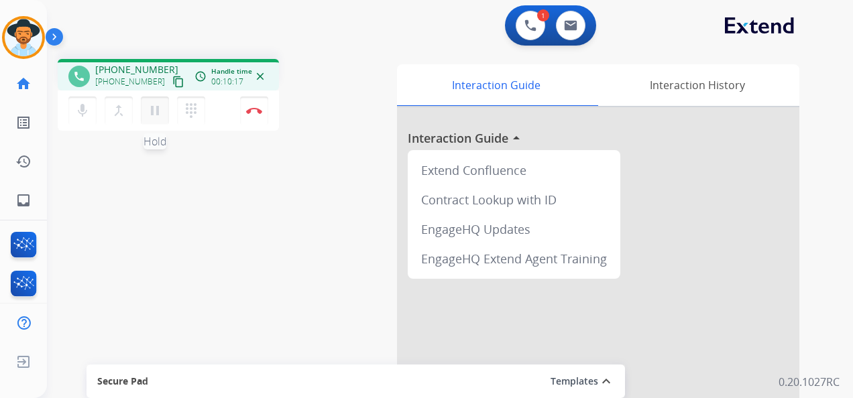
click at [157, 108] on mat-icon "pause" at bounding box center [155, 111] width 16 height 16
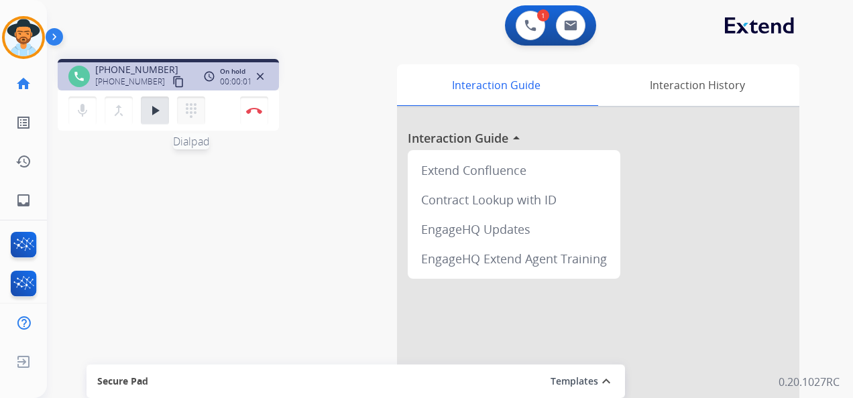
click at [190, 109] on mat-icon "dialpad" at bounding box center [191, 111] width 16 height 16
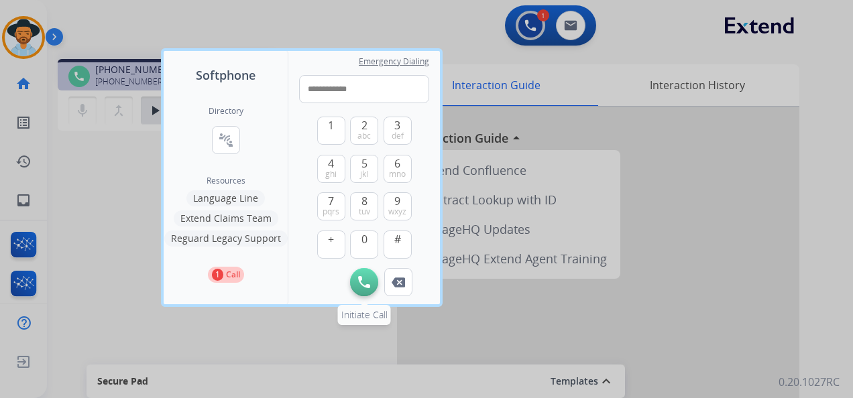
type input "**********"
click at [359, 280] on img at bounding box center [364, 282] width 12 height 12
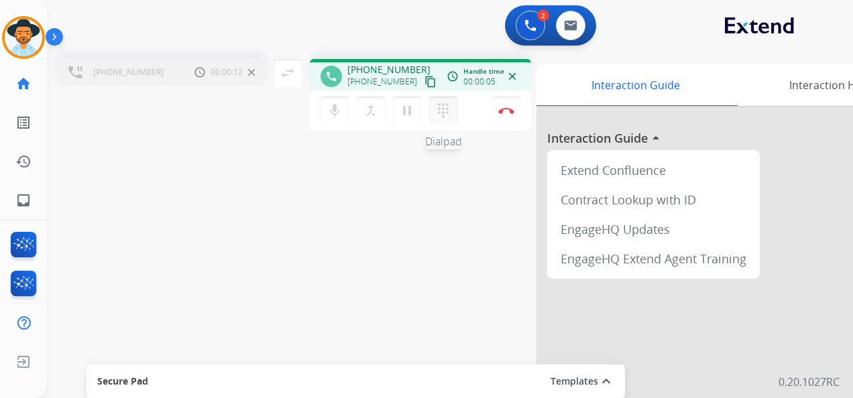
click at [443, 113] on mat-icon "dialpad" at bounding box center [443, 111] width 16 height 16
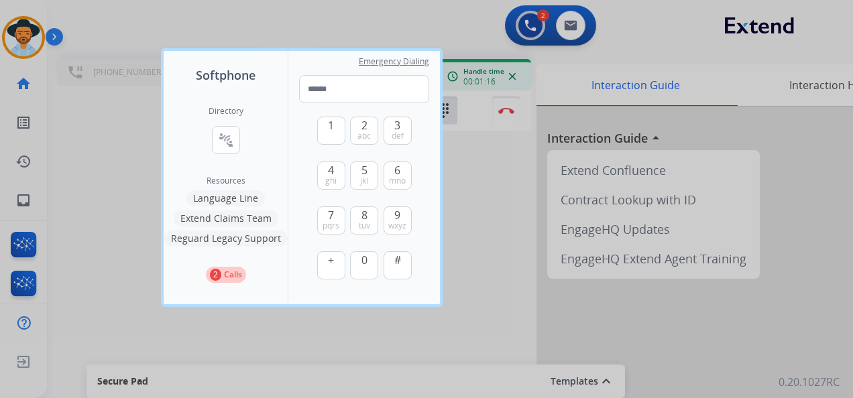
click at [251, 26] on div at bounding box center [426, 199] width 853 height 398
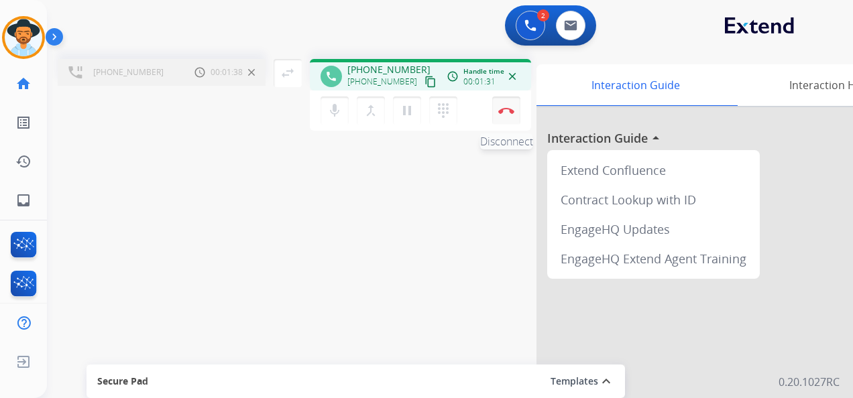
click at [504, 103] on button "Disconnect" at bounding box center [506, 111] width 28 height 28
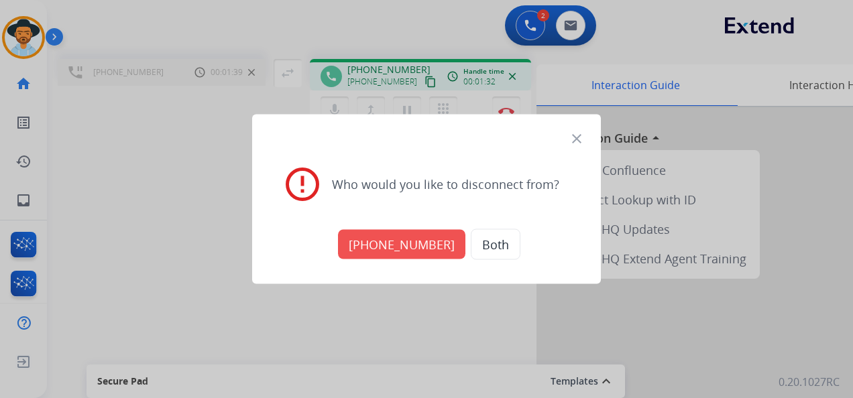
click at [413, 239] on button "[PHONE_NUMBER]" at bounding box center [401, 245] width 127 height 30
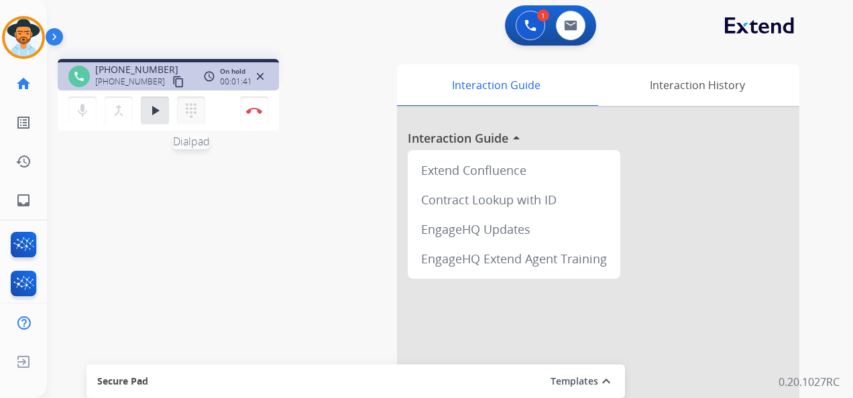
click at [195, 104] on mat-icon "dialpad" at bounding box center [191, 111] width 16 height 16
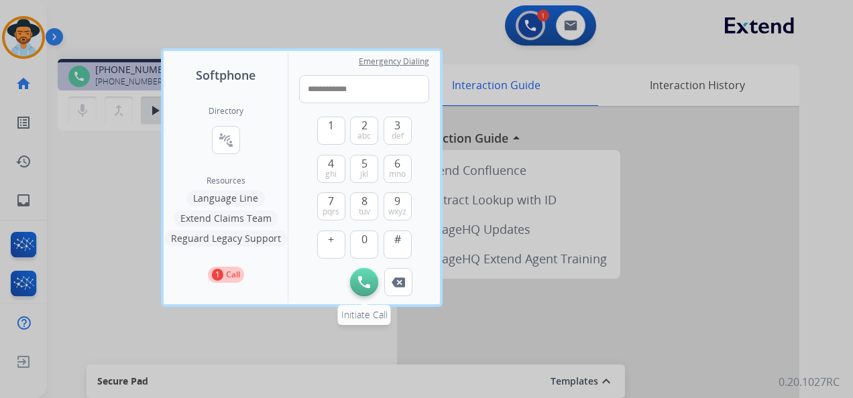
type input "**********"
click at [366, 270] on button "Initiate Call" at bounding box center [364, 282] width 28 height 28
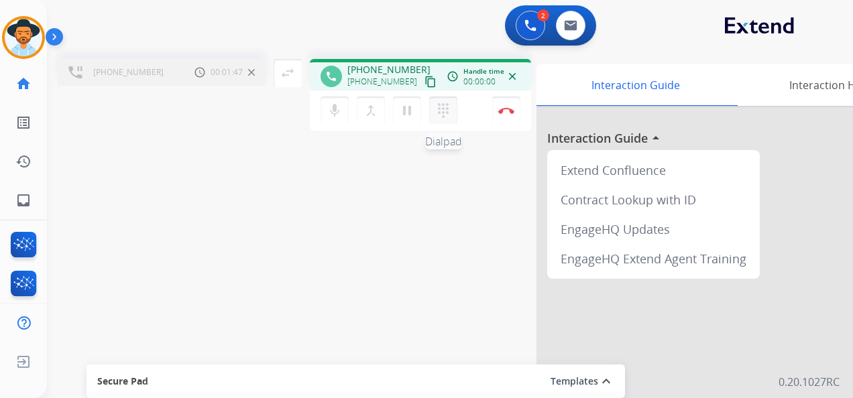
click at [435, 113] on button "dialpad Dialpad" at bounding box center [443, 111] width 28 height 28
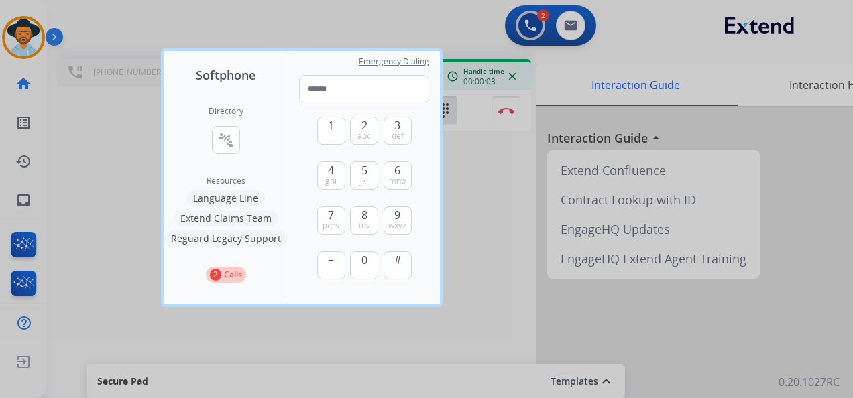
click at [472, 249] on div at bounding box center [426, 199] width 853 height 398
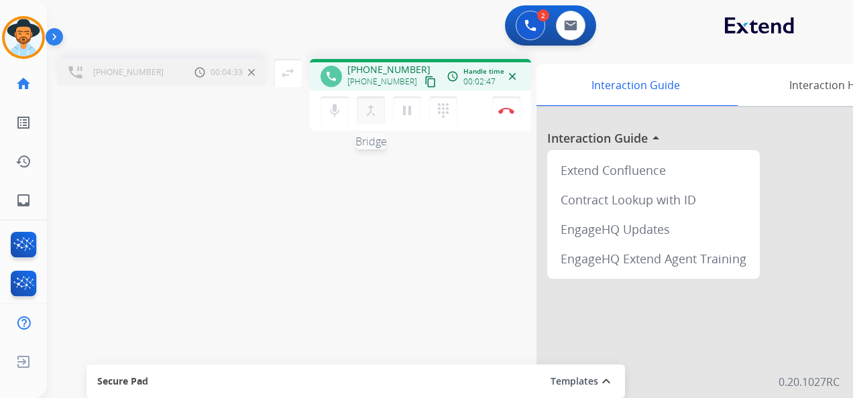
click at [367, 110] on mat-icon "merge_type" at bounding box center [371, 111] width 16 height 16
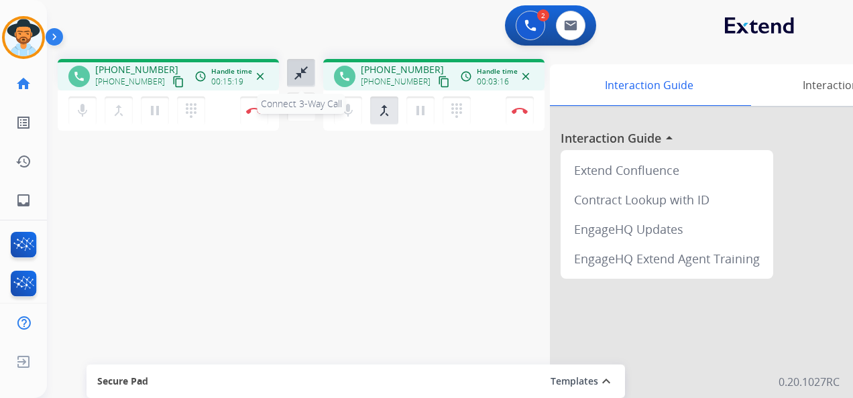
click at [303, 70] on mat-icon "close_fullscreen" at bounding box center [301, 73] width 16 height 16
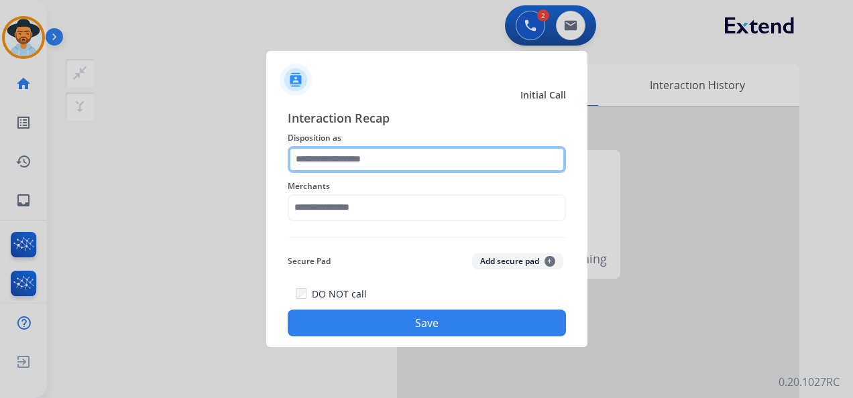
click at [404, 156] on input "text" at bounding box center [427, 159] width 278 height 27
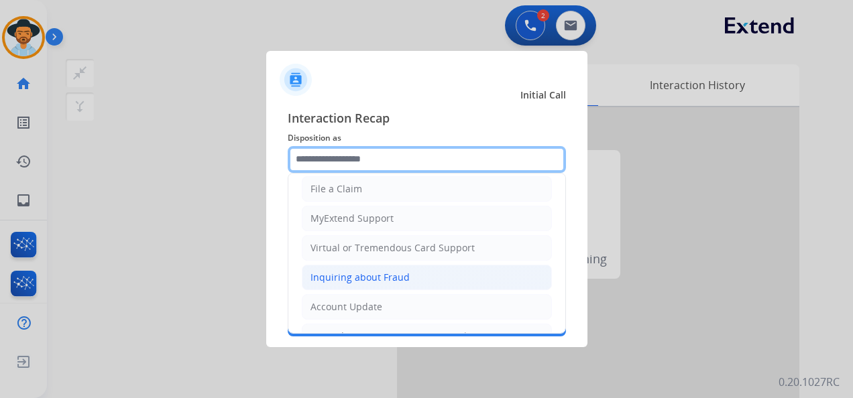
scroll to position [201, 0]
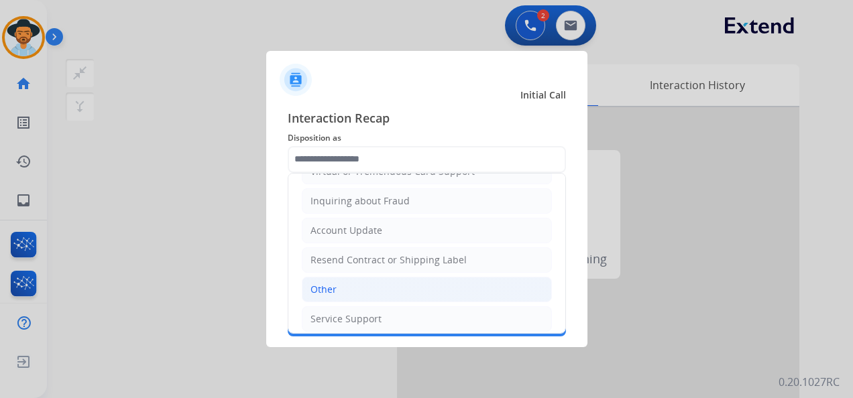
click at [366, 279] on li "Other" at bounding box center [427, 289] width 250 height 25
type input "*****"
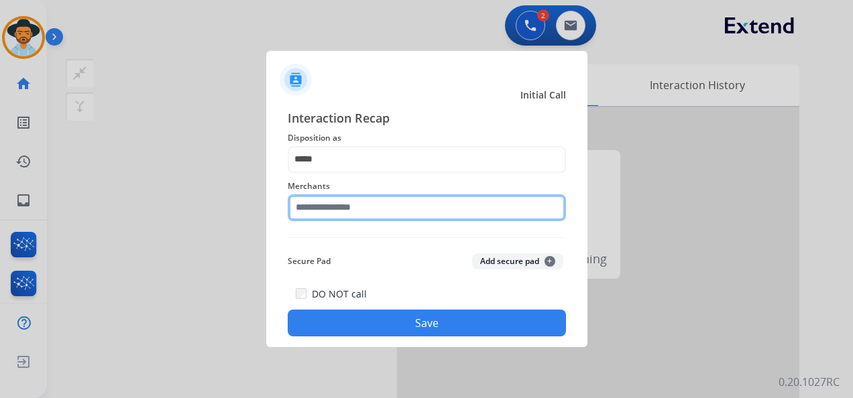
click at [367, 207] on input "text" at bounding box center [427, 207] width 278 height 27
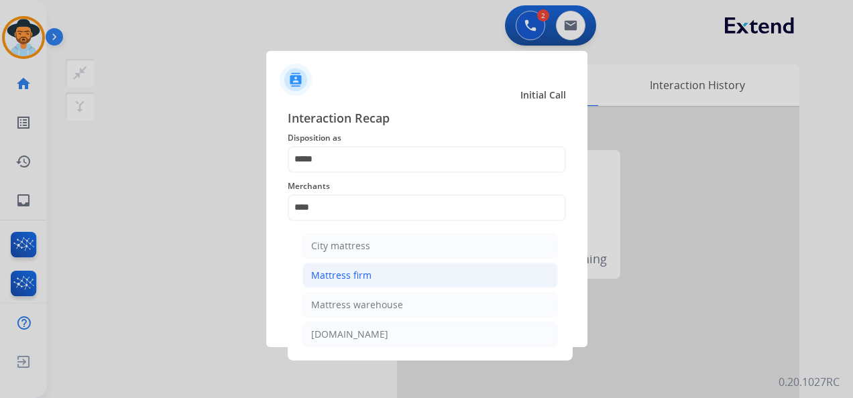
click at [392, 277] on li "Mattress firm" at bounding box center [430, 275] width 256 height 25
type input "**********"
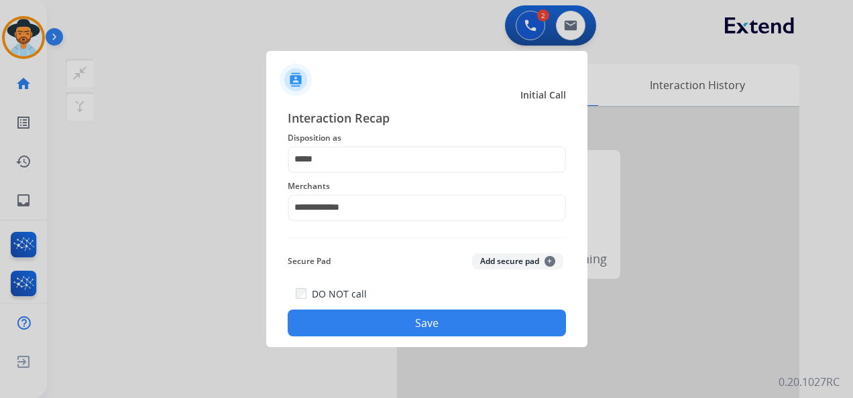
click at [380, 319] on button "Save" at bounding box center [427, 323] width 278 height 27
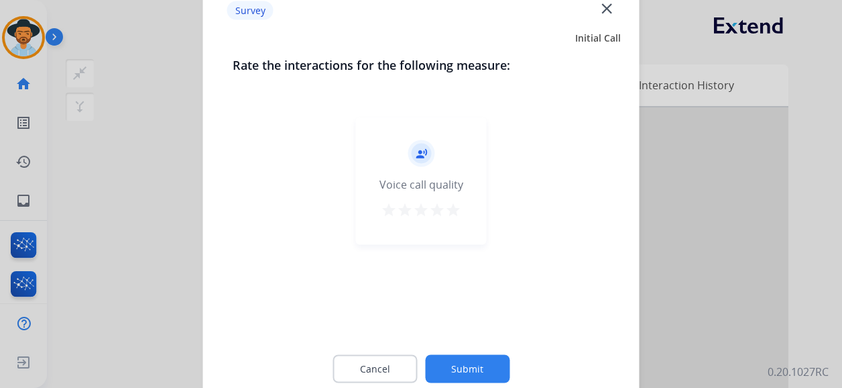
click at [448, 208] on mat-icon "star" at bounding box center [453, 210] width 16 height 16
click at [488, 380] on button "Submit" at bounding box center [467, 369] width 85 height 28
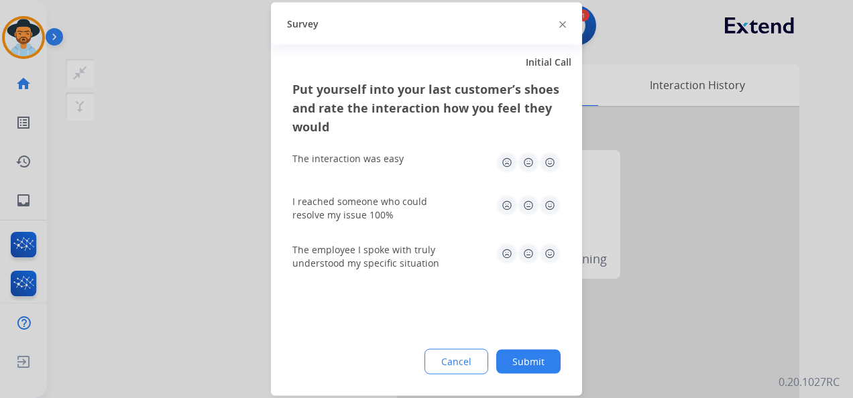
click at [547, 160] on img at bounding box center [549, 162] width 21 height 21
click at [552, 200] on img at bounding box center [549, 205] width 21 height 21
drag, startPoint x: 551, startPoint y: 248, endPoint x: 545, endPoint y: 263, distance: 15.9
click at [551, 249] on img at bounding box center [549, 253] width 21 height 21
drag, startPoint x: 532, startPoint y: 363, endPoint x: 445, endPoint y: 311, distance: 101.1
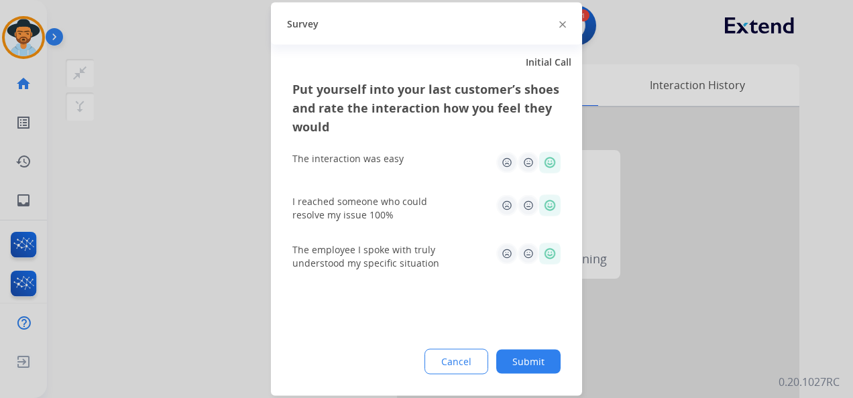
click at [531, 365] on button "Submit" at bounding box center [528, 362] width 64 height 24
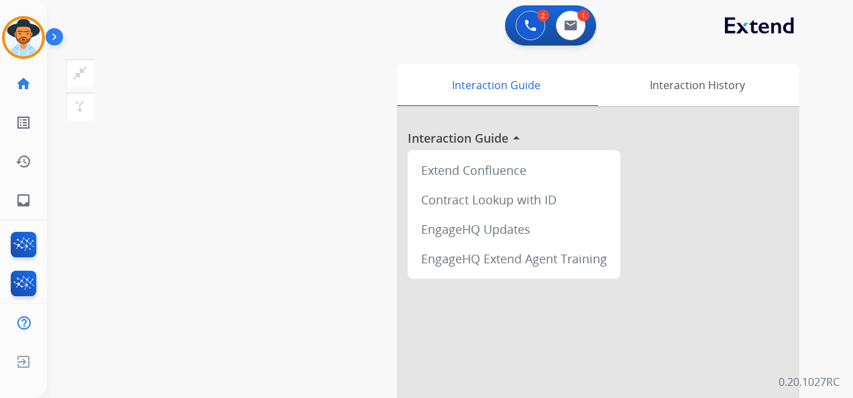
click at [0, 35] on html "Outbound call Quit Outbound call Quit Schedule interaction + Add to my list Cus…" at bounding box center [426, 199] width 853 height 398
click at [15, 34] on img at bounding box center [24, 38] width 38 height 38
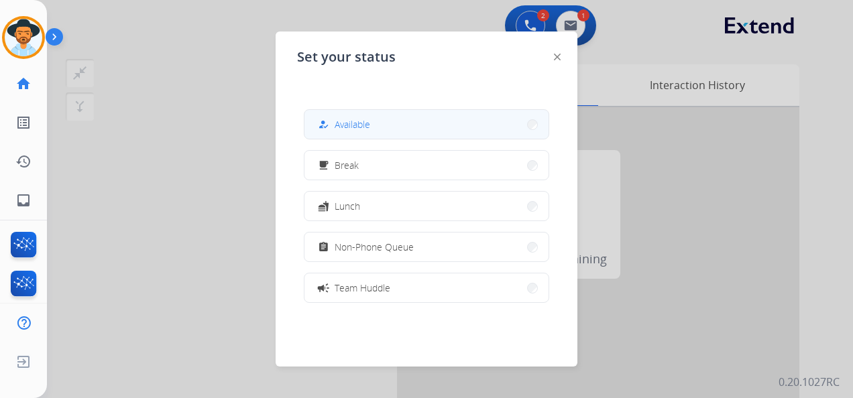
click at [413, 118] on button "how_to_reg Available" at bounding box center [426, 124] width 244 height 29
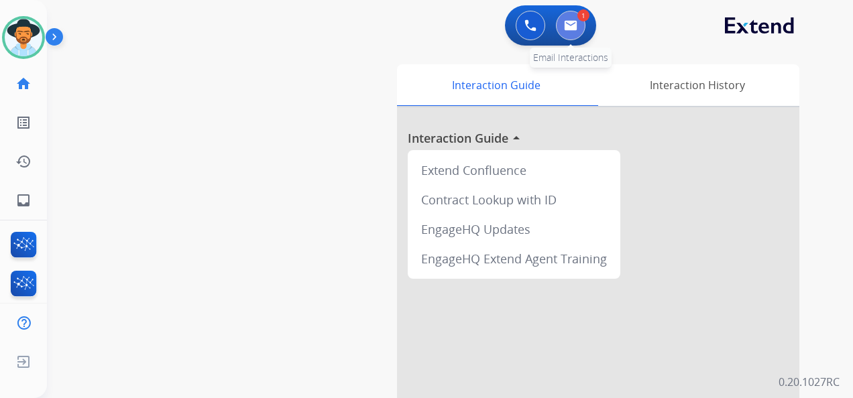
click at [565, 27] on img at bounding box center [570, 25] width 13 height 11
select select "**********"
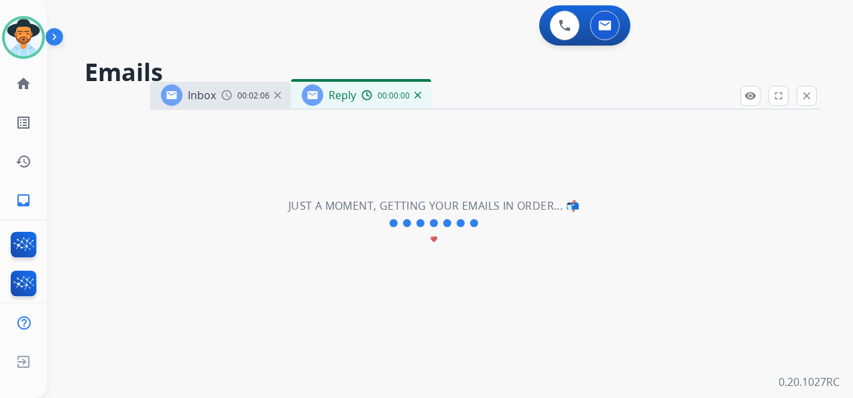
select select "**********"
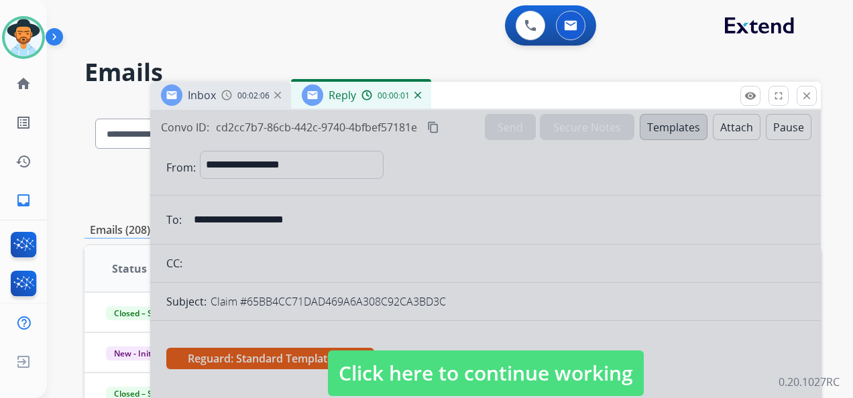
click at [454, 380] on span "Click here to continue working" at bounding box center [486, 374] width 316 height 46
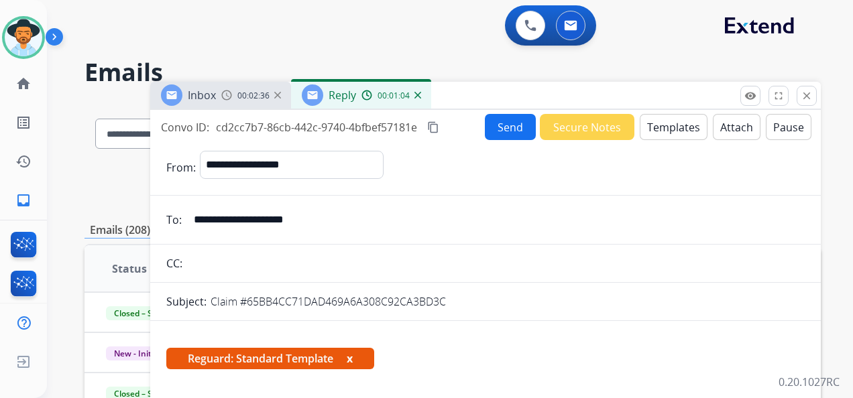
click at [439, 125] on mat-icon "content_copy" at bounding box center [433, 127] width 12 height 12
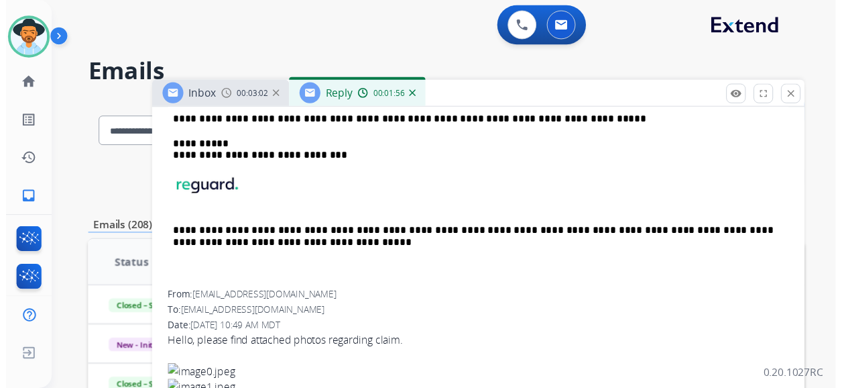
scroll to position [201, 0]
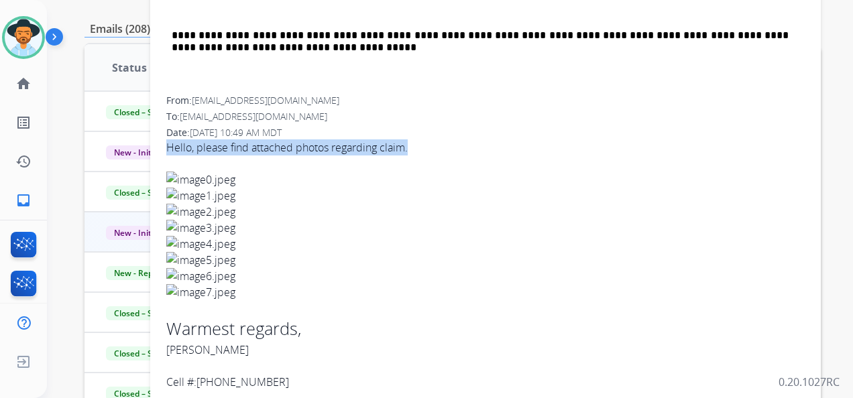
drag, startPoint x: 168, startPoint y: 144, endPoint x: 408, endPoint y: 148, distance: 240.8
click at [408, 148] on span "Hello, please find attached photos regarding claim. Warmest regards, [PERSON_NA…" at bounding box center [485, 264] width 638 height 251
copy span "Hello, please find attached photos regarding claim."
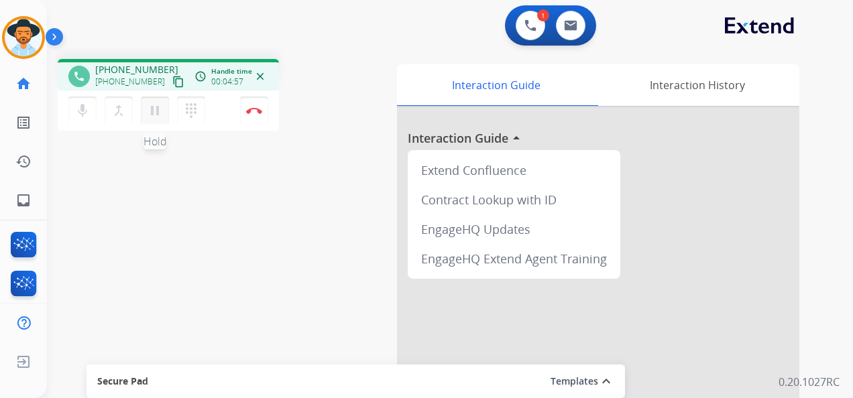
click at [153, 107] on mat-icon "pause" at bounding box center [155, 111] width 16 height 16
click at [186, 111] on mat-icon "dialpad" at bounding box center [191, 111] width 16 height 16
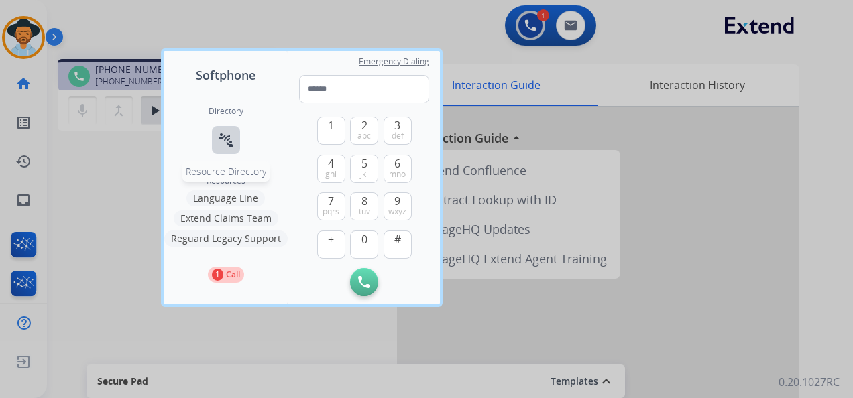
click at [221, 128] on button "connect_without_contact Resource Directory" at bounding box center [226, 140] width 28 height 28
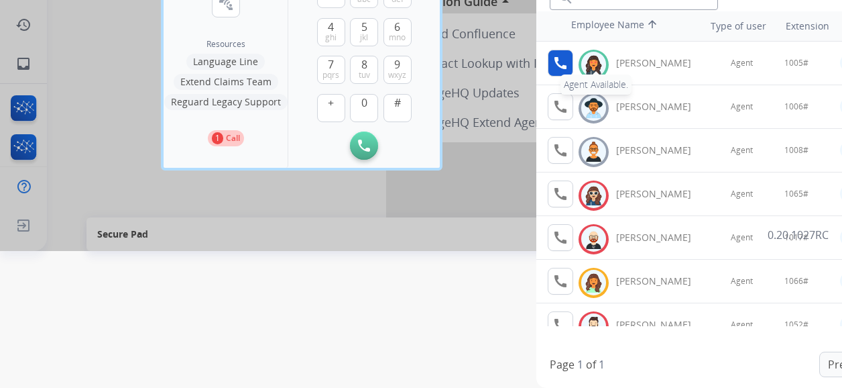
click at [561, 59] on mat-icon "call" at bounding box center [561, 63] width 16 height 16
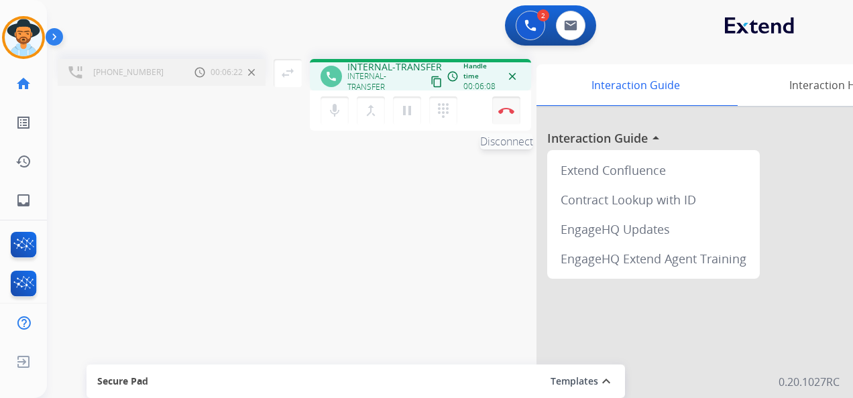
click at [508, 110] on img at bounding box center [506, 110] width 16 height 7
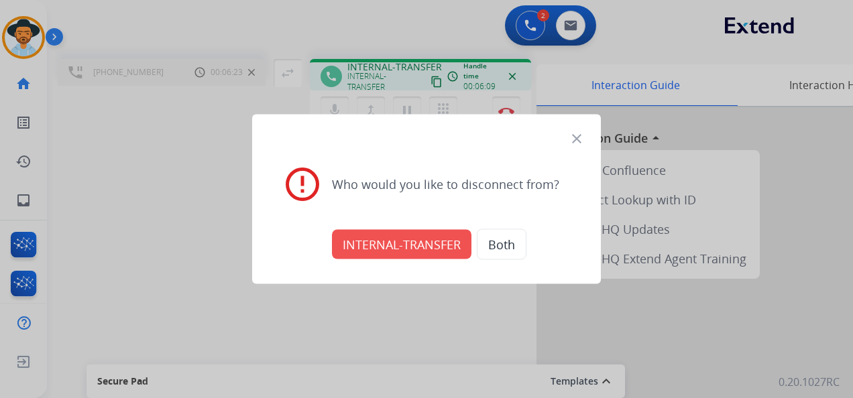
drag, startPoint x: 438, startPoint y: 237, endPoint x: 390, endPoint y: 189, distance: 67.8
click at [436, 237] on button "INTERNAL-TRANSFER" at bounding box center [401, 245] width 139 height 30
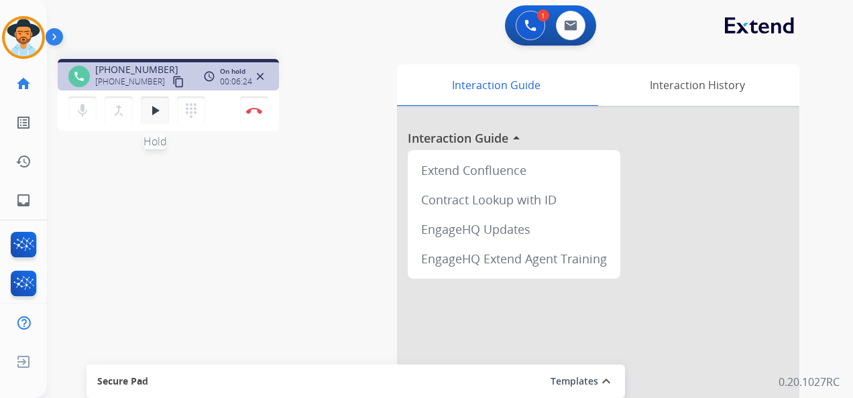
click at [160, 113] on mat-icon "play_arrow" at bounding box center [155, 111] width 16 height 16
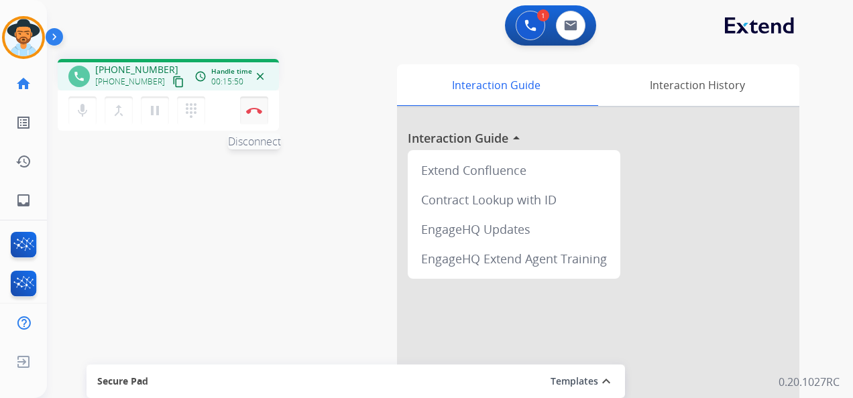
click at [251, 109] on img at bounding box center [254, 110] width 16 height 7
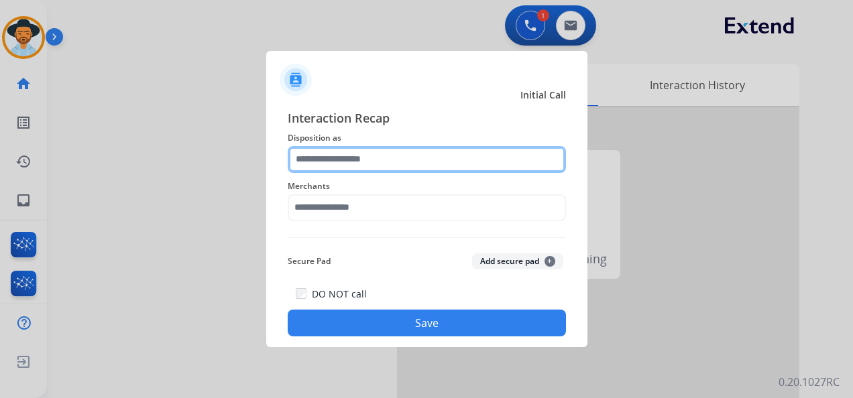
click at [402, 158] on input "text" at bounding box center [427, 159] width 278 height 27
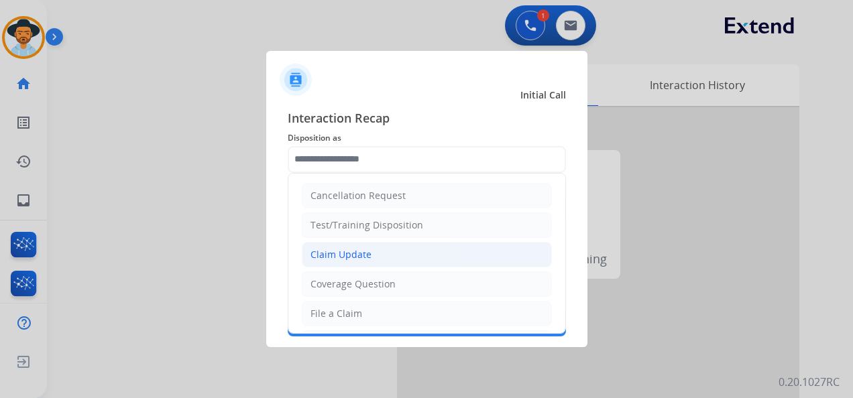
click at [392, 252] on li "Claim Update" at bounding box center [427, 254] width 250 height 25
type input "**********"
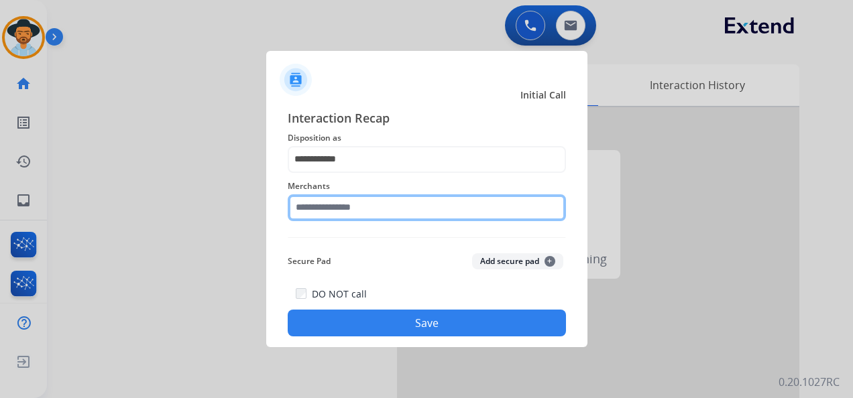
click at [355, 213] on input "text" at bounding box center [427, 207] width 278 height 27
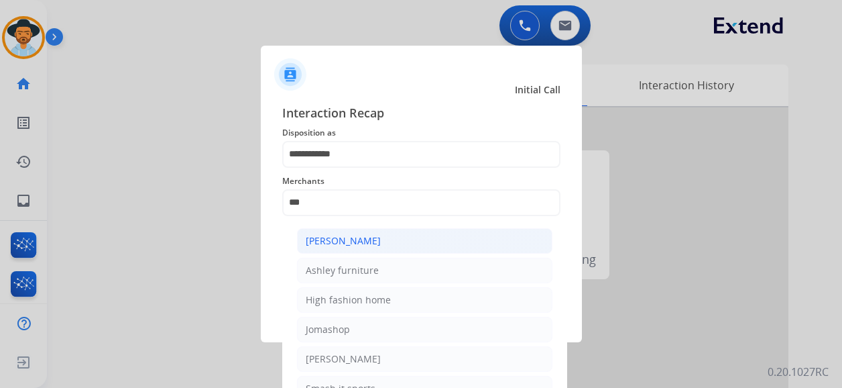
click at [370, 241] on div "[PERSON_NAME]" at bounding box center [343, 240] width 75 height 13
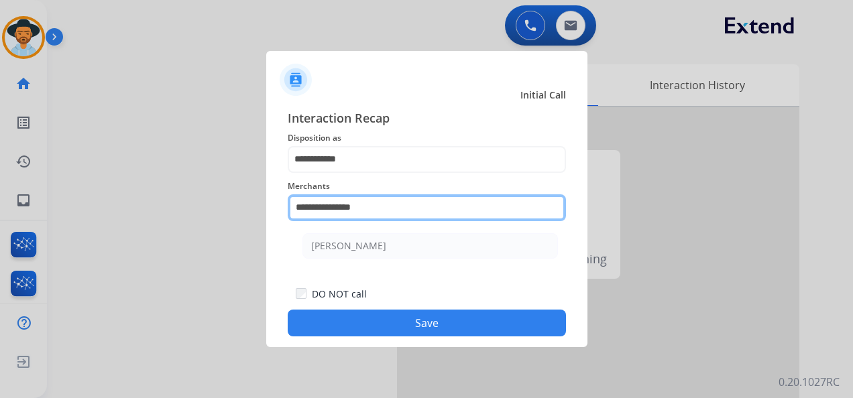
drag, startPoint x: 373, startPoint y: 207, endPoint x: 323, endPoint y: 205, distance: 49.7
click at [323, 205] on input "**********" at bounding box center [427, 207] width 278 height 27
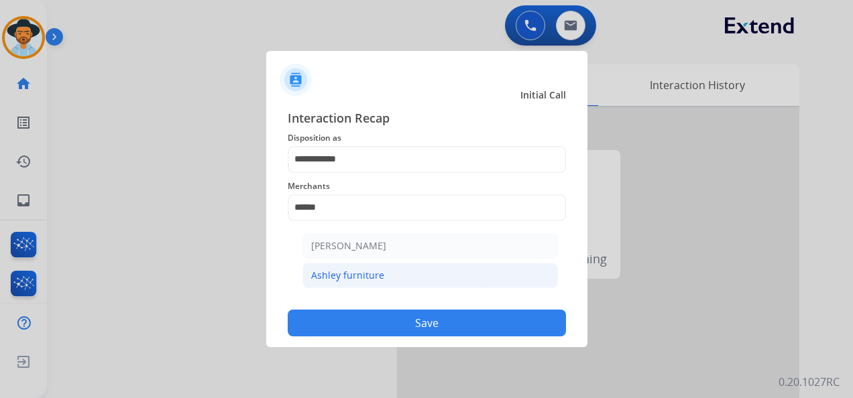
click at [366, 274] on div "Ashley furniture" at bounding box center [347, 275] width 73 height 13
type input "**********"
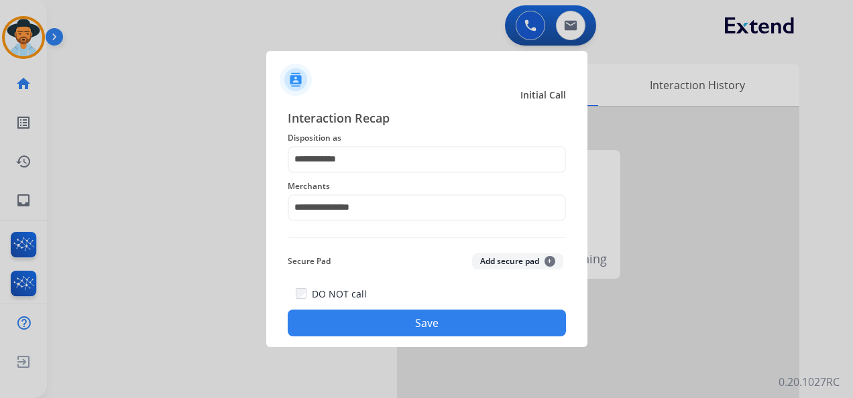
click at [414, 323] on button "Save" at bounding box center [427, 323] width 278 height 27
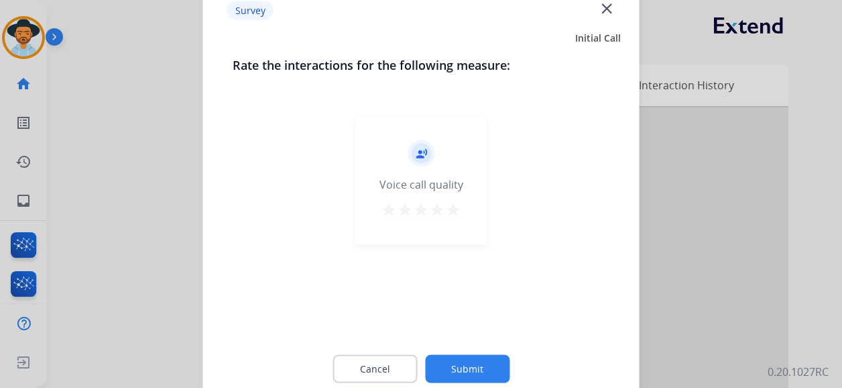
drag, startPoint x: 456, startPoint y: 208, endPoint x: 451, endPoint y: 231, distance: 23.4
click at [453, 208] on mat-icon "star" at bounding box center [453, 210] width 16 height 16
click at [487, 369] on button "Submit" at bounding box center [467, 369] width 85 height 28
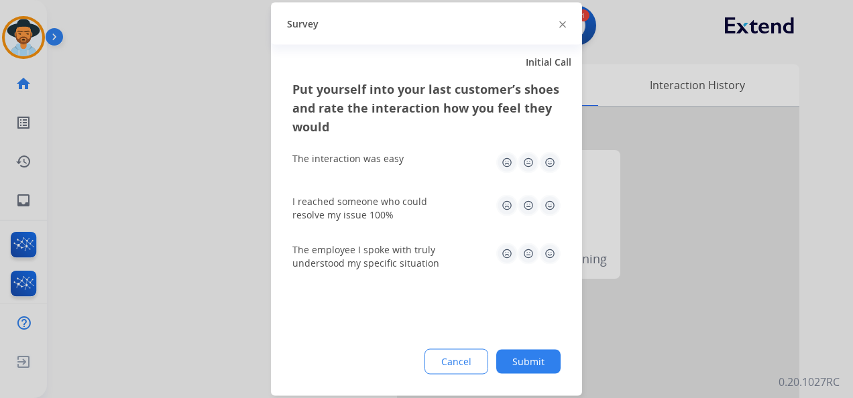
click at [550, 164] on img at bounding box center [549, 162] width 21 height 21
click at [554, 214] on img at bounding box center [549, 205] width 21 height 21
click at [551, 249] on img at bounding box center [549, 253] width 21 height 21
click at [535, 362] on button "Submit" at bounding box center [528, 362] width 64 height 24
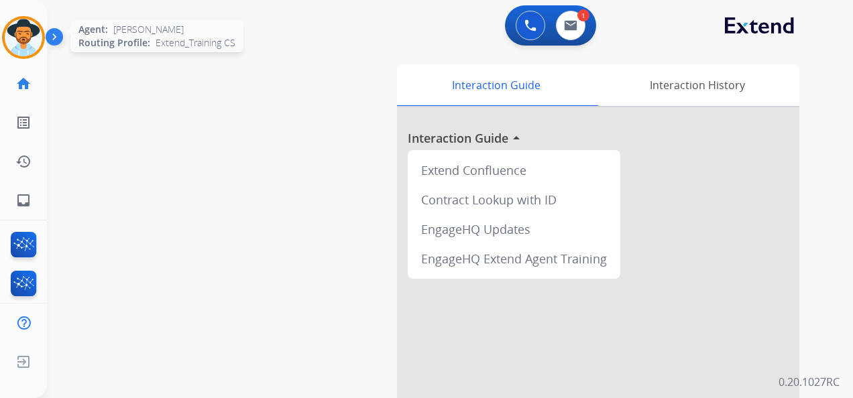
click at [34, 38] on img at bounding box center [24, 38] width 38 height 38
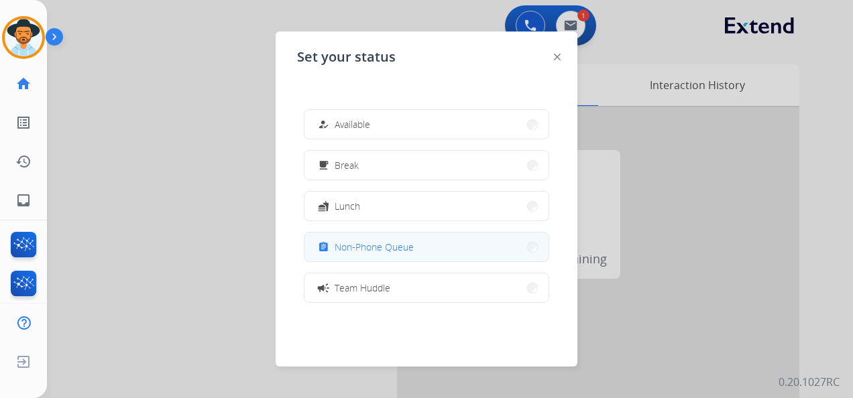
click at [425, 244] on button "assignment Non-Phone Queue" at bounding box center [426, 247] width 244 height 29
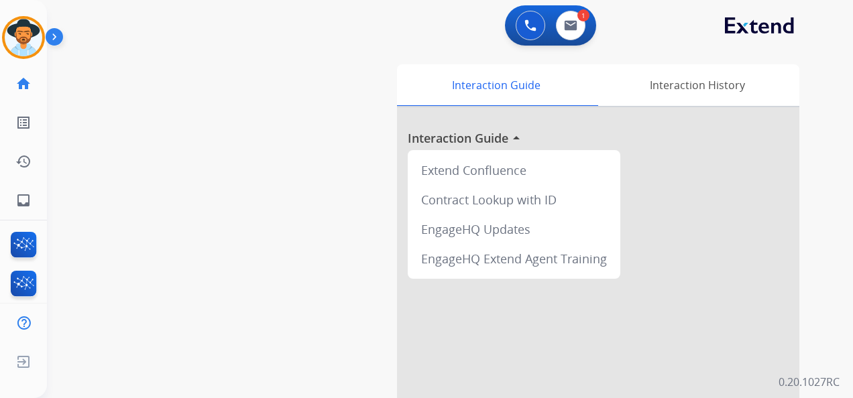
drag, startPoint x: 32, startPoint y: 34, endPoint x: 65, endPoint y: 40, distance: 33.5
click at [32, 34] on img at bounding box center [24, 38] width 38 height 38
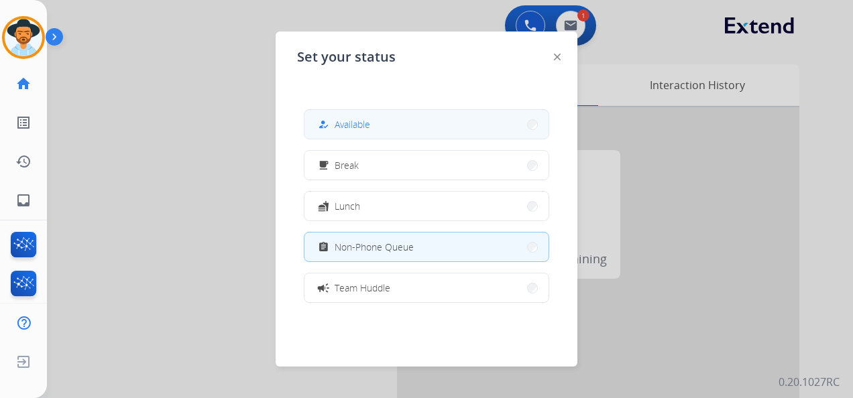
click at [388, 117] on button "how_to_reg Available" at bounding box center [426, 124] width 244 height 29
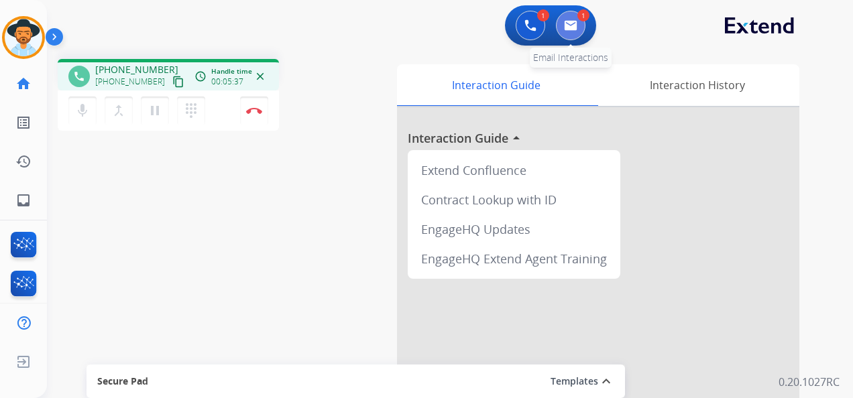
click at [575, 24] on img at bounding box center [570, 25] width 13 height 11
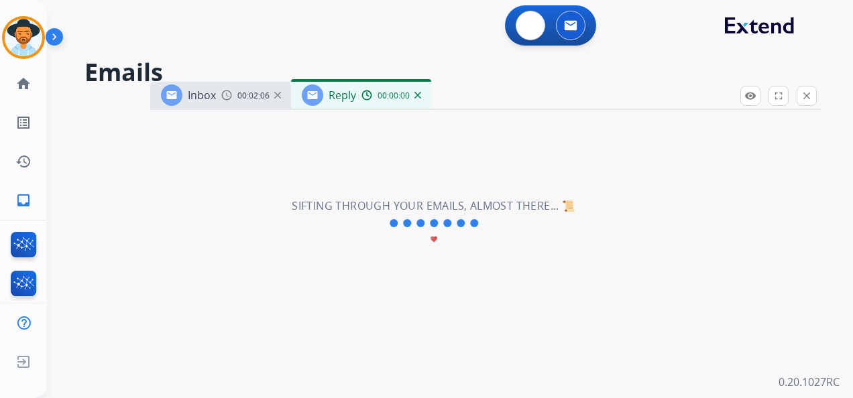
select select "**********"
click at [418, 96] on img at bounding box center [417, 95] width 7 height 7
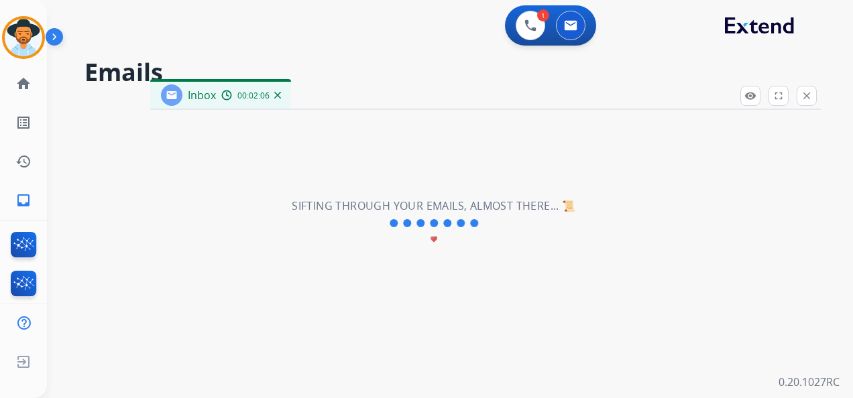
click at [278, 95] on img at bounding box center [277, 95] width 7 height 7
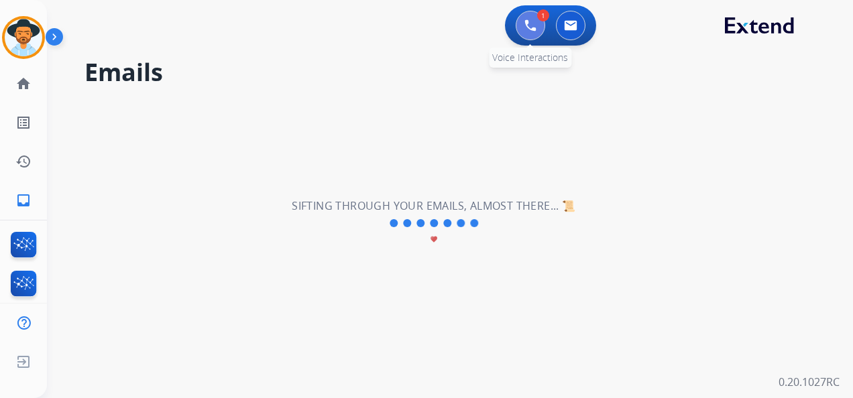
click at [531, 25] on img at bounding box center [530, 25] width 12 height 12
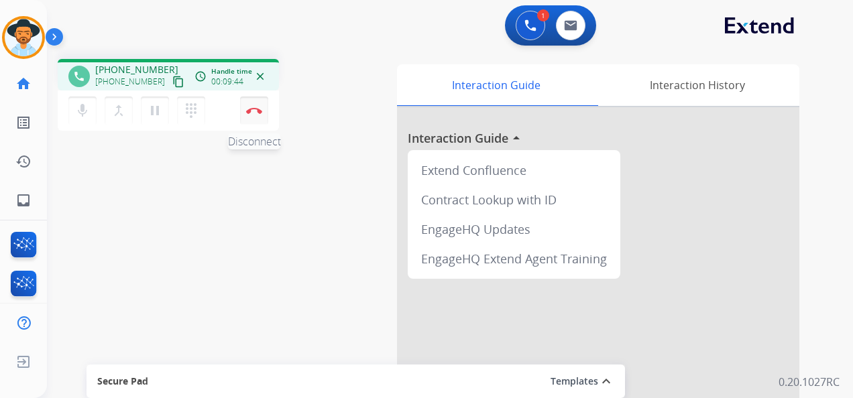
click at [258, 107] on img at bounding box center [254, 110] width 16 height 7
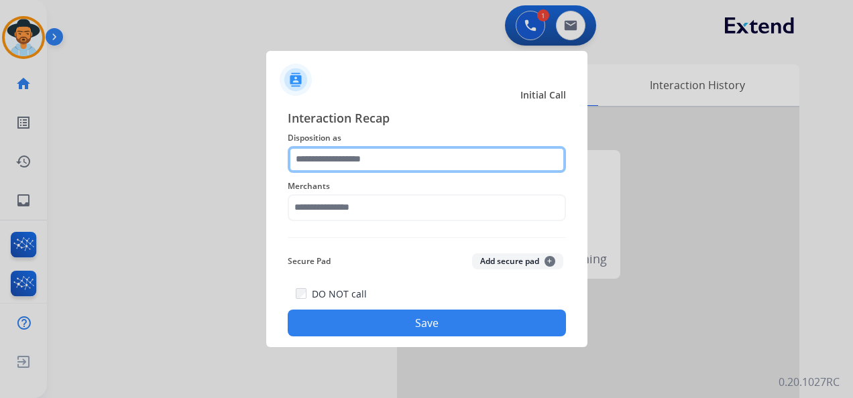
click at [414, 158] on input "text" at bounding box center [427, 159] width 278 height 27
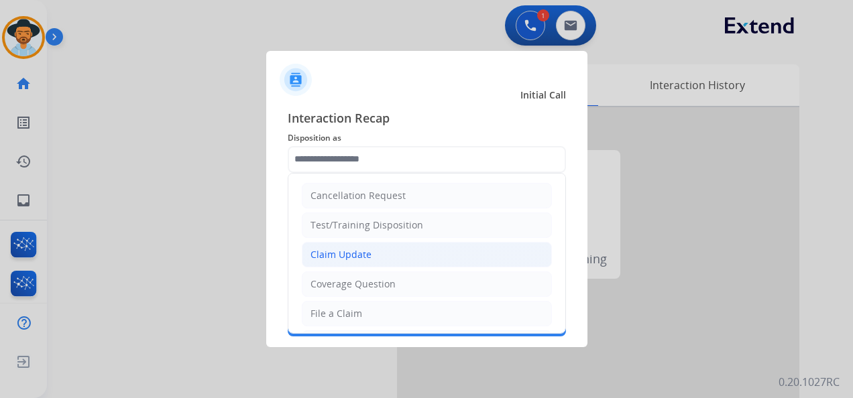
click at [391, 255] on li "Claim Update" at bounding box center [427, 254] width 250 height 25
type input "**********"
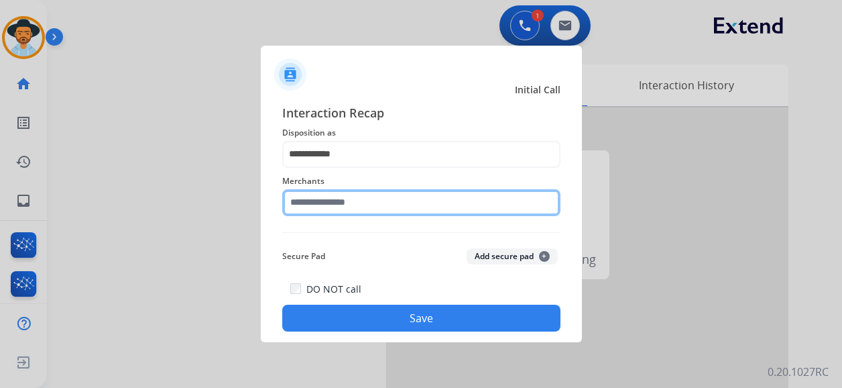
click at [378, 202] on input "text" at bounding box center [421, 202] width 278 height 27
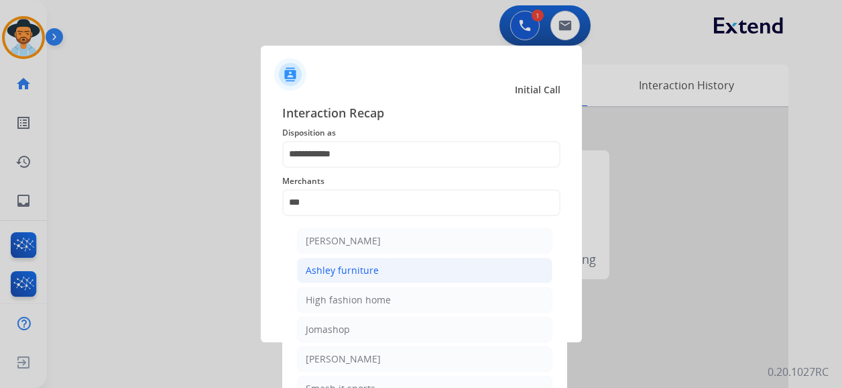
click at [423, 264] on li "Ashley furniture" at bounding box center [425, 270] width 256 height 25
type input "**********"
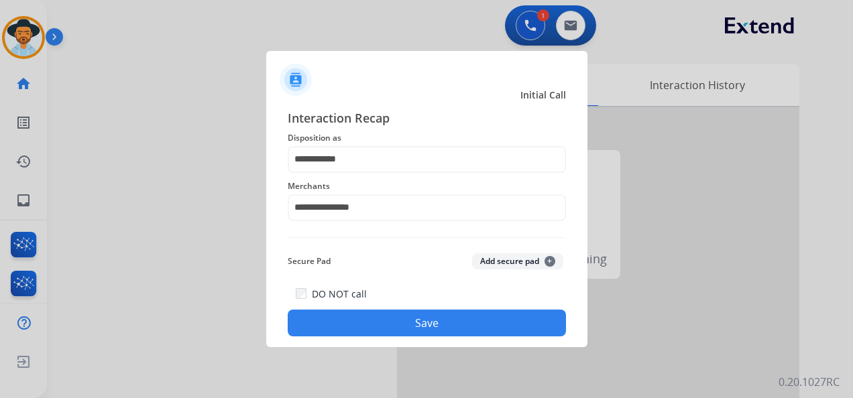
click at [436, 327] on button "Save" at bounding box center [427, 323] width 278 height 27
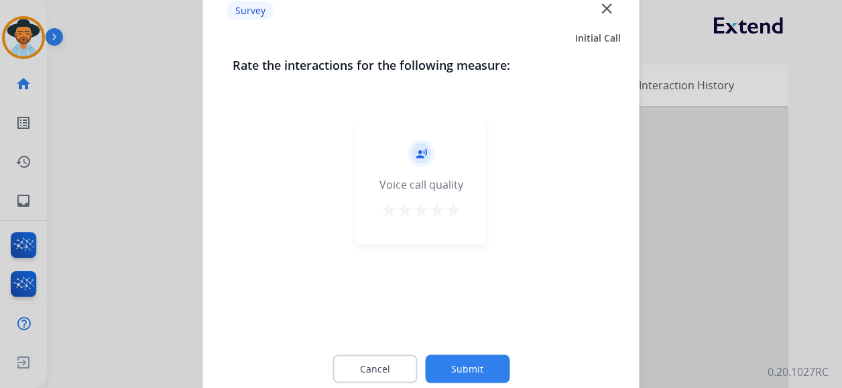
click at [451, 217] on mat-icon "star" at bounding box center [453, 210] width 16 height 16
click at [487, 361] on button "Submit" at bounding box center [467, 369] width 85 height 28
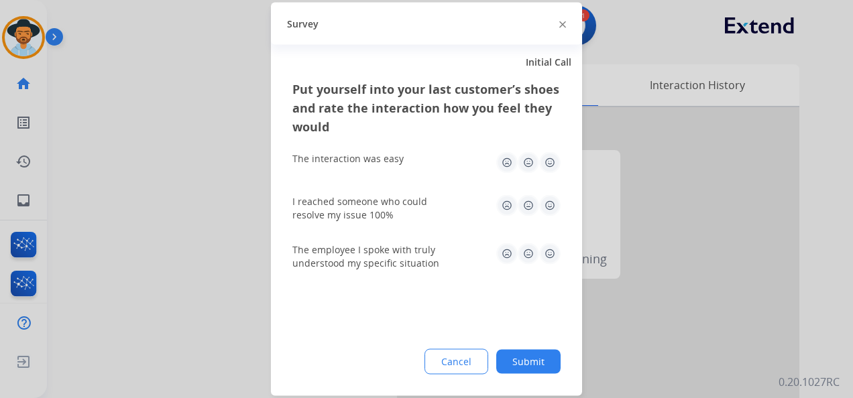
click at [547, 160] on img at bounding box center [549, 162] width 21 height 21
click at [553, 203] on img at bounding box center [549, 205] width 21 height 21
click at [550, 249] on img at bounding box center [549, 253] width 21 height 21
click at [536, 354] on button "Submit" at bounding box center [528, 362] width 64 height 24
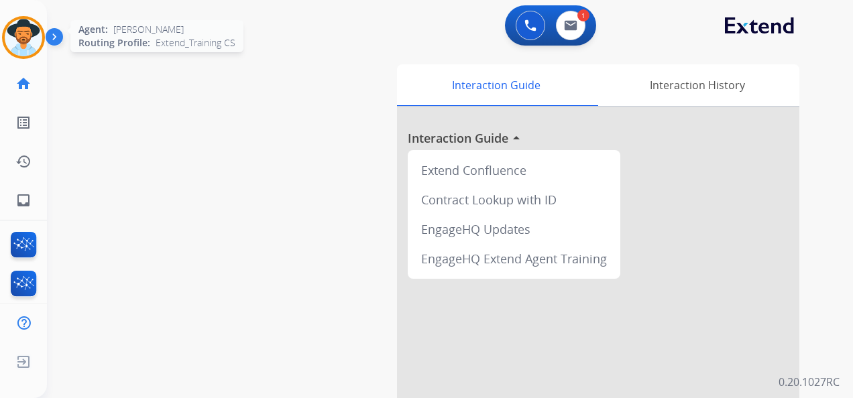
click at [19, 36] on img at bounding box center [24, 38] width 38 height 38
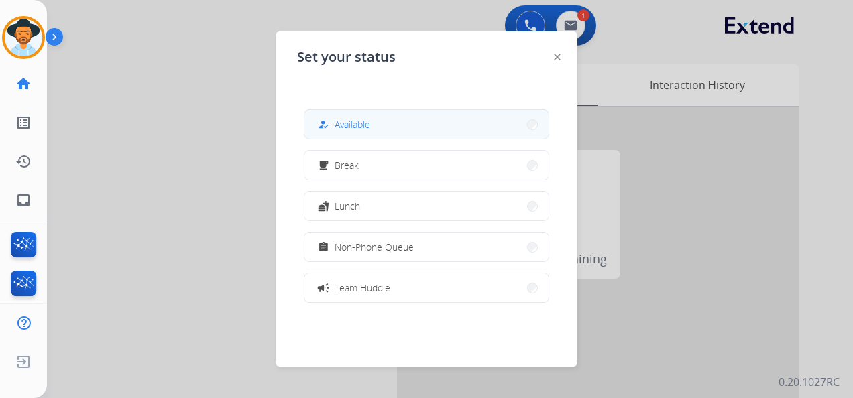
click at [416, 129] on button "how_to_reg Available" at bounding box center [426, 124] width 244 height 29
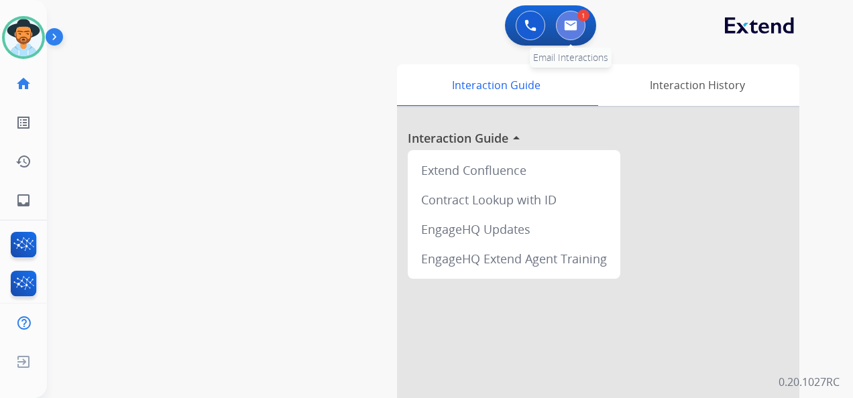
click at [570, 33] on button at bounding box center [571, 26] width 30 height 30
select select "**********"
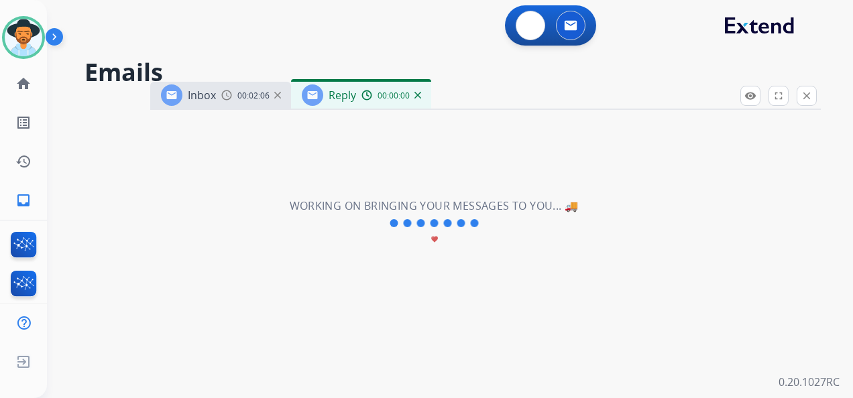
select select "**********"
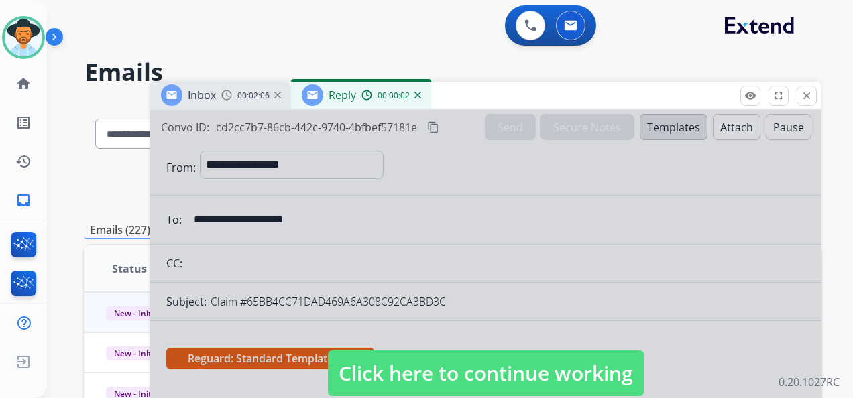
click at [488, 368] on span "Click here to continue working" at bounding box center [486, 374] width 316 height 46
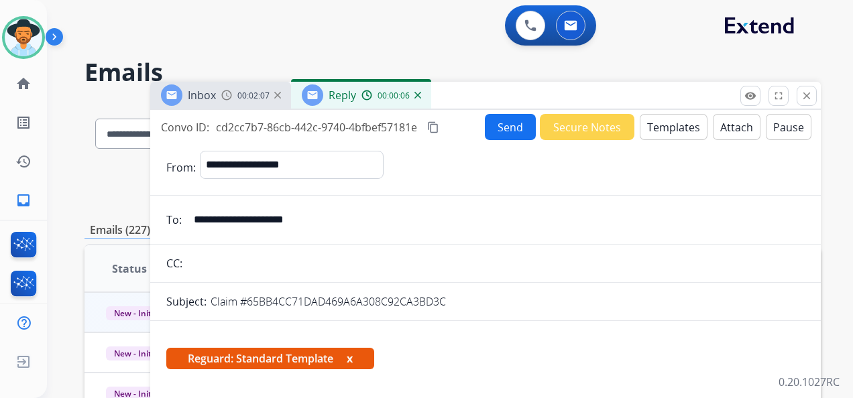
click at [417, 96] on img at bounding box center [417, 95] width 7 height 7
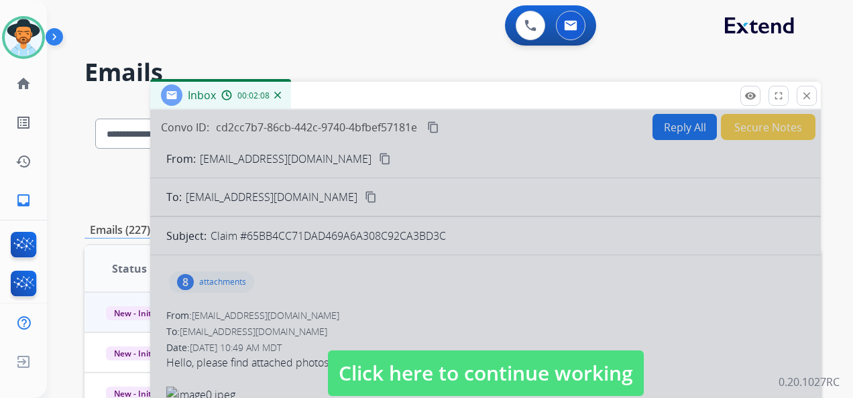
click at [483, 376] on span "Click here to continue working" at bounding box center [486, 374] width 316 height 46
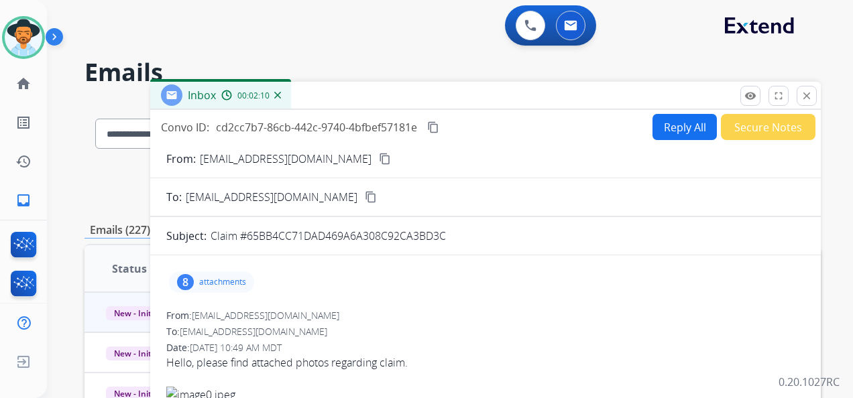
click at [277, 95] on img at bounding box center [277, 95] width 7 height 7
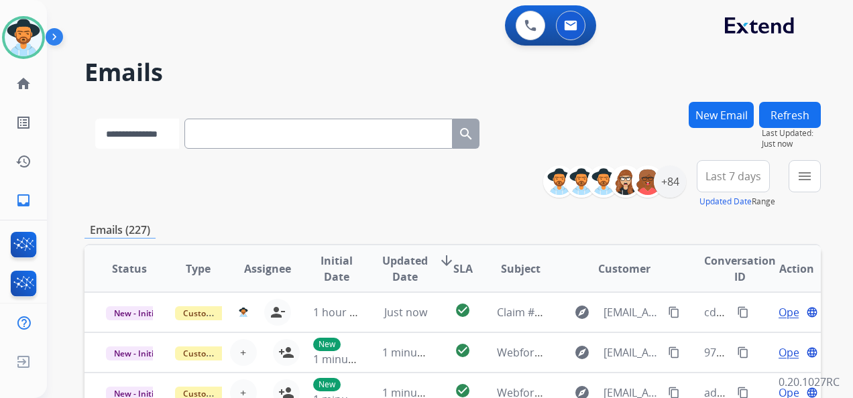
click at [179, 131] on select "**********" at bounding box center [137, 134] width 84 height 30
select select "**********"
click at [95, 119] on select "**********" at bounding box center [137, 134] width 84 height 30
click at [232, 130] on input "text" at bounding box center [320, 134] width 268 height 30
paste input "**********"
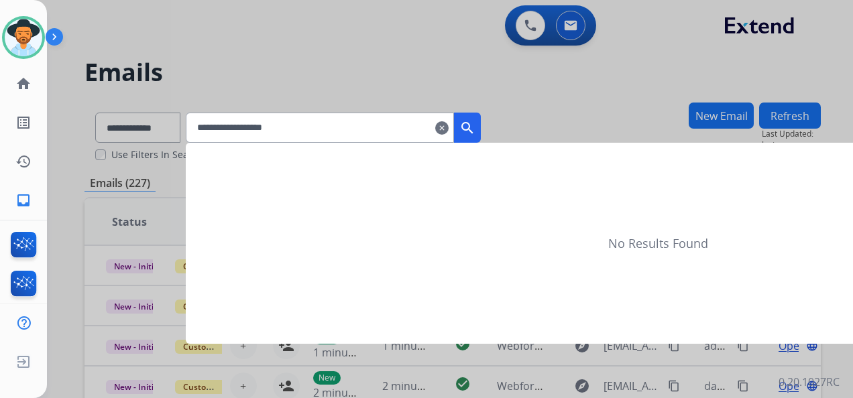
type input "**********"
click at [481, 130] on button "search" at bounding box center [467, 128] width 27 height 30
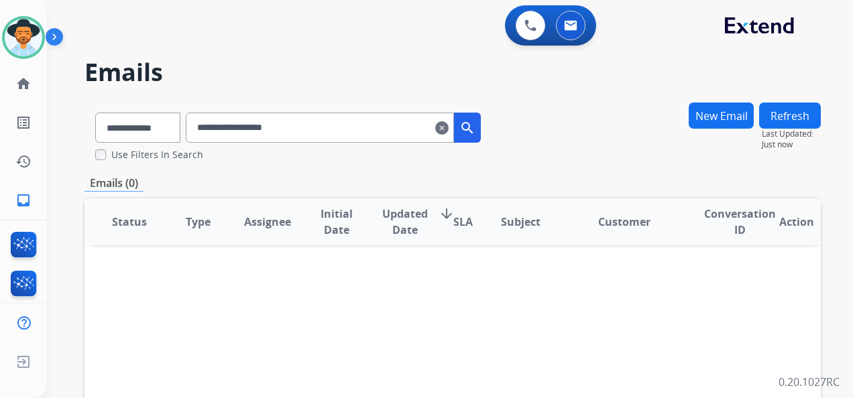
scroll to position [3, 0]
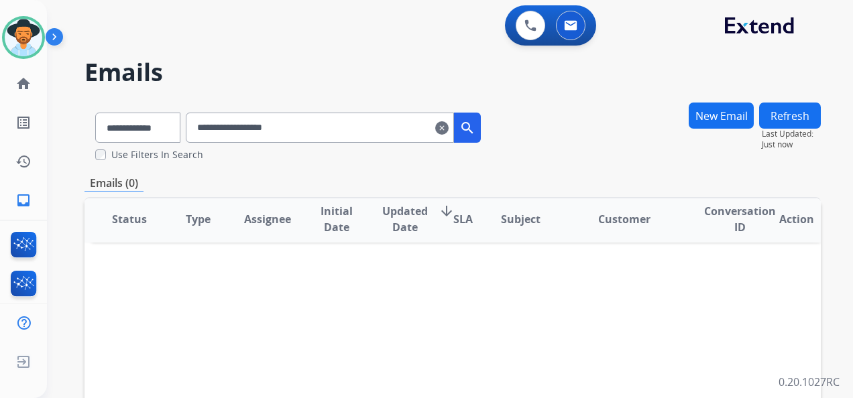
click at [703, 121] on button "New Email" at bounding box center [721, 116] width 65 height 26
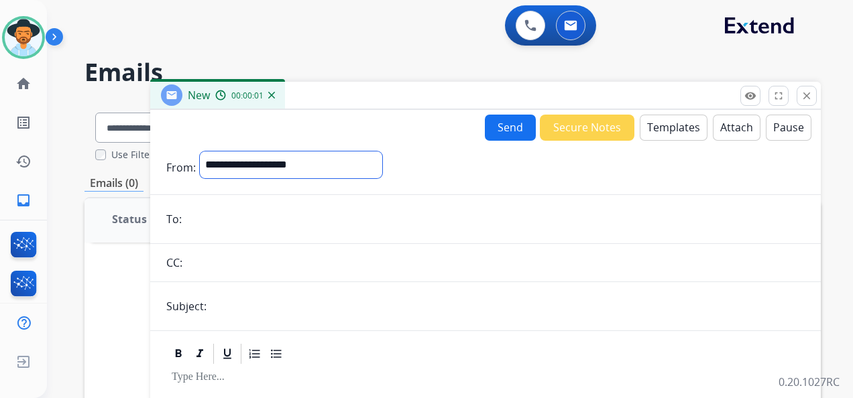
click at [339, 166] on select "**********" at bounding box center [291, 165] width 182 height 27
select select "**********"
click at [200, 152] on select "**********" at bounding box center [291, 165] width 182 height 27
click at [244, 221] on input "email" at bounding box center [495, 220] width 619 height 27
paste input "**********"
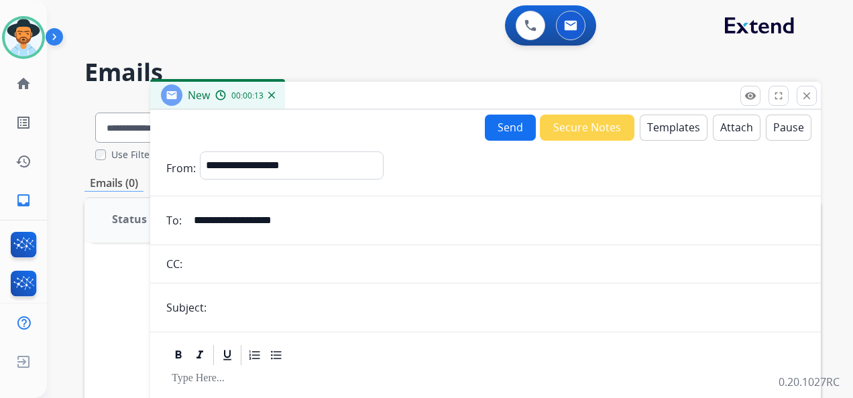
type input "**********"
click at [239, 299] on input "text" at bounding box center [508, 307] width 594 height 27
type input "**********"
click at [668, 125] on button "Templates" at bounding box center [674, 128] width 68 height 26
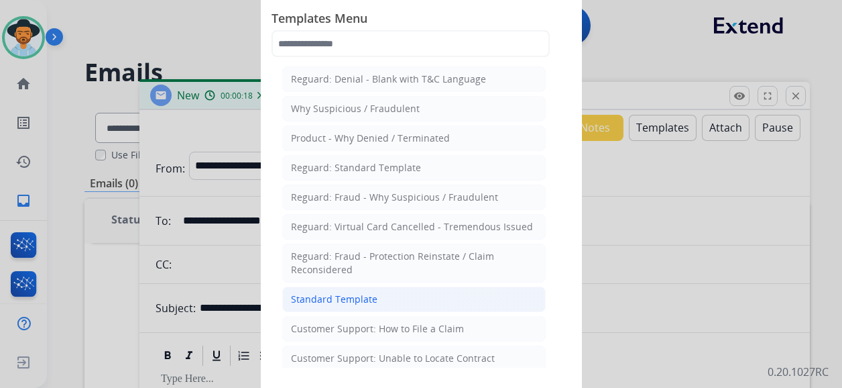
click at [380, 299] on li "Standard Template" at bounding box center [414, 298] width 264 height 25
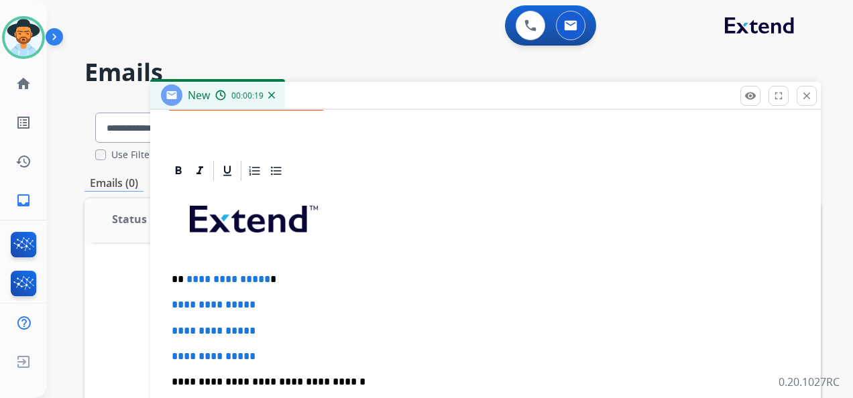
scroll to position [335, 0]
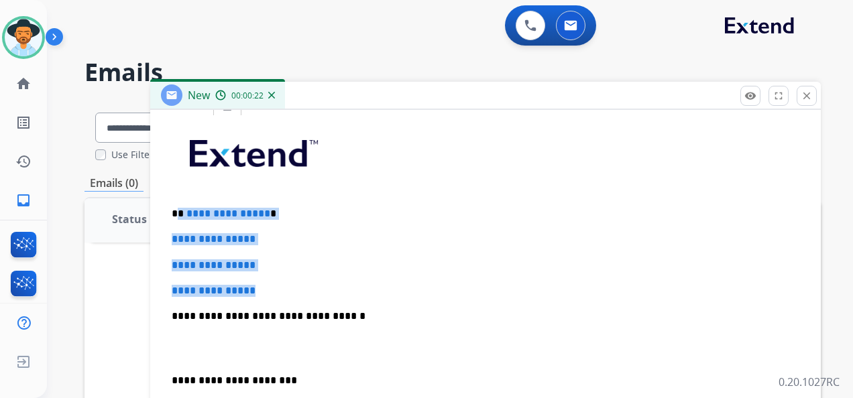
drag, startPoint x: 279, startPoint y: 292, endPoint x: 177, endPoint y: 211, distance: 130.3
click at [177, 211] on div "**********" at bounding box center [485, 347] width 638 height 461
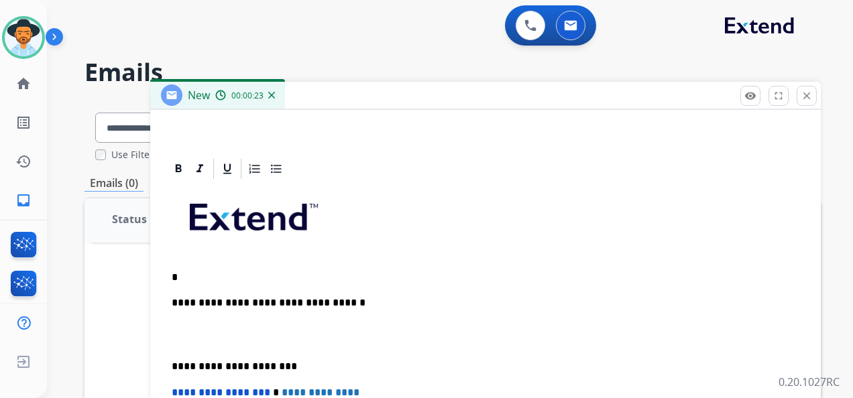
scroll to position [269, 0]
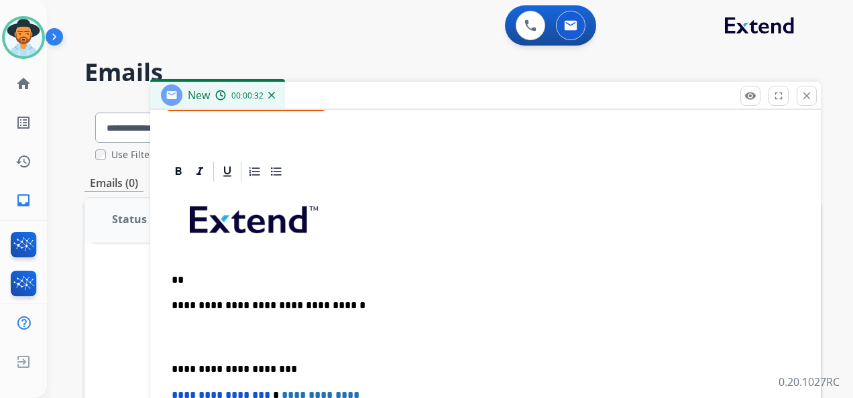
click at [0, 30] on html "**********" at bounding box center [426, 199] width 853 height 398
click at [23, 34] on img at bounding box center [24, 38] width 38 height 38
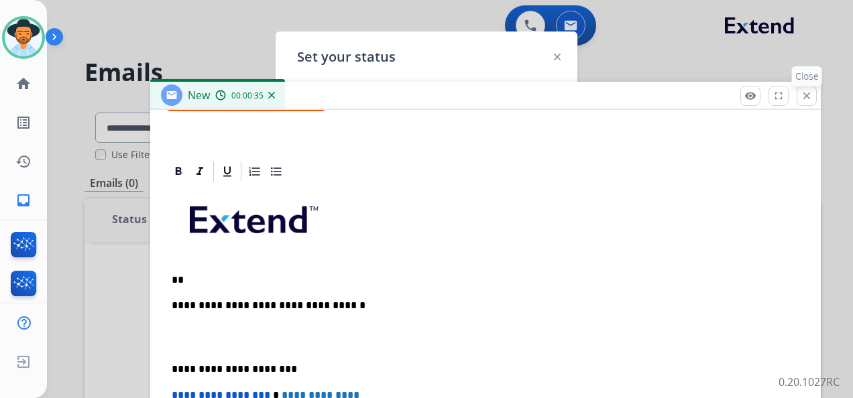
click at [811, 89] on button "close Close" at bounding box center [807, 96] width 20 height 20
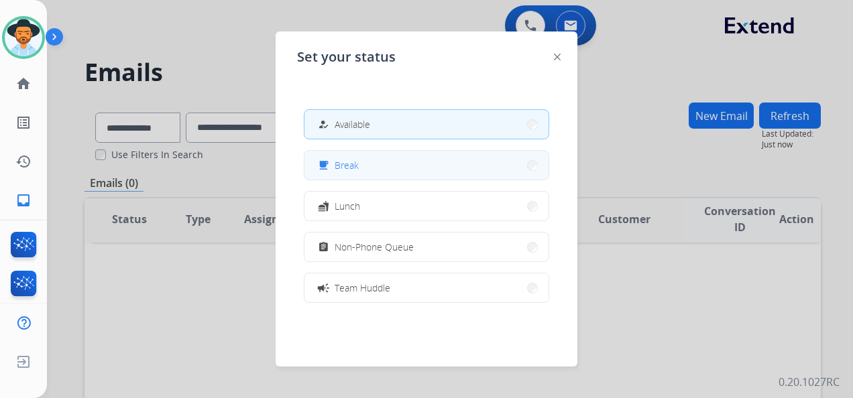
click at [407, 162] on button "free_breakfast Break" at bounding box center [426, 165] width 244 height 29
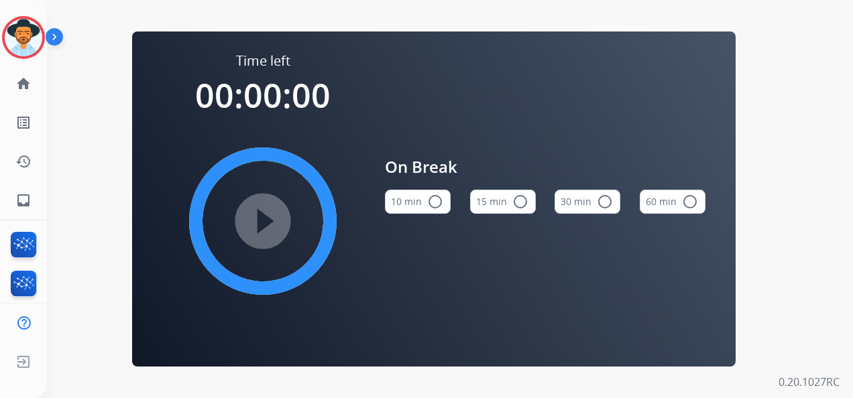
click at [484, 204] on button "15 min radio_button_unchecked" at bounding box center [503, 202] width 66 height 24
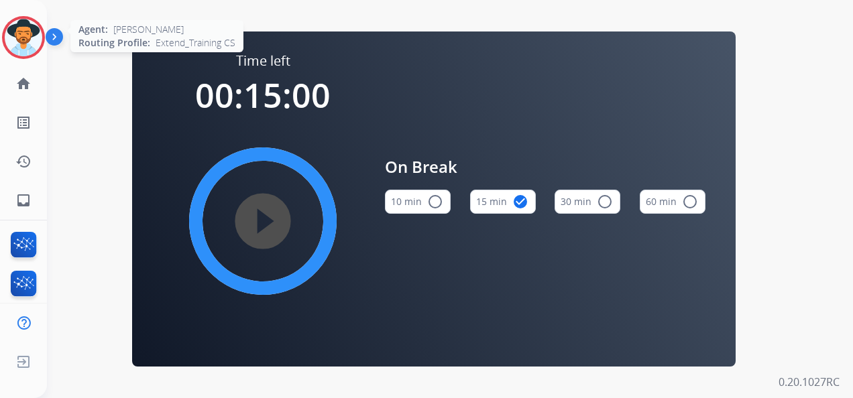
click at [37, 38] on img at bounding box center [24, 38] width 38 height 38
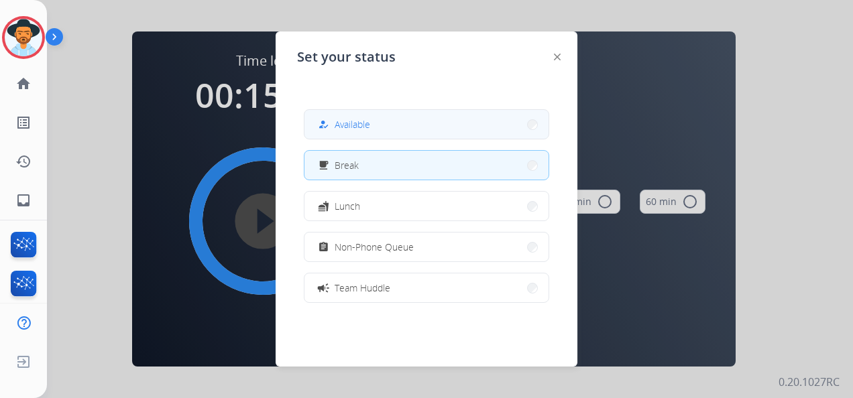
click at [363, 123] on span "Available" at bounding box center [353, 124] width 36 height 14
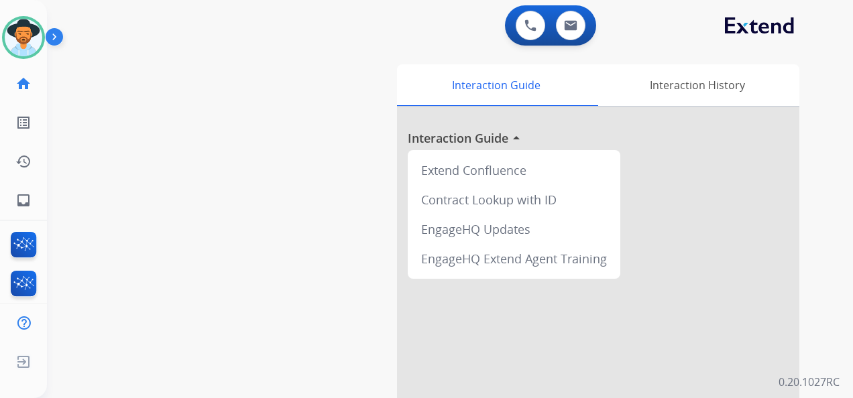
click at [569, 9] on div "0 Voice Interactions 0 Email Interactions" at bounding box center [550, 25] width 91 height 40
click at [571, 18] on button at bounding box center [571, 26] width 30 height 30
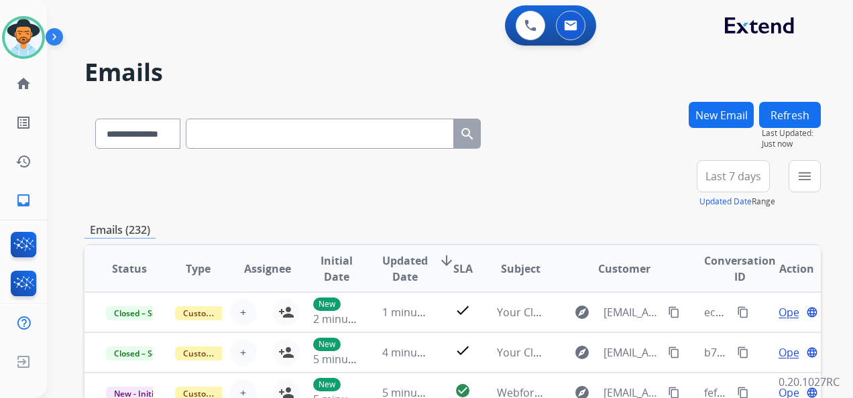
click at [730, 113] on button "New Email" at bounding box center [721, 115] width 65 height 26
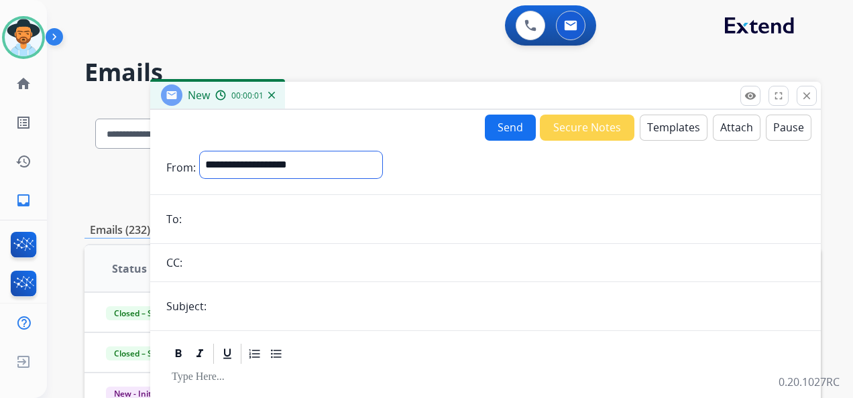
click at [382, 172] on select "**********" at bounding box center [291, 165] width 182 height 27
select select "**********"
click at [200, 152] on select "**********" at bounding box center [291, 165] width 182 height 27
click at [225, 226] on input "email" at bounding box center [495, 220] width 619 height 27
paste input "**********"
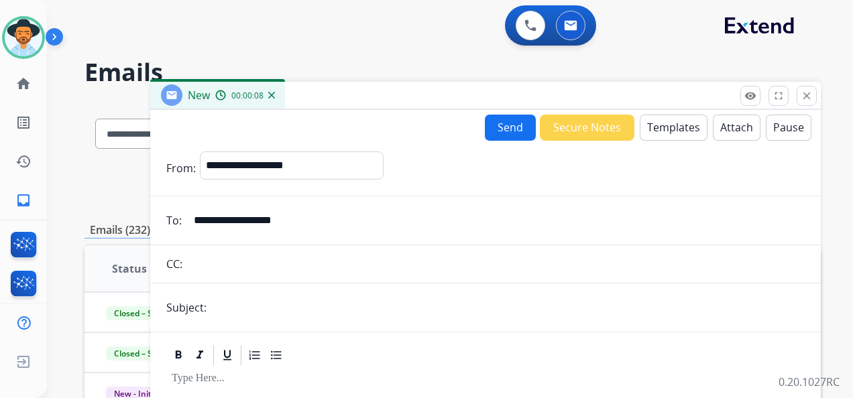
type input "**********"
click at [227, 307] on input "text" at bounding box center [508, 307] width 594 height 27
type input "**********"
click at [347, 361] on div at bounding box center [485, 355] width 638 height 24
click at [655, 125] on button "Templates" at bounding box center [674, 128] width 68 height 26
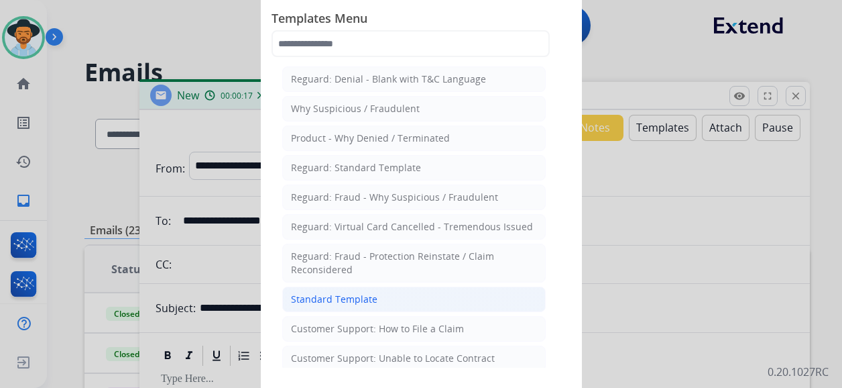
click at [412, 291] on li "Standard Template" at bounding box center [414, 298] width 264 height 25
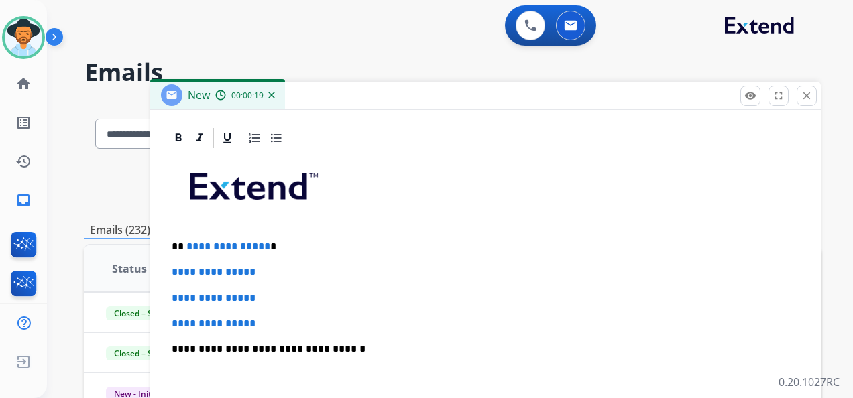
scroll to position [309, 0]
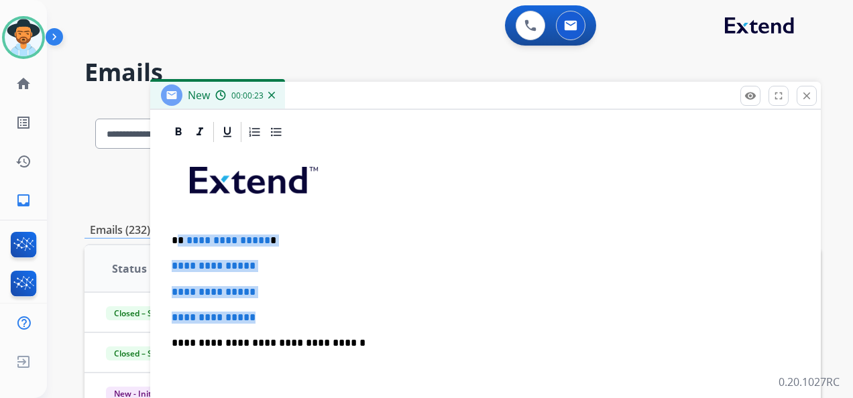
drag, startPoint x: 276, startPoint y: 313, endPoint x: 178, endPoint y: 237, distance: 123.4
click at [178, 237] on div "**********" at bounding box center [485, 374] width 638 height 461
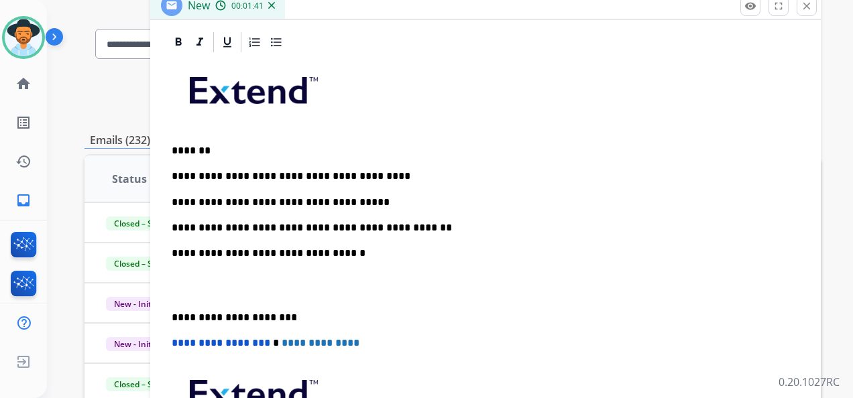
scroll to position [201, 0]
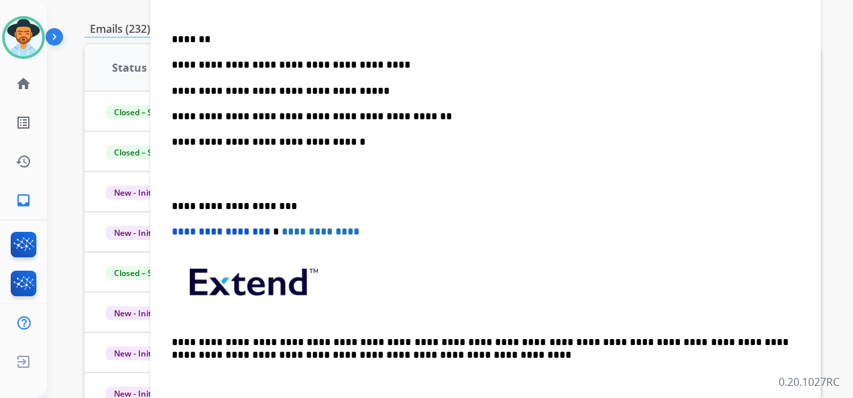
click at [171, 207] on div "**********" at bounding box center [485, 173] width 638 height 461
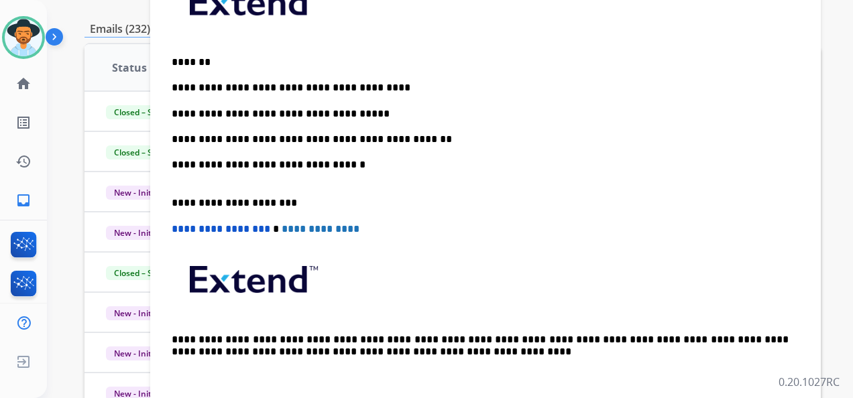
scroll to position [227, 0]
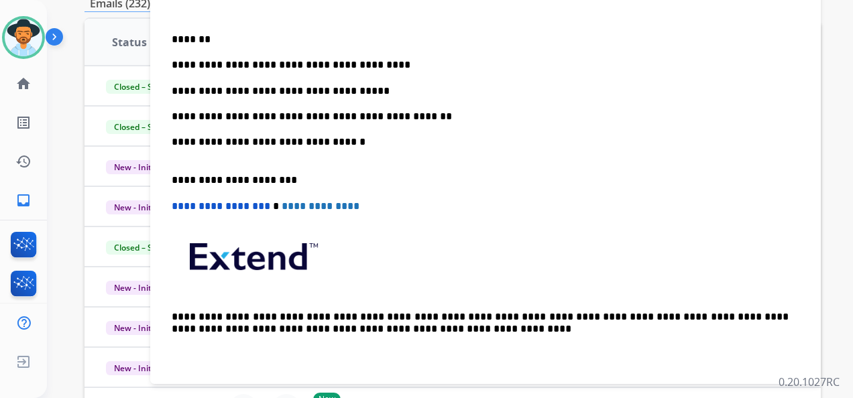
click at [355, 89] on p "**********" at bounding box center [480, 91] width 617 height 12
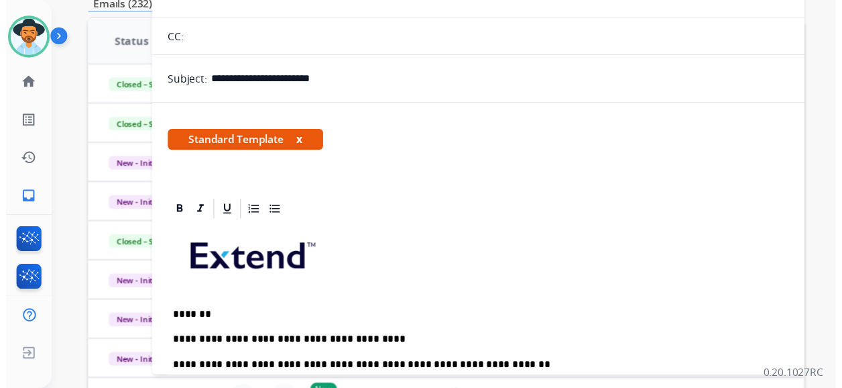
scroll to position [0, 0]
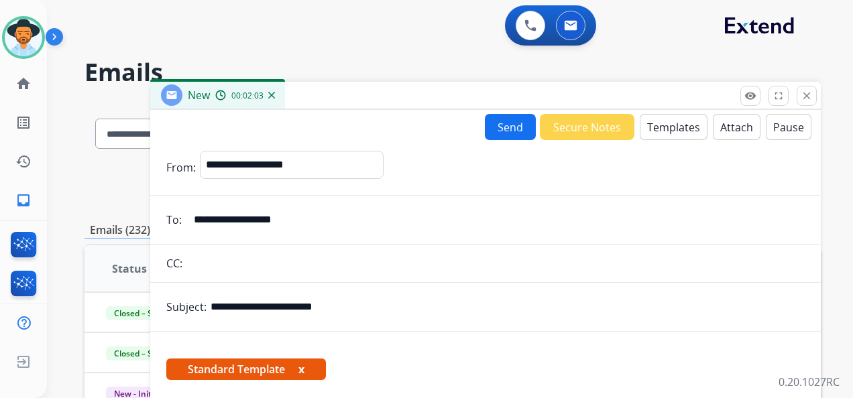
click at [501, 126] on button "Send" at bounding box center [510, 127] width 51 height 26
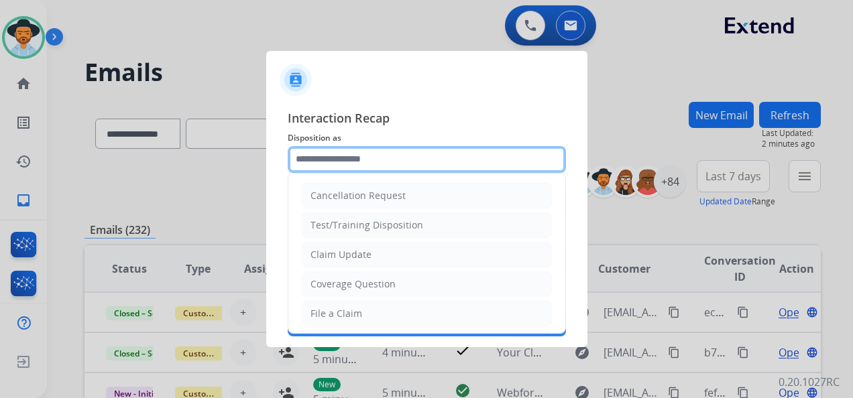
click at [394, 157] on input "text" at bounding box center [427, 159] width 278 height 27
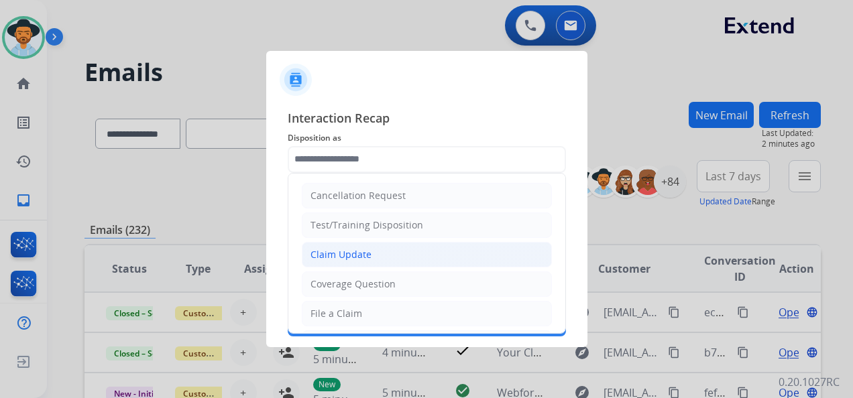
click at [392, 252] on li "Claim Update" at bounding box center [427, 254] width 250 height 25
type input "**********"
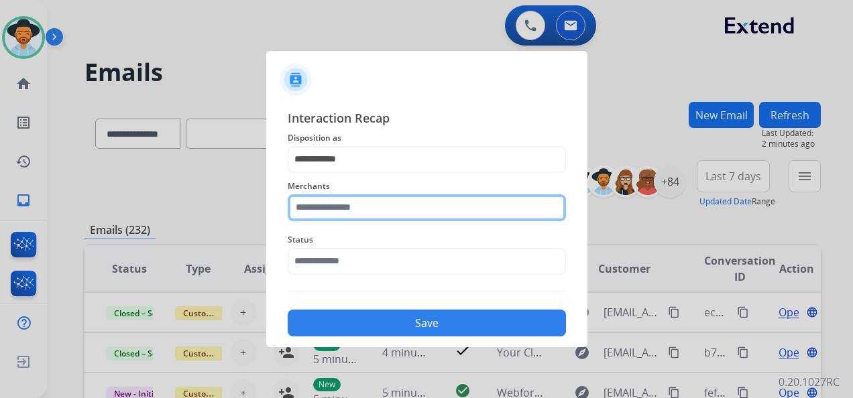
click at [378, 213] on input "text" at bounding box center [427, 207] width 278 height 27
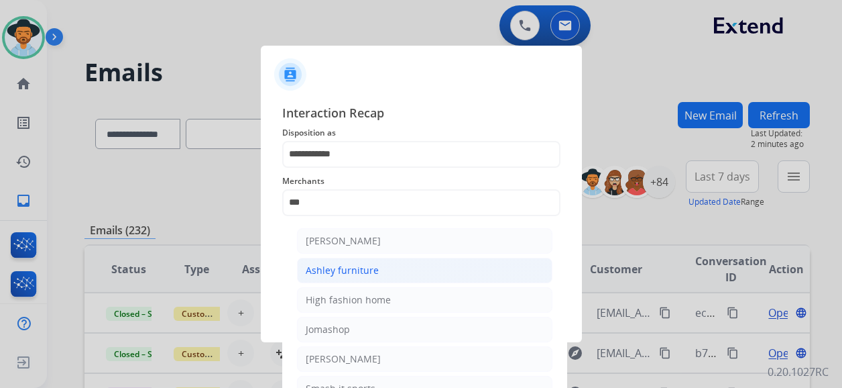
click at [397, 274] on li "Ashley furniture" at bounding box center [425, 270] width 256 height 25
type input "**********"
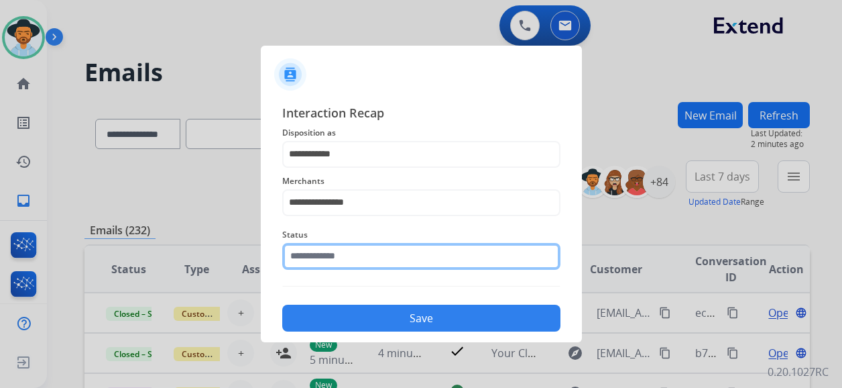
click at [392, 268] on input "text" at bounding box center [421, 256] width 278 height 27
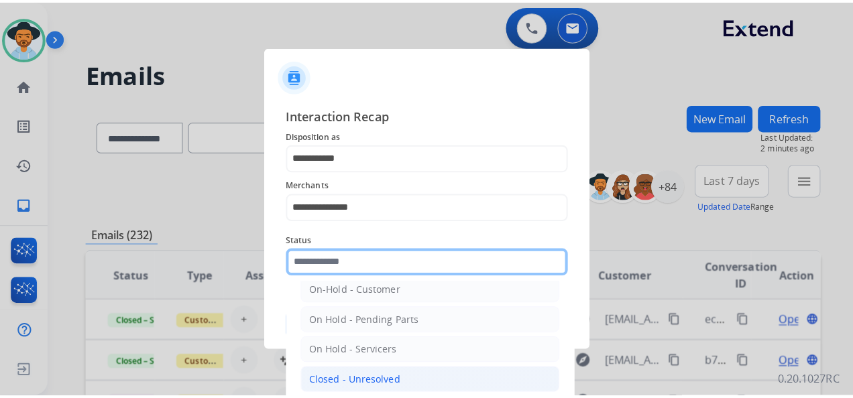
scroll to position [76, 0]
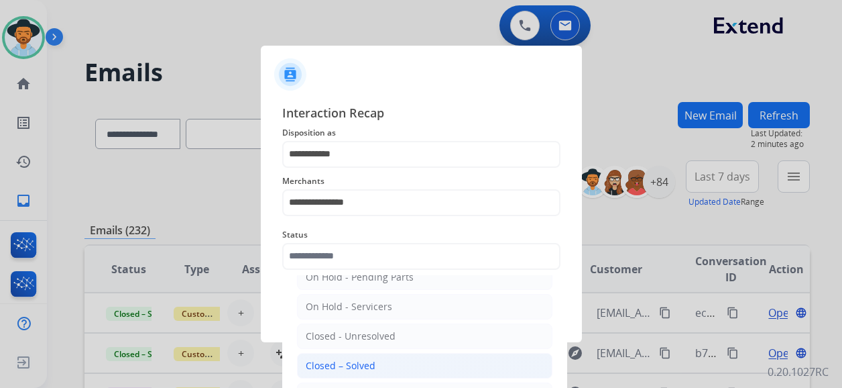
click at [405, 361] on li "Closed – Solved" at bounding box center [425, 365] width 256 height 25
type input "**********"
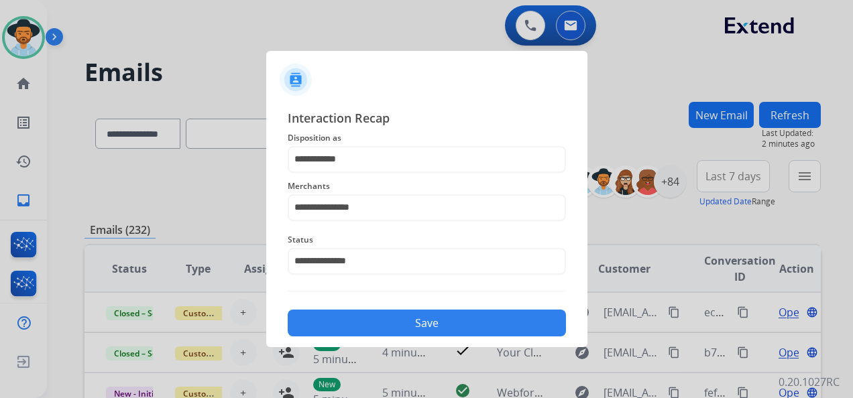
click at [445, 317] on button "Save" at bounding box center [427, 323] width 278 height 27
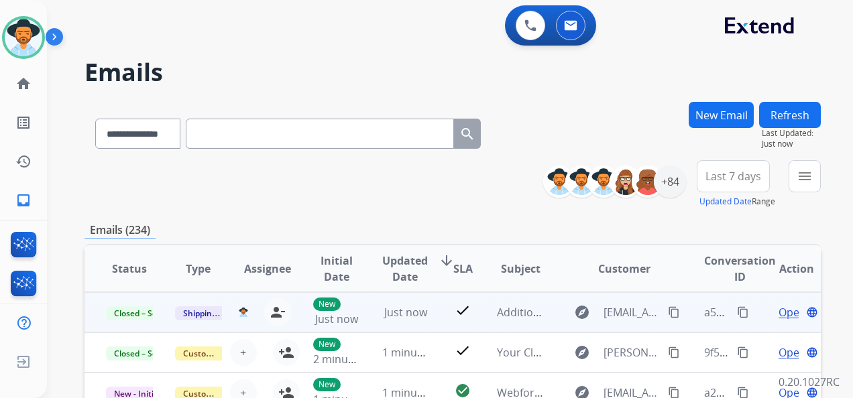
click at [737, 312] on mat-icon "content_copy" at bounding box center [743, 312] width 12 height 12
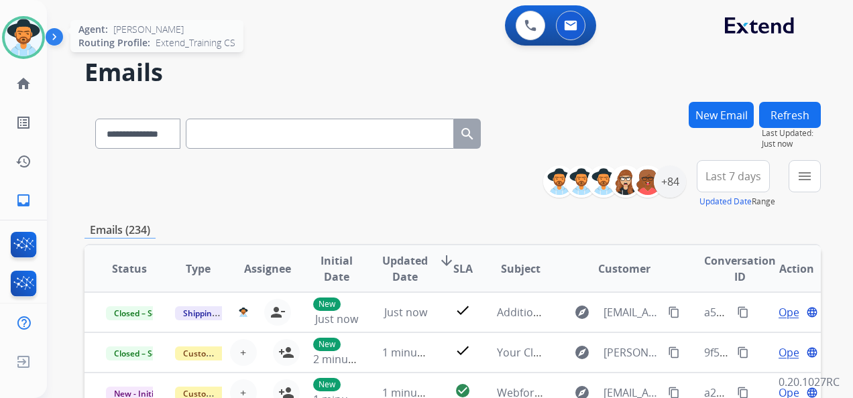
click at [36, 40] on img at bounding box center [24, 38] width 38 height 38
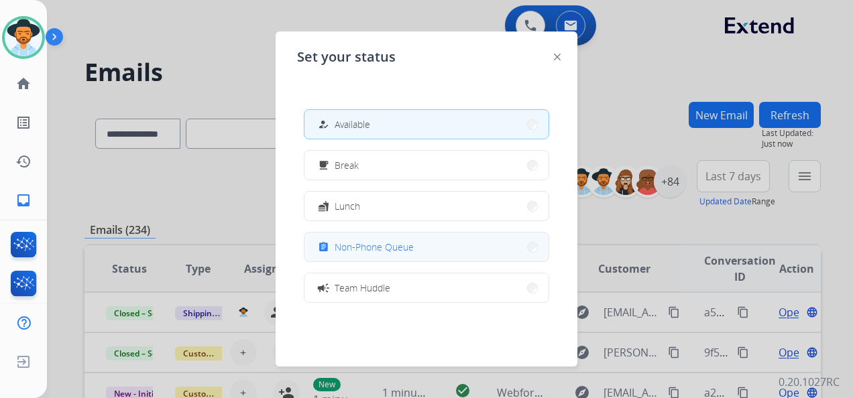
click at [435, 249] on button "assignment Non-Phone Queue" at bounding box center [426, 247] width 244 height 29
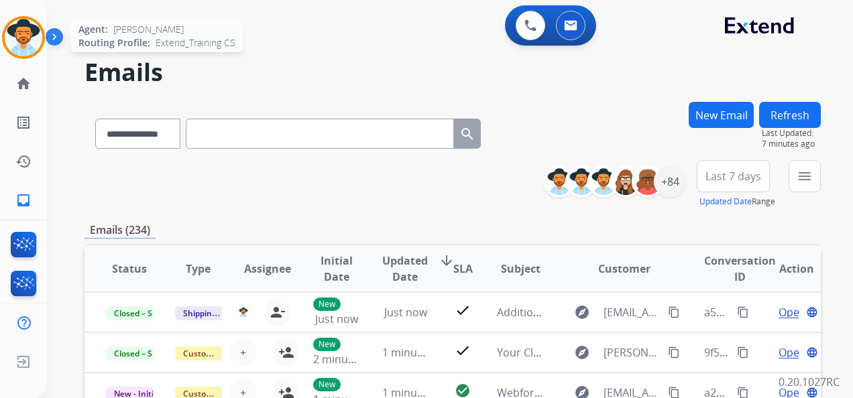
click at [22, 27] on img at bounding box center [24, 38] width 38 height 38
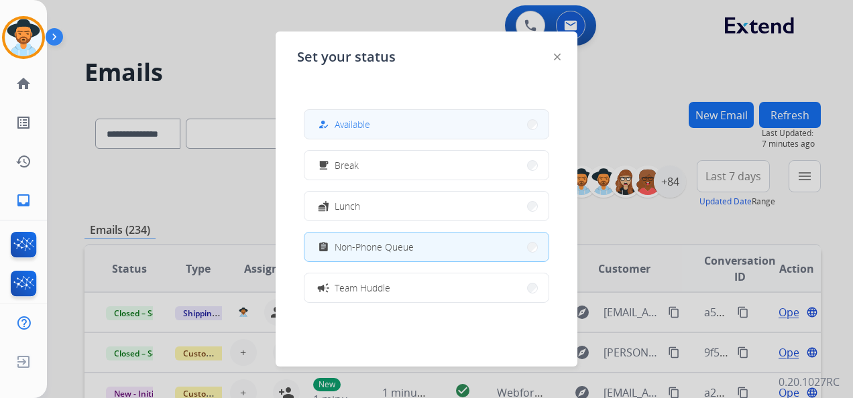
click at [349, 115] on button "how_to_reg Available" at bounding box center [426, 124] width 244 height 29
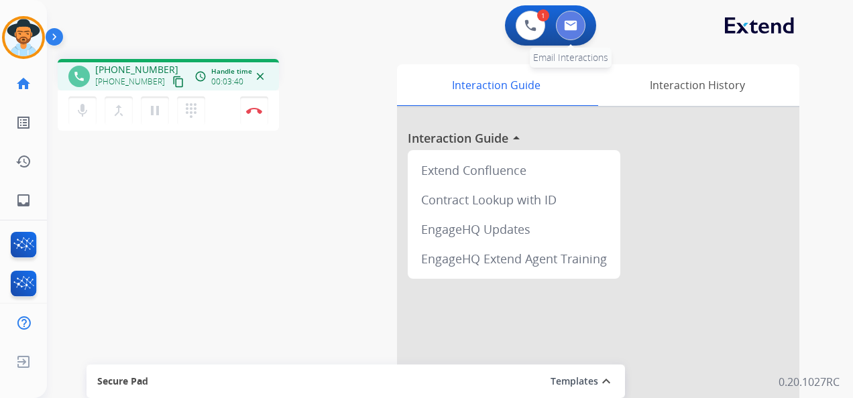
click at [567, 21] on img at bounding box center [570, 25] width 13 height 11
select select "**********"
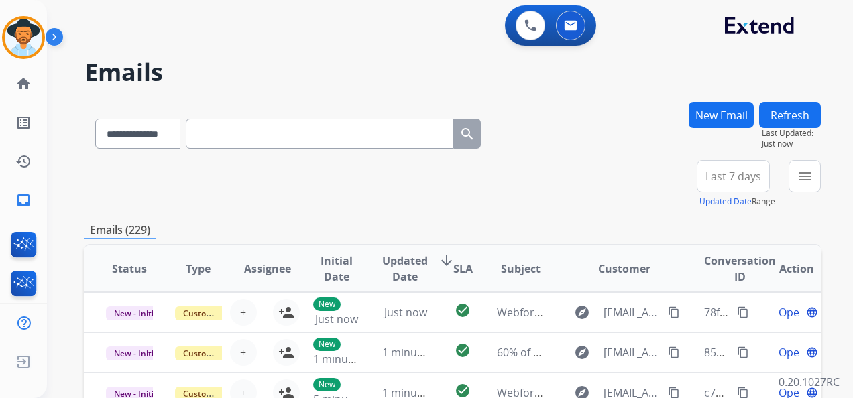
click at [264, 137] on input "text" at bounding box center [320, 134] width 268 height 30
paste input "**********"
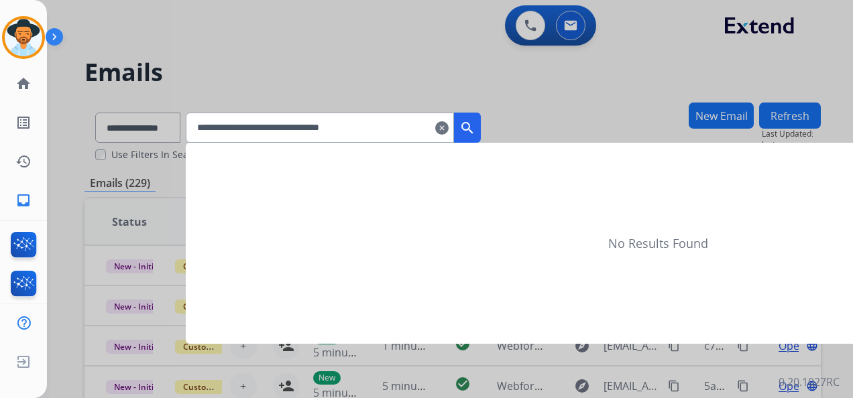
type input "**********"
click at [475, 122] on mat-icon "search" at bounding box center [467, 128] width 16 height 16
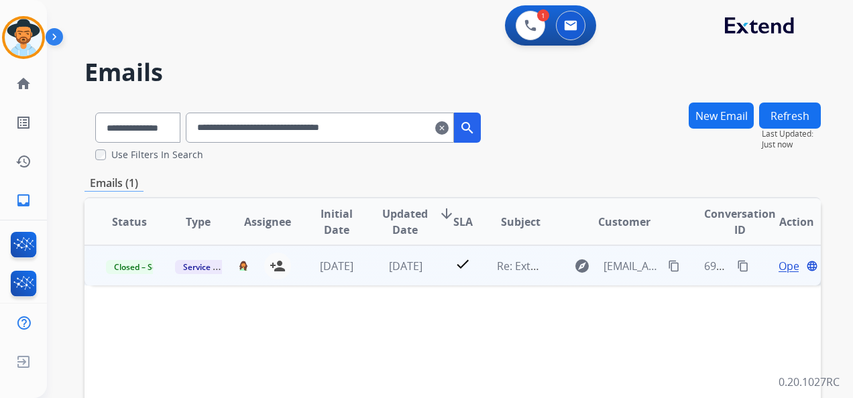
click at [779, 262] on span "Open" at bounding box center [792, 266] width 27 height 16
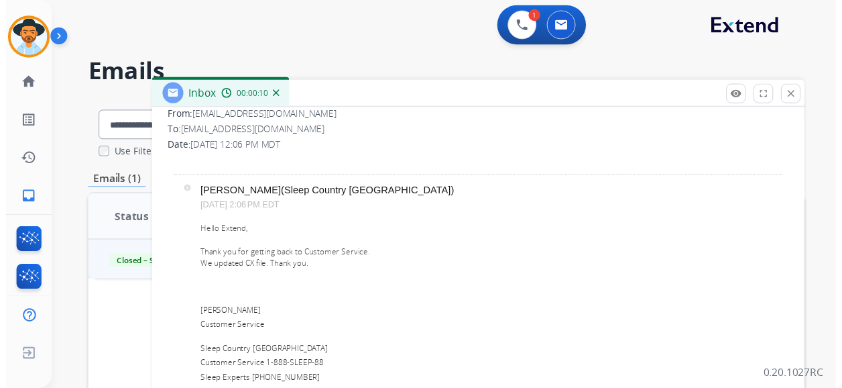
scroll to position [201, 0]
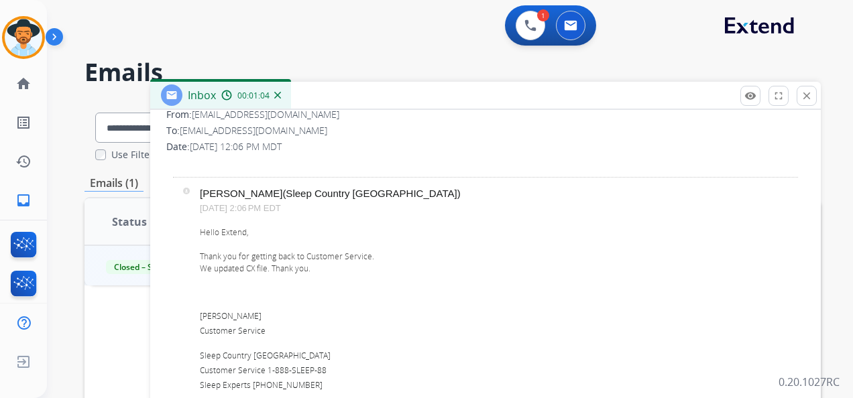
drag, startPoint x: 811, startPoint y: 97, endPoint x: 791, endPoint y: 102, distance: 20.7
click at [811, 97] on mat-icon "close" at bounding box center [807, 96] width 12 height 12
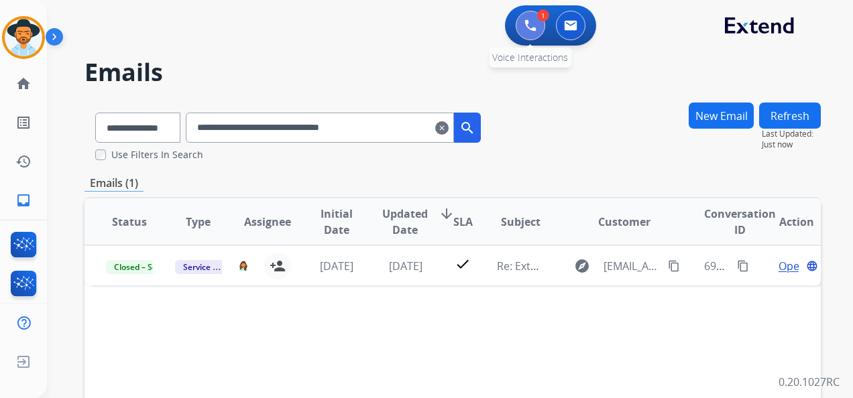
click at [524, 25] on img at bounding box center [530, 25] width 12 height 12
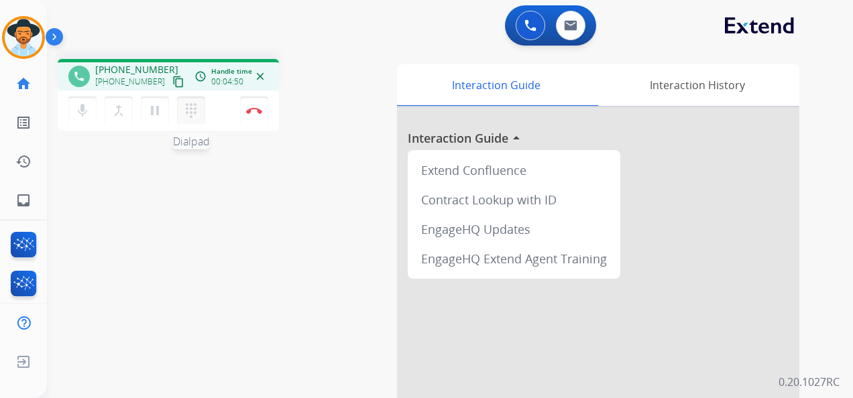
click at [192, 107] on mat-icon "dialpad" at bounding box center [191, 111] width 16 height 16
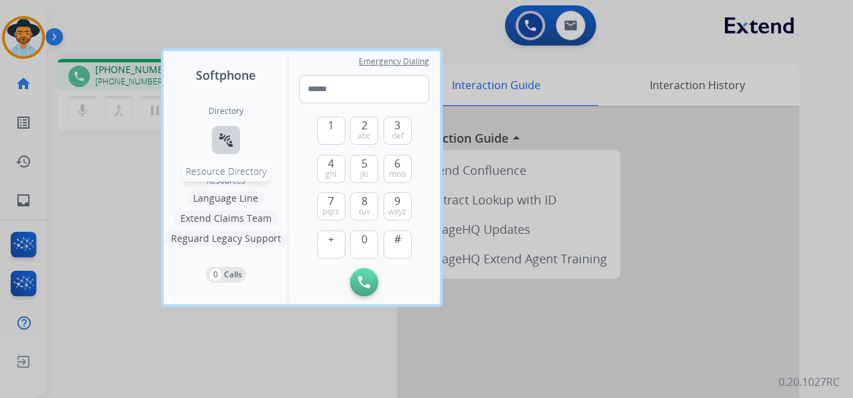
click at [223, 133] on mat-icon "connect_without_contact" at bounding box center [226, 140] width 16 height 16
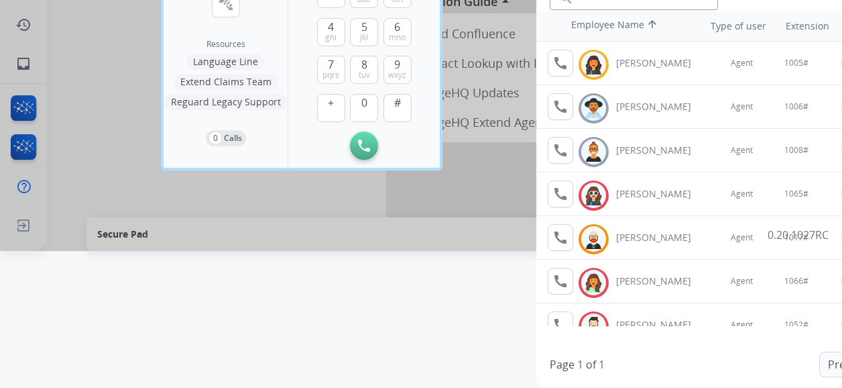
click at [103, 187] on div at bounding box center [421, 57] width 842 height 388
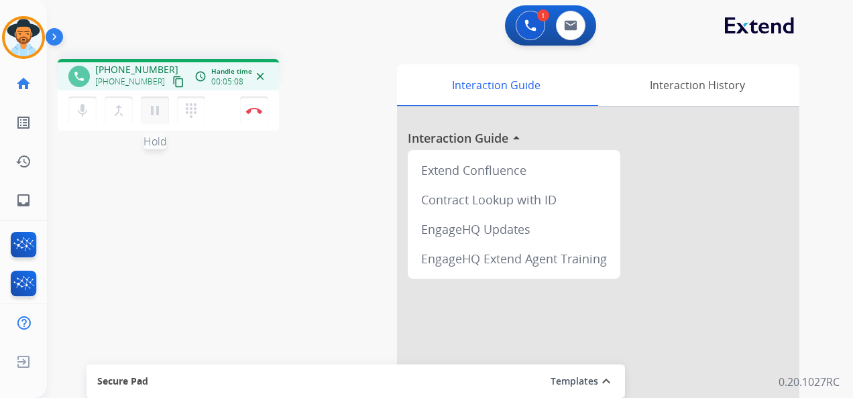
click at [156, 107] on mat-icon "pause" at bounding box center [155, 111] width 16 height 16
click at [81, 111] on mat-icon "mic" at bounding box center [82, 111] width 16 height 16
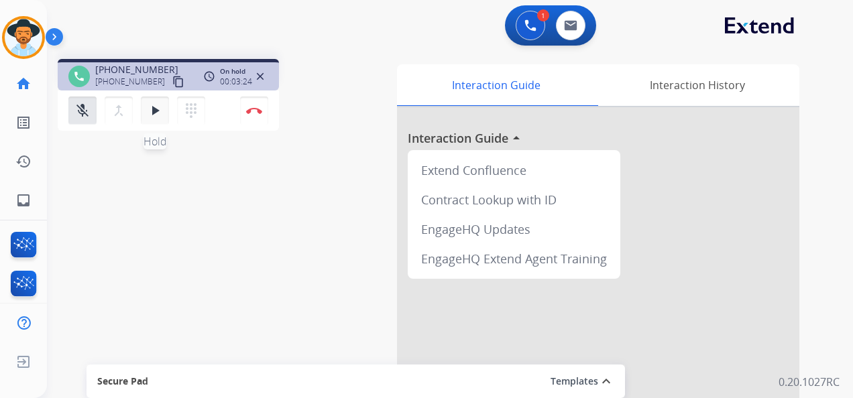
click at [151, 114] on mat-icon "play_arrow" at bounding box center [155, 111] width 16 height 16
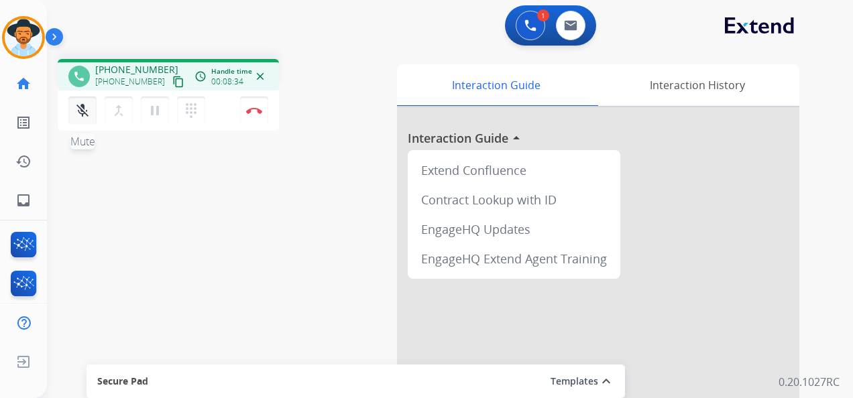
click at [85, 111] on mat-icon "mic_off" at bounding box center [82, 111] width 16 height 16
click at [152, 111] on mat-icon "pause" at bounding box center [155, 111] width 16 height 16
click at [189, 111] on mat-icon "dialpad" at bounding box center [191, 111] width 16 height 16
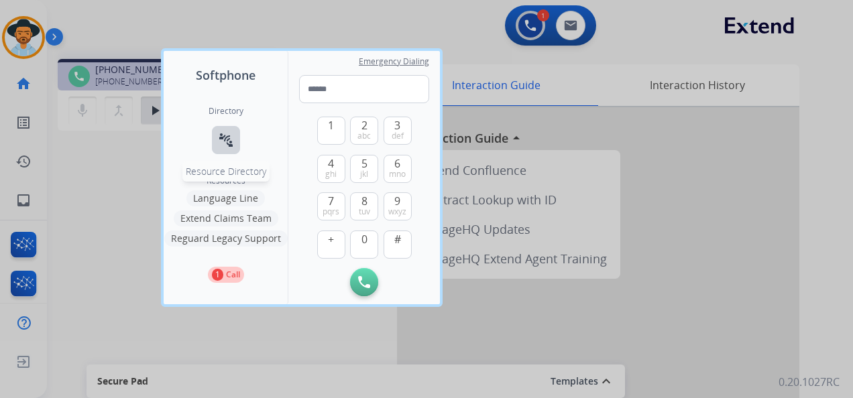
click at [224, 141] on mat-icon "connect_without_contact" at bounding box center [226, 140] width 16 height 16
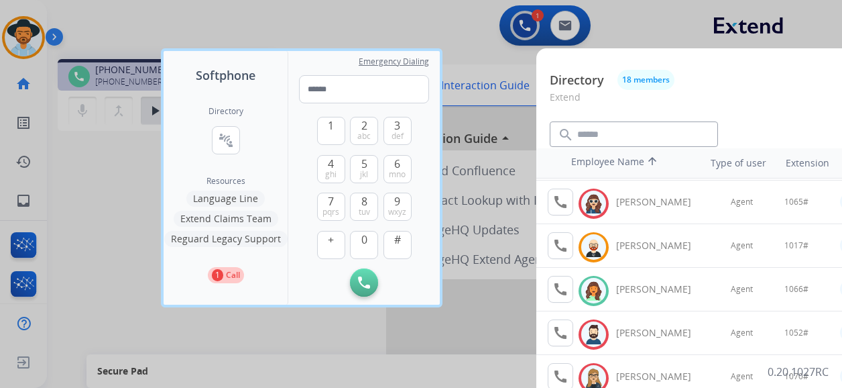
scroll to position [134, 0]
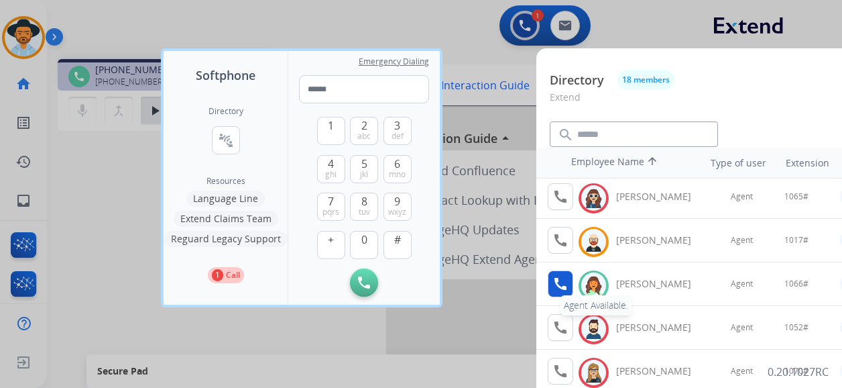
click at [563, 276] on mat-icon "call" at bounding box center [561, 284] width 16 height 16
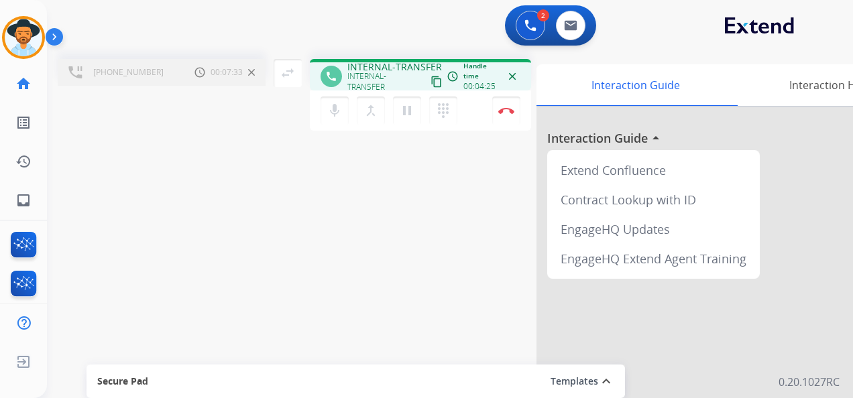
click at [103, 18] on div "2 Voice Interactions 0 Email Interactions" at bounding box center [442, 26] width 758 height 43
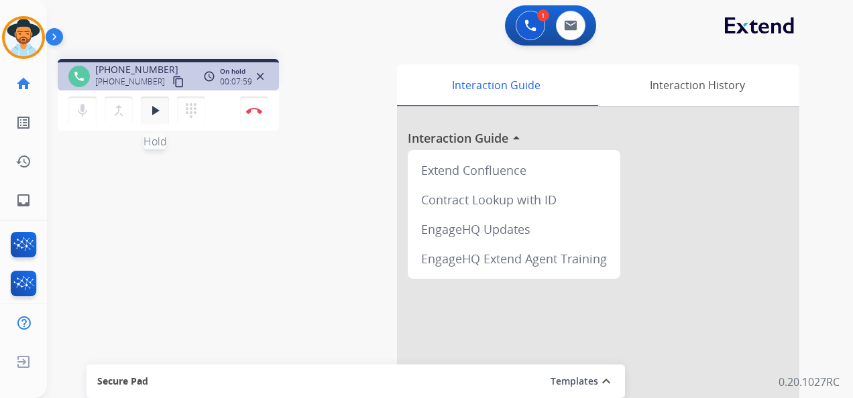
click at [157, 104] on mat-icon "play_arrow" at bounding box center [155, 111] width 16 height 16
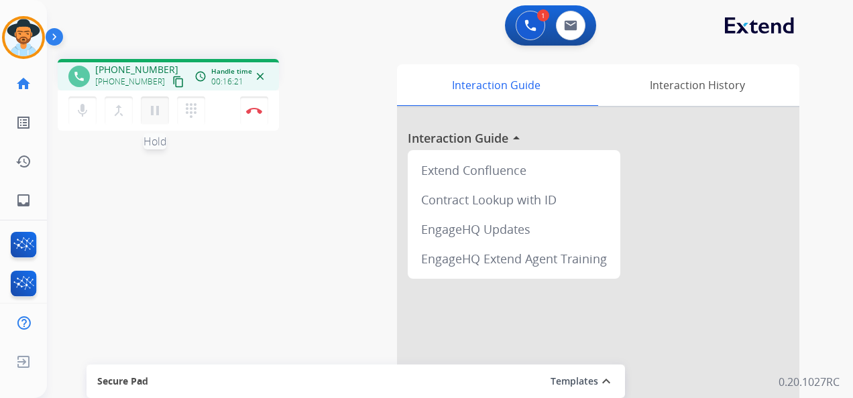
click at [156, 107] on mat-icon "pause" at bounding box center [155, 111] width 16 height 16
click at [190, 107] on mat-icon "dialpad" at bounding box center [191, 111] width 16 height 16
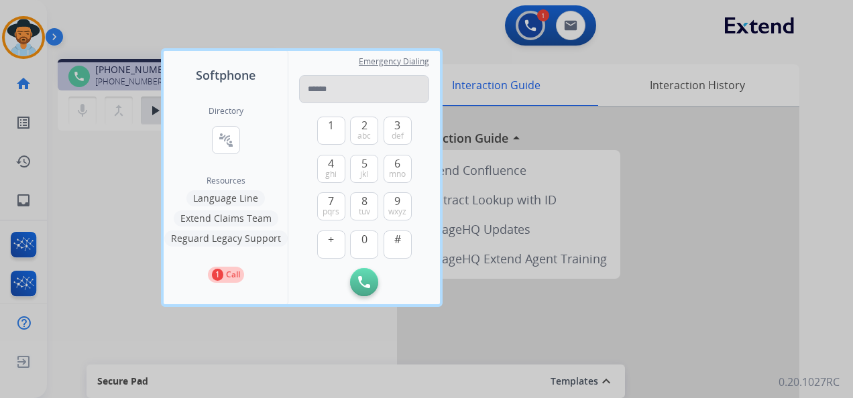
click at [339, 88] on input "tel" at bounding box center [364, 89] width 130 height 28
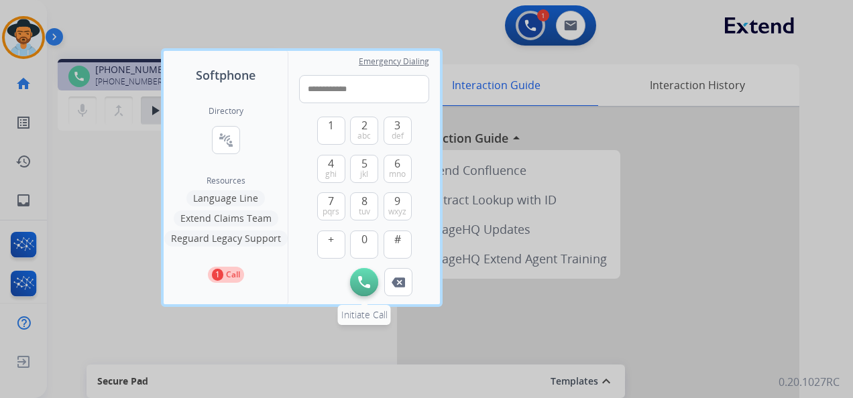
type input "**********"
click at [363, 275] on button "Initiate Call" at bounding box center [364, 282] width 28 height 28
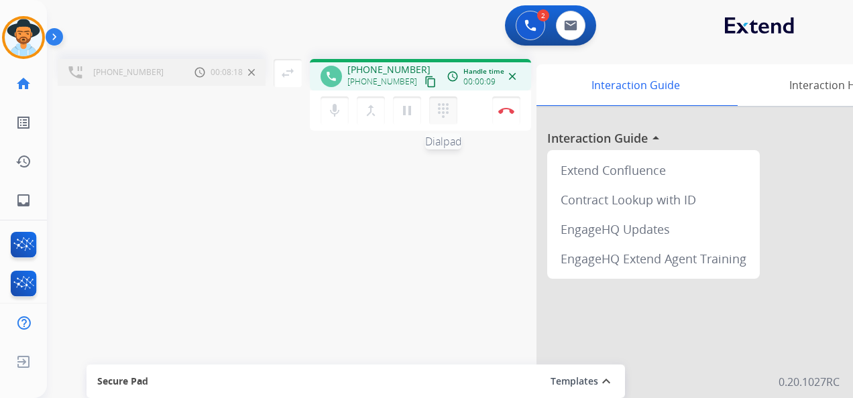
click at [444, 110] on mat-icon "dialpad" at bounding box center [443, 111] width 16 height 16
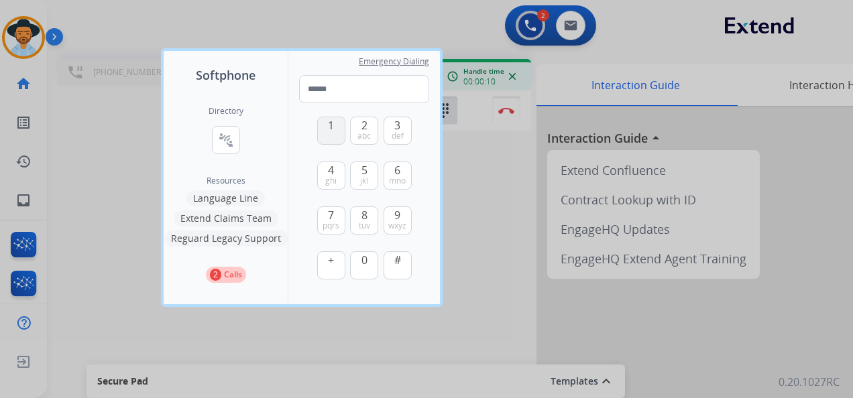
click at [337, 129] on button "1" at bounding box center [331, 131] width 28 height 28
type input "*"
click at [496, 180] on div at bounding box center [426, 199] width 853 height 398
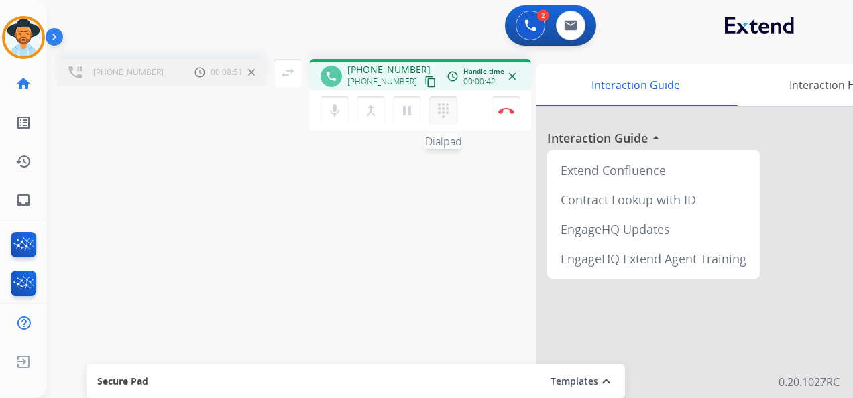
click at [445, 113] on mat-icon "dialpad" at bounding box center [443, 111] width 16 height 16
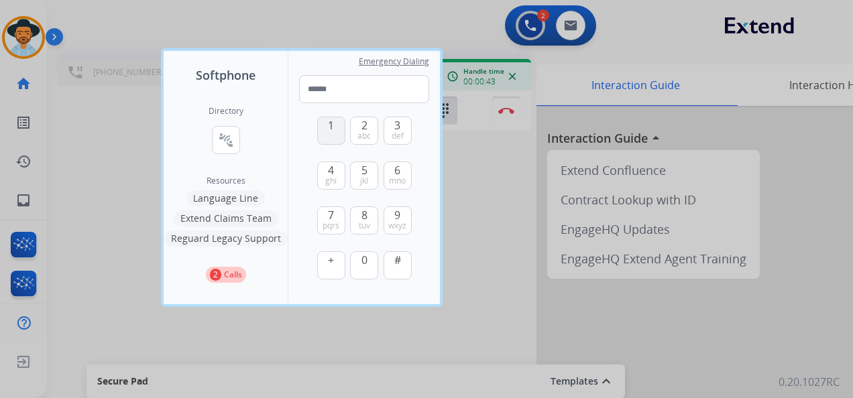
click at [328, 127] on span "1" at bounding box center [331, 125] width 6 height 16
type input "*"
click at [474, 196] on div at bounding box center [426, 199] width 853 height 398
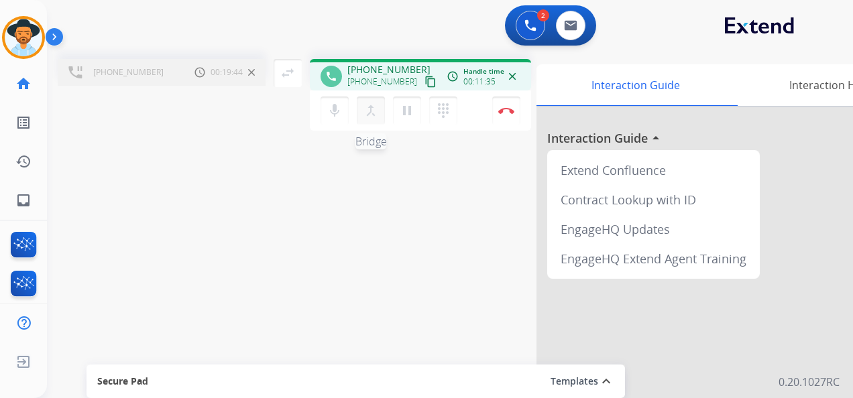
click at [371, 107] on mat-icon "merge_type" at bounding box center [371, 111] width 16 height 16
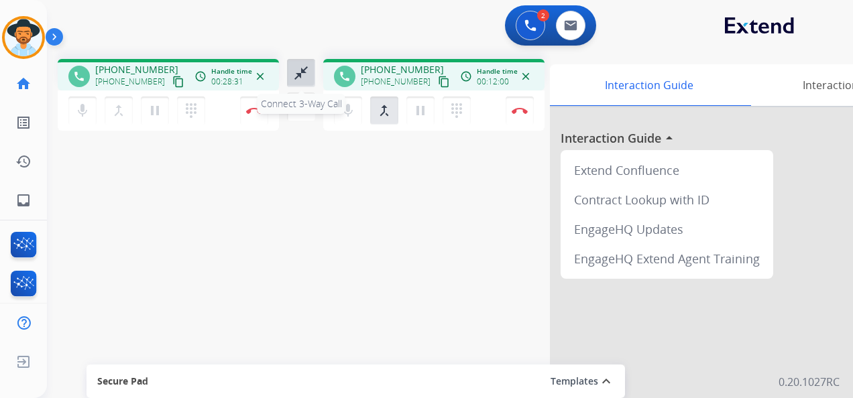
click at [298, 72] on mat-icon "close_fullscreen" at bounding box center [301, 73] width 16 height 16
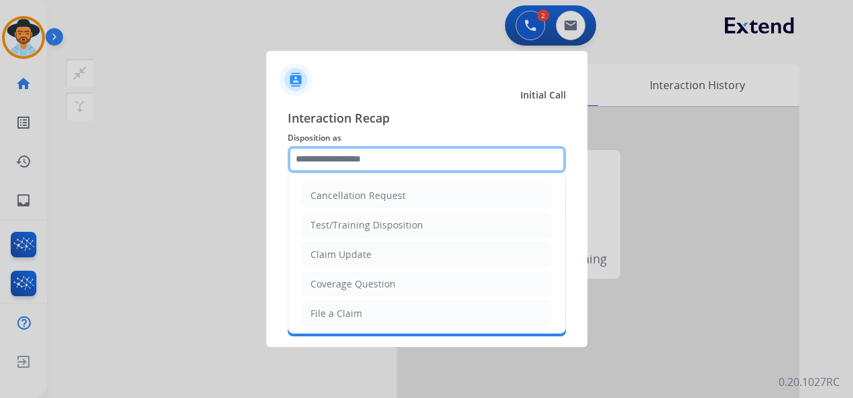
click at [406, 161] on input "text" at bounding box center [427, 159] width 278 height 27
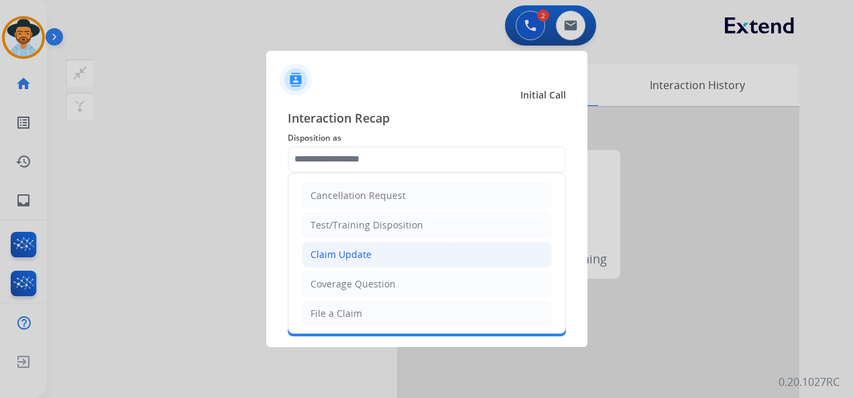
click at [386, 252] on li "Claim Update" at bounding box center [427, 254] width 250 height 25
type input "**********"
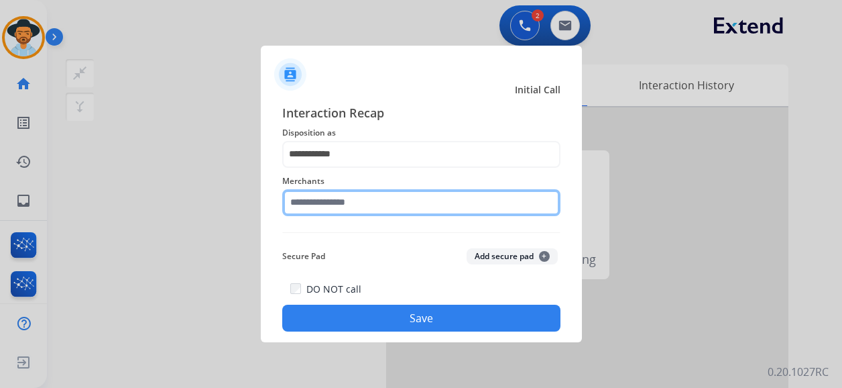
click at [366, 211] on input "text" at bounding box center [421, 202] width 278 height 27
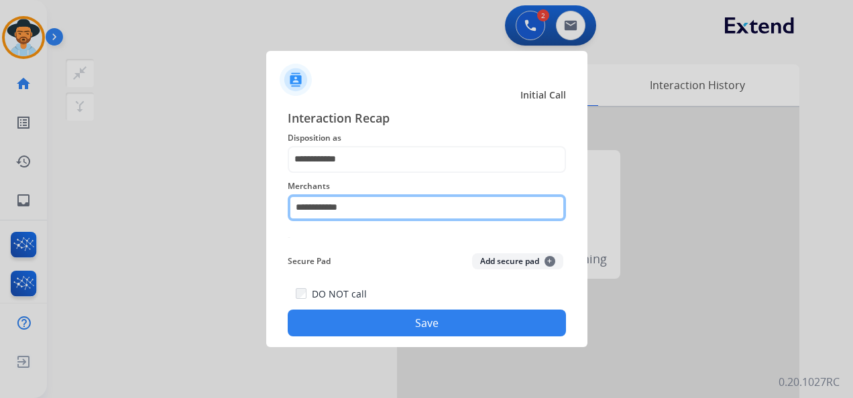
type input "**********"
drag, startPoint x: 361, startPoint y: 214, endPoint x: 281, endPoint y: 203, distance: 81.2
click at [281, 203] on div "**********" at bounding box center [426, 223] width 321 height 250
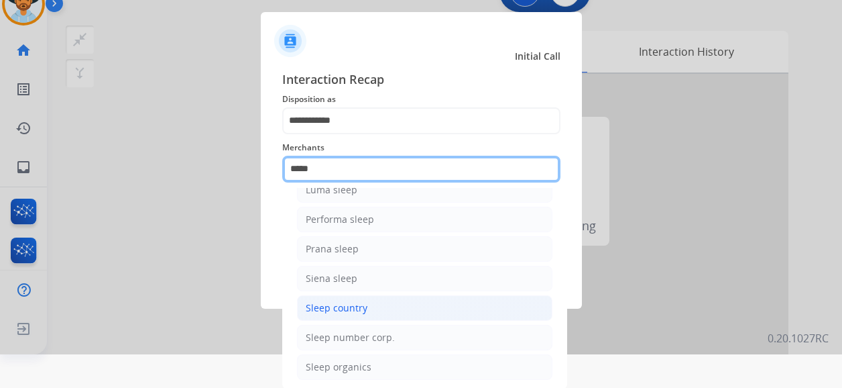
scroll to position [34, 0]
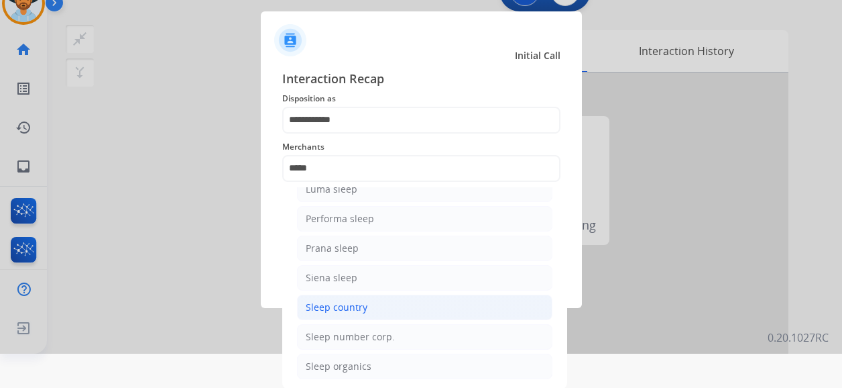
click at [354, 305] on div "Sleep country" at bounding box center [337, 306] width 62 height 13
type input "**********"
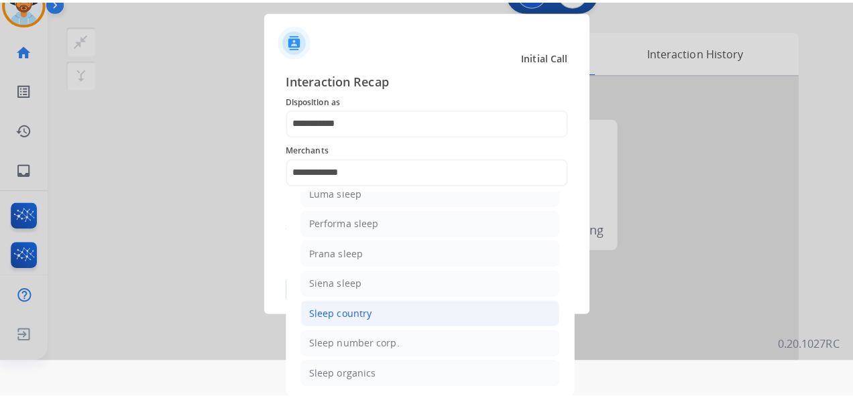
scroll to position [0, 0]
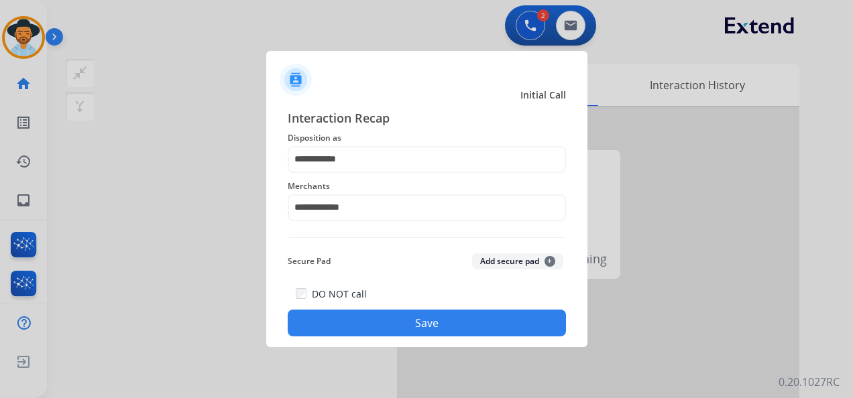
click at [431, 330] on button "Save" at bounding box center [427, 323] width 278 height 27
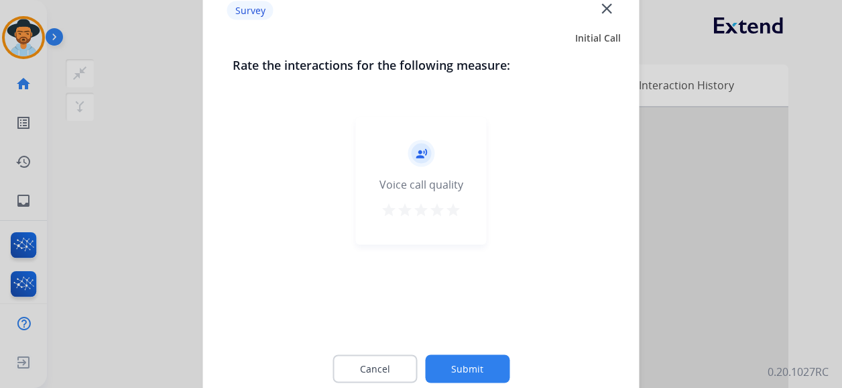
click at [460, 208] on div "record_voice_over Voice call quality star star star star star" at bounding box center [421, 180] width 131 height 127
click at [460, 214] on mat-icon "star" at bounding box center [453, 210] width 16 height 16
click at [481, 370] on button "Submit" at bounding box center [467, 369] width 85 height 28
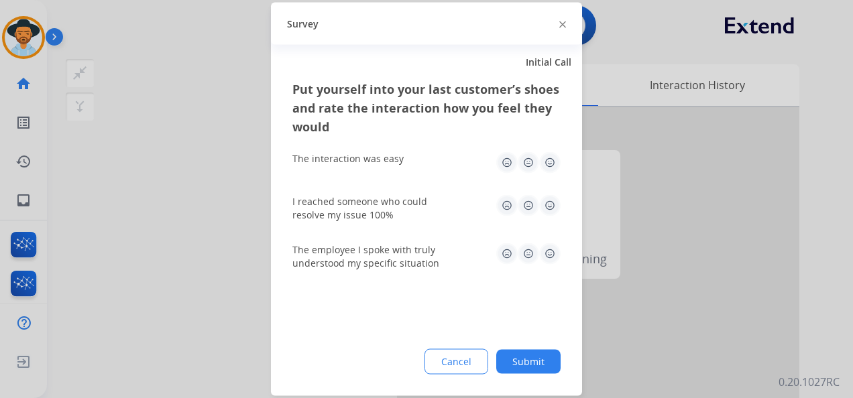
drag, startPoint x: 551, startPoint y: 158, endPoint x: 553, endPoint y: 177, distance: 19.6
click at [551, 158] on img at bounding box center [549, 162] width 21 height 21
click at [549, 203] on img at bounding box center [549, 205] width 21 height 21
click at [549, 245] on img at bounding box center [549, 253] width 21 height 21
drag, startPoint x: 532, startPoint y: 350, endPoint x: 520, endPoint y: 348, distance: 11.6
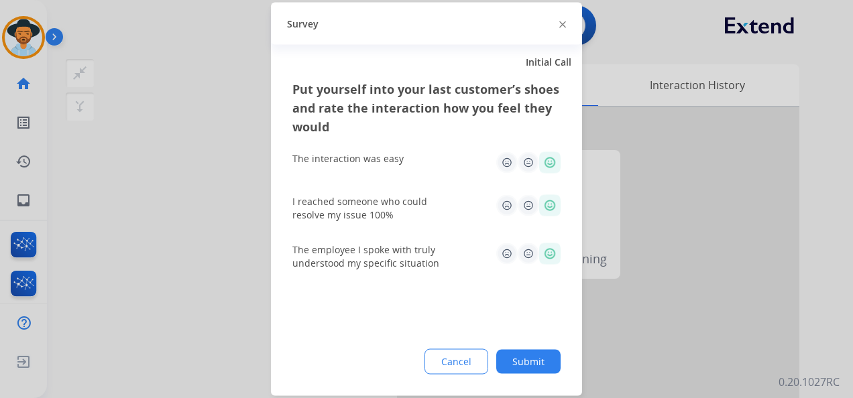
click at [532, 351] on button "Submit" at bounding box center [528, 362] width 64 height 24
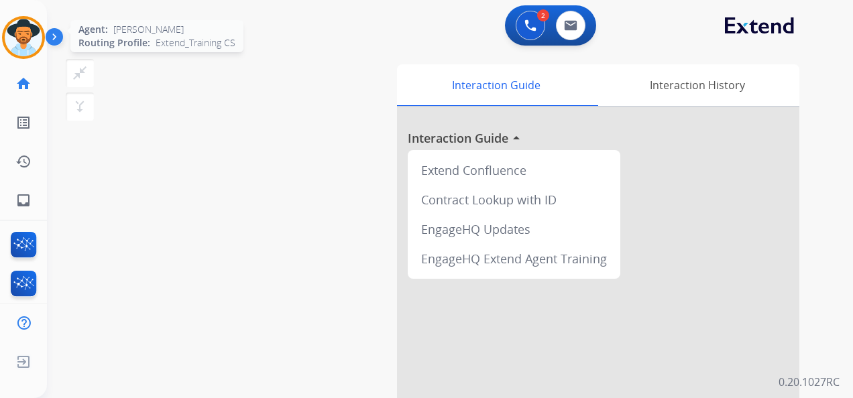
click at [19, 30] on img at bounding box center [24, 38] width 38 height 38
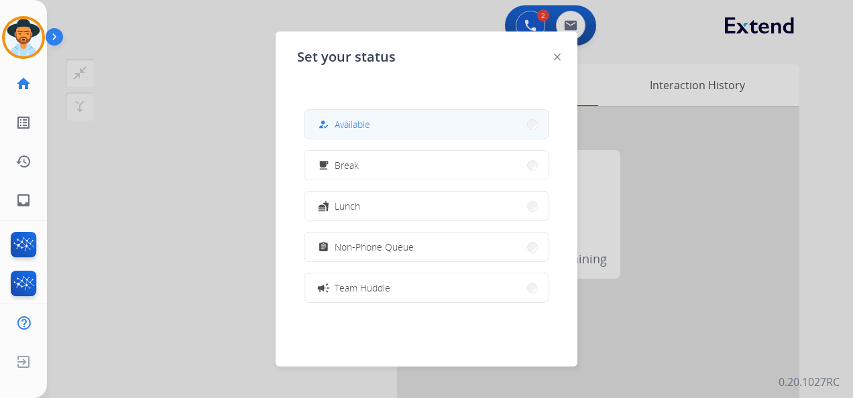
click at [408, 126] on button "how_to_reg Available" at bounding box center [426, 124] width 244 height 29
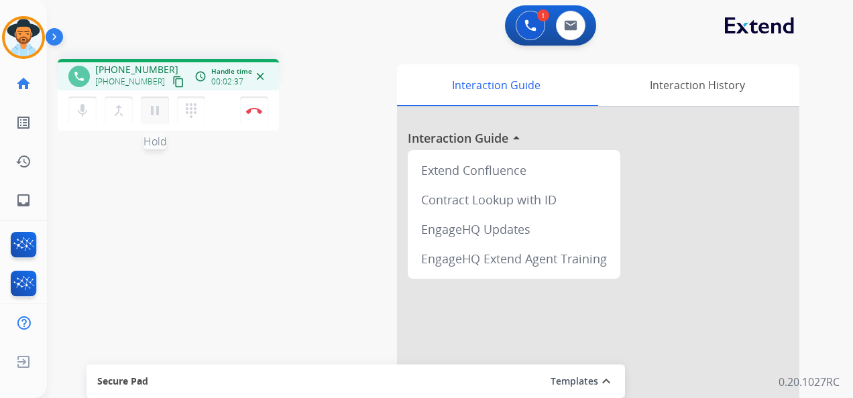
click at [156, 111] on mat-icon "pause" at bounding box center [155, 111] width 16 height 16
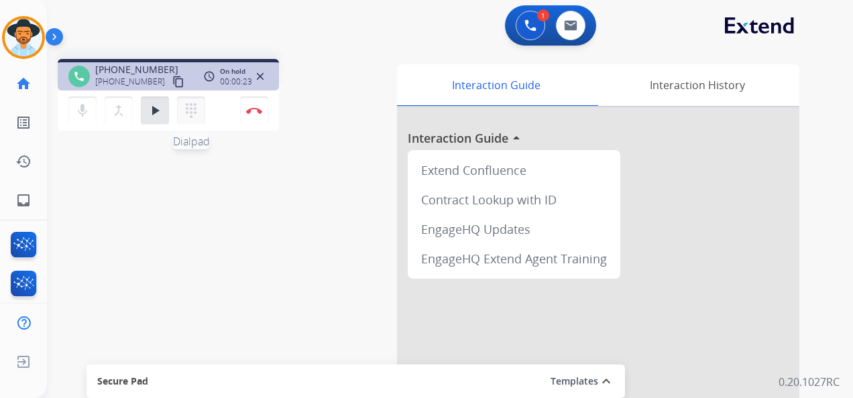
click at [182, 110] on button "dialpad Dialpad" at bounding box center [191, 111] width 28 height 28
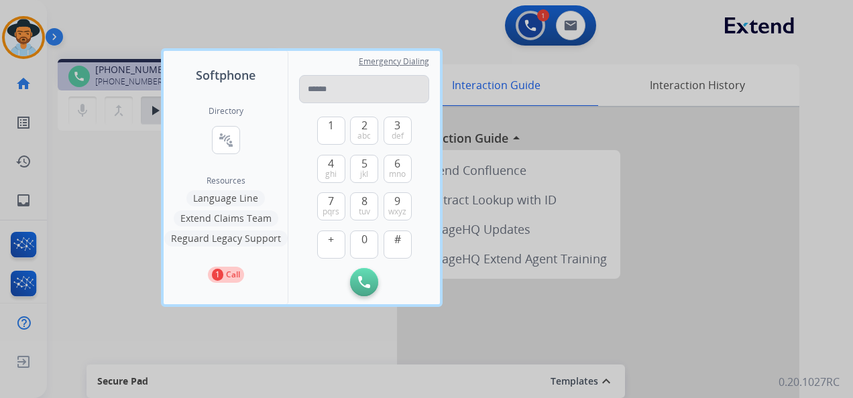
click at [351, 95] on input "tel" at bounding box center [364, 89] width 130 height 28
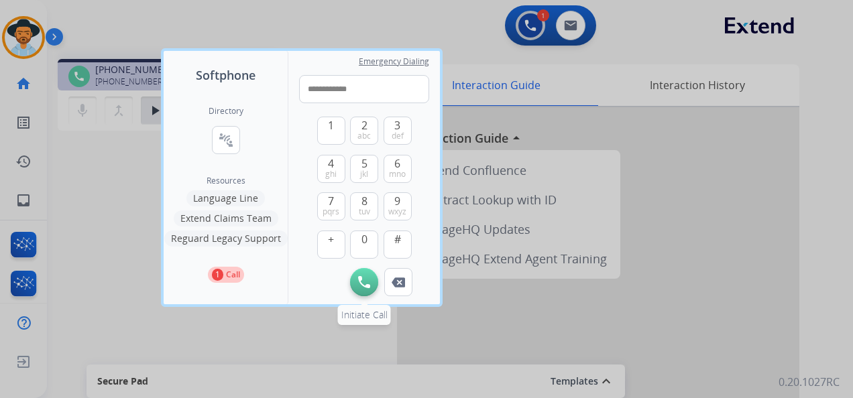
type input "**********"
click at [368, 286] on img at bounding box center [364, 282] width 12 height 12
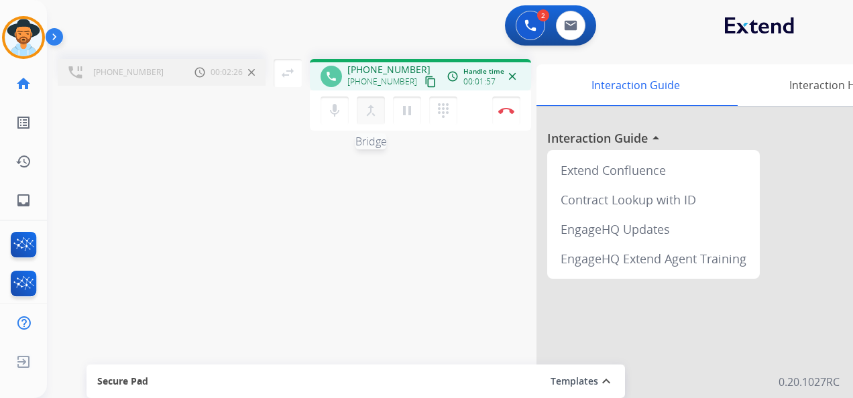
click at [370, 109] on mat-icon "merge_type" at bounding box center [371, 111] width 16 height 16
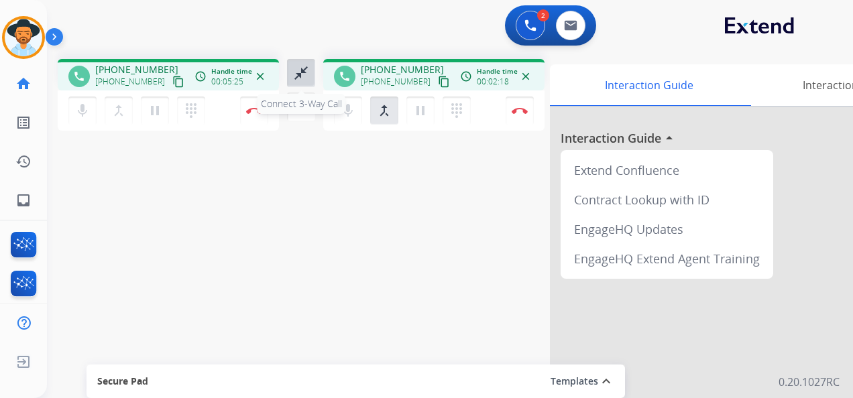
click at [300, 66] on mat-icon "close_fullscreen" at bounding box center [301, 73] width 16 height 16
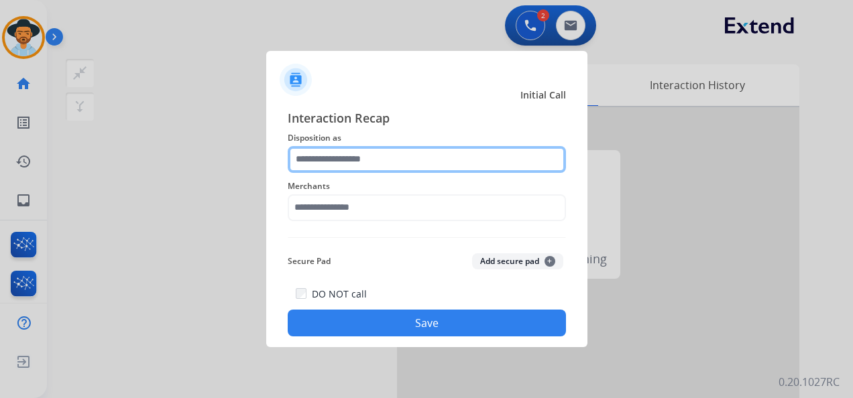
click at [416, 164] on input "text" at bounding box center [427, 159] width 278 height 27
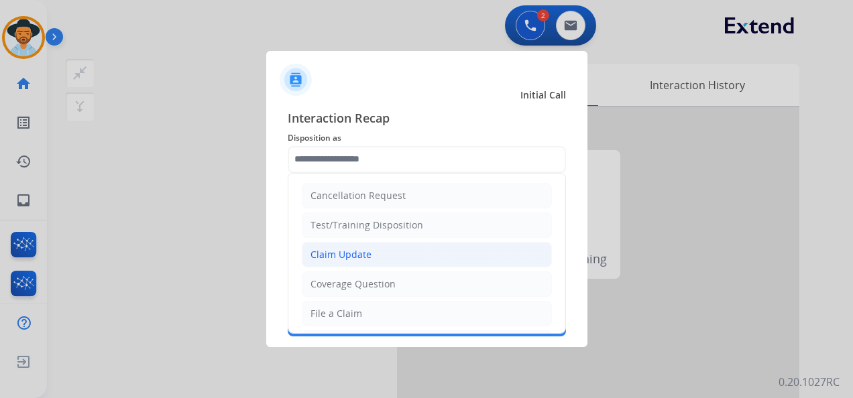
click at [382, 252] on li "Claim Update" at bounding box center [427, 254] width 250 height 25
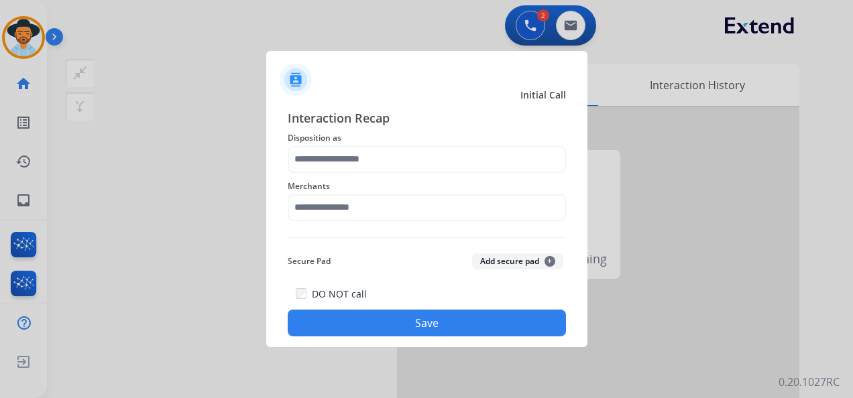
type input "**********"
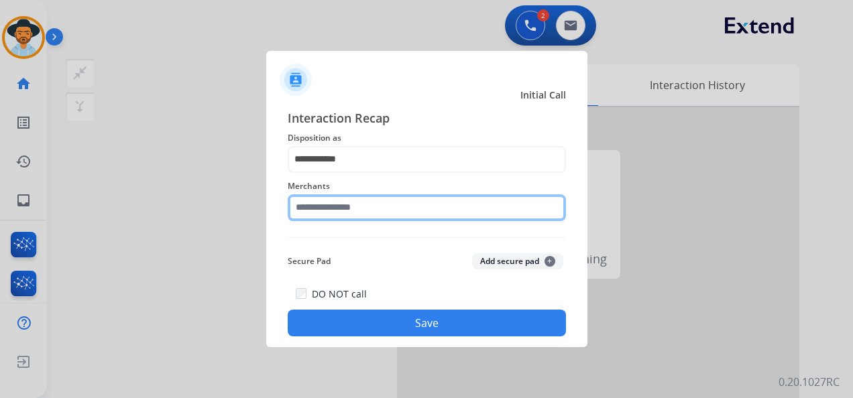
click at [369, 201] on input "text" at bounding box center [427, 207] width 278 height 27
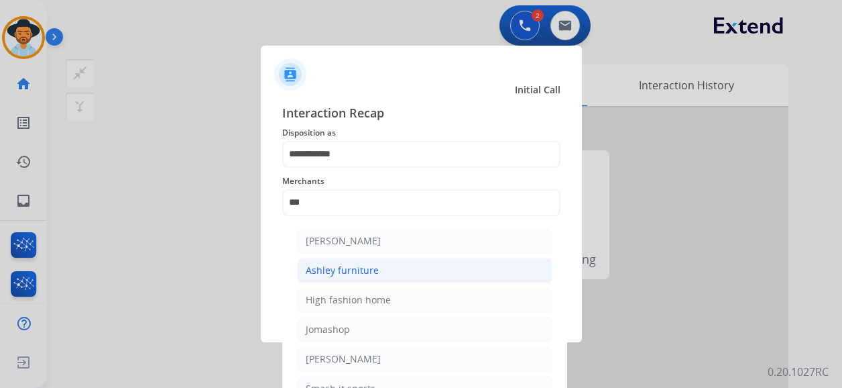
click at [376, 266] on li "Ashley furniture" at bounding box center [425, 270] width 256 height 25
type input "**********"
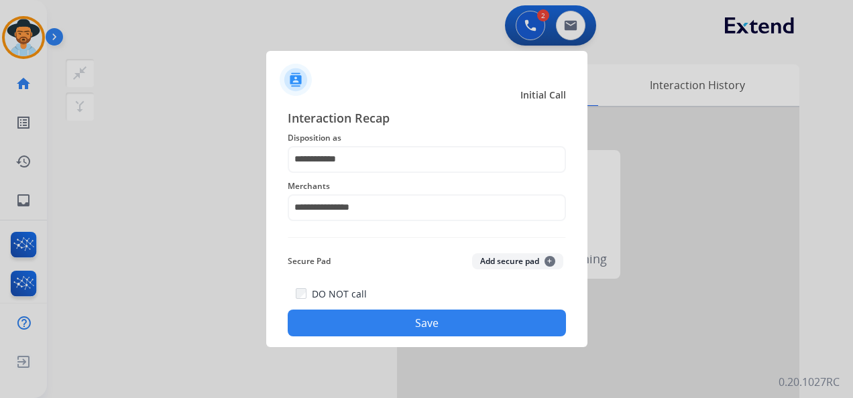
click at [455, 319] on button "Save" at bounding box center [427, 323] width 278 height 27
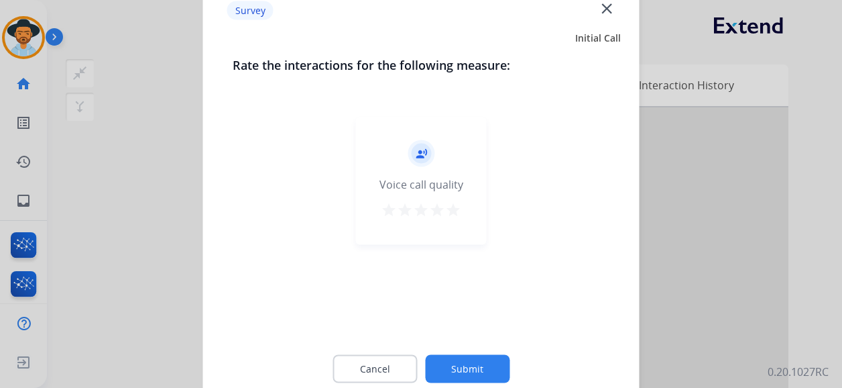
click at [457, 209] on mat-icon "star" at bounding box center [453, 210] width 16 height 16
click at [480, 364] on button "Submit" at bounding box center [467, 369] width 85 height 28
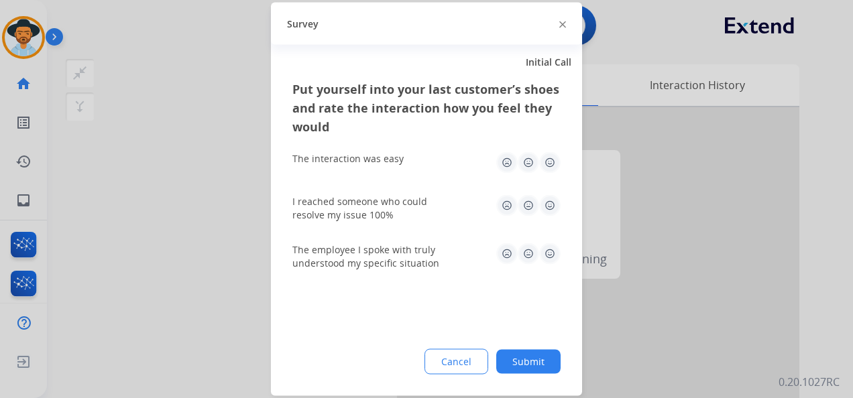
drag, startPoint x: 545, startPoint y: 156, endPoint x: 551, endPoint y: 180, distance: 24.9
click at [546, 156] on img at bounding box center [549, 162] width 21 height 21
click at [543, 204] on img at bounding box center [549, 205] width 21 height 21
click at [551, 256] on img at bounding box center [549, 253] width 21 height 21
click at [530, 355] on button "Submit" at bounding box center [528, 362] width 64 height 24
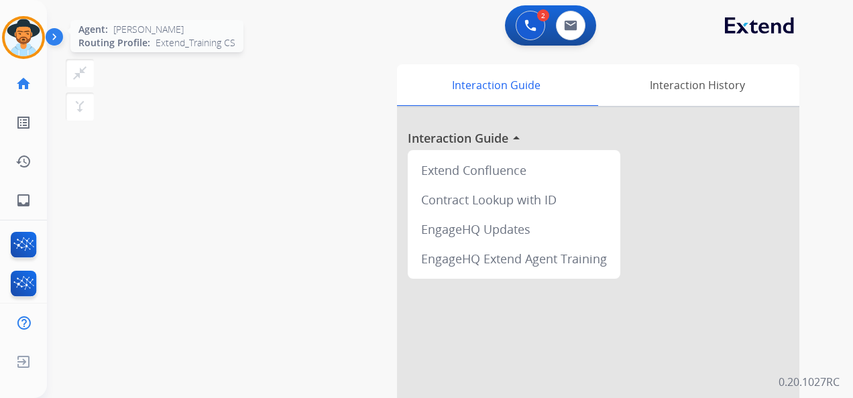
click at [30, 30] on img at bounding box center [24, 38] width 38 height 38
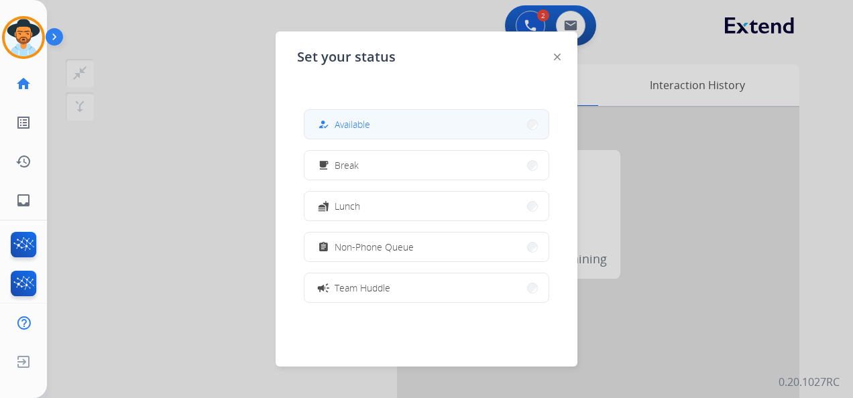
click at [398, 123] on button "how_to_reg Available" at bounding box center [426, 124] width 244 height 29
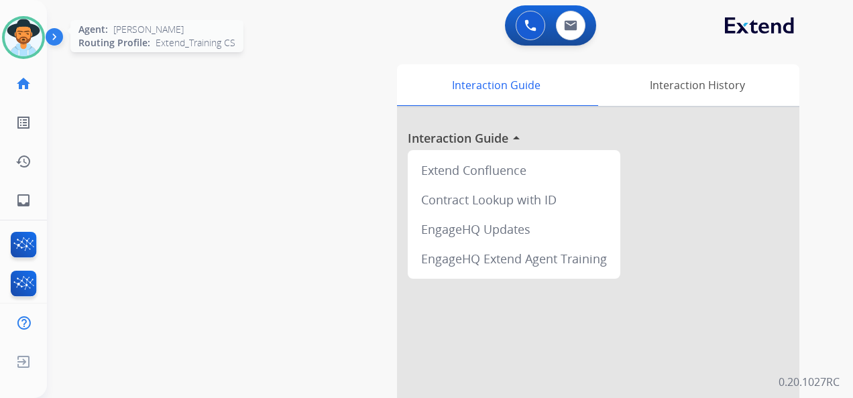
click at [35, 33] on img at bounding box center [24, 38] width 38 height 38
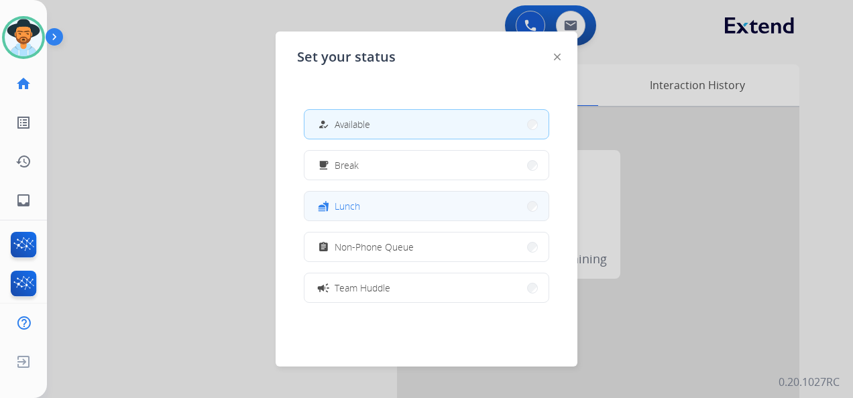
click at [412, 199] on button "fastfood Lunch" at bounding box center [426, 206] width 244 height 29
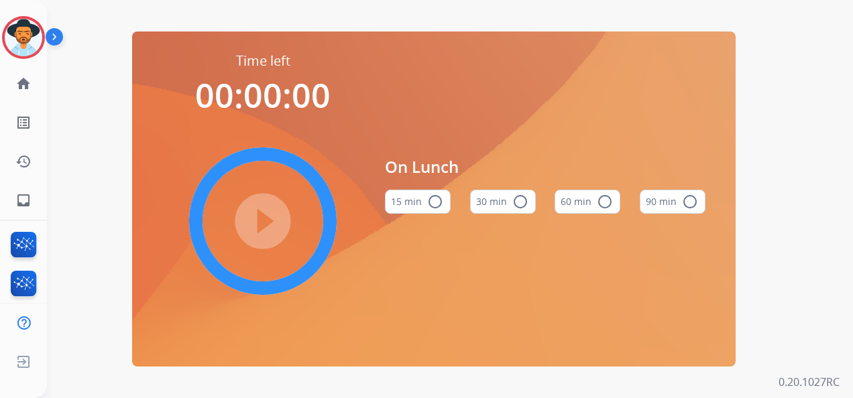
click at [579, 203] on button "60 min radio_button_unchecked" at bounding box center [588, 202] width 66 height 24
